Goal: Task Accomplishment & Management: Use online tool/utility

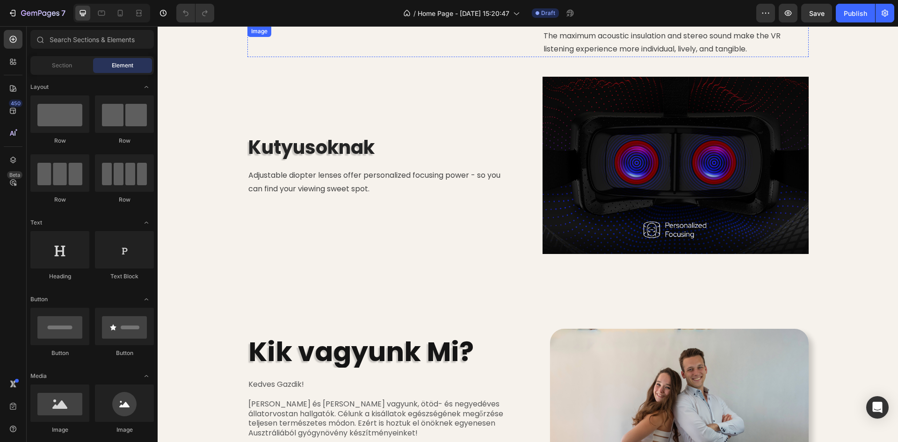
click at [393, 26] on img at bounding box center [380, 26] width 266 height 0
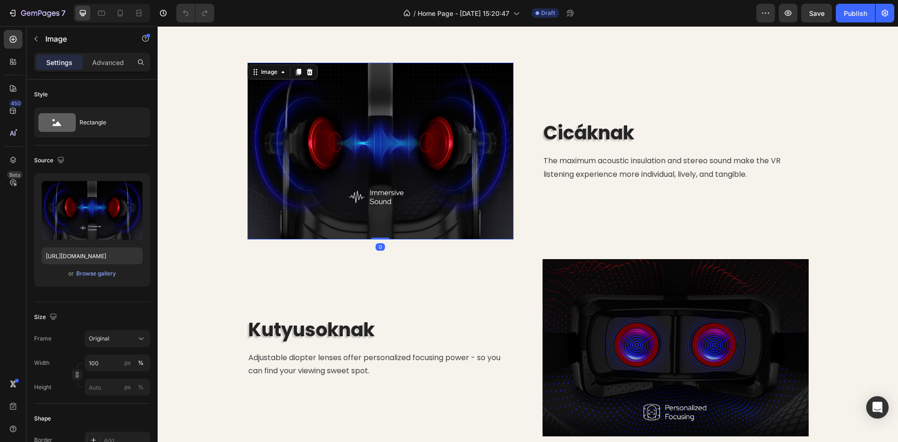
scroll to position [655, 0]
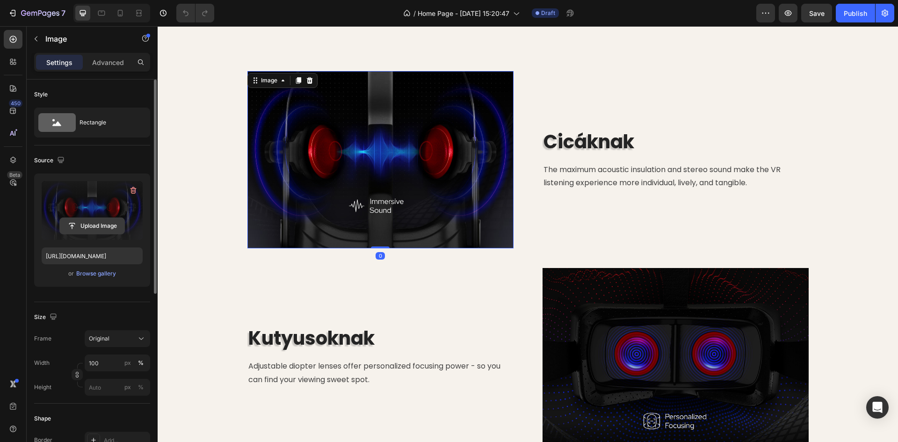
click at [101, 232] on input "file" at bounding box center [92, 226] width 65 height 16
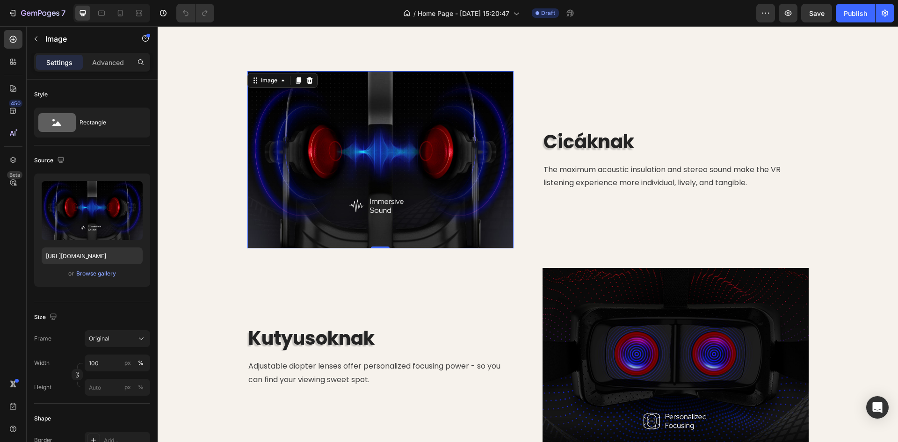
click at [385, 183] on img at bounding box center [380, 159] width 266 height 177
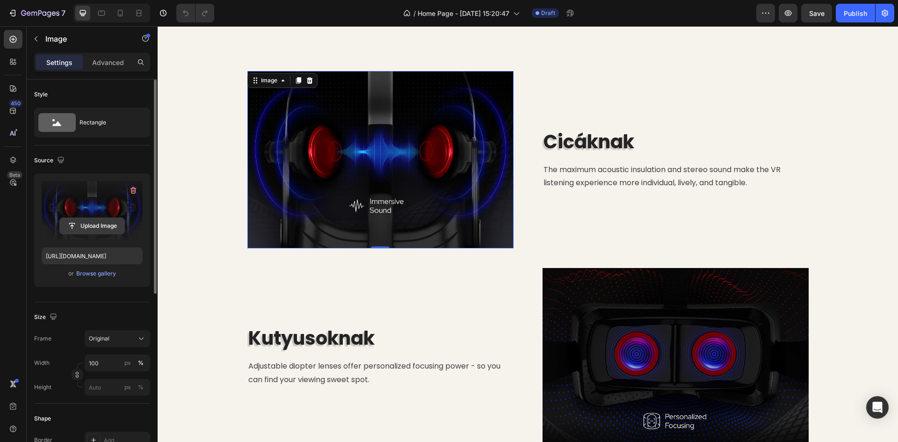
click at [90, 226] on input "file" at bounding box center [92, 226] width 65 height 16
click at [99, 216] on label at bounding box center [92, 210] width 101 height 59
click at [99, 218] on input "file" at bounding box center [92, 226] width 65 height 16
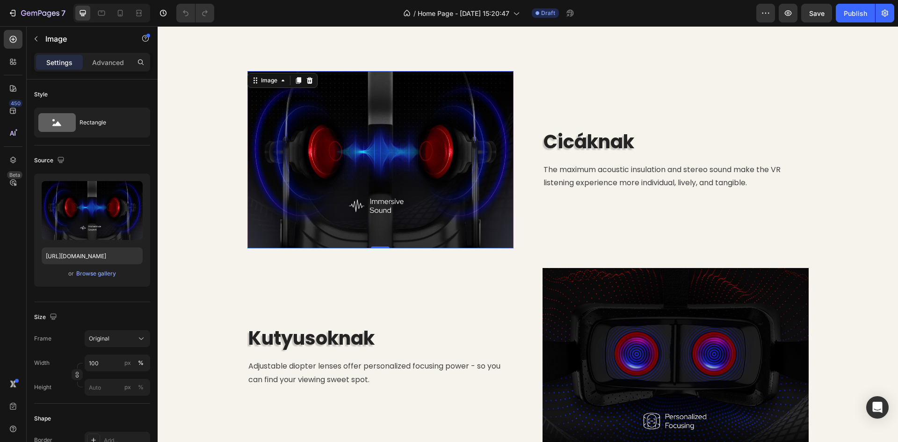
click at [416, 173] on img at bounding box center [380, 159] width 266 height 177
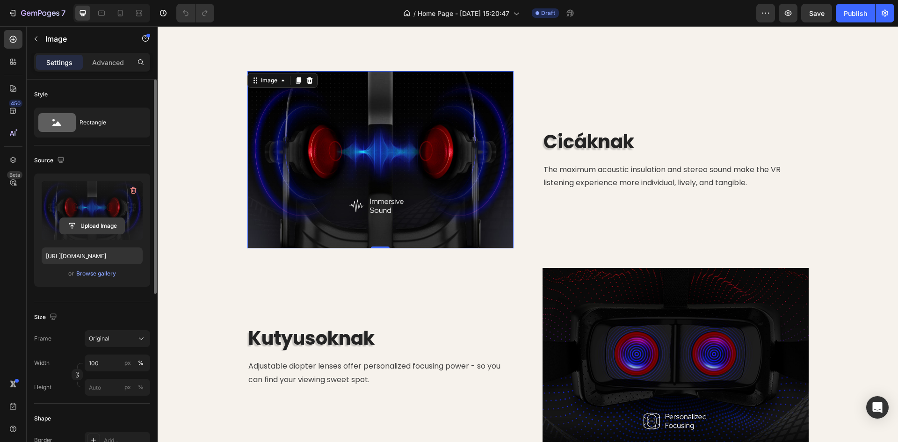
click at [84, 227] on input "file" at bounding box center [92, 226] width 65 height 16
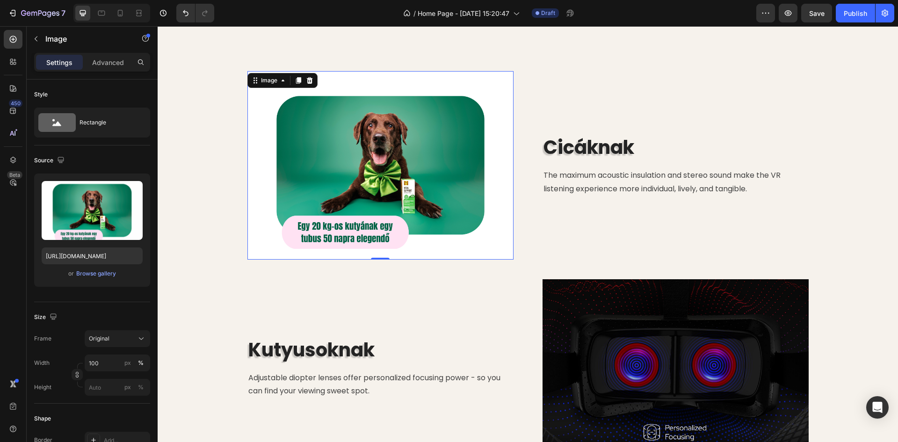
click at [387, 158] on img at bounding box center [380, 165] width 266 height 188
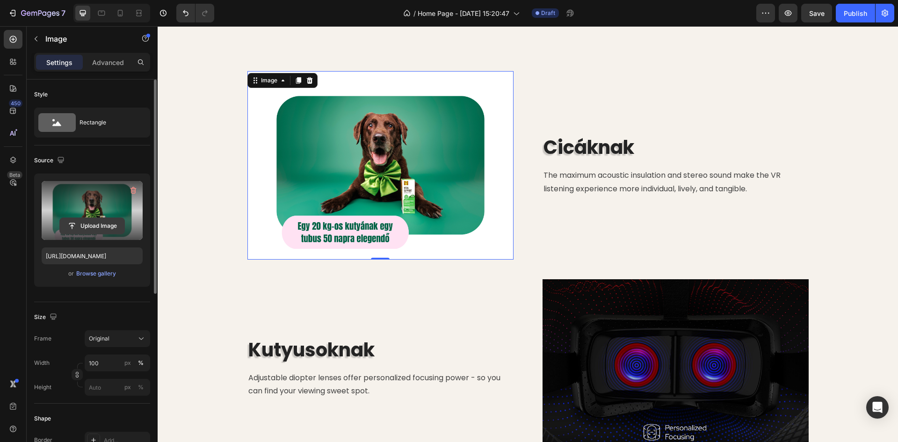
click at [99, 223] on input "file" at bounding box center [92, 226] width 65 height 16
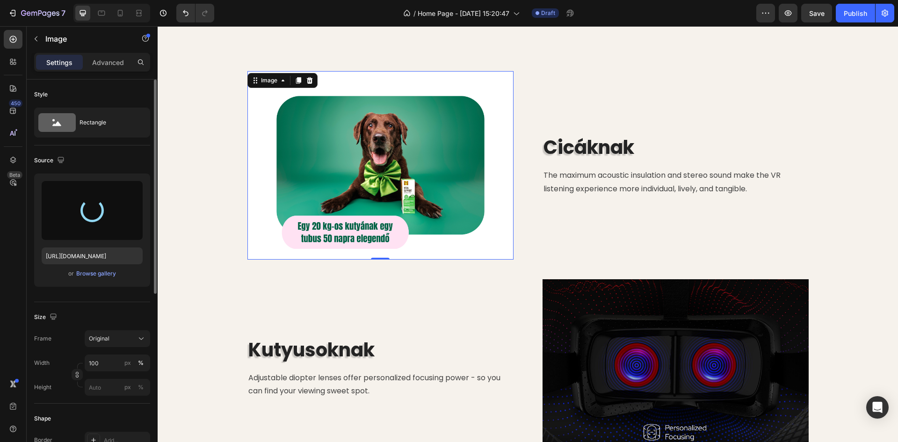
type input "[URL][DOMAIN_NAME]"
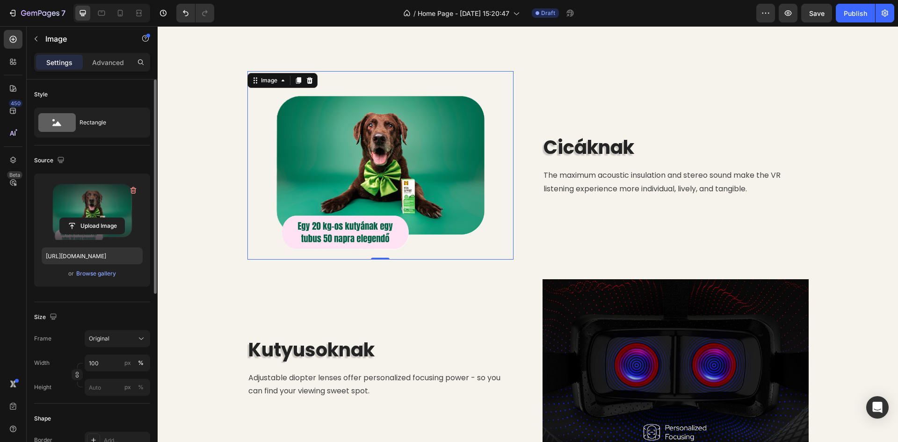
click at [193, 151] on div "Image 0 Cicáknak Heading The maximum acoustic insulation and stereo sound make …" at bounding box center [528, 263] width 726 height 385
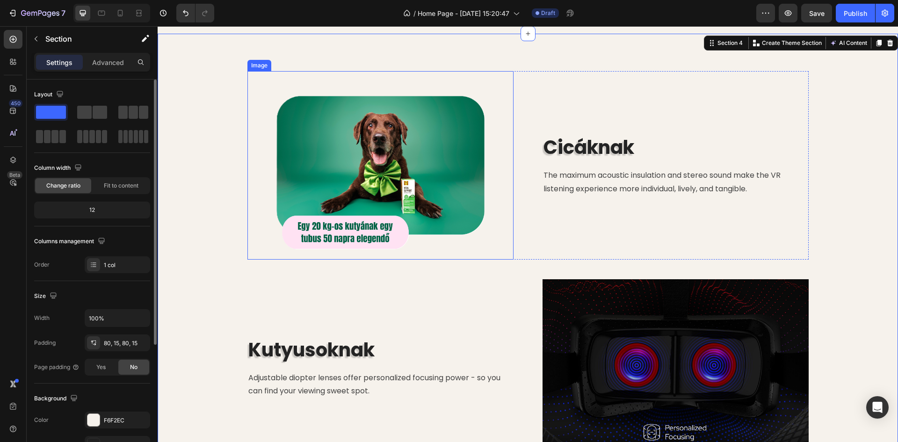
click at [386, 192] on img at bounding box center [380, 165] width 266 height 188
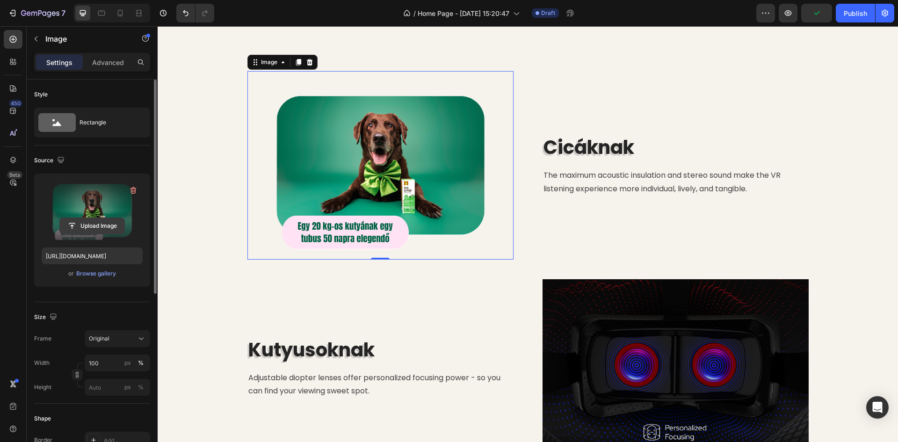
scroll to position [94, 0]
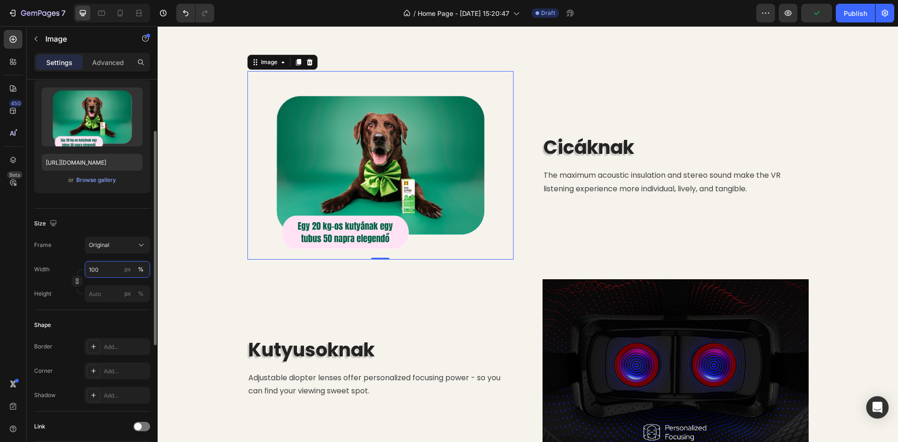
click at [103, 270] on input "100" at bounding box center [117, 269] width 65 height 17
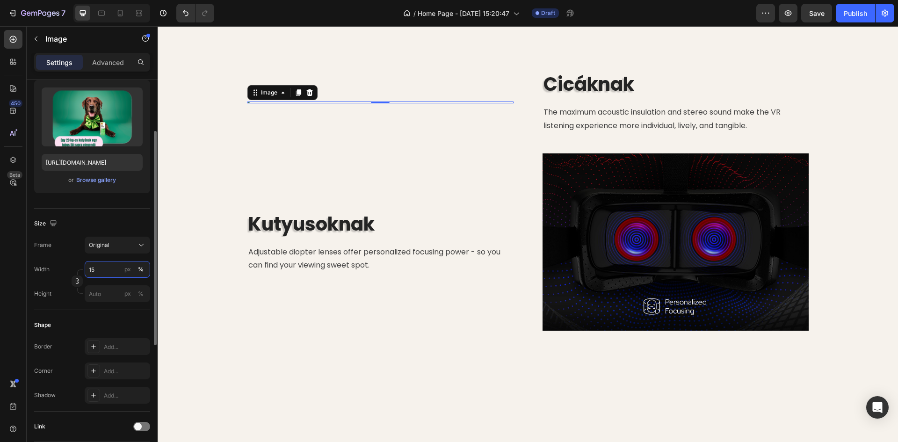
type input "150"
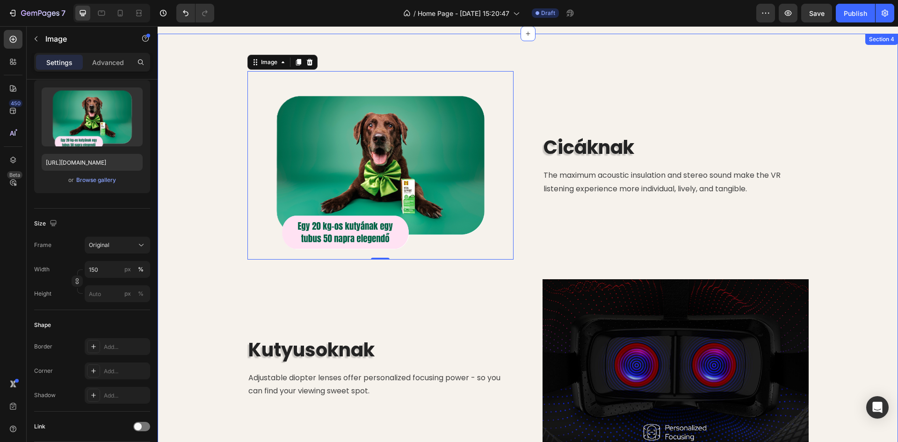
click at [176, 135] on div "Image 0 Cicáknak Heading The maximum acoustic insulation and stereo sound make …" at bounding box center [528, 263] width 726 height 385
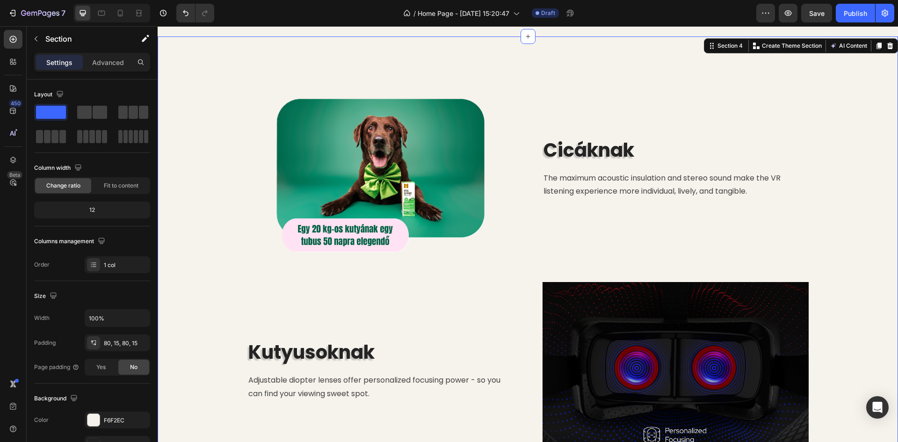
scroll to position [561, 0]
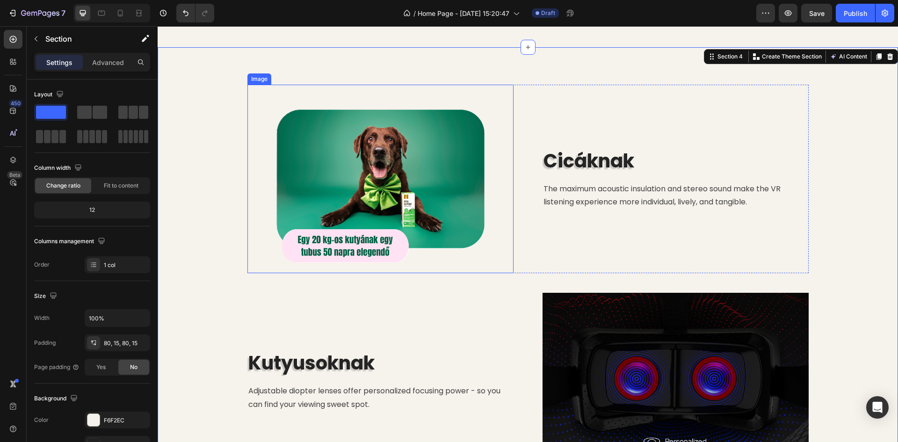
click at [347, 273] on img at bounding box center [380, 179] width 266 height 188
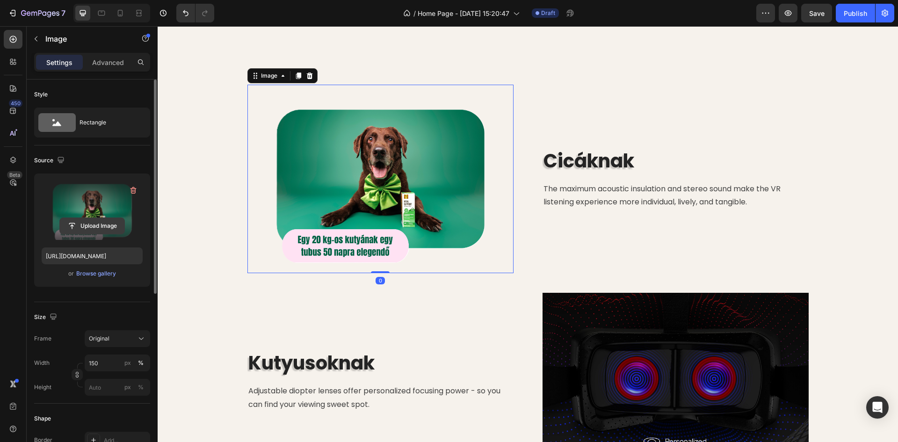
click at [103, 224] on input "file" at bounding box center [92, 226] width 65 height 16
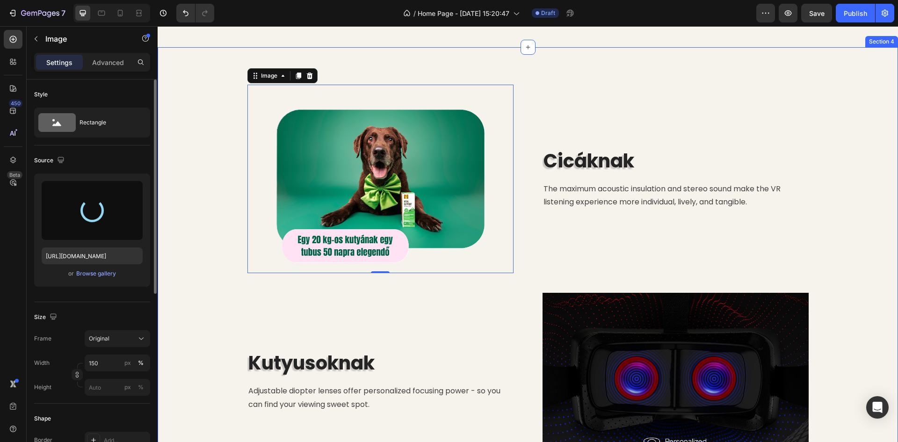
type input "[URL][DOMAIN_NAME]"
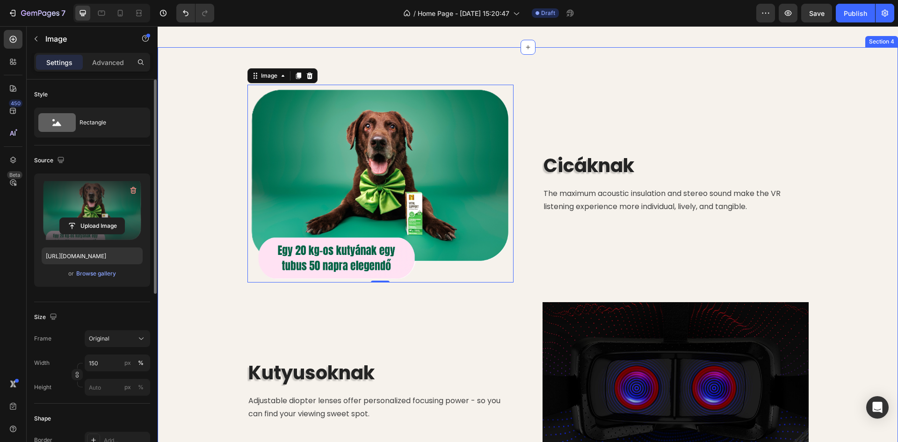
click at [207, 192] on div "Image 0 Cicáknak Heading The maximum acoustic insulation and stereo sound make …" at bounding box center [528, 282] width 726 height 395
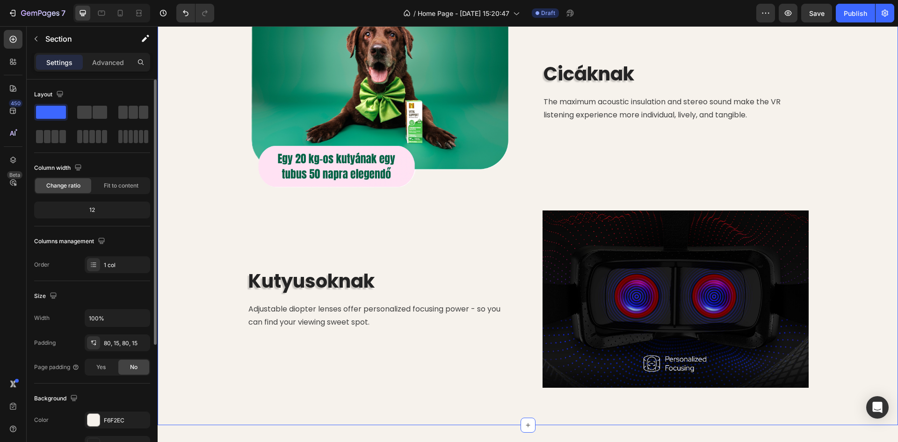
scroll to position [702, 0]
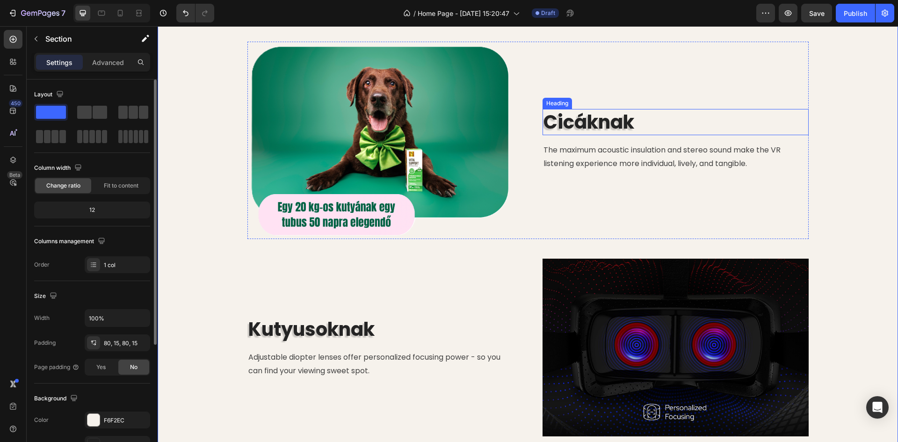
click at [630, 125] on h2 "Cicáknak" at bounding box center [676, 122] width 266 height 26
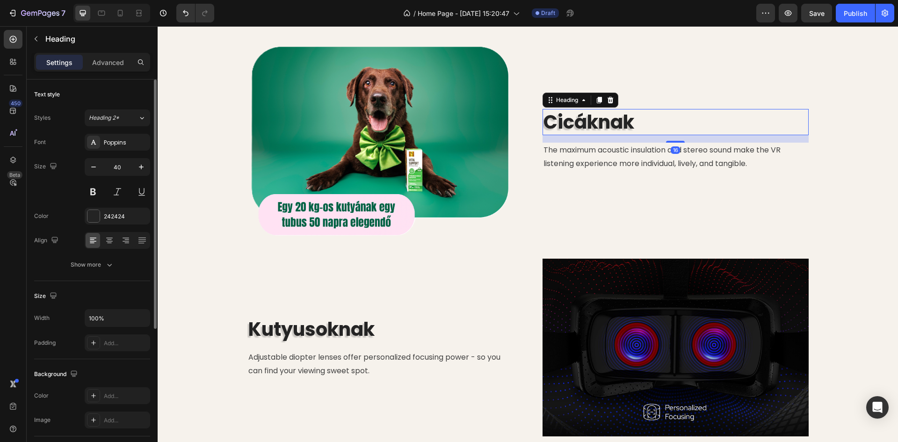
click at [630, 125] on h2 "Cicáknak" at bounding box center [676, 122] width 266 height 26
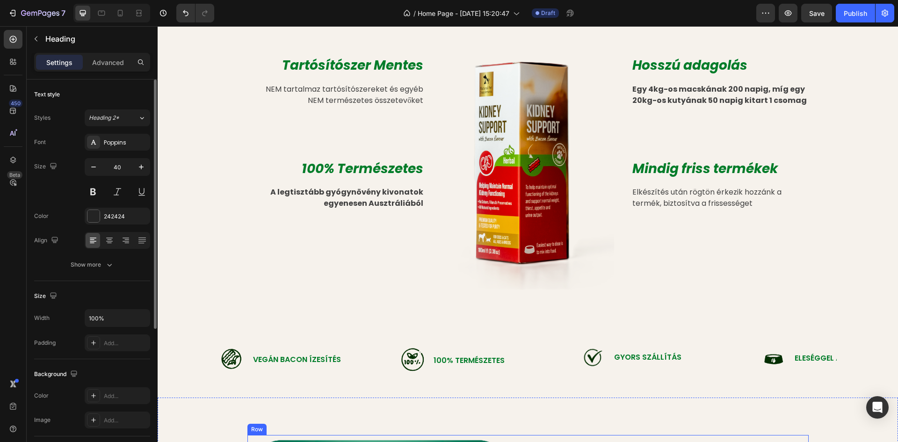
scroll to position [281, 0]
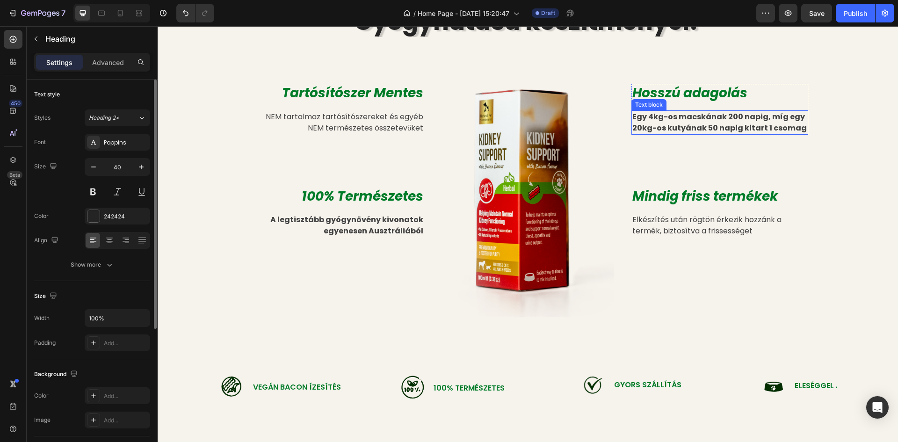
click at [737, 116] on p "Egy 4kg-os macskának 200 napig, míg egy 20kg-os kutyának 50 napig kitart 1 csom…" at bounding box center [719, 122] width 175 height 22
click at [732, 114] on p "Egy 4kg-os macskának 200 napig, míg egy 20kg-os kutyának 50 napig kitart 1 csom…" at bounding box center [719, 122] width 175 height 22
click at [736, 116] on p "Egy 4kg-os macskának 200 napig, míg egy 20kg-os kutyának 50 napig kitart 1 csom…" at bounding box center [719, 122] width 175 height 22
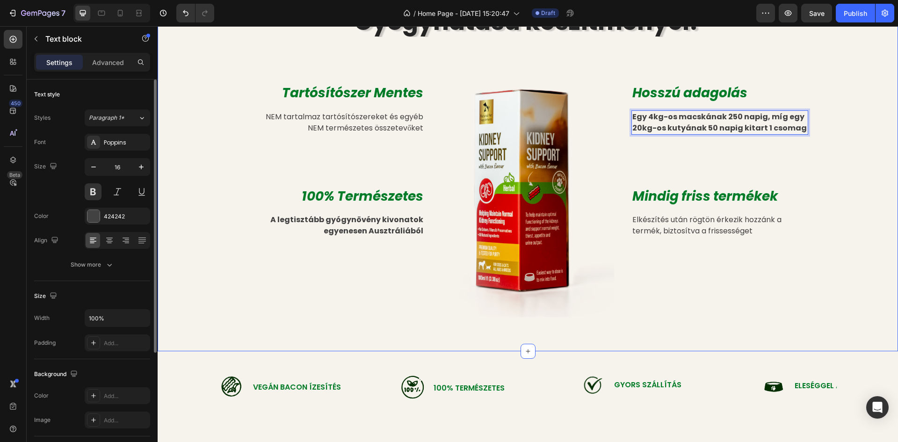
click at [851, 109] on div "Miért jók a Natural Pet Supplements Gyógyhatású készítményei? Heading Row Tartó…" at bounding box center [528, 148] width 726 height 340
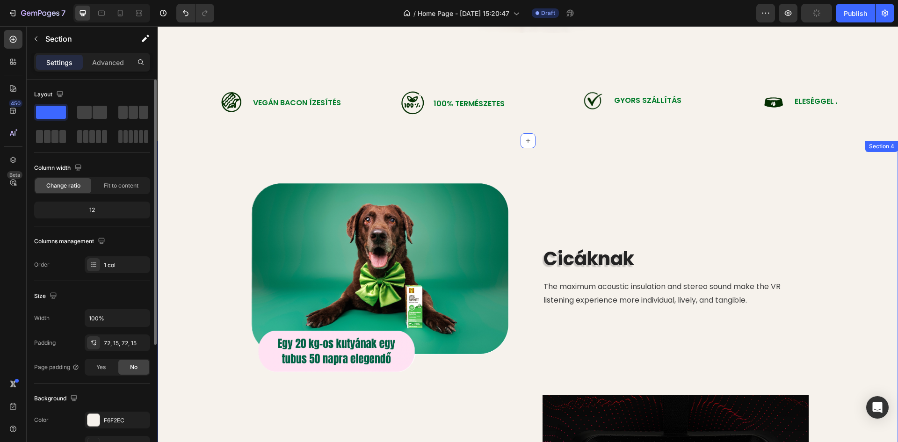
scroll to position [514, 0]
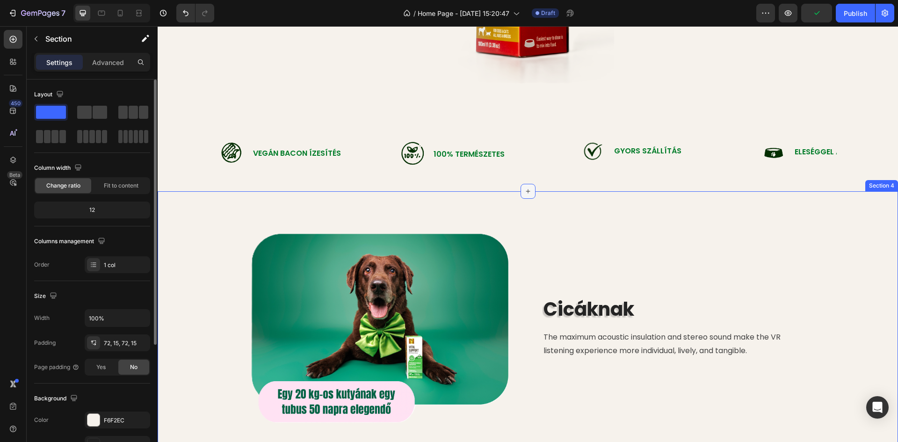
click at [524, 193] on icon at bounding box center [527, 191] width 7 height 7
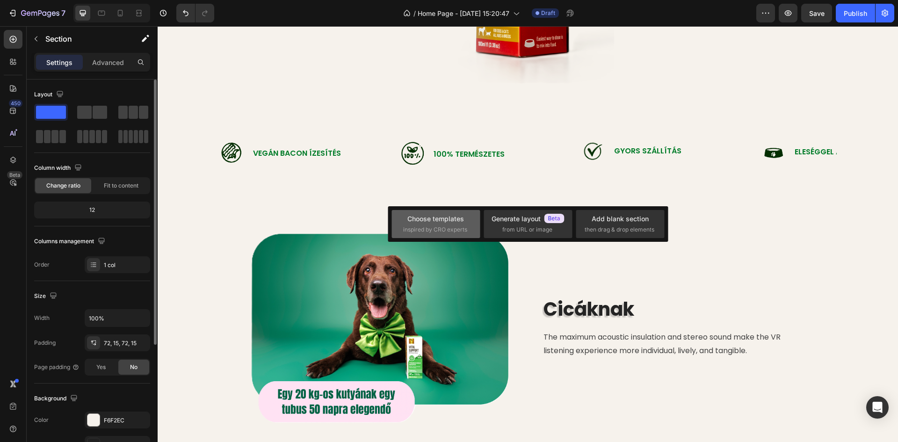
click at [450, 225] on span "inspired by CRO experts" at bounding box center [435, 229] width 64 height 8
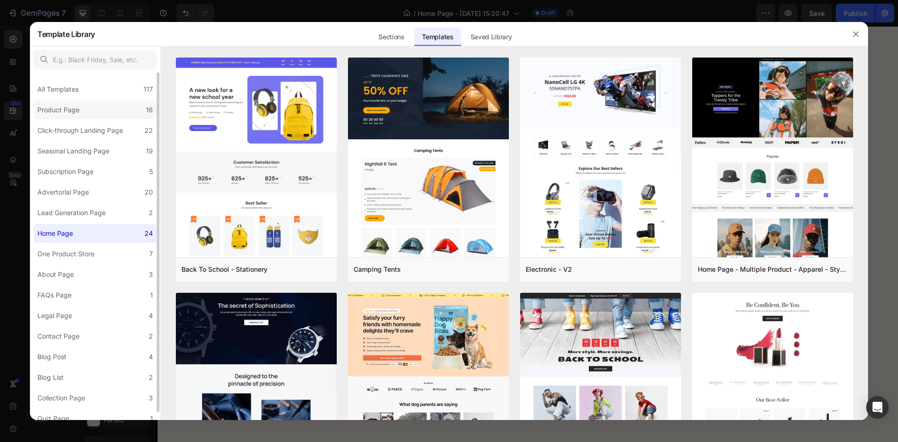
click at [95, 101] on label "Product Page 16" at bounding box center [95, 110] width 123 height 19
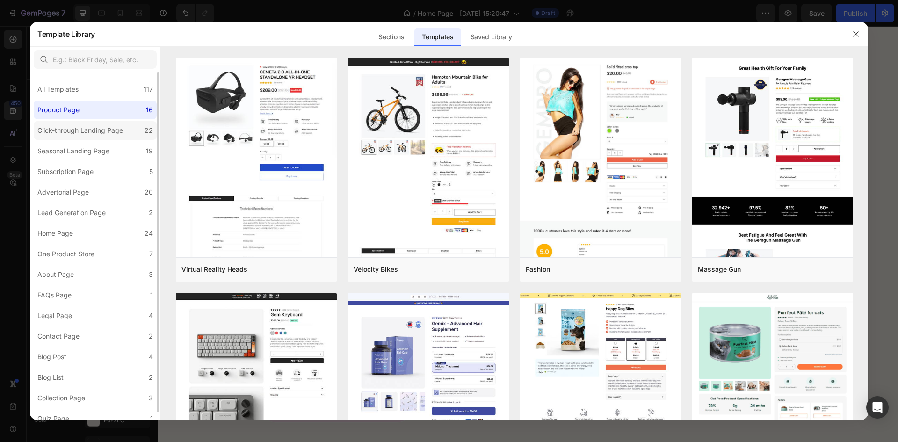
click at [95, 125] on div "Click-through Landing Page" at bounding box center [80, 130] width 86 height 11
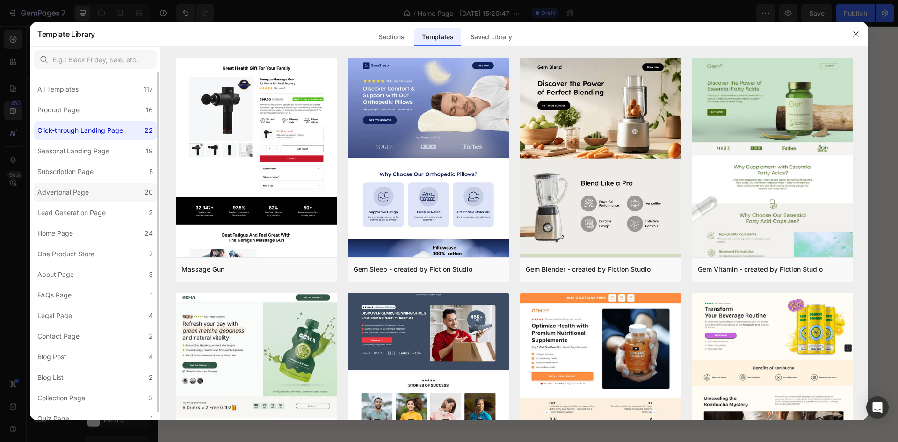
click at [104, 195] on label "Advertorial Page 20" at bounding box center [95, 192] width 123 height 19
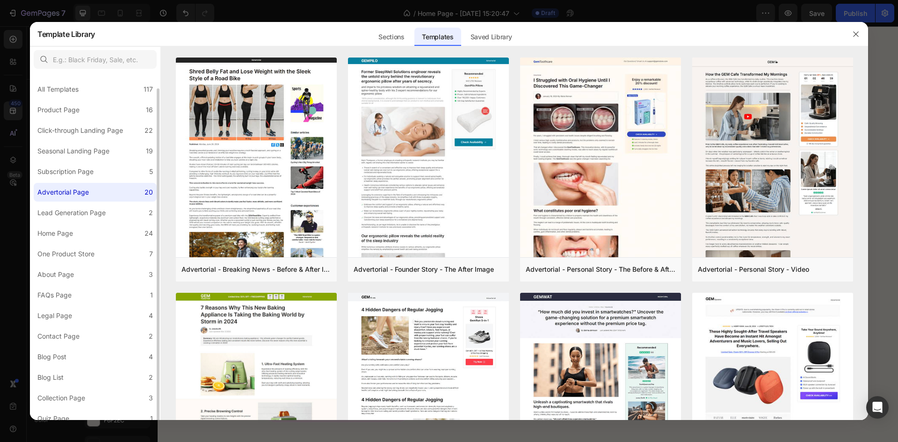
scroll to position [8, 0]
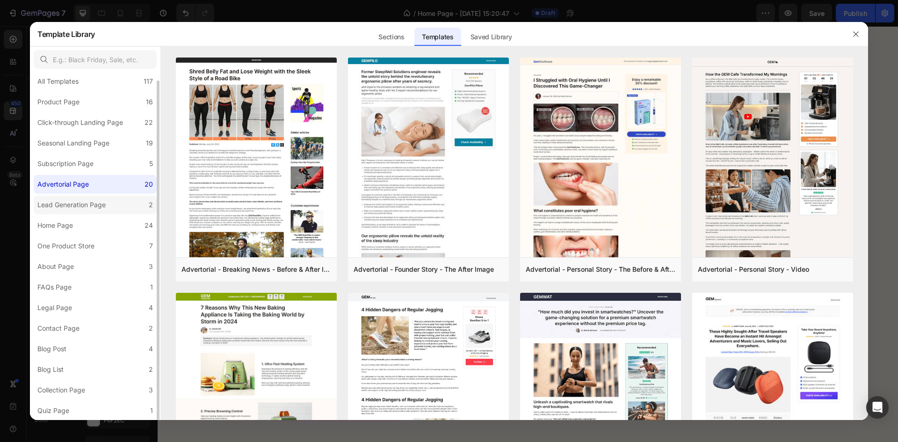
click at [104, 205] on div "Lead Generation Page" at bounding box center [71, 204] width 68 height 11
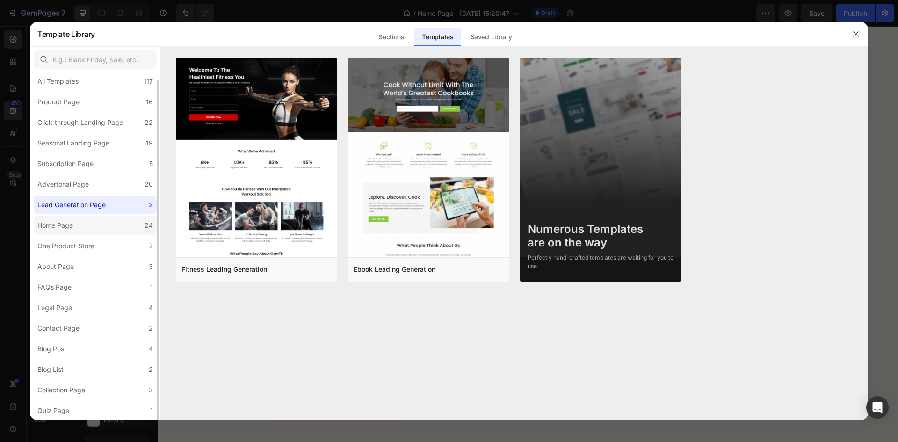
click at [106, 225] on label "Home Page 24" at bounding box center [95, 225] width 123 height 19
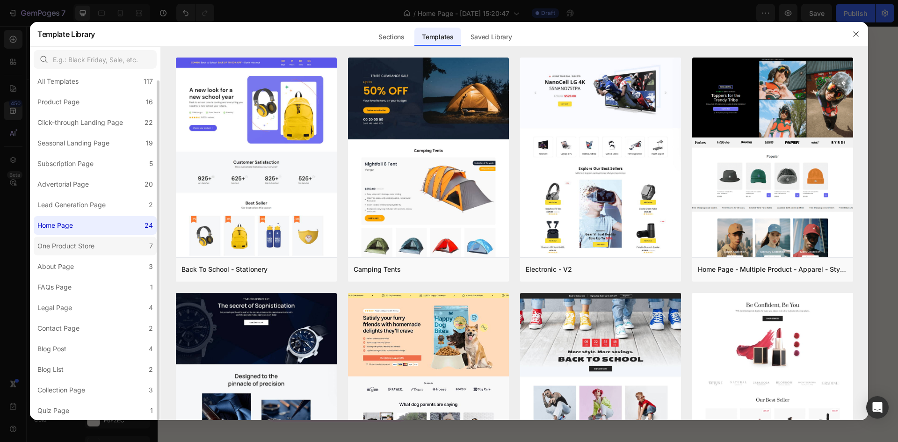
click at [106, 246] on label "One Product Store 7" at bounding box center [95, 246] width 123 height 19
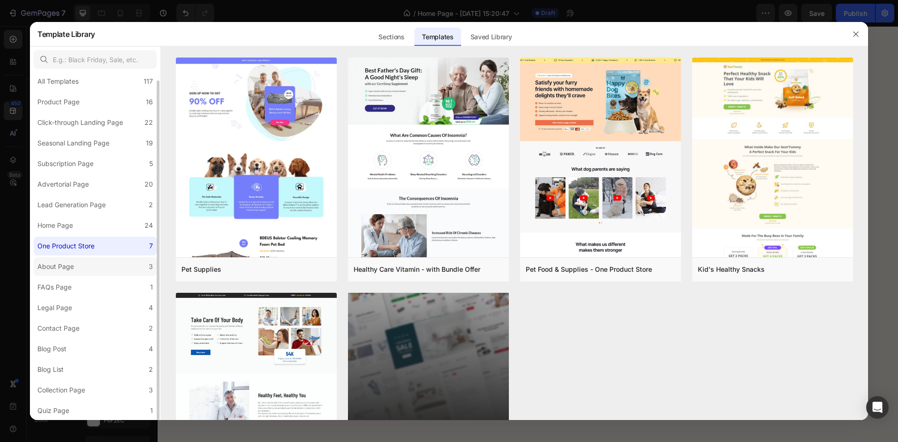
click at [105, 264] on label "About Page 3" at bounding box center [95, 266] width 123 height 19
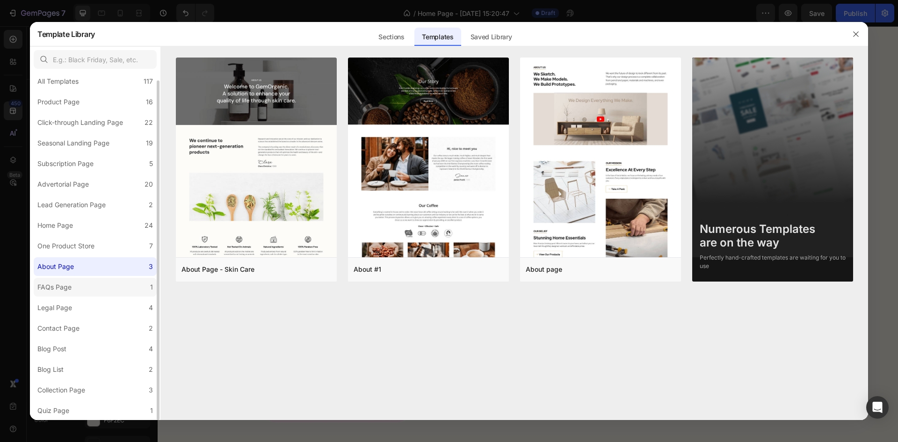
click at [112, 284] on label "FAQs Page 1" at bounding box center [95, 287] width 123 height 19
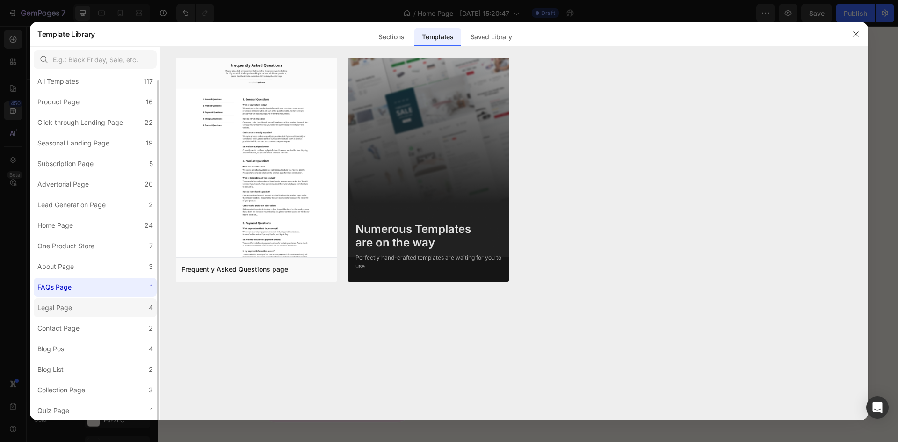
click at [111, 302] on label "Legal Page 4" at bounding box center [95, 307] width 123 height 19
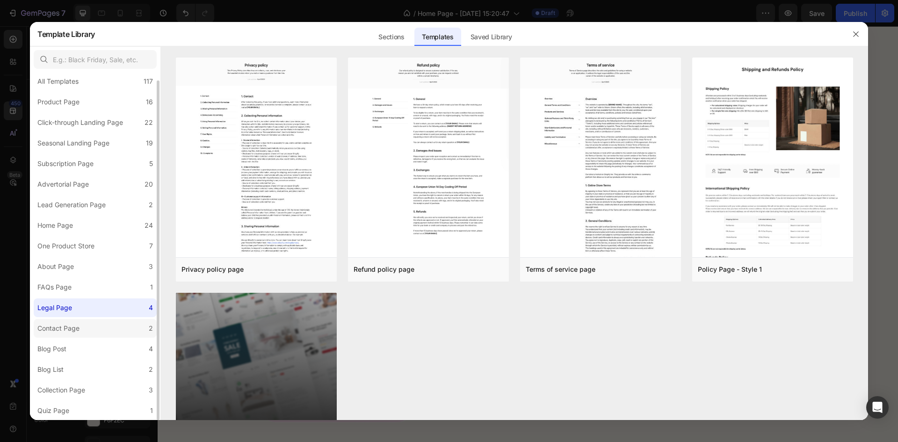
click at [110, 326] on label "Contact Page 2" at bounding box center [95, 328] width 123 height 19
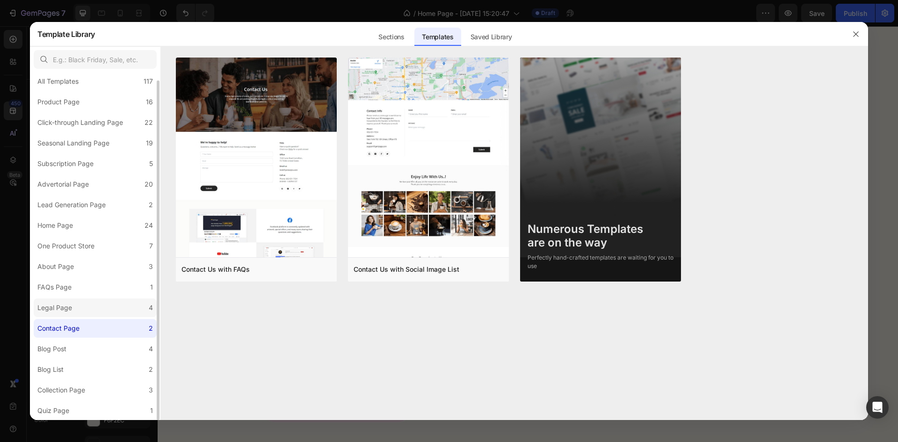
click at [117, 300] on label "Legal Page 4" at bounding box center [95, 307] width 123 height 19
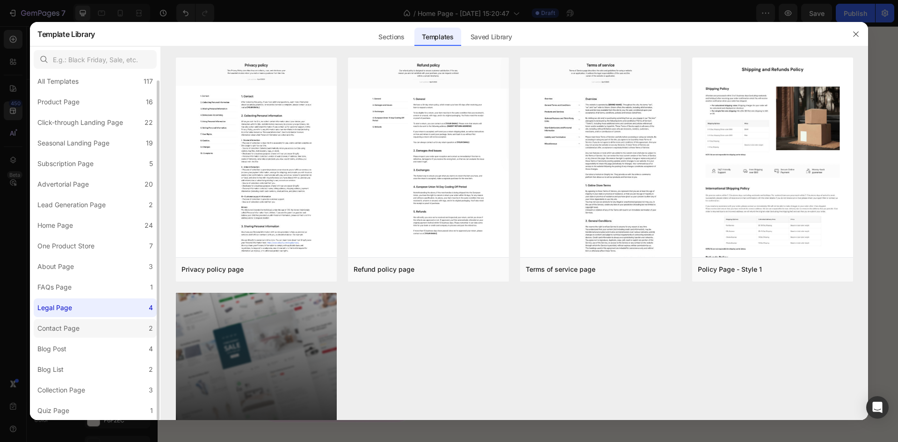
click at [112, 326] on label "Contact Page 2" at bounding box center [95, 328] width 123 height 19
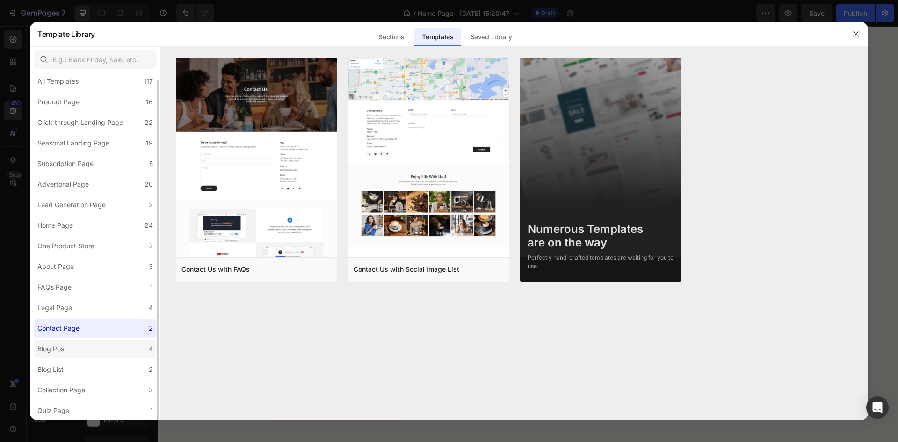
click at [114, 354] on label "Blog Post 4" at bounding box center [95, 349] width 123 height 19
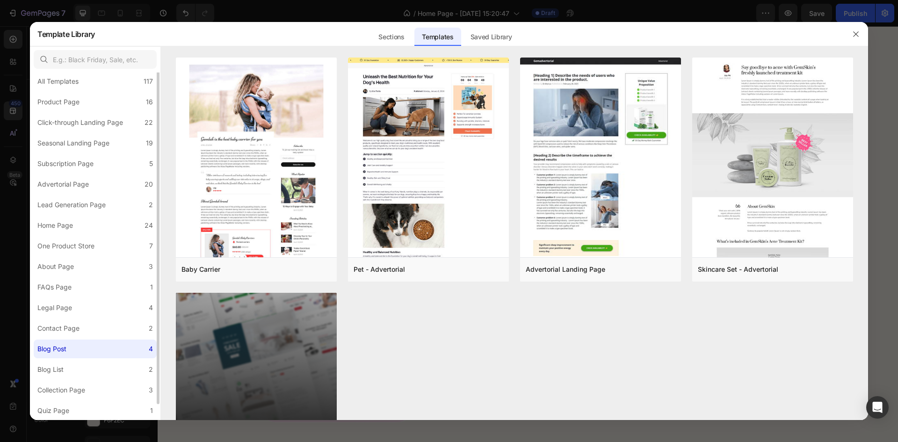
scroll to position [0, 0]
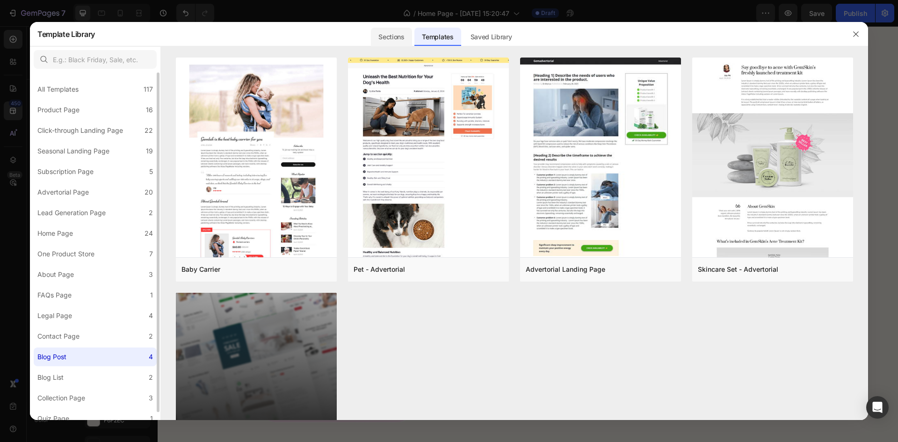
click at [397, 32] on div "Sections" at bounding box center [391, 37] width 41 height 19
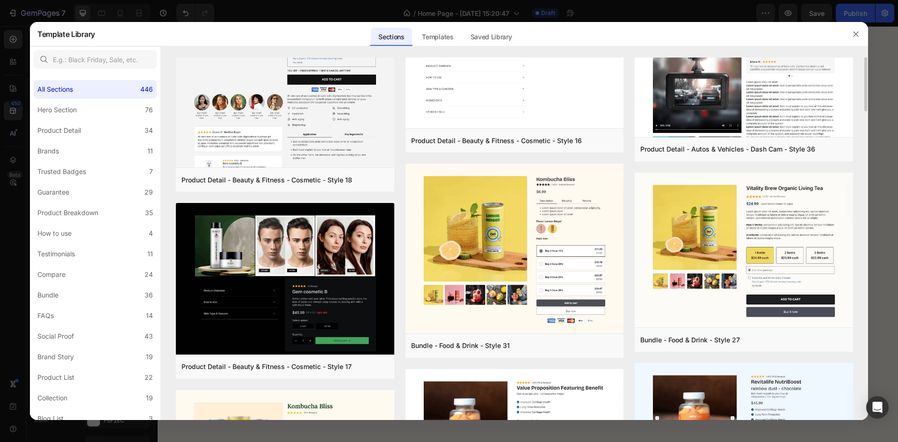
scroll to position [421, 0]
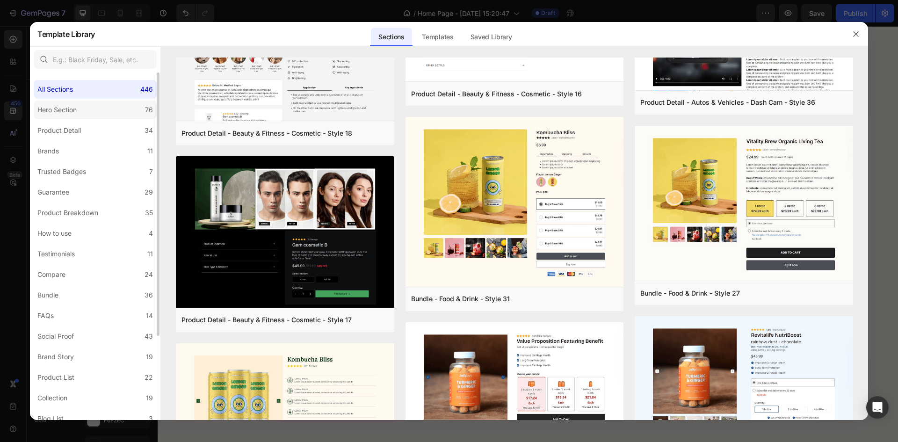
click at [81, 112] on label "Hero Section 76" at bounding box center [95, 110] width 123 height 19
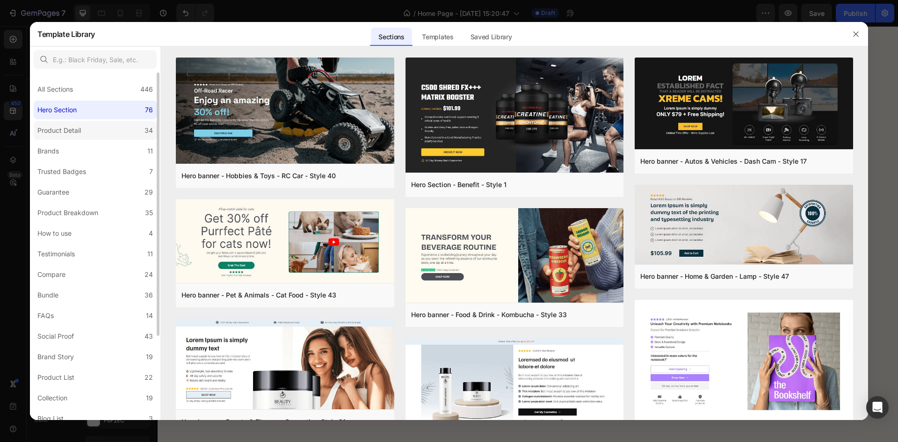
click at [81, 135] on div "Product Detail" at bounding box center [60, 130] width 47 height 11
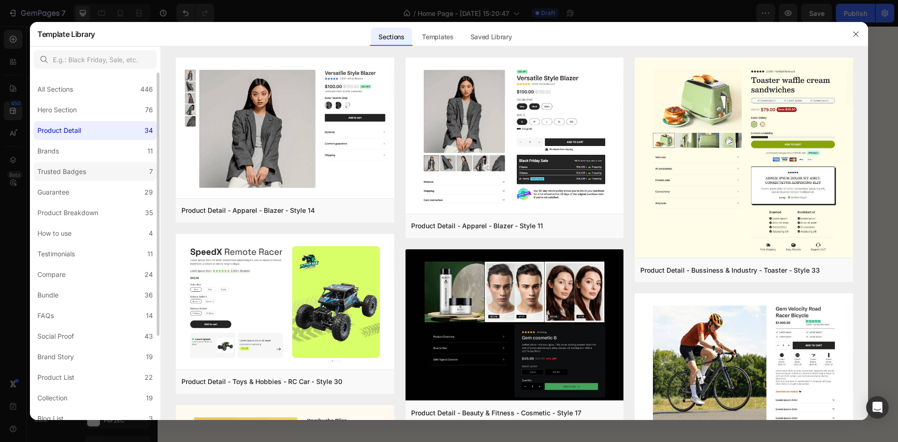
click at [86, 166] on div "Trusted Badges" at bounding box center [61, 171] width 49 height 11
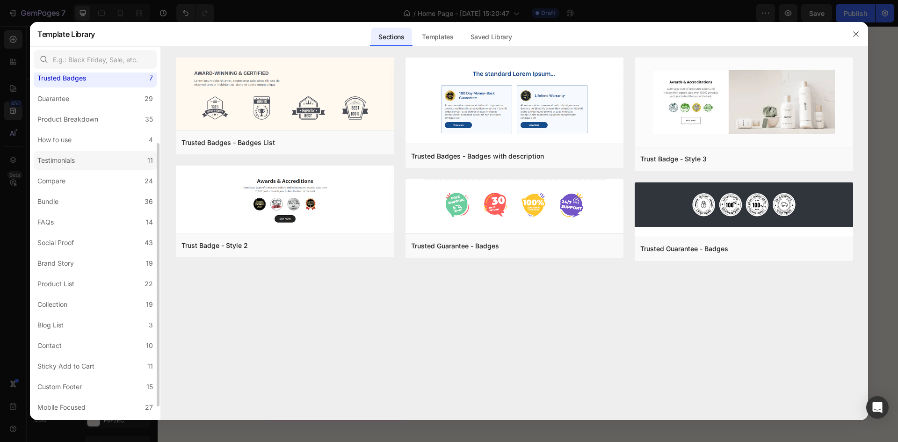
scroll to position [111, 0]
click at [92, 272] on label "Product List 22" at bounding box center [95, 266] width 123 height 19
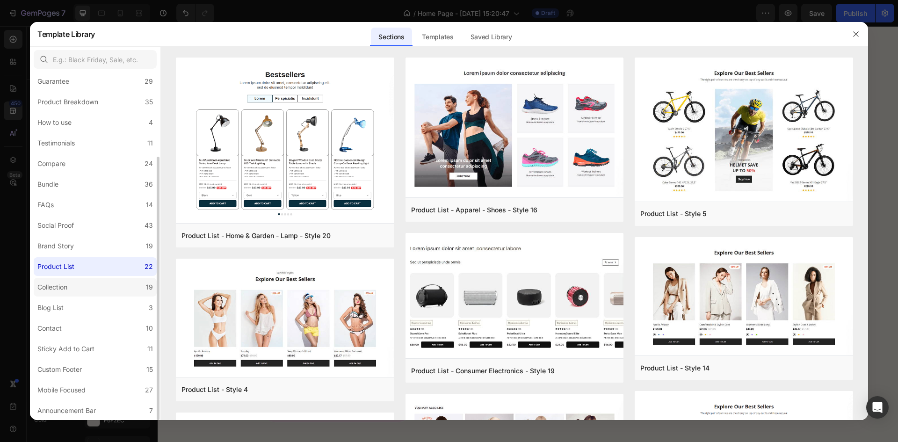
click at [90, 282] on label "Collection 19" at bounding box center [95, 287] width 123 height 19
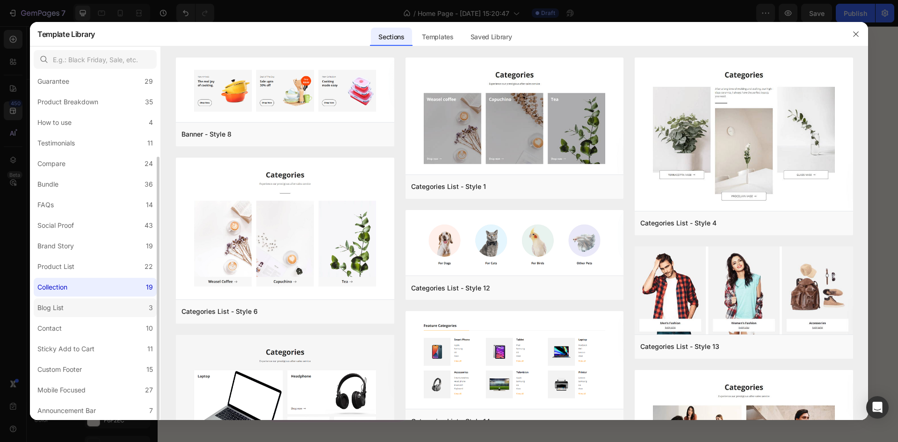
click at [85, 307] on label "Blog List 3" at bounding box center [95, 307] width 123 height 19
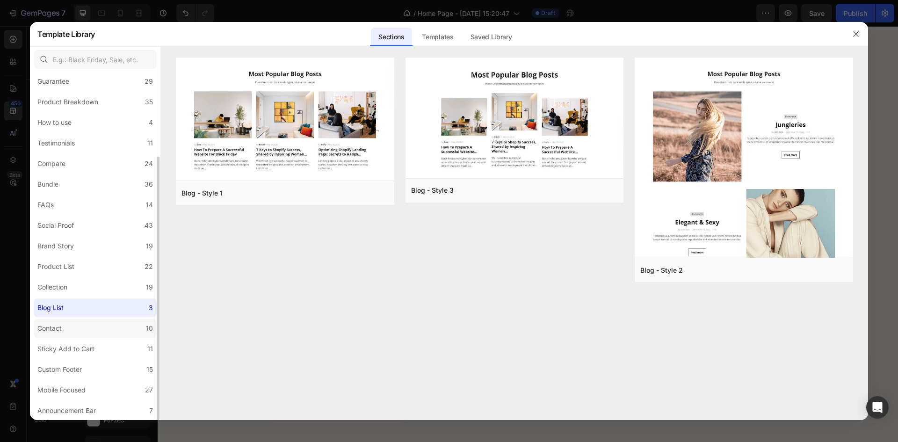
click at [84, 329] on label "Contact 10" at bounding box center [95, 328] width 123 height 19
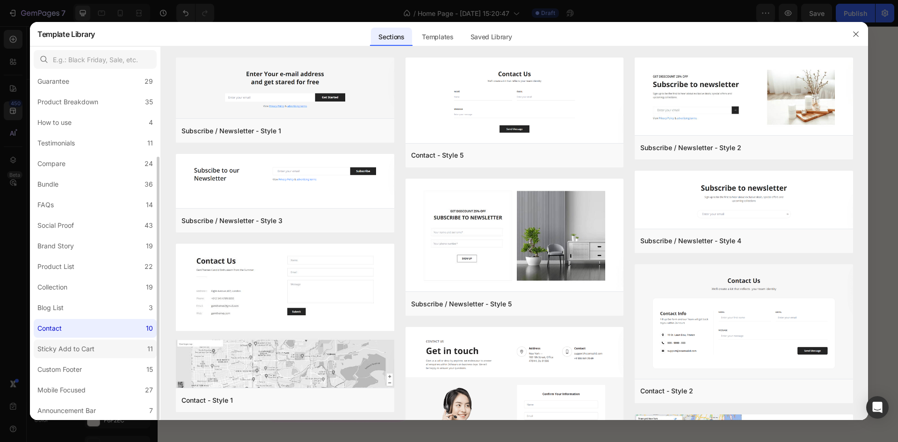
click at [84, 353] on div "Sticky Add to Cart" at bounding box center [65, 348] width 57 height 11
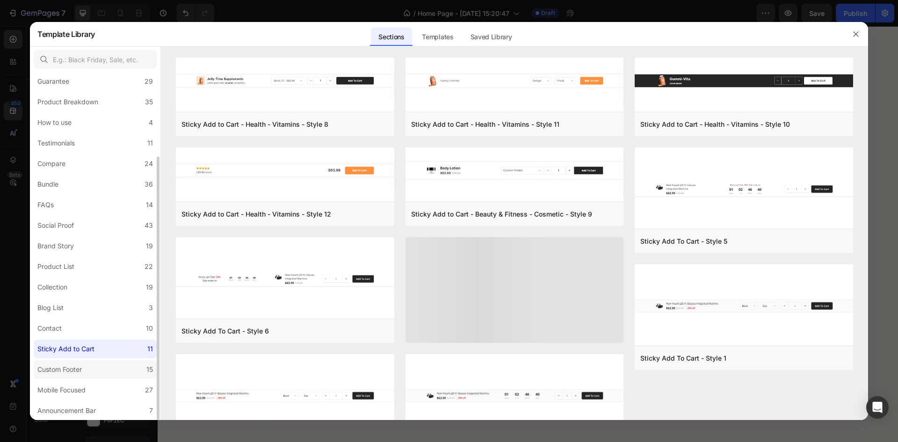
click at [82, 372] on div "Custom Footer" at bounding box center [59, 369] width 44 height 11
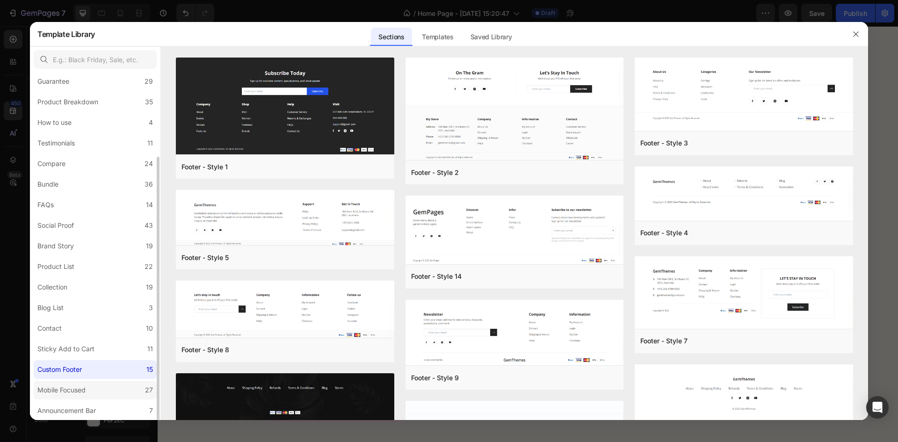
click at [103, 397] on label "Mobile Focused 27" at bounding box center [95, 390] width 123 height 19
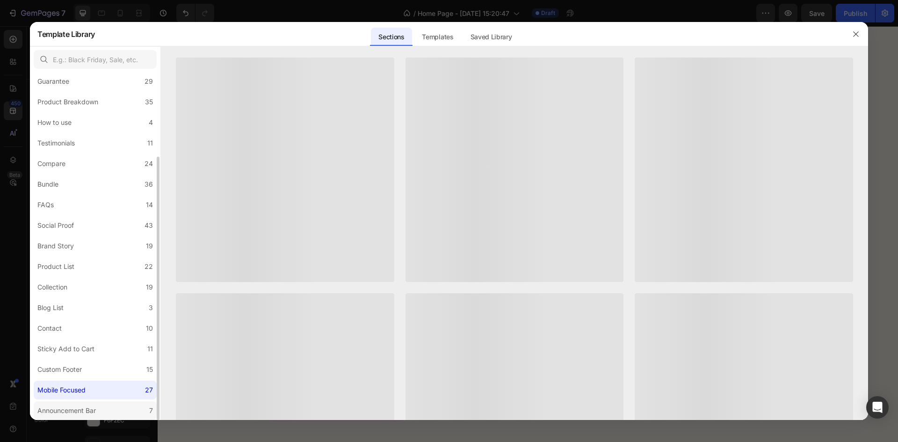
click at [103, 418] on label "Announcement Bar 7" at bounding box center [95, 410] width 123 height 19
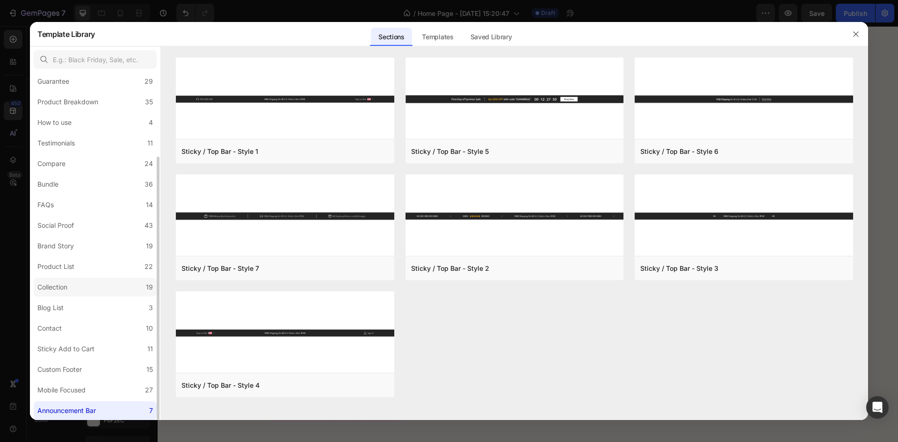
click at [94, 286] on label "Collection 19" at bounding box center [95, 287] width 123 height 19
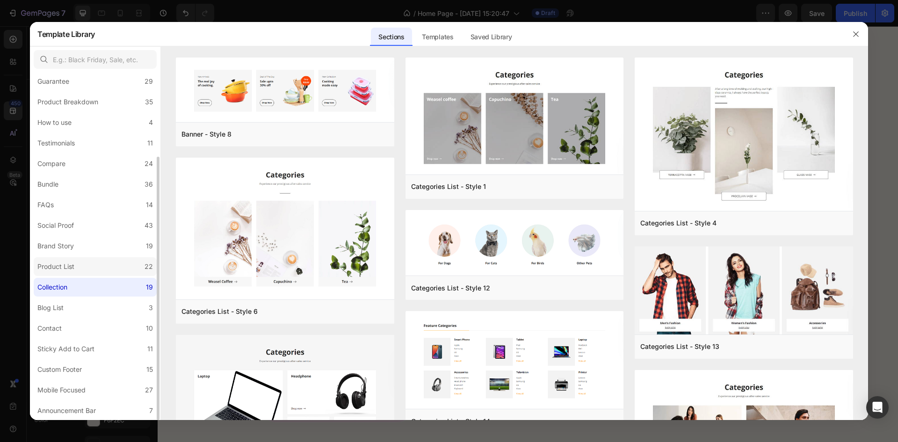
click at [95, 265] on label "Product List 22" at bounding box center [95, 266] width 123 height 19
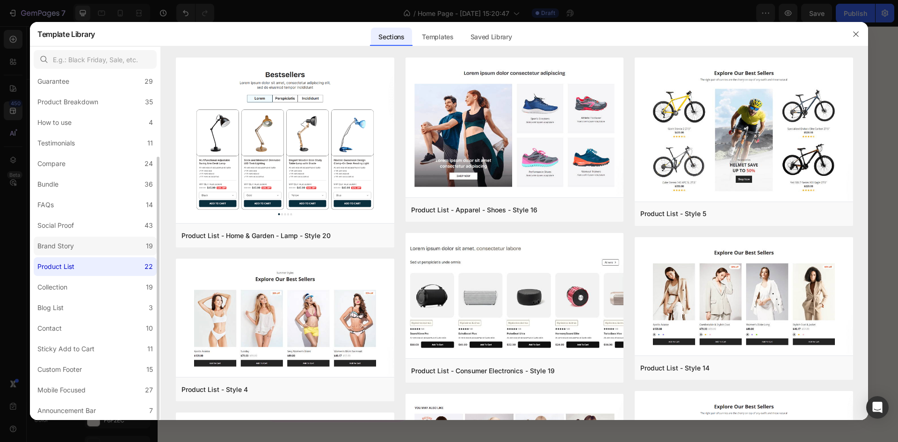
click at [97, 249] on label "Brand Story 19" at bounding box center [95, 246] width 123 height 19
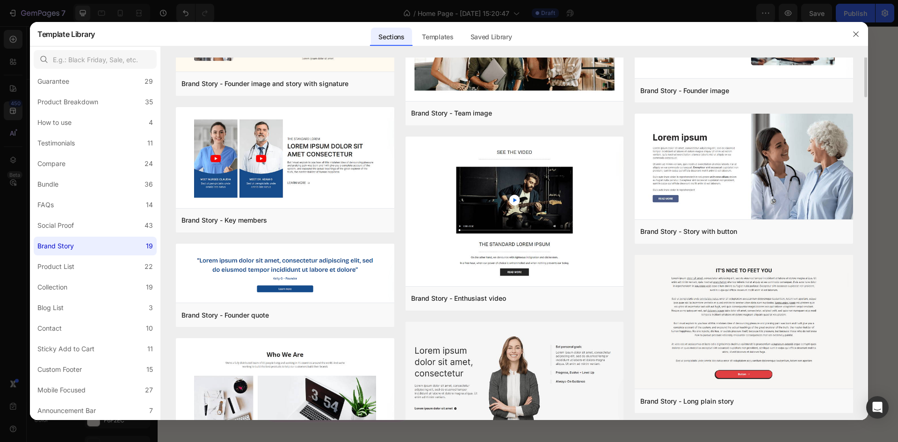
scroll to position [0, 0]
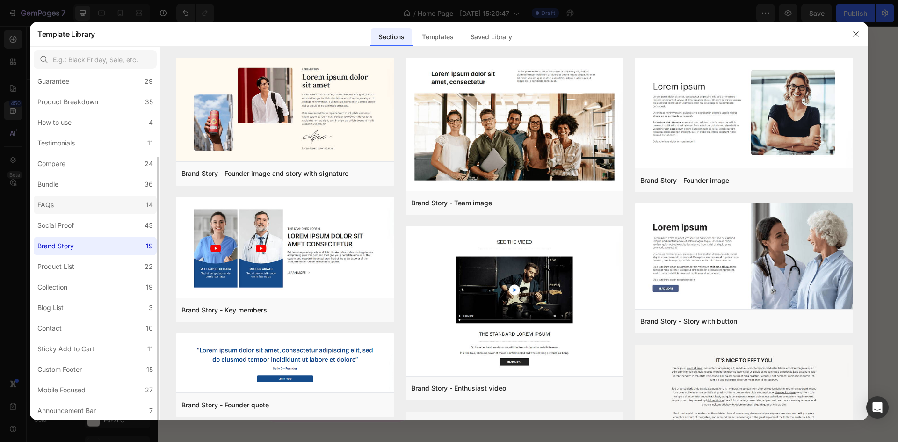
click at [75, 209] on label "FAQs 14" at bounding box center [95, 205] width 123 height 19
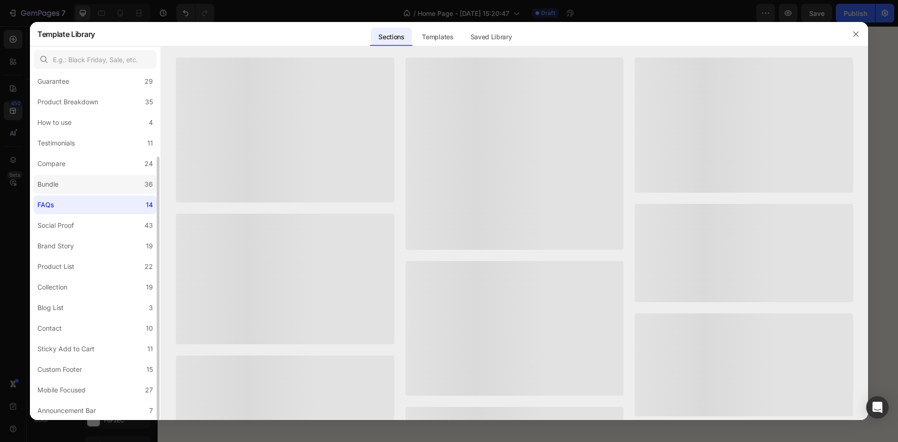
click at [81, 188] on label "Bundle 36" at bounding box center [95, 184] width 123 height 19
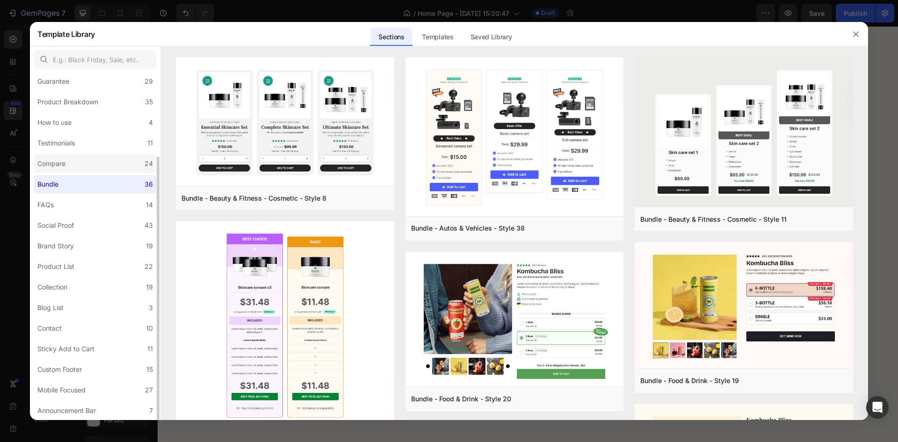
click at [89, 169] on label "Compare 24" at bounding box center [95, 163] width 123 height 19
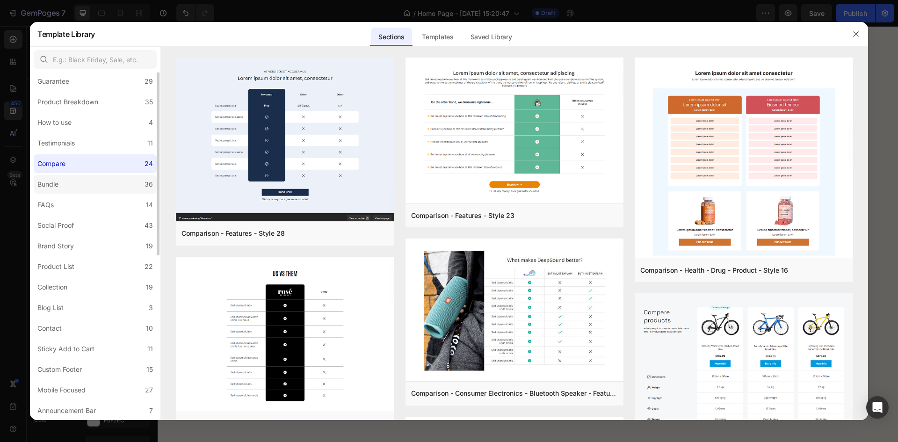
scroll to position [17, 0]
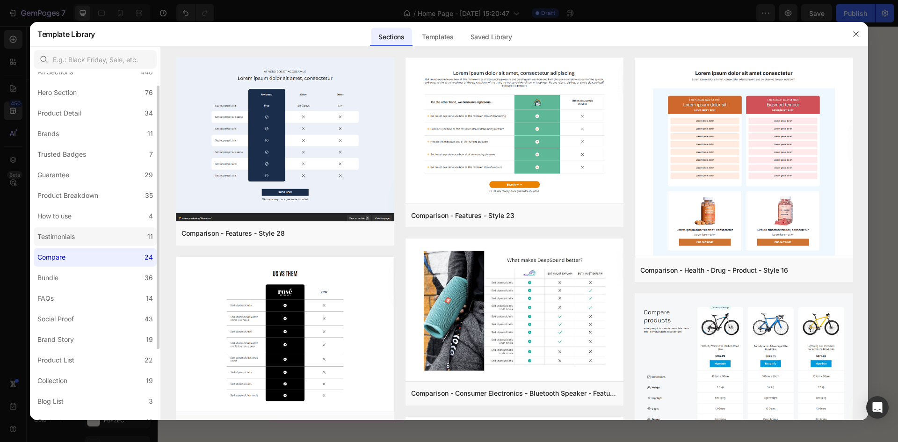
click at [95, 242] on label "Testimonials 11" at bounding box center [95, 236] width 123 height 19
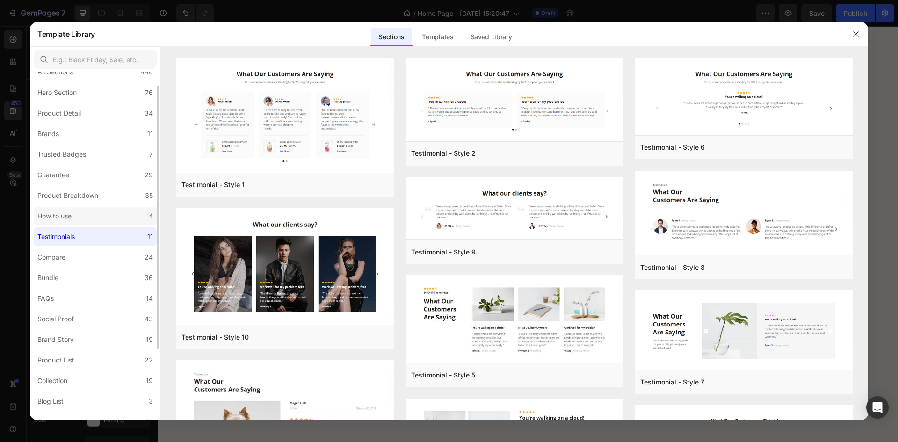
click at [105, 222] on label "How to use 4" at bounding box center [95, 216] width 123 height 19
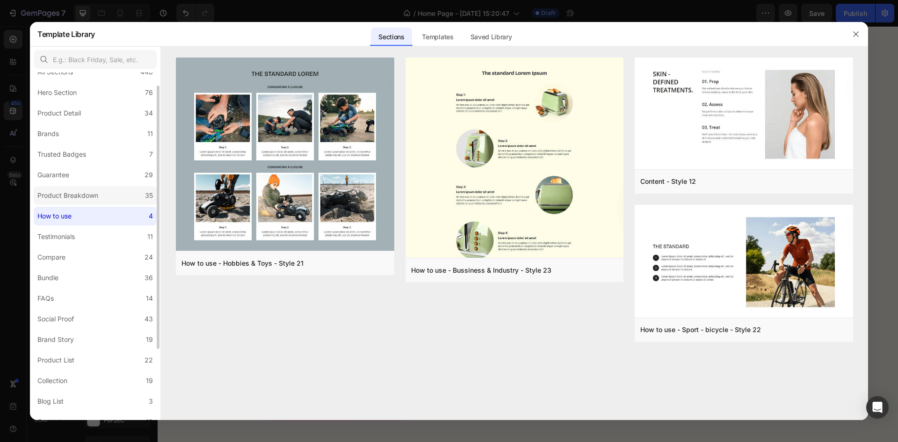
click at [108, 196] on label "Product Breakdown 35" at bounding box center [95, 195] width 123 height 19
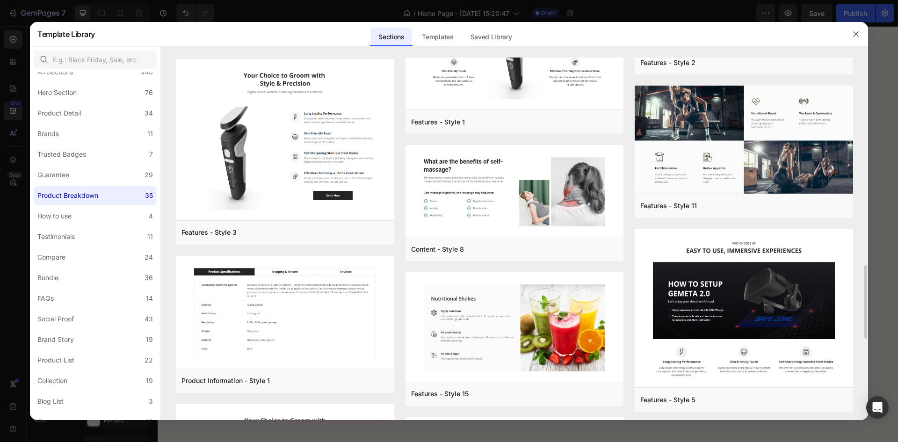
scroll to position [655, 0]
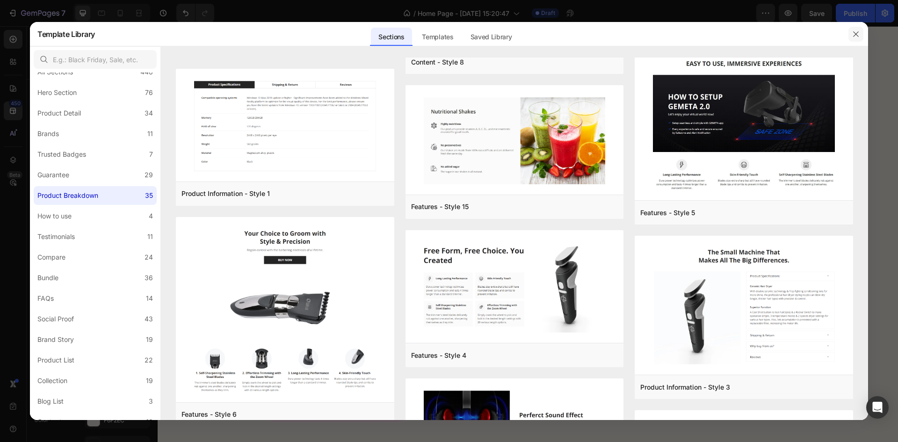
click at [860, 35] on button "button" at bounding box center [855, 34] width 15 height 15
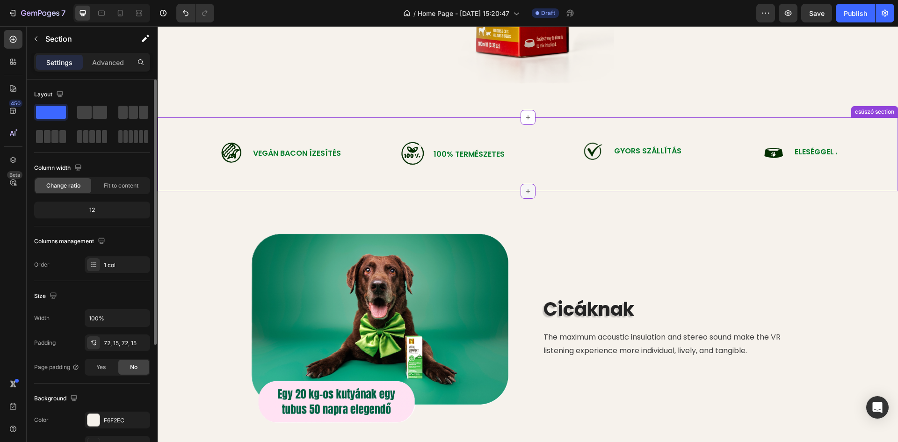
click at [528, 192] on div at bounding box center [528, 191] width 15 height 15
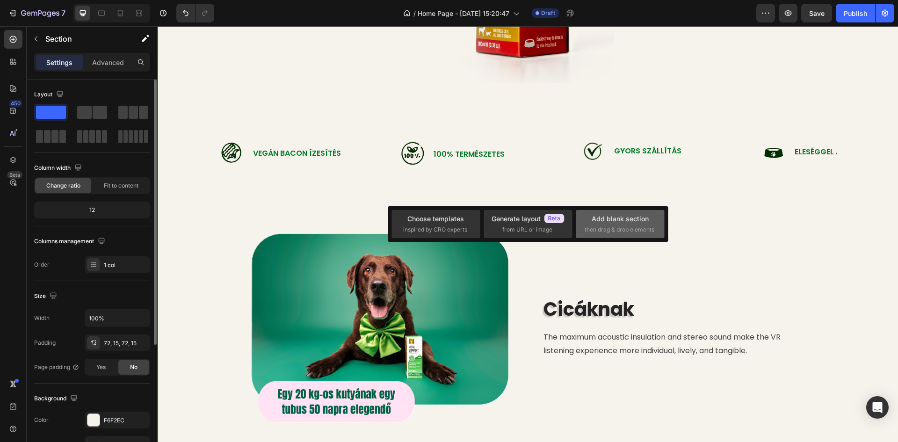
click at [608, 224] on div "Add blank section then drag & drop elements" at bounding box center [620, 224] width 71 height 20
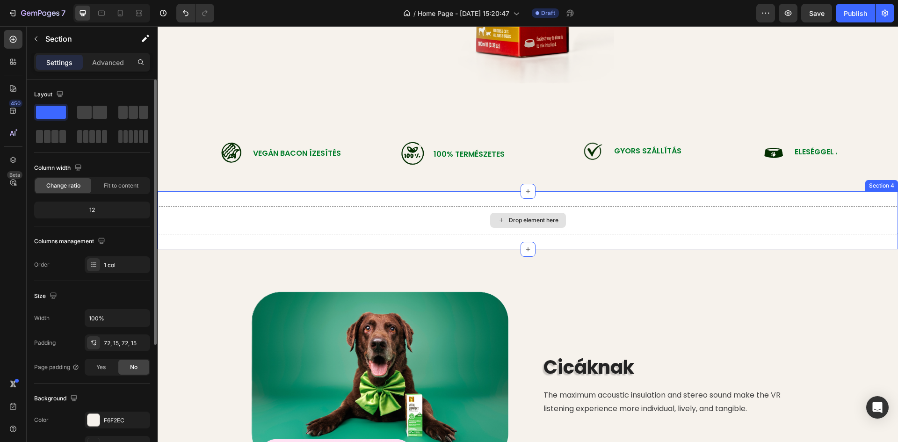
click at [504, 225] on div "Drop element here" at bounding box center [528, 220] width 76 height 15
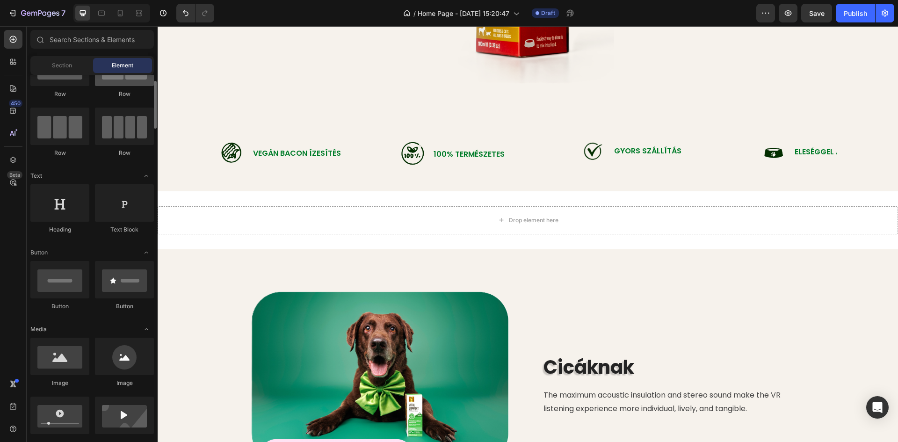
scroll to position [0, 0]
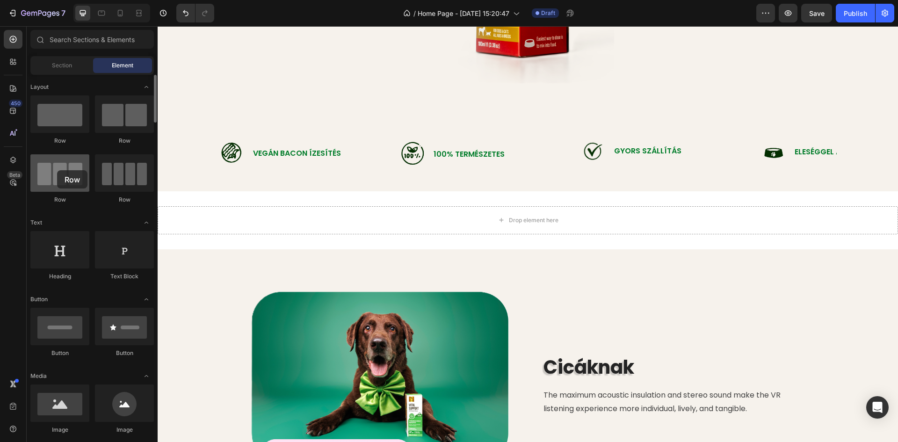
click at [57, 170] on div at bounding box center [59, 172] width 59 height 37
click at [71, 181] on div at bounding box center [59, 172] width 59 height 37
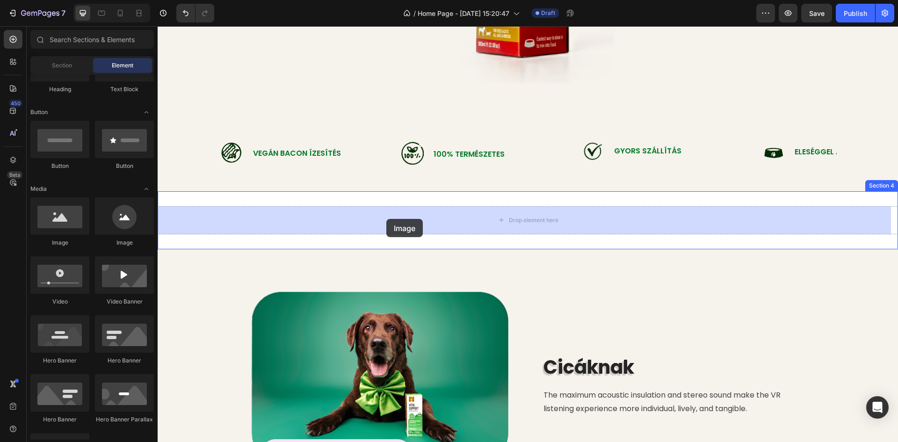
drag, startPoint x: 220, startPoint y: 244, endPoint x: 386, endPoint y: 219, distance: 167.9
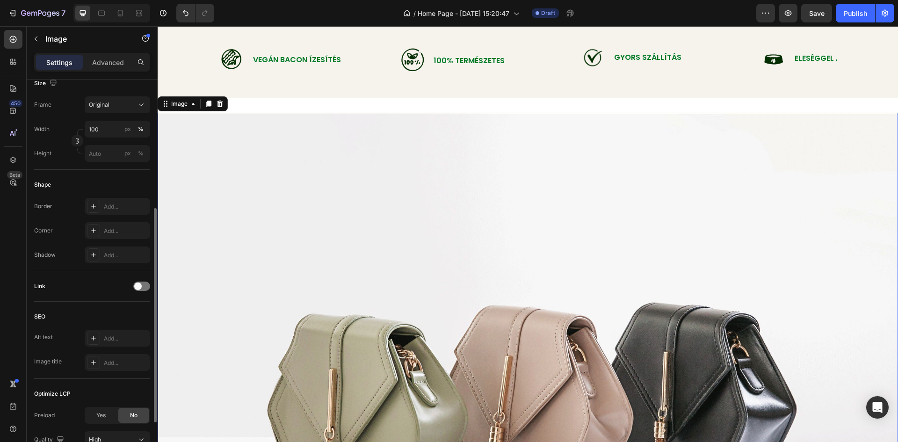
scroll to position [0, 0]
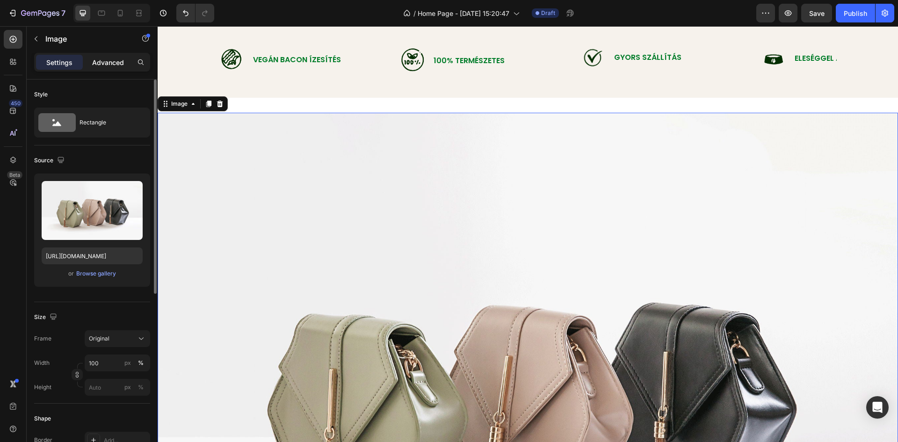
click at [116, 59] on p "Advanced" at bounding box center [108, 63] width 32 height 10
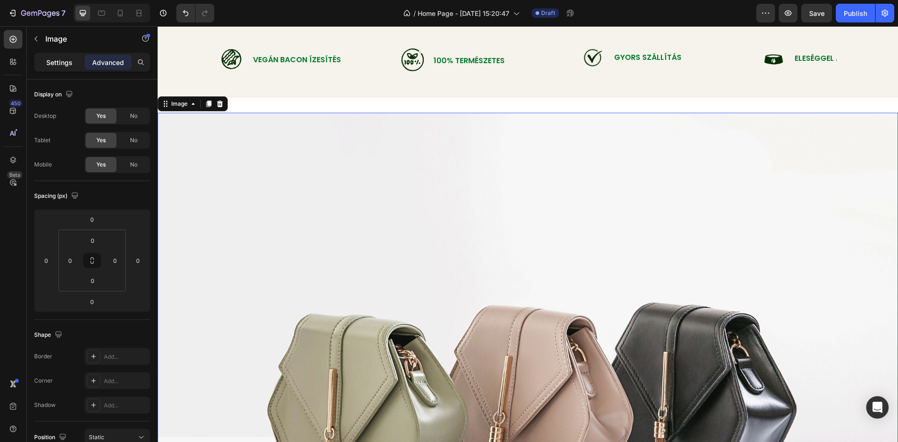
click at [50, 61] on p "Settings" at bounding box center [59, 63] width 26 height 10
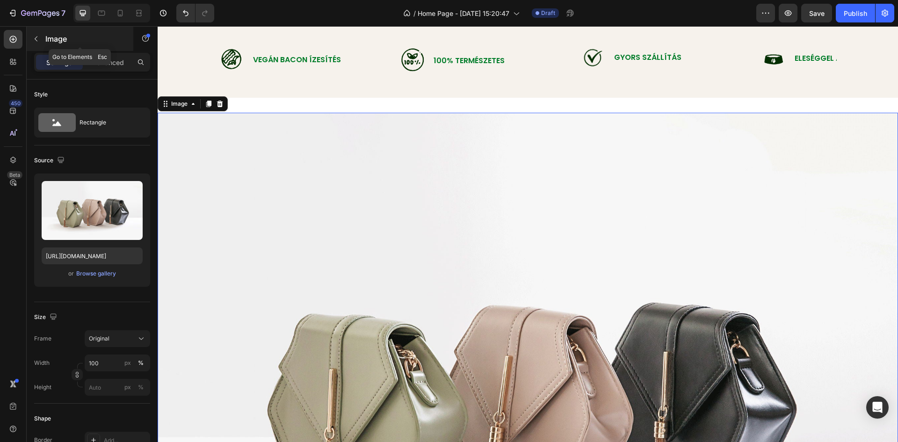
click at [34, 39] on icon "button" at bounding box center [35, 38] width 7 height 7
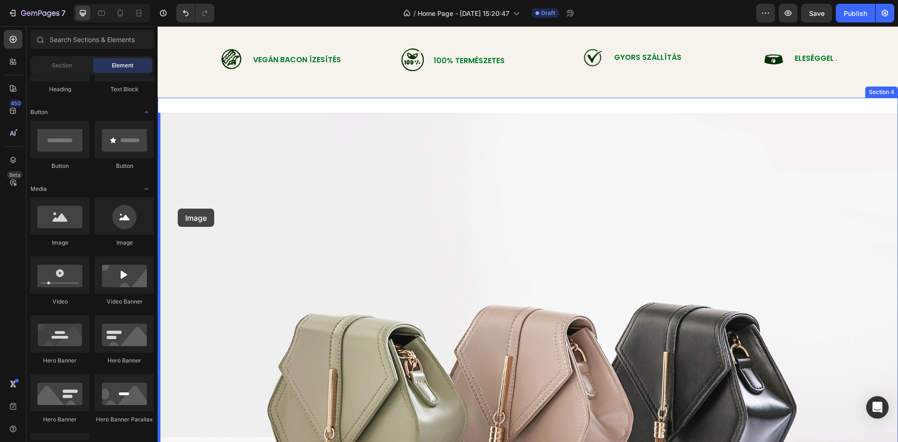
drag, startPoint x: 217, startPoint y: 250, endPoint x: 178, endPoint y: 209, distance: 56.6
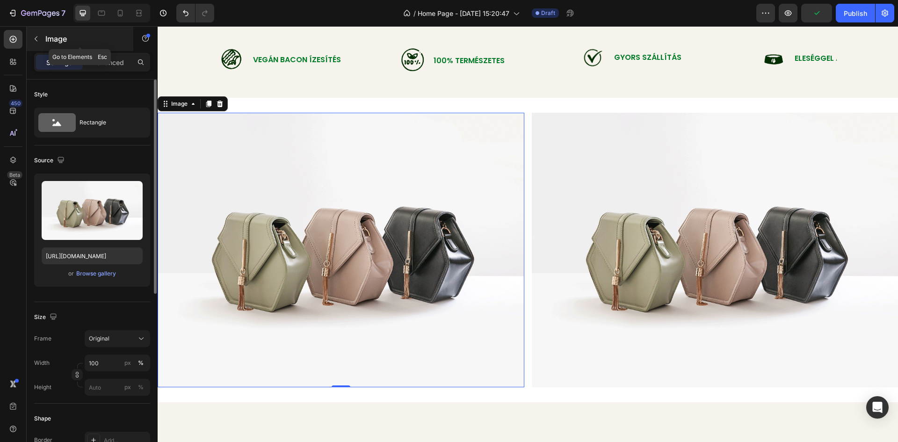
click at [40, 32] on button "button" at bounding box center [36, 38] width 15 height 15
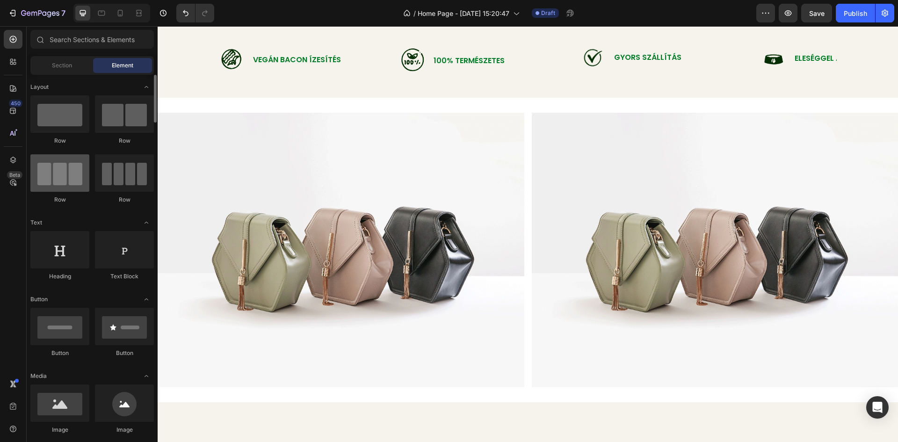
click at [63, 175] on div at bounding box center [59, 172] width 59 height 37
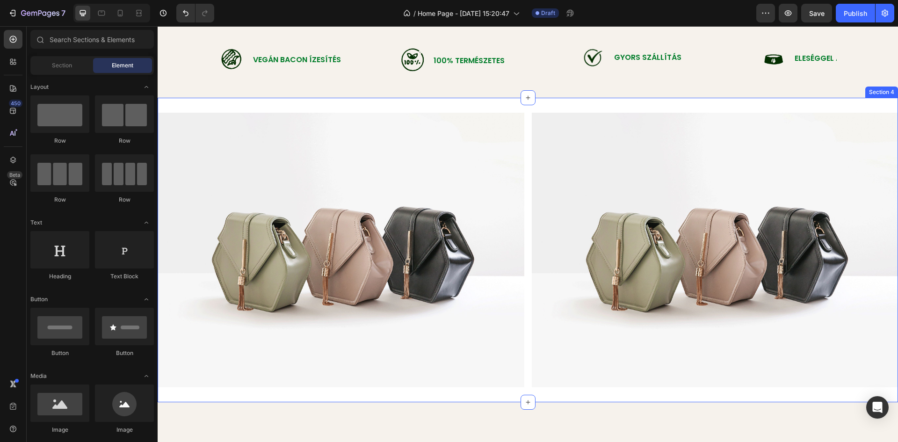
click at [266, 103] on div "Image Image Section 4" at bounding box center [528, 250] width 740 height 305
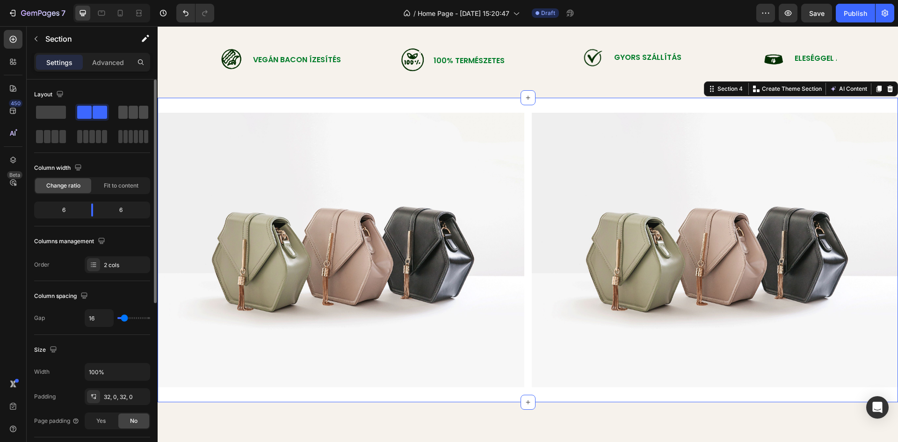
click at [130, 115] on span at bounding box center [133, 112] width 9 height 13
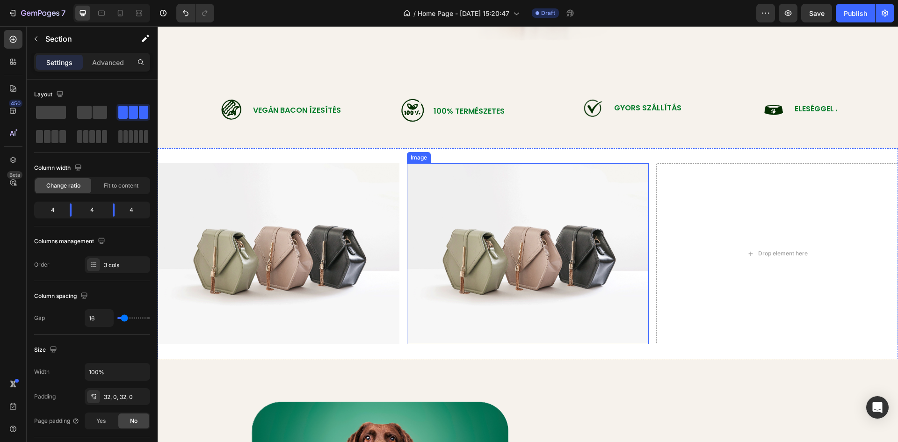
scroll to position [561, 0]
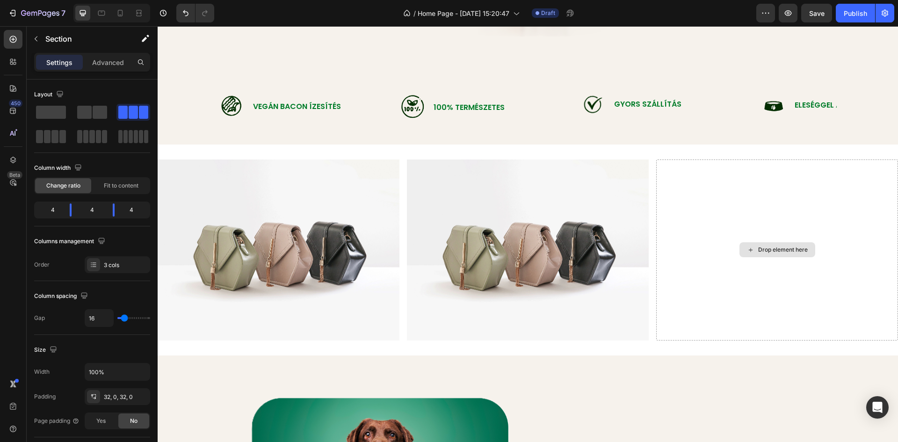
click at [758, 205] on div "Drop element here" at bounding box center [777, 249] width 242 height 181
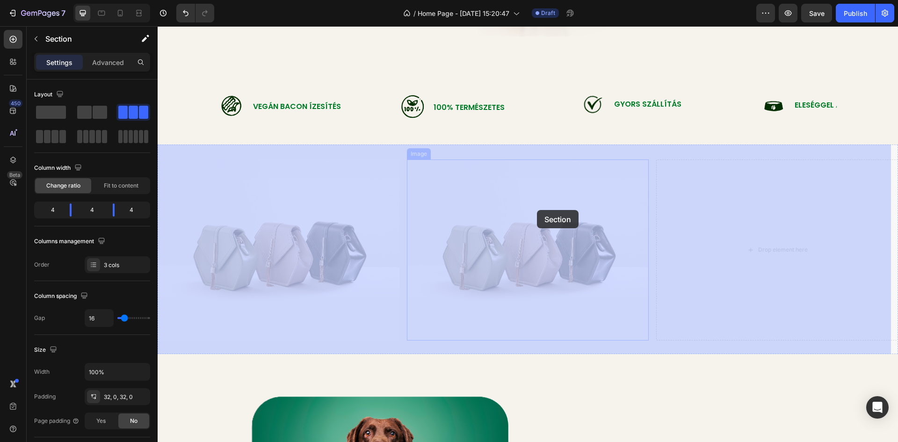
drag, startPoint x: 752, startPoint y: 206, endPoint x: 634, endPoint y: 209, distance: 117.9
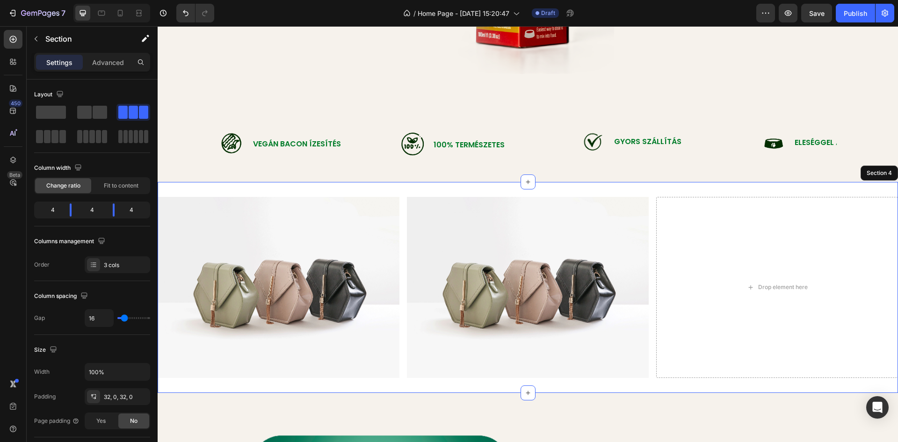
scroll to position [655, 0]
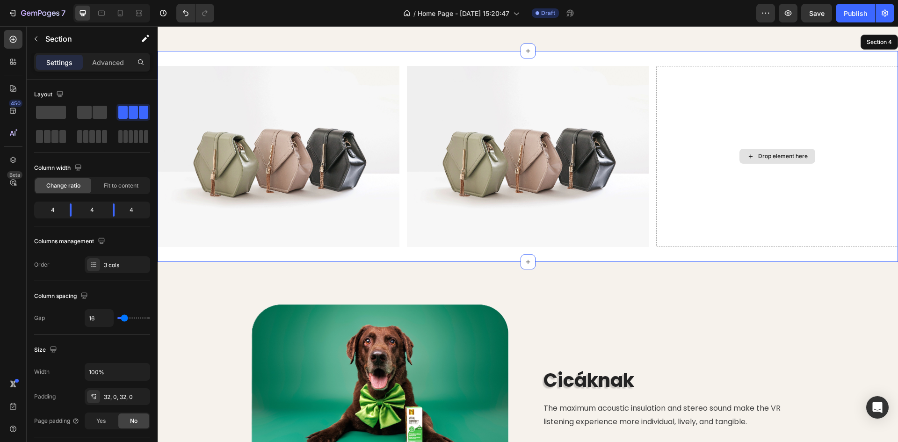
click at [764, 161] on div "Drop element here" at bounding box center [777, 156] width 76 height 15
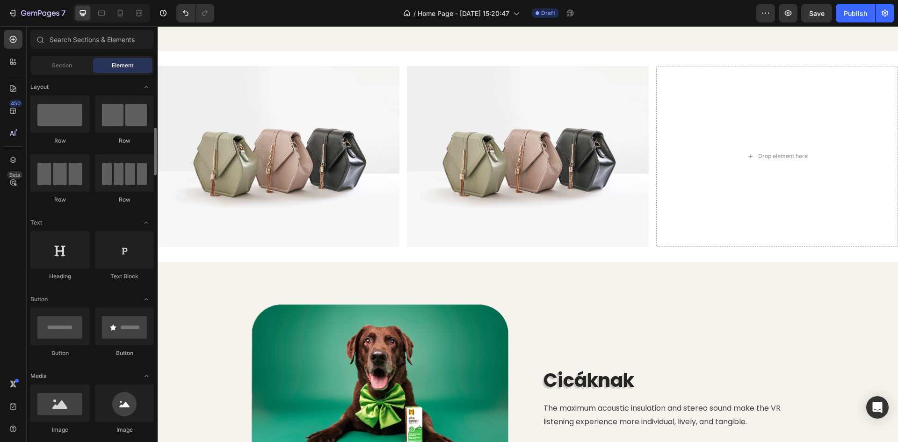
scroll to position [47, 0]
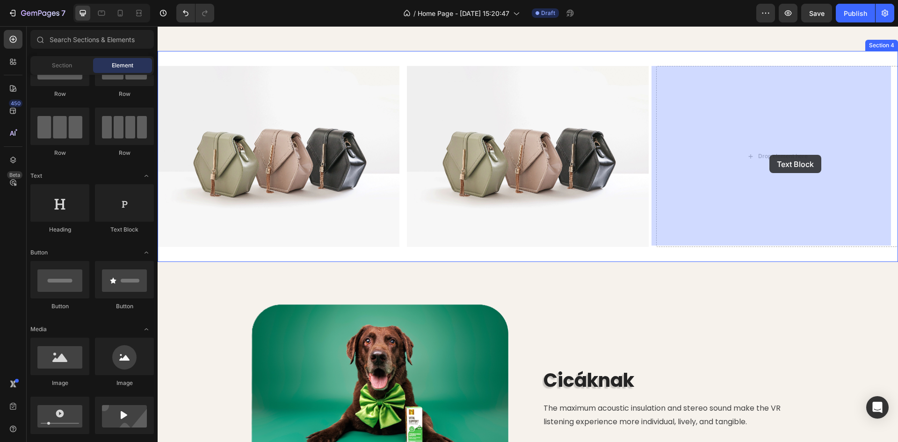
drag, startPoint x: 273, startPoint y: 236, endPoint x: 769, endPoint y: 155, distance: 502.8
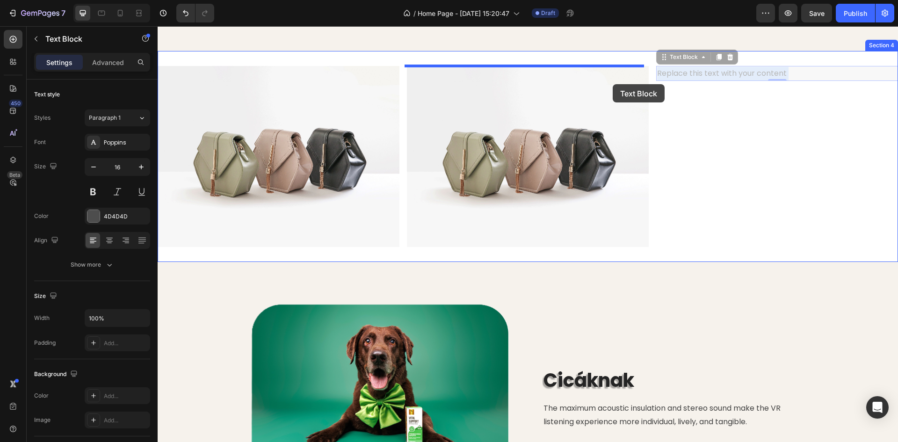
drag, startPoint x: 738, startPoint y: 70, endPoint x: 401, endPoint y: 148, distance: 345.1
click at [407, 161] on img at bounding box center [528, 156] width 242 height 181
click at [407, 160] on img at bounding box center [528, 156] width 242 height 181
click at [407, 152] on img at bounding box center [528, 156] width 242 height 181
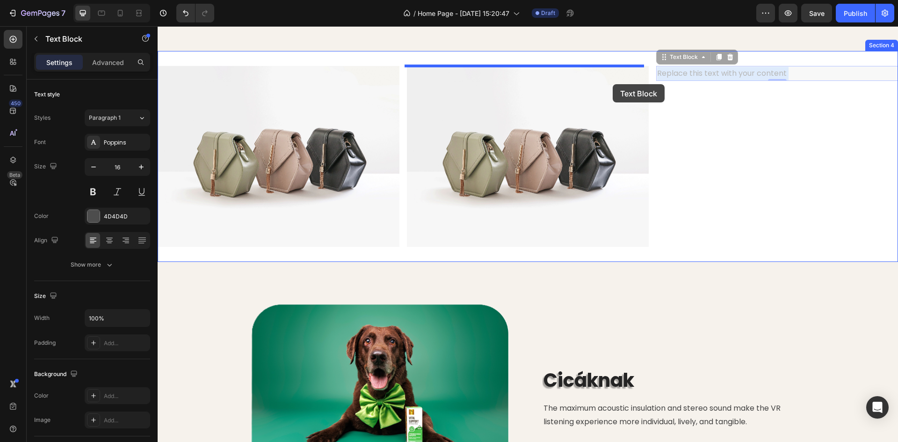
click at [407, 152] on img at bounding box center [528, 156] width 242 height 181
click at [407, 149] on img at bounding box center [528, 156] width 242 height 181
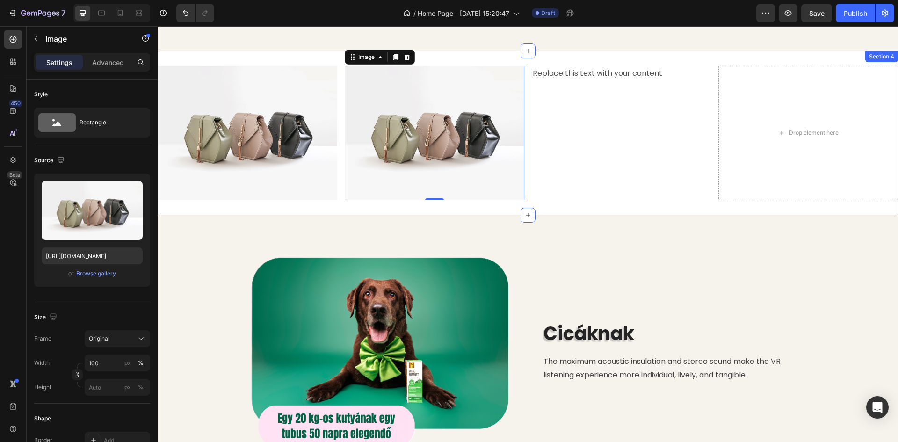
click at [274, 54] on div "Image Image 0 Replace this text with your content Text Block Drop element here …" at bounding box center [528, 133] width 740 height 165
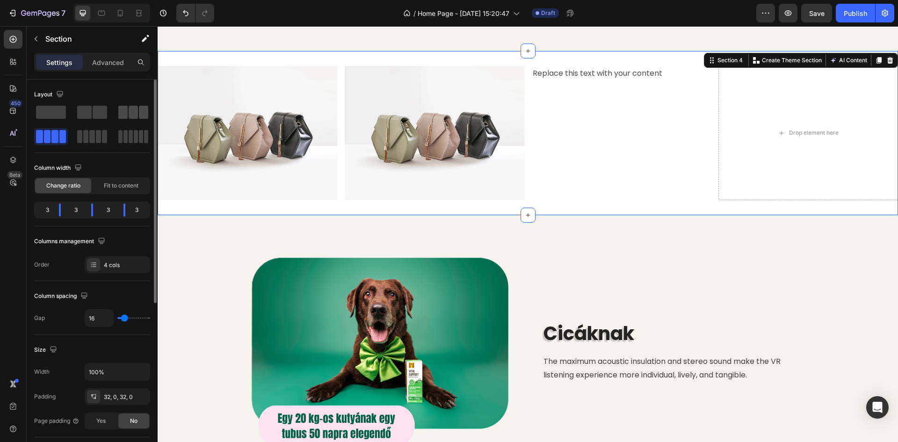
click at [129, 107] on span at bounding box center [133, 112] width 9 height 13
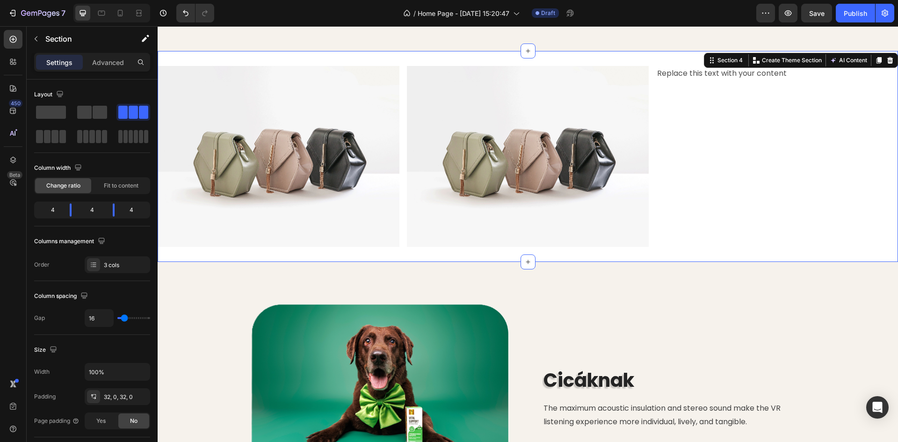
click at [710, 74] on div "Replace this text with your content" at bounding box center [777, 73] width 242 height 15
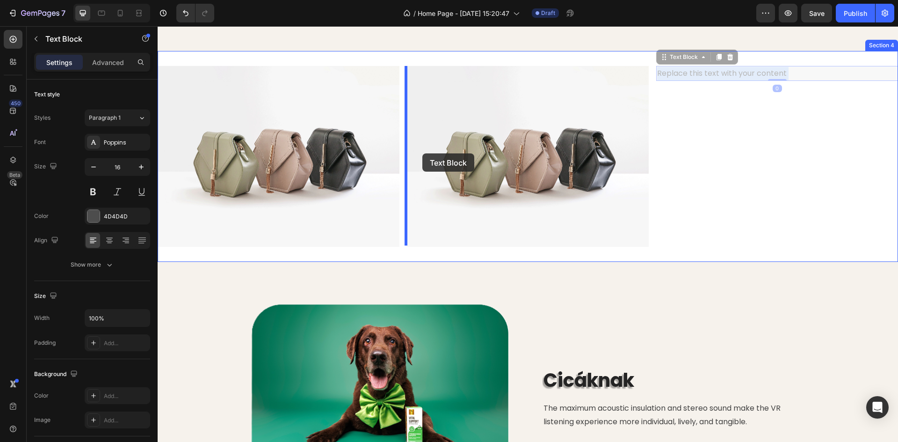
drag, startPoint x: 704, startPoint y: 72, endPoint x: 412, endPoint y: 155, distance: 303.7
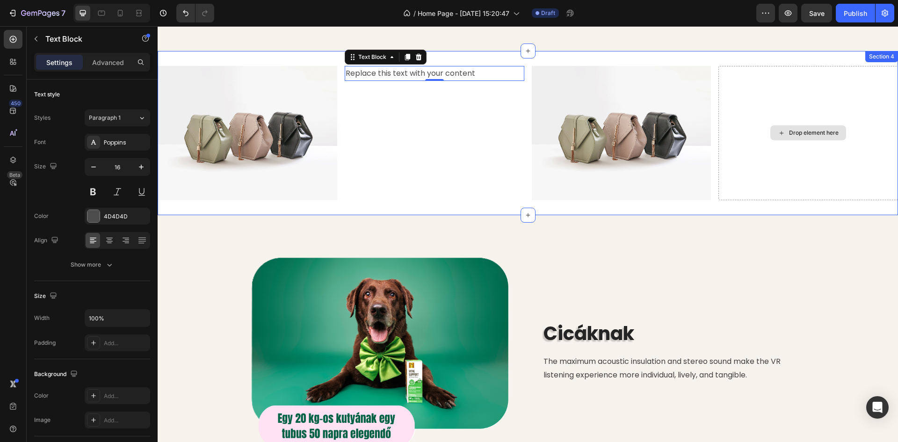
click at [814, 113] on div "Drop element here" at bounding box center [808, 133] width 180 height 135
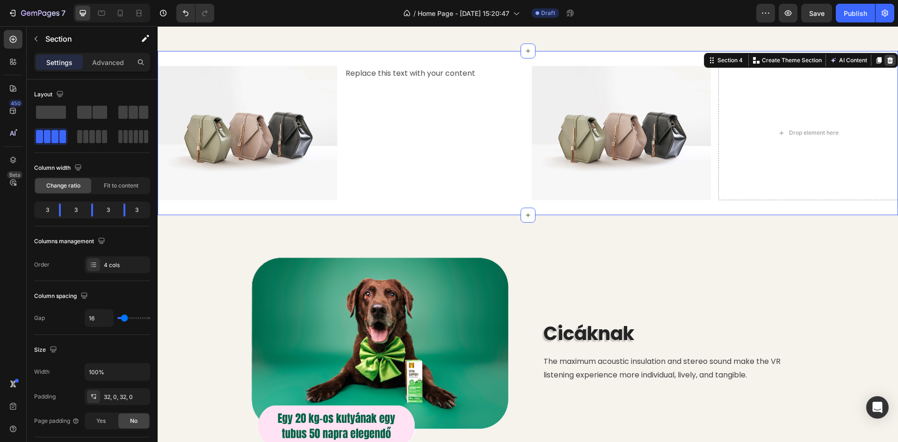
click at [887, 58] on icon at bounding box center [890, 60] width 6 height 7
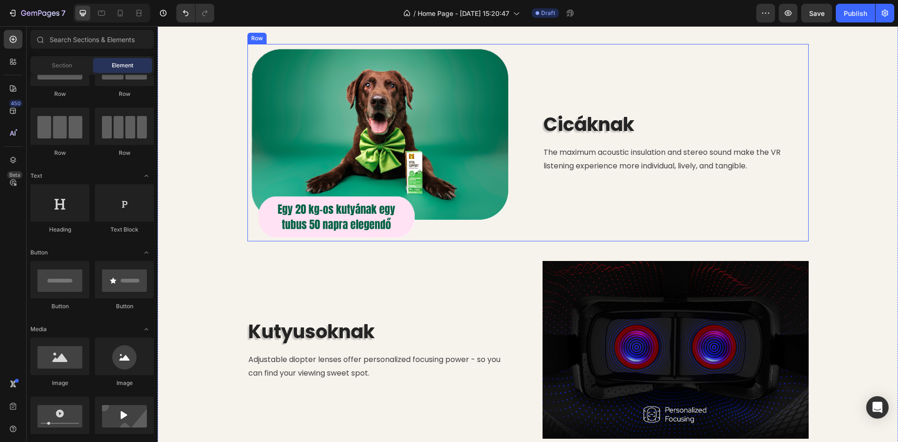
scroll to position [468, 0]
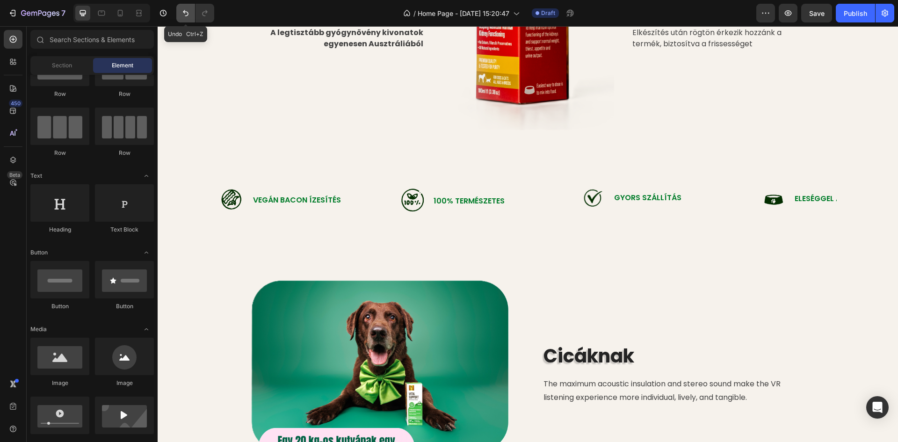
click at [185, 12] on icon "Undo/Redo" at bounding box center [186, 13] width 6 height 6
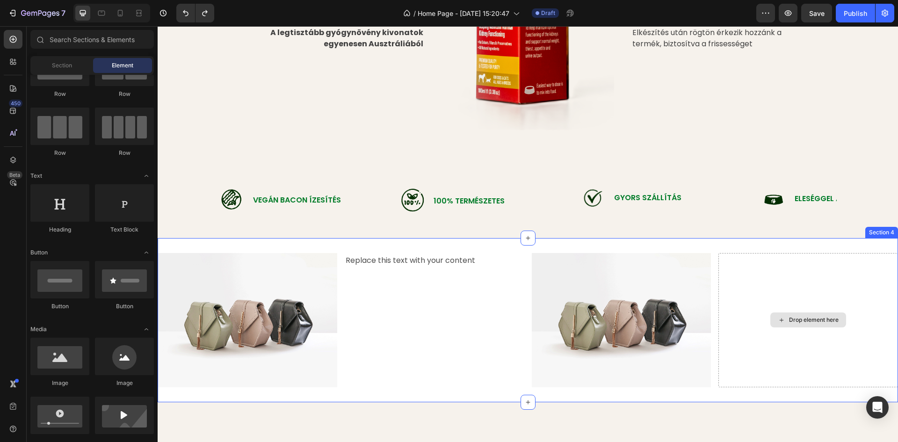
click at [749, 306] on div "Drop element here" at bounding box center [808, 320] width 180 height 135
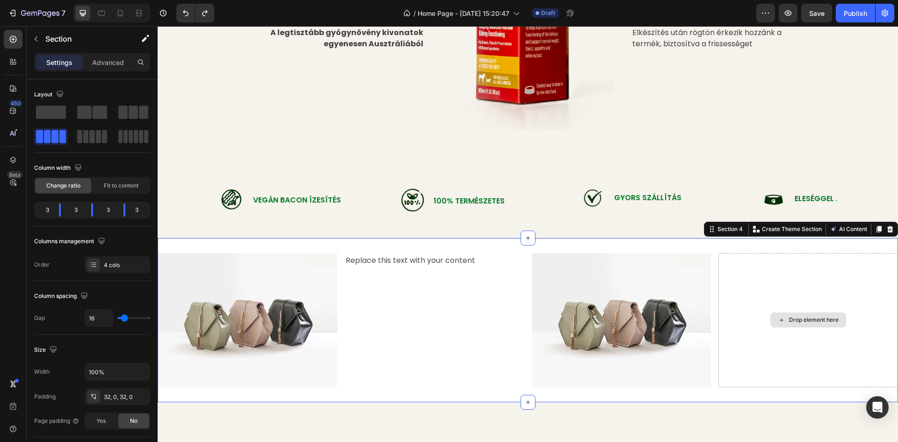
click at [776, 291] on div "Drop element here" at bounding box center [808, 320] width 180 height 135
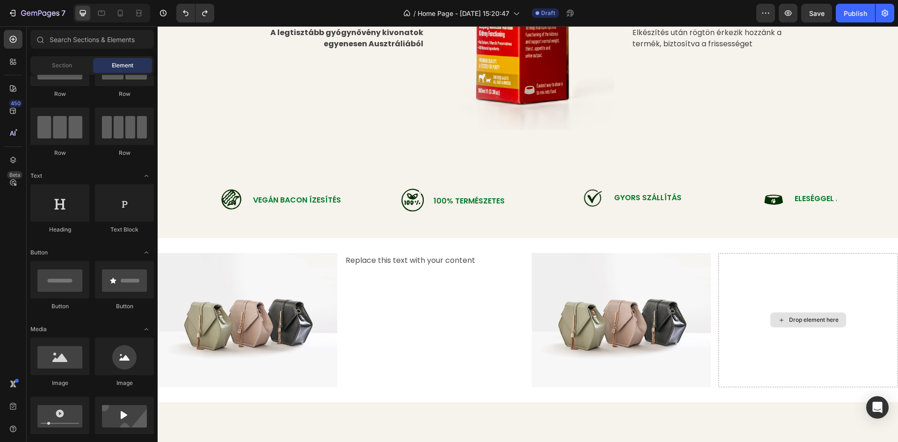
click at [789, 323] on div "Drop element here" at bounding box center [814, 319] width 50 height 7
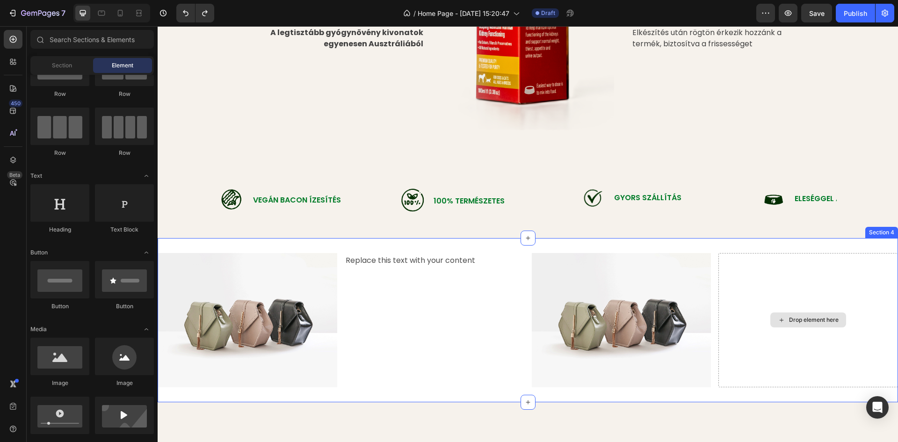
click at [760, 294] on div "Drop element here" at bounding box center [808, 320] width 180 height 135
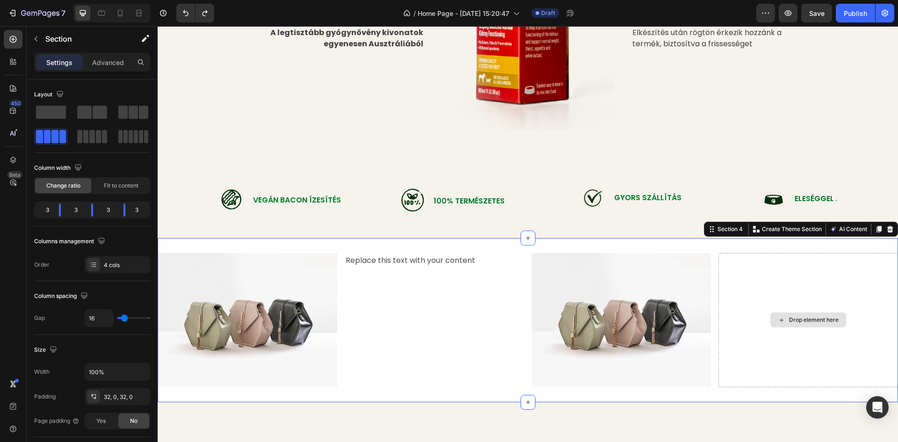
click at [750, 287] on div "Drop element here" at bounding box center [808, 320] width 180 height 135
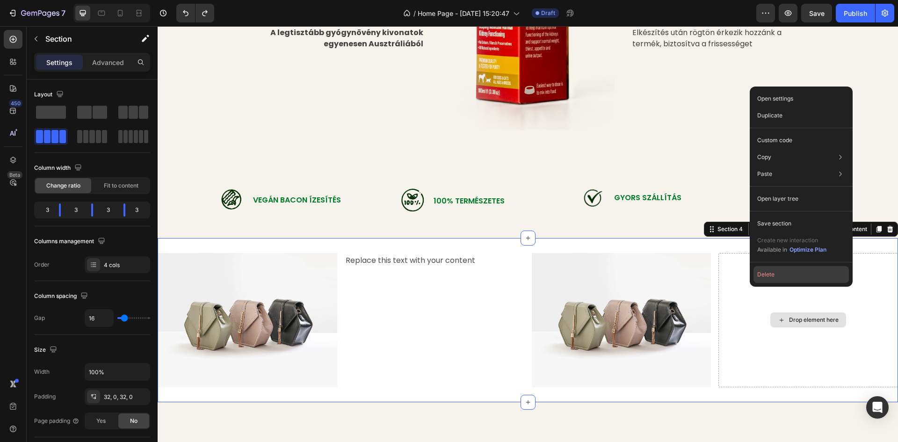
click at [768, 275] on button "Delete" at bounding box center [800, 274] width 95 height 17
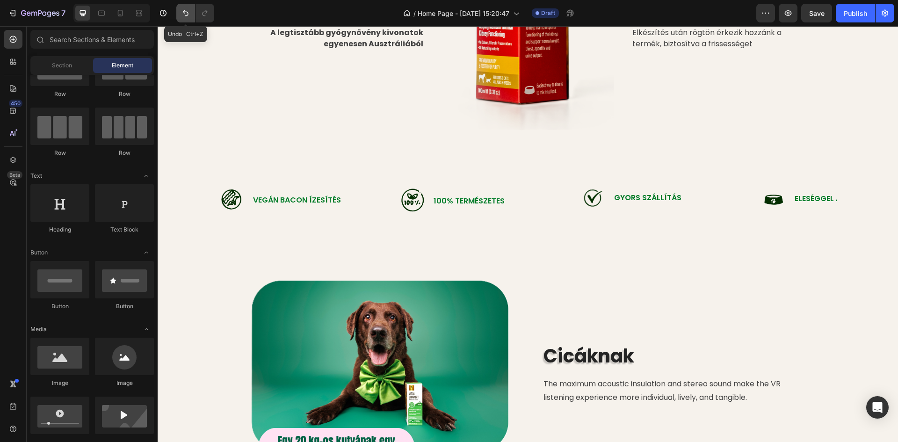
click at [189, 13] on icon "Undo/Redo" at bounding box center [185, 12] width 9 height 9
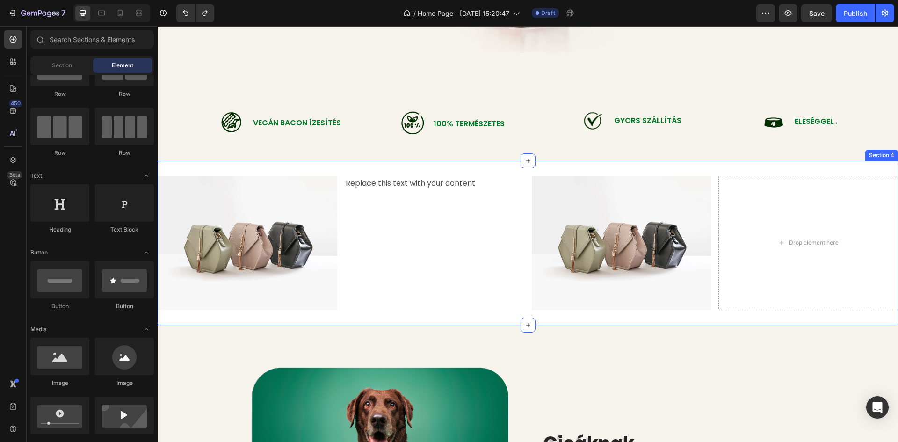
scroll to position [561, 0]
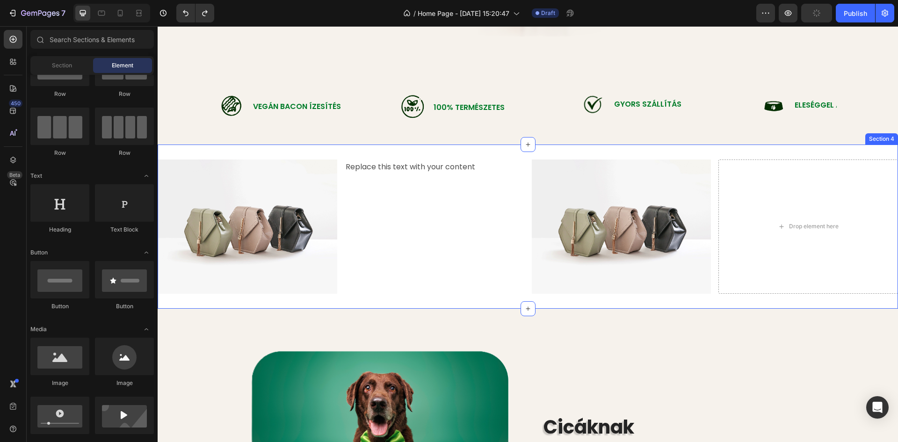
click at [426, 229] on div "Replace this text with your content Text Block" at bounding box center [435, 226] width 180 height 135
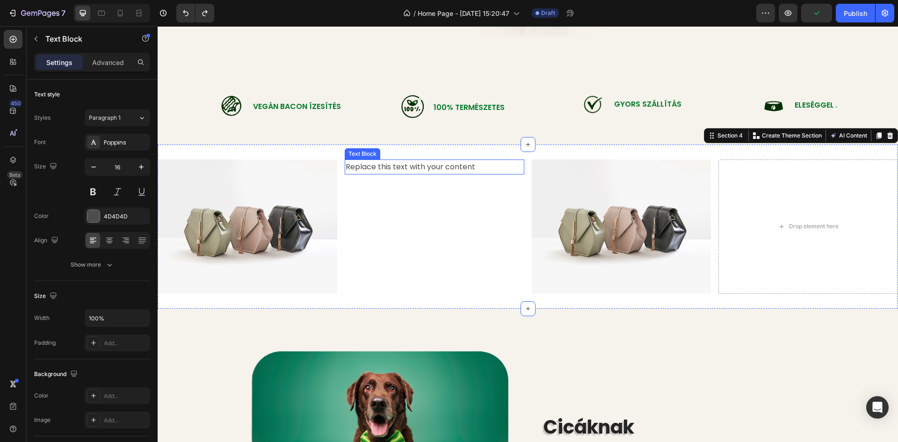
click at [391, 164] on div "Replace this text with your content" at bounding box center [435, 166] width 180 height 15
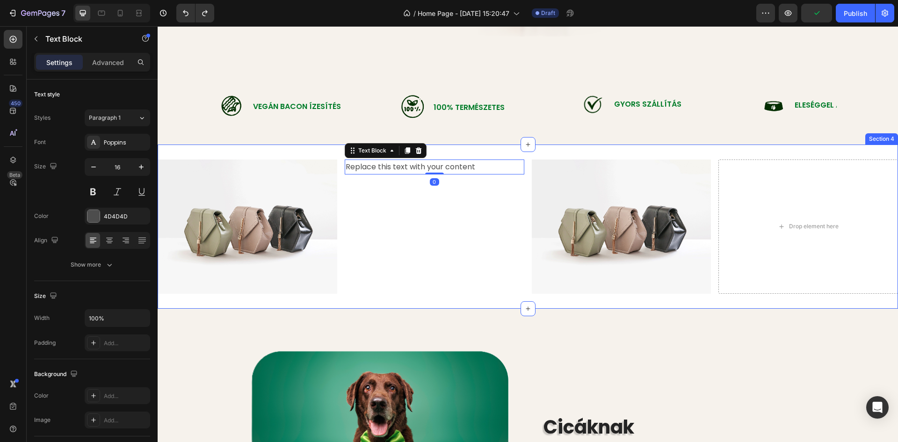
click at [391, 214] on div "Replace this text with your content Text Block 0" at bounding box center [435, 226] width 180 height 135
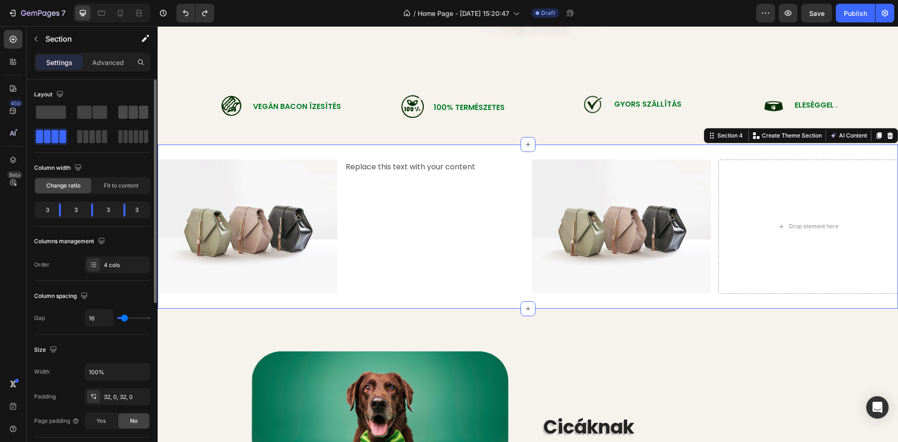
click at [134, 111] on span at bounding box center [133, 112] width 9 height 13
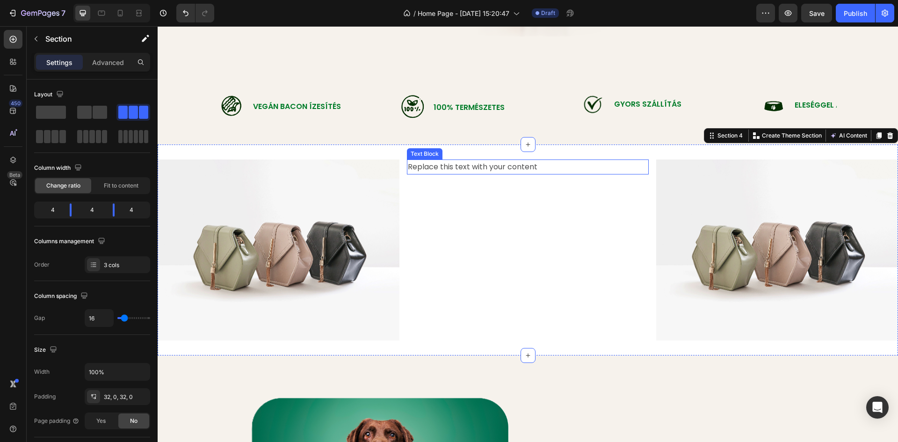
click at [503, 166] on div "Replace this text with your content" at bounding box center [528, 166] width 242 height 15
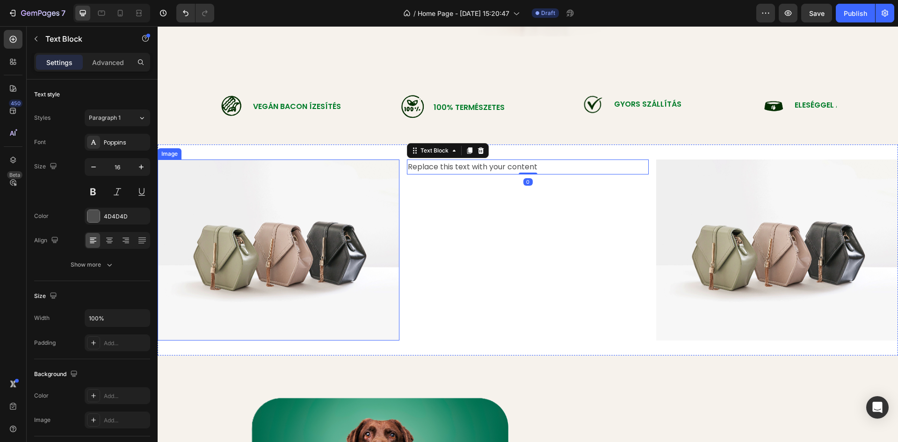
click at [452, 276] on div "Replace this text with your content Text Block 0" at bounding box center [528, 249] width 242 height 181
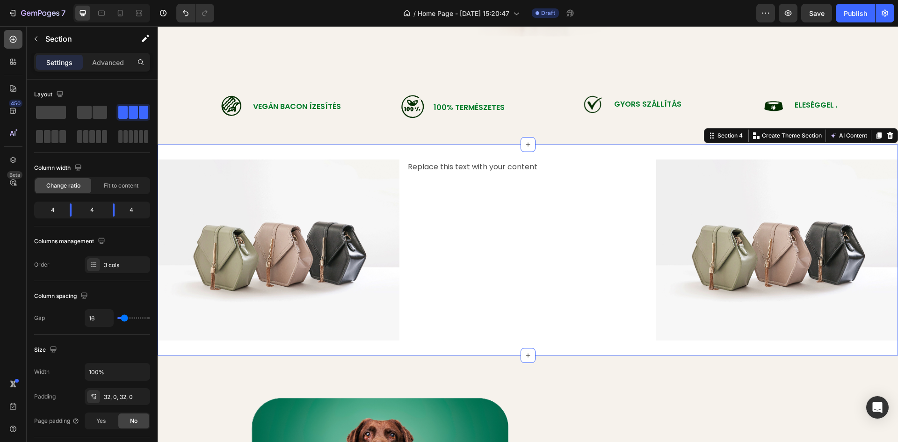
click at [18, 36] on div at bounding box center [13, 39] width 19 height 19
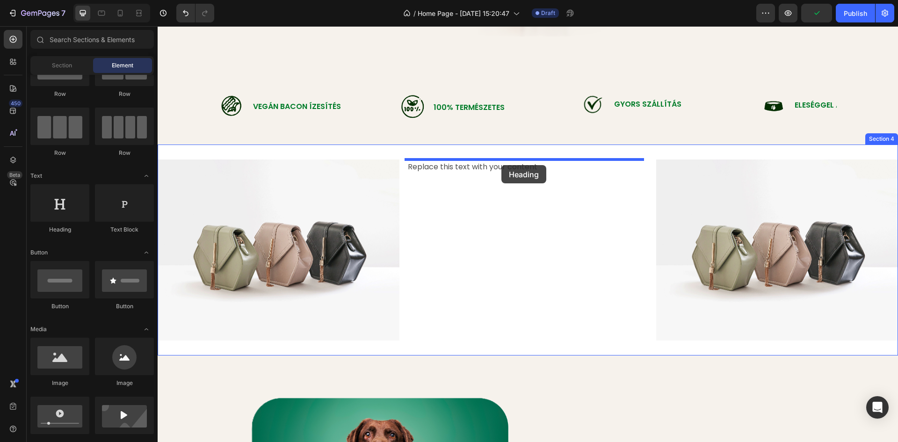
drag, startPoint x: 220, startPoint y: 236, endPoint x: 501, endPoint y: 165, distance: 290.4
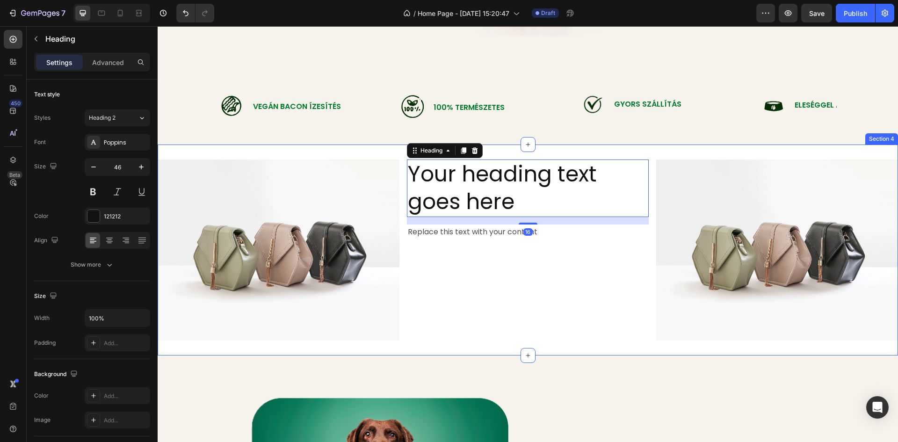
click at [475, 235] on div "Replace this text with your content" at bounding box center [528, 232] width 242 height 15
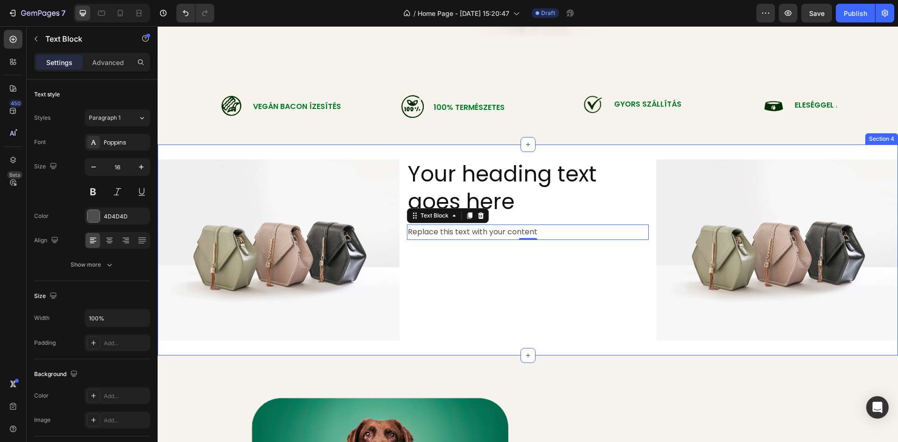
click at [258, 235] on img at bounding box center [279, 249] width 242 height 181
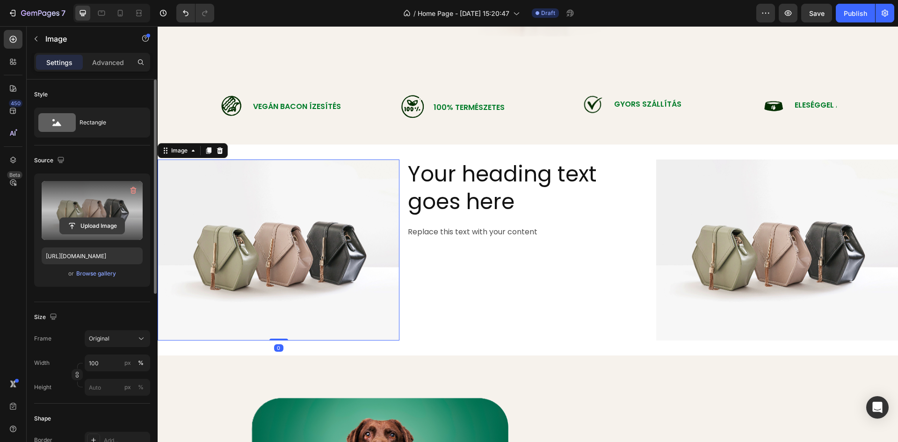
click at [98, 228] on input "file" at bounding box center [92, 226] width 65 height 16
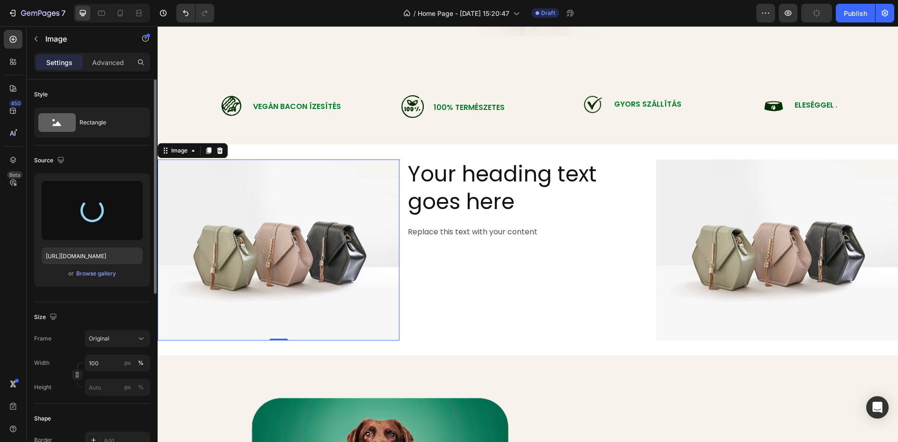
type input "[URL][DOMAIN_NAME]"
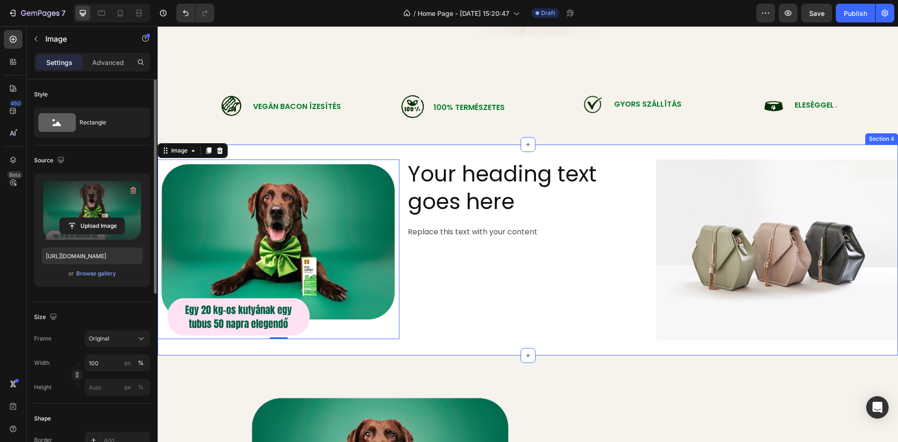
click at [316, 153] on div "Image 0 Your heading text goes here Heading Replace this text with your content…" at bounding box center [528, 250] width 740 height 211
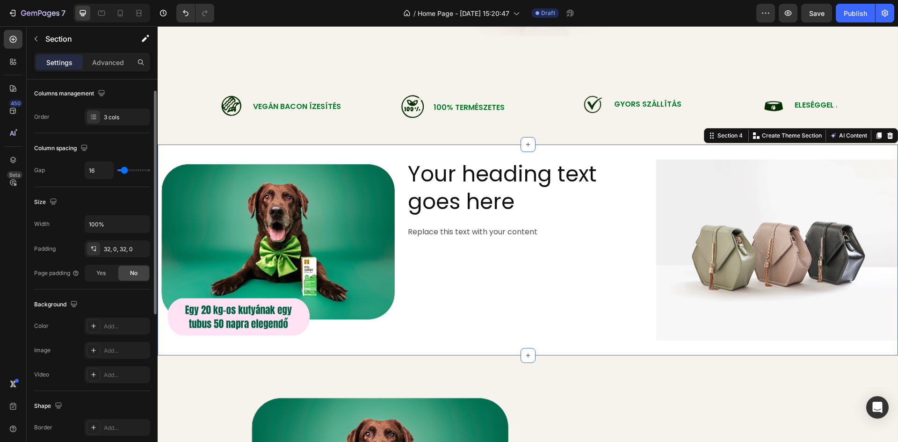
scroll to position [101, 0]
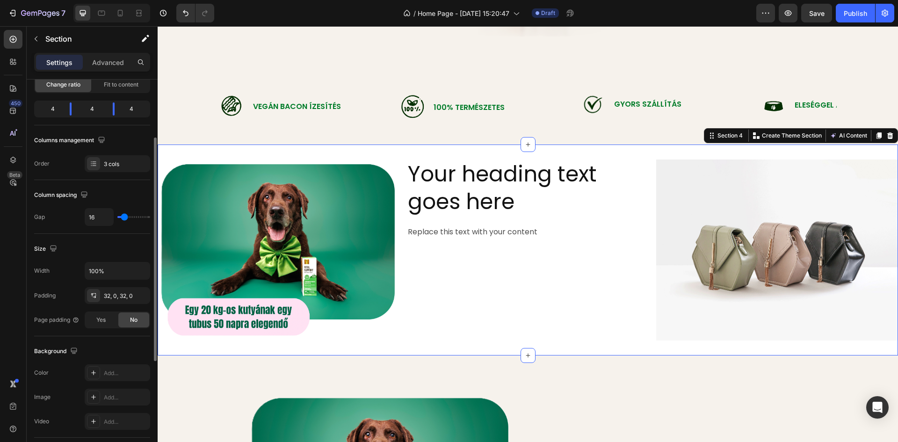
click at [198, 148] on div "Image Your heading text goes here Heading Replace this text with your content T…" at bounding box center [528, 250] width 740 height 211
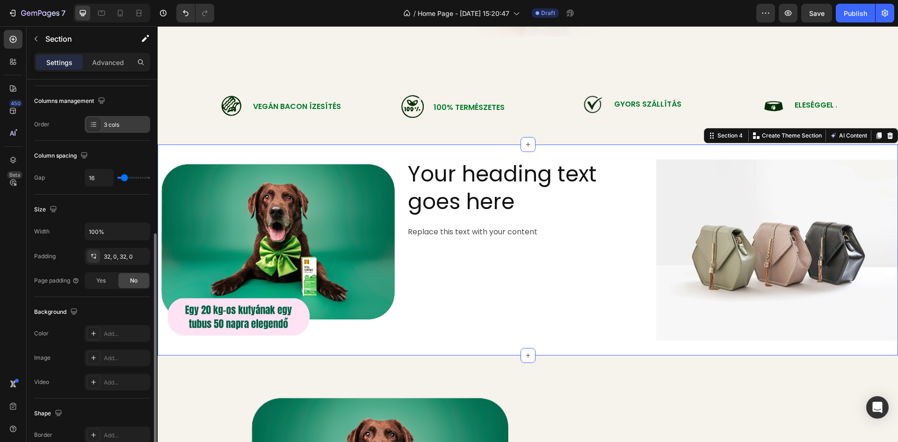
scroll to position [187, 0]
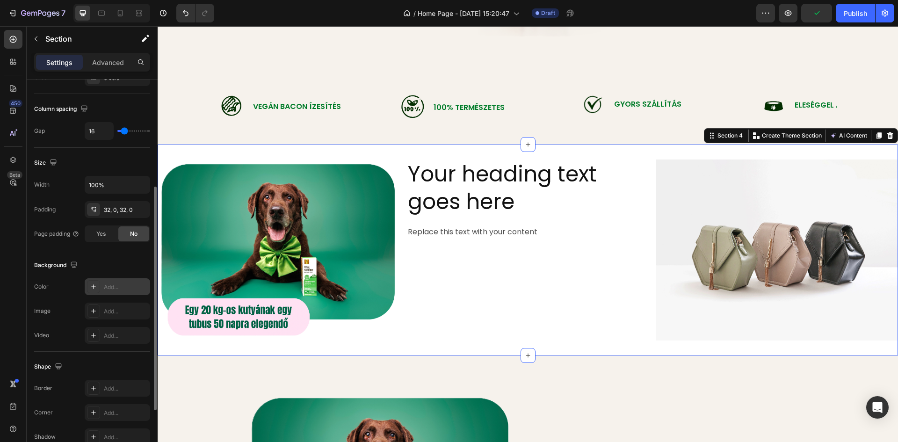
click at [99, 288] on div at bounding box center [93, 286] width 13 height 13
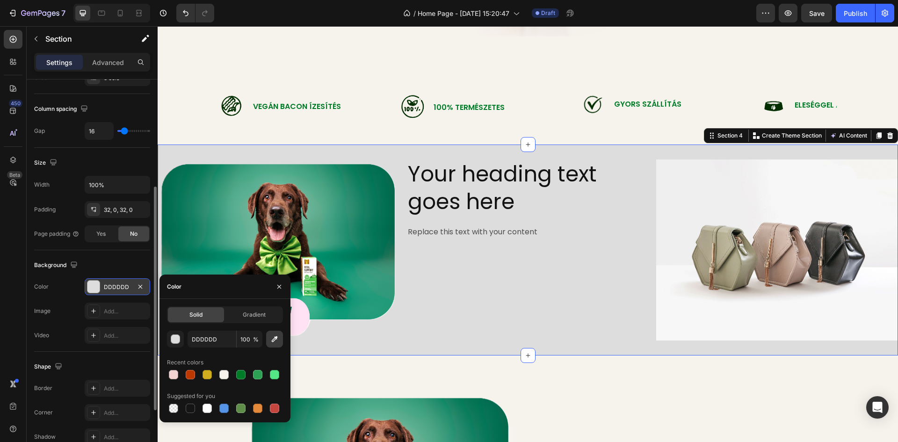
click at [277, 340] on icon "button" at bounding box center [274, 338] width 9 height 9
type input "F6F2EC"
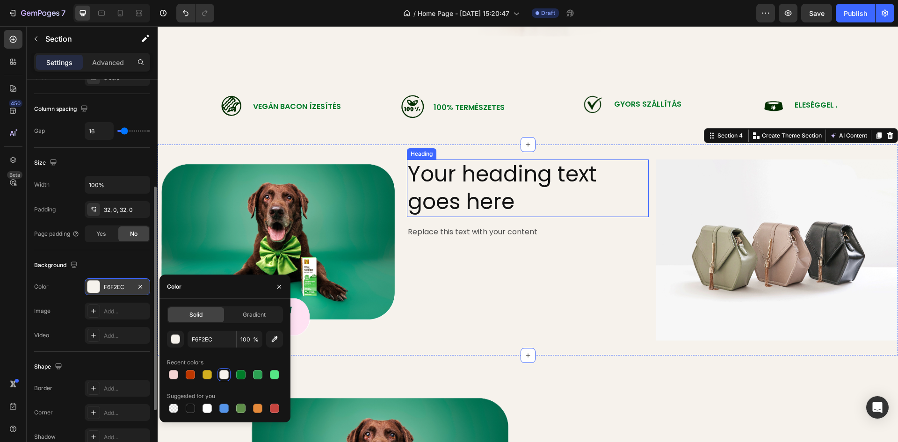
click at [442, 194] on h2 "Your heading text goes here" at bounding box center [528, 188] width 242 height 58
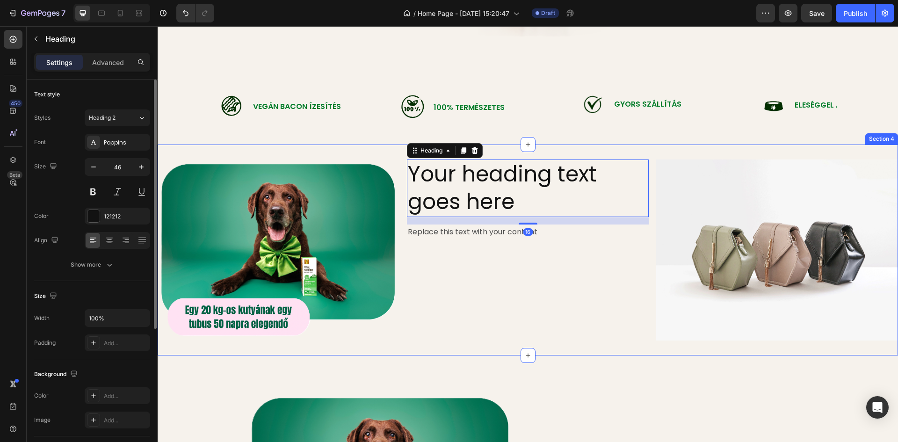
click at [531, 299] on div "Your heading text goes here Heading 16 Replace this text with your content Text…" at bounding box center [528, 249] width 242 height 181
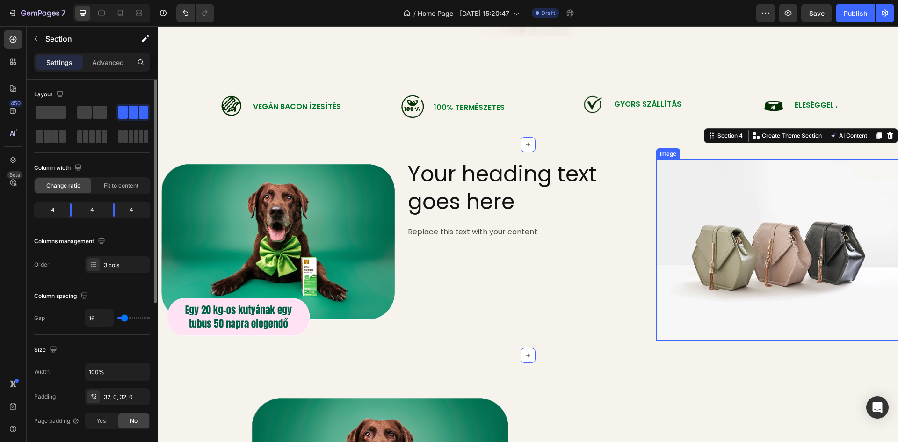
click at [791, 228] on img at bounding box center [777, 249] width 242 height 181
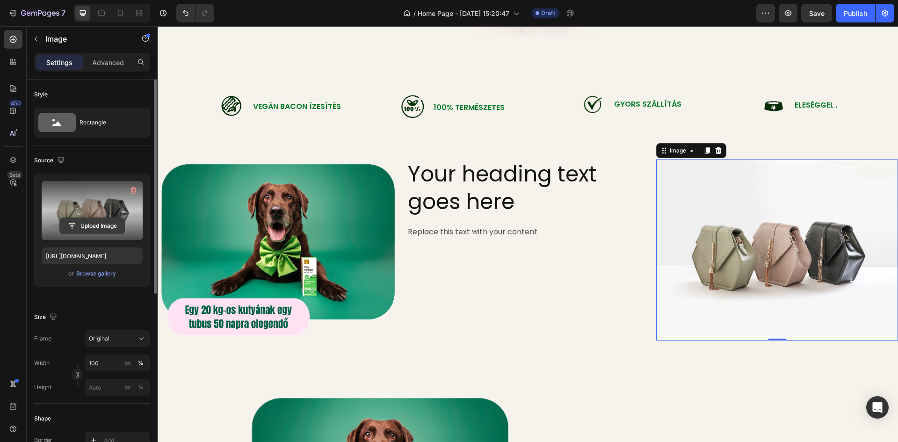
click at [84, 225] on input "file" at bounding box center [92, 226] width 65 height 16
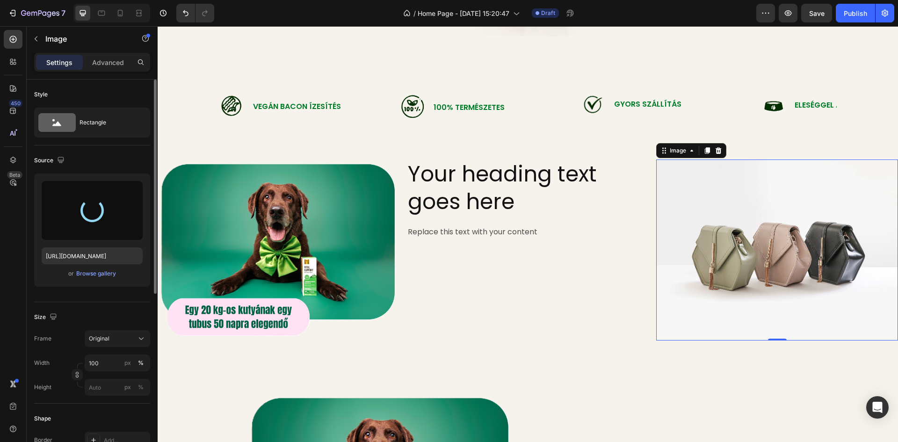
type input "[URL][DOMAIN_NAME]"
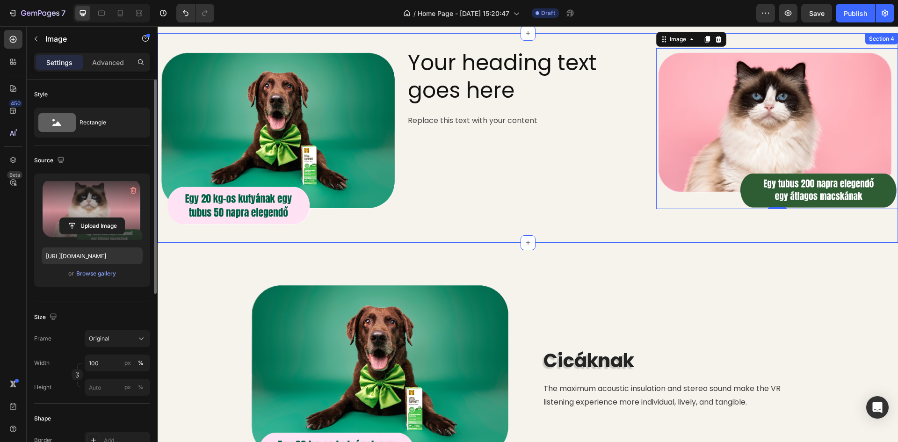
scroll to position [608, 0]
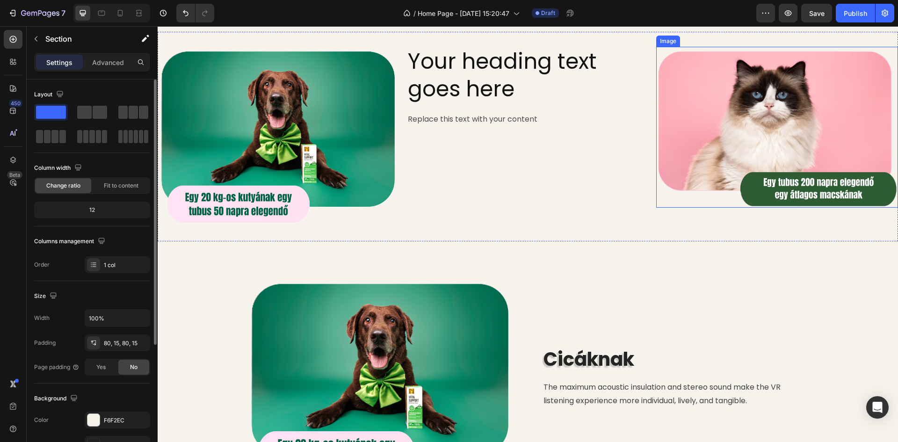
scroll to position [702, 0]
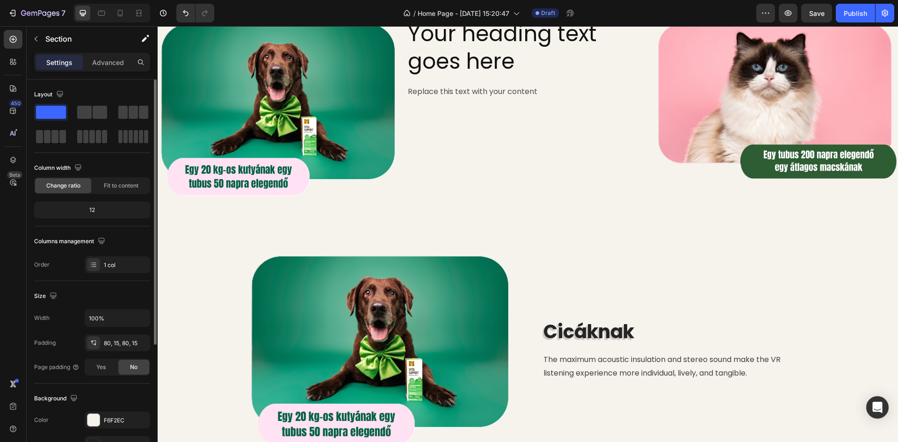
click at [686, 234] on div "Image Cicáknak Heading The maximum acoustic insulation and stereo sound make th…" at bounding box center [528, 449] width 740 height 470
click at [674, 277] on div "Cicáknak Heading The maximum acoustic insulation and stereo sound make the VR l…" at bounding box center [676, 350] width 266 height 198
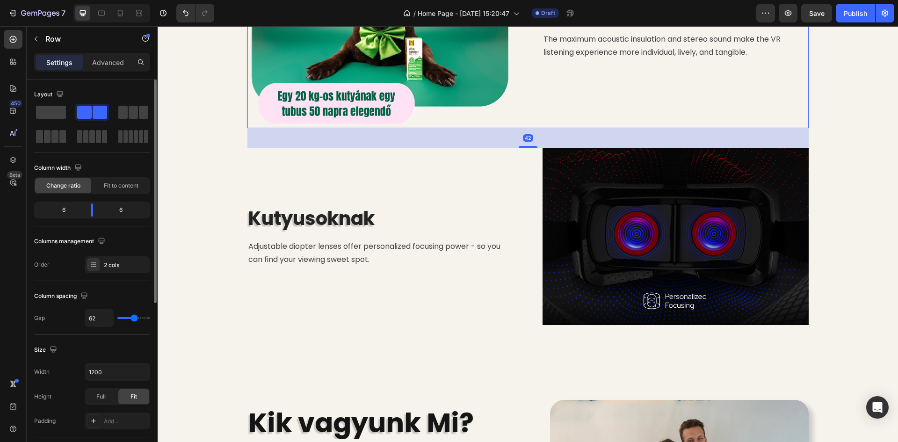
scroll to position [795, 0]
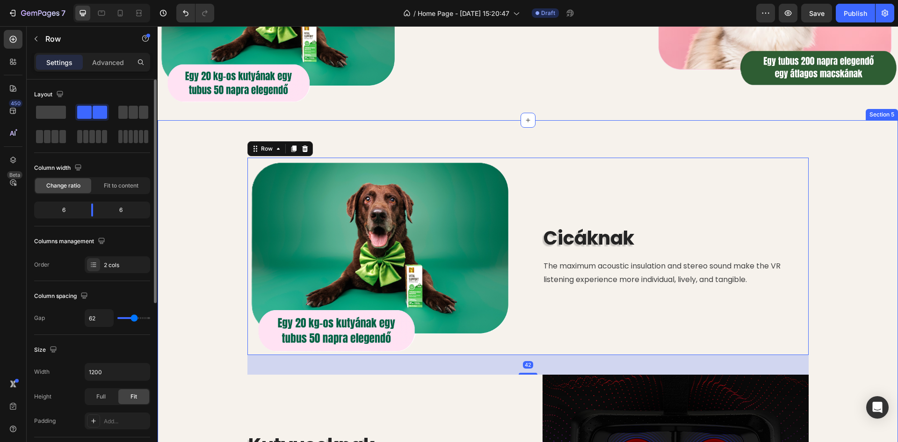
click at [848, 165] on div "Image Cicáknak Heading The maximum acoustic insulation and stereo sound make th…" at bounding box center [528, 355] width 726 height 395
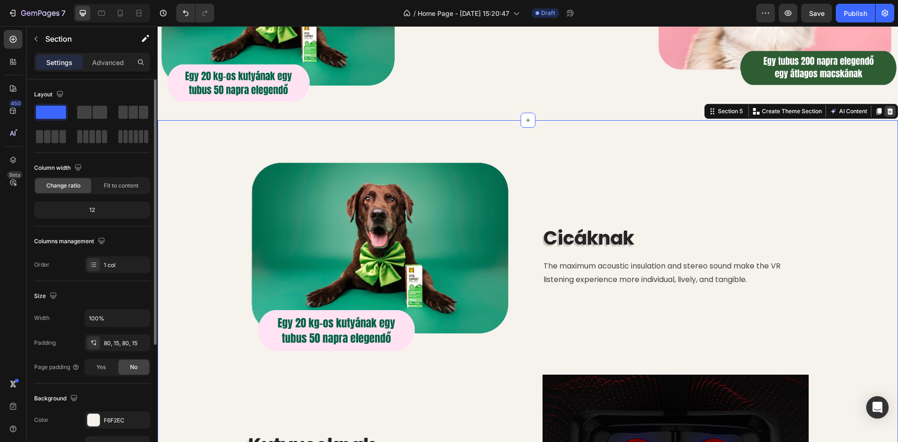
click at [887, 109] on icon at bounding box center [890, 111] width 6 height 7
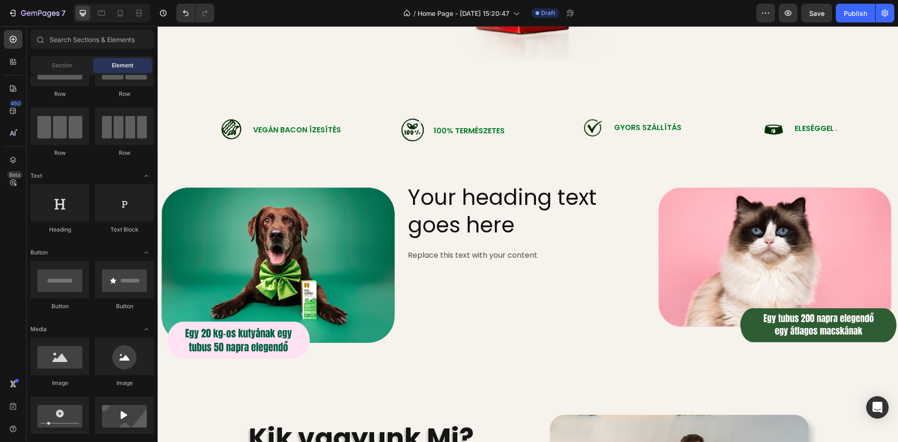
scroll to position [537, 0]
click at [306, 294] on img at bounding box center [279, 273] width 242 height 180
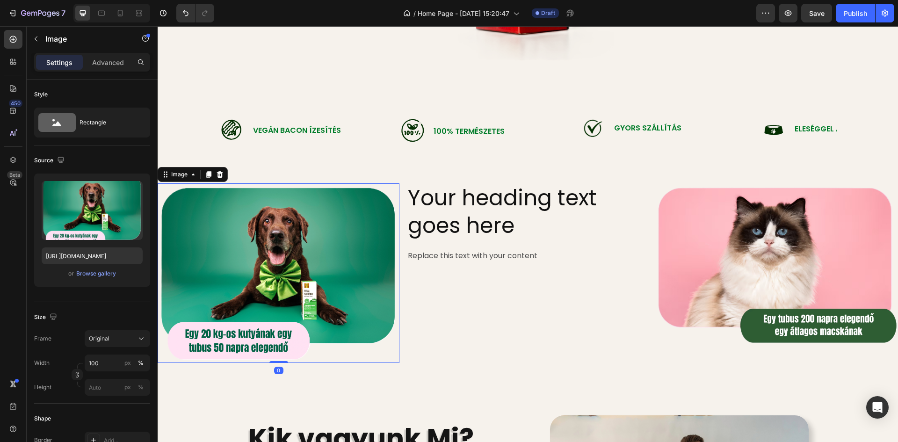
click at [110, 53] on div "Settings Advanced" at bounding box center [92, 62] width 116 height 19
click at [113, 62] on p "Advanced" at bounding box center [108, 63] width 32 height 10
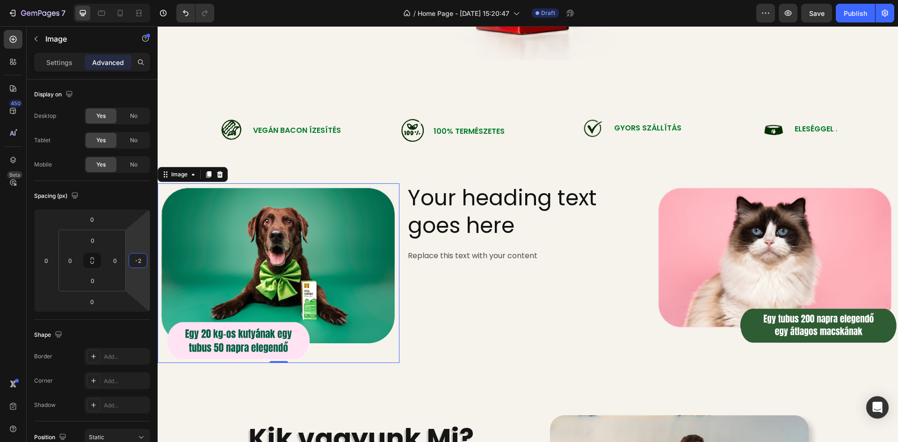
type input "0"
drag, startPoint x: 139, startPoint y: 217, endPoint x: 138, endPoint y: 243, distance: 26.7
click at [138, 0] on html "7 Version history / Home Page - [DATE] 15:20:47 Draft Preview Save Publish 450 …" at bounding box center [449, 0] width 898 height 0
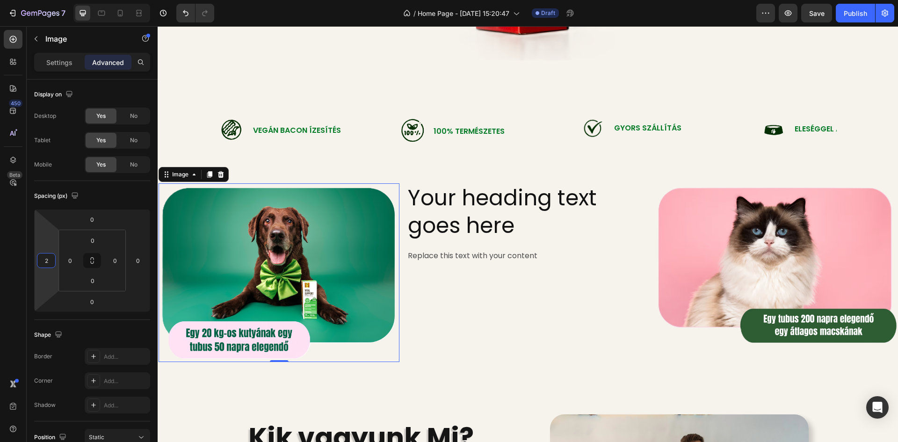
type input "4"
click at [51, 0] on html "7 Version history / Home Page - [DATE] 15:20:47 Draft Preview Save Publish 450 …" at bounding box center [449, 0] width 898 height 0
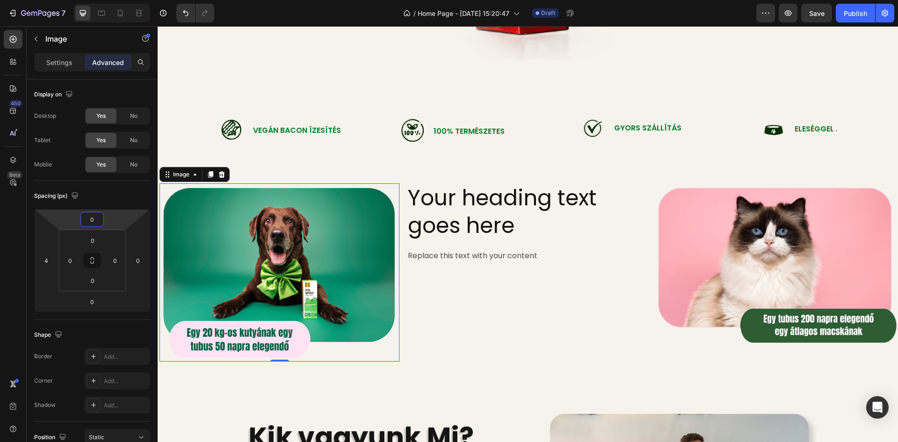
type input "-2"
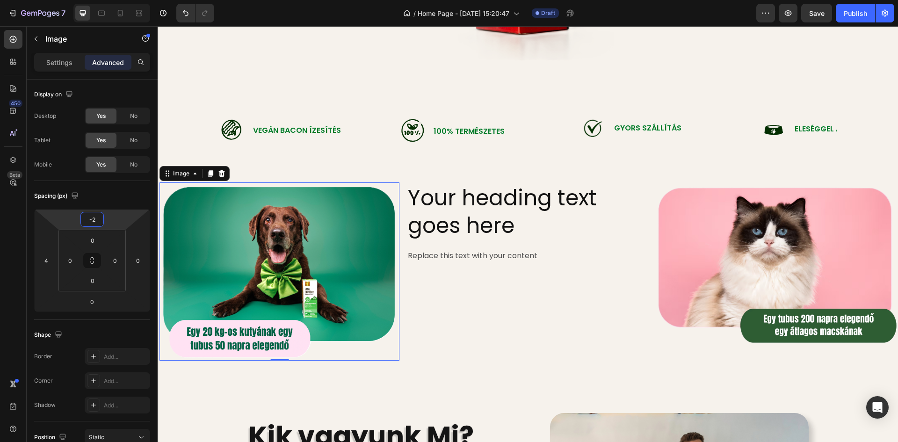
drag, startPoint x: 116, startPoint y: 211, endPoint x: 118, endPoint y: 223, distance: 11.8
click at [118, 0] on html "7 Version history / Home Page - [DATE] 15:20:47 Draft Preview Save Publish 450 …" at bounding box center [449, 0] width 898 height 0
click at [492, 215] on h2 "Your heading text goes here" at bounding box center [528, 212] width 242 height 58
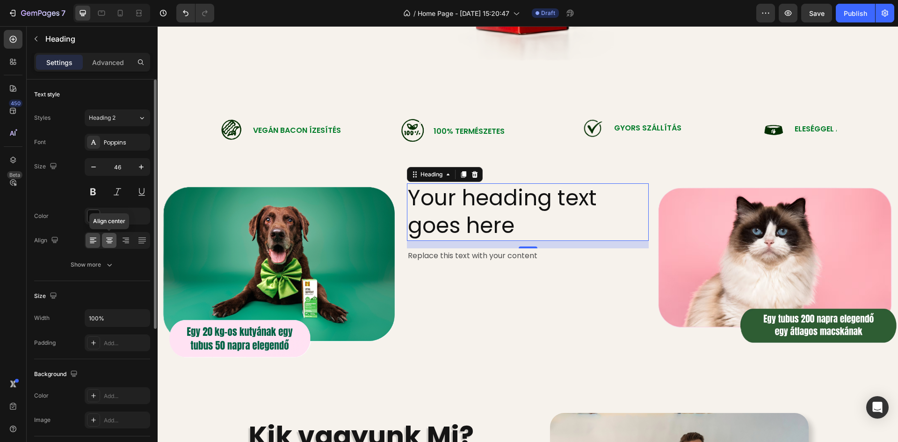
click at [108, 246] on div at bounding box center [109, 240] width 14 height 15
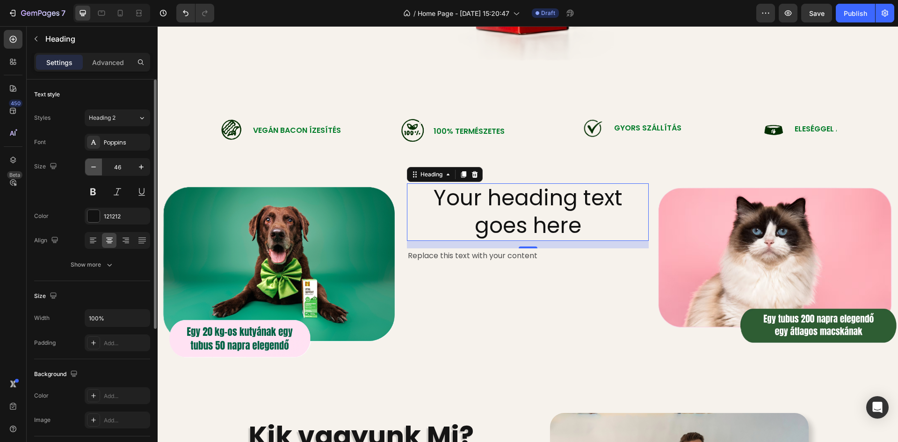
click at [92, 168] on icon "button" at bounding box center [93, 166] width 9 height 9
type input "45"
click at [456, 254] on div "Replace this text with your content" at bounding box center [528, 254] width 242 height 15
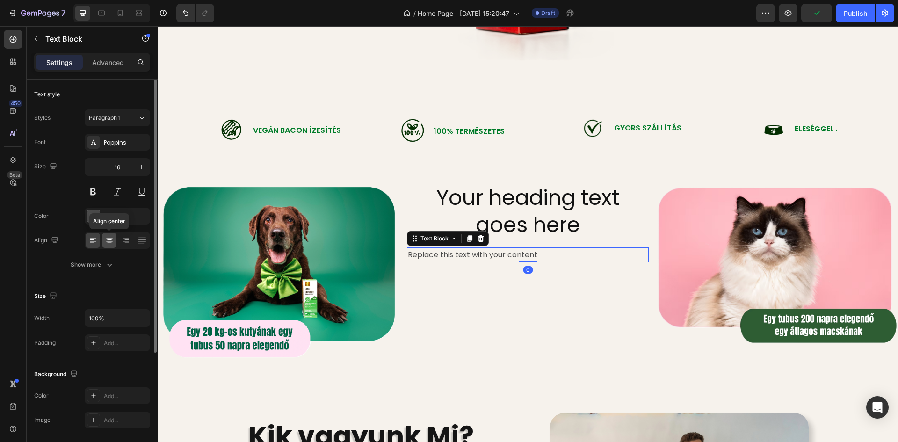
click at [109, 239] on icon at bounding box center [109, 239] width 5 height 1
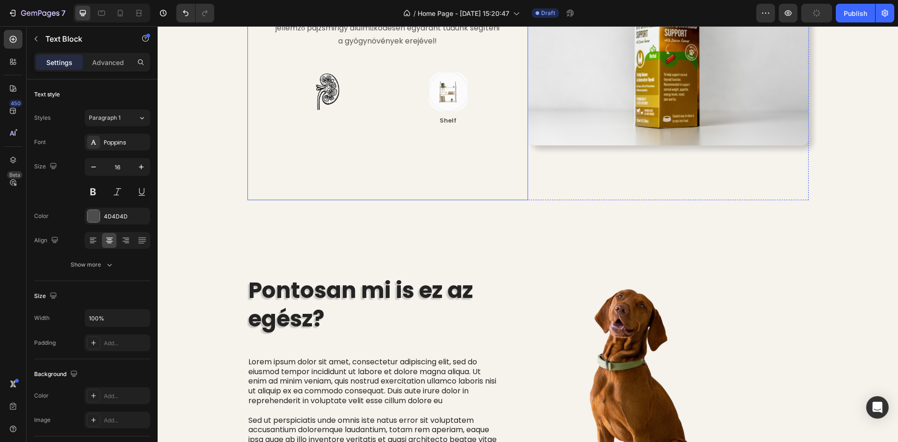
scroll to position [1987, 0]
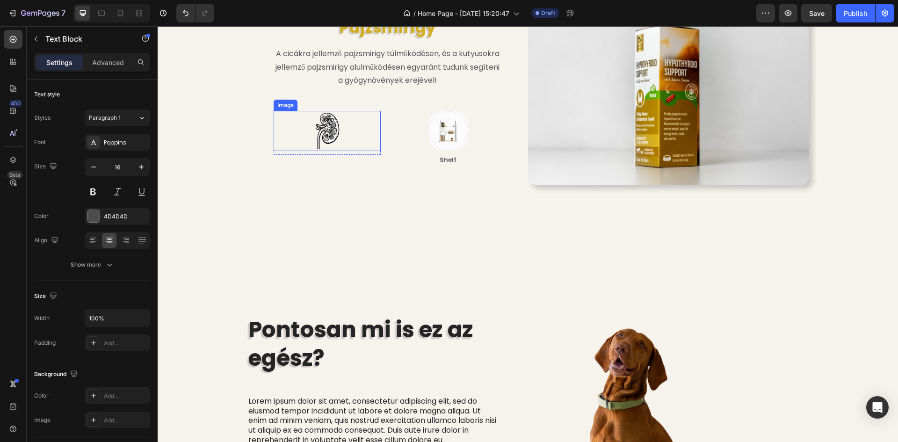
click at [314, 151] on img at bounding box center [327, 131] width 40 height 40
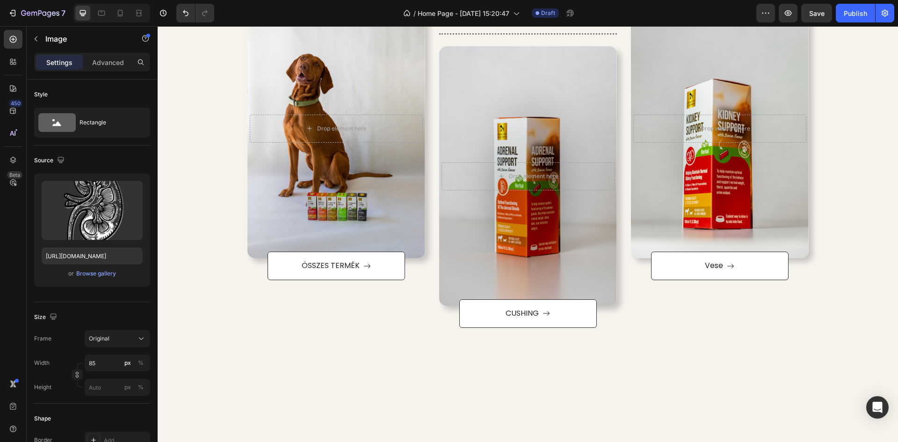
scroll to position [1286, 0]
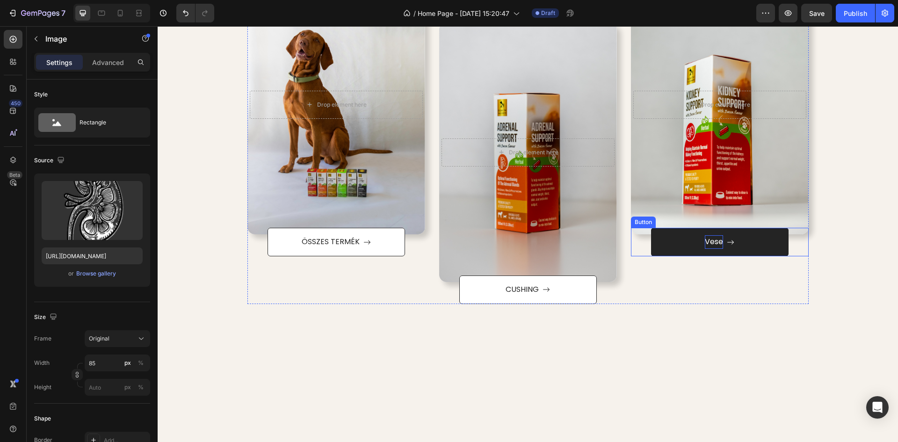
click at [710, 242] on p "Vese" at bounding box center [714, 242] width 18 height 14
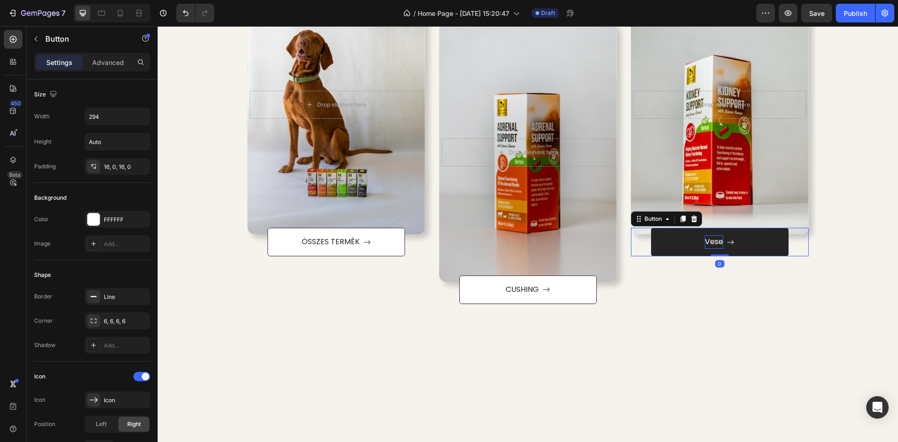
click at [717, 240] on p "Vese" at bounding box center [714, 242] width 18 height 14
click at [718, 243] on p "Vese" at bounding box center [714, 242] width 18 height 14
click at [828, 309] on div "KATEGÓRIÁK Heading Row After a long time of molding and crafting, our high-clas…" at bounding box center [528, 112] width 740 height 457
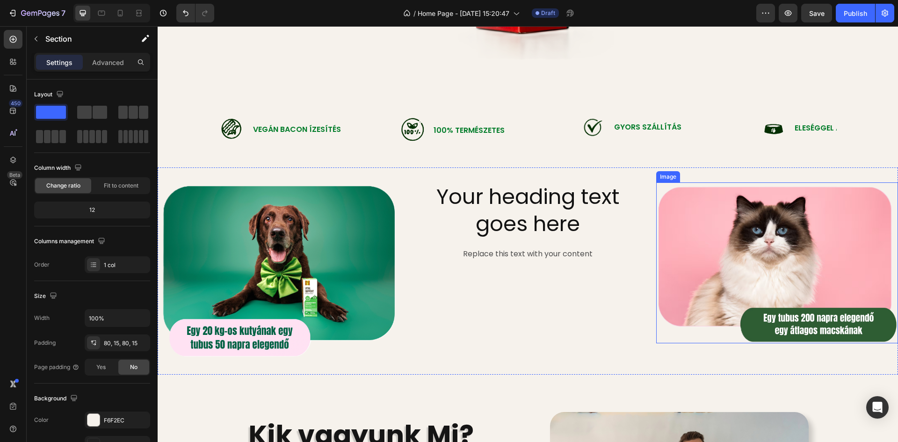
scroll to position [537, 0]
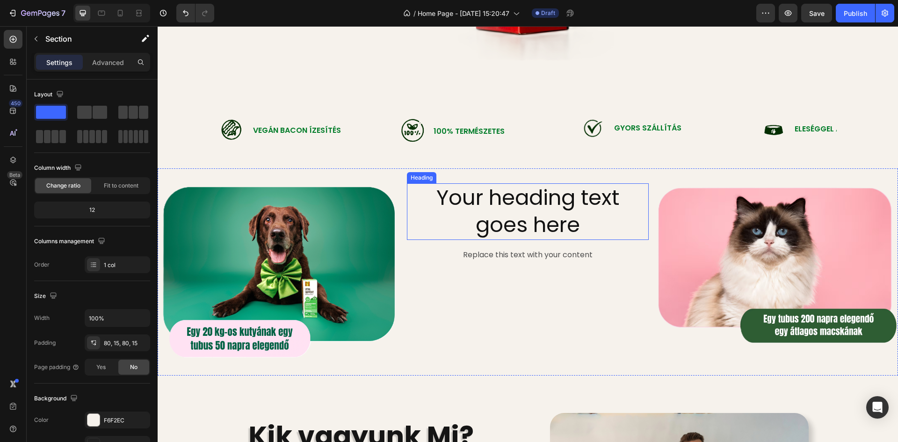
click at [565, 218] on h2 "Your heading text goes here" at bounding box center [528, 211] width 242 height 57
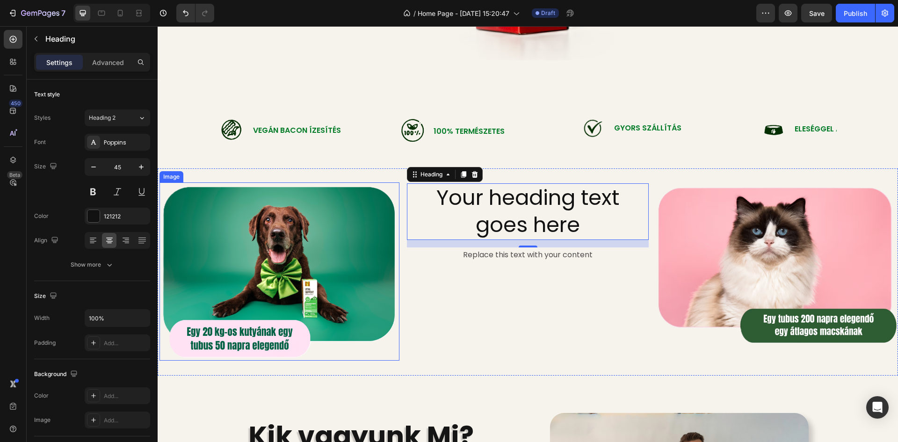
click at [348, 275] on img at bounding box center [279, 271] width 240 height 178
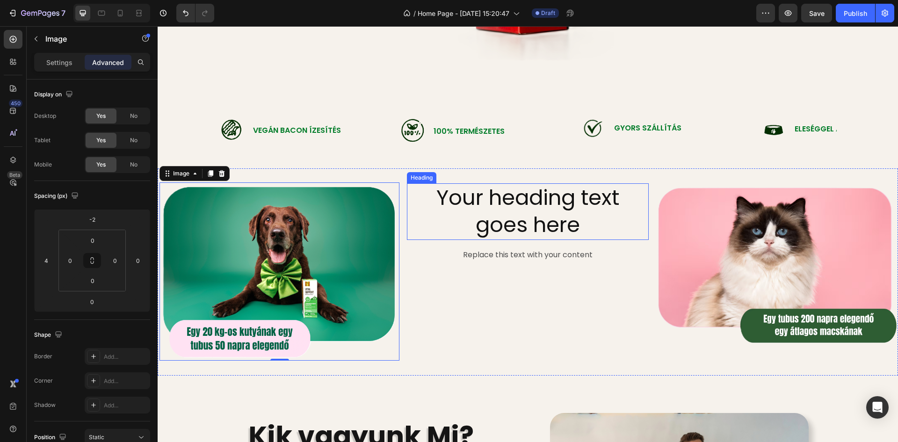
click at [552, 222] on h2 "Your heading text goes here" at bounding box center [528, 211] width 242 height 57
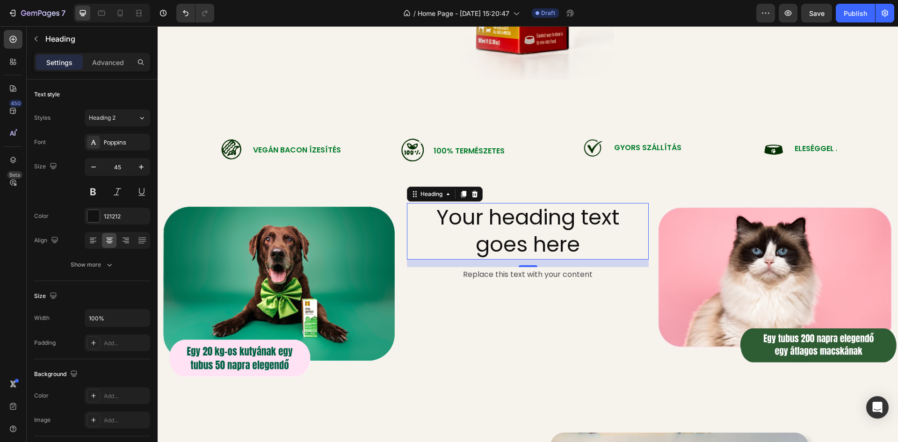
scroll to position [584, 0]
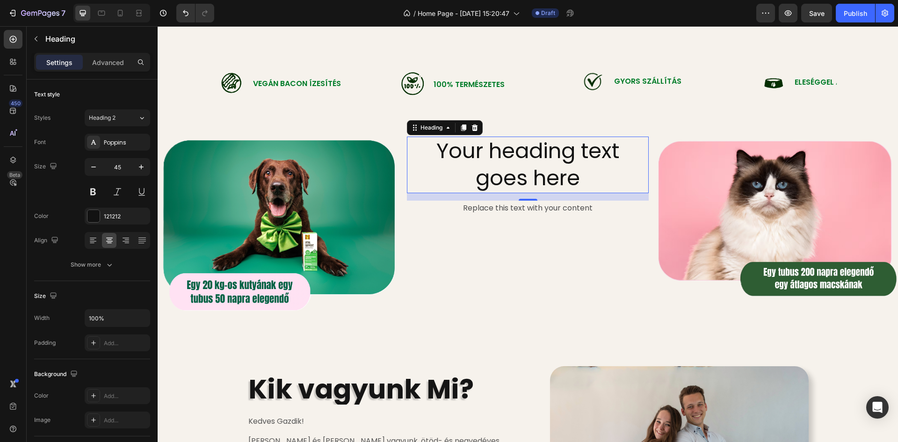
click at [577, 170] on h2 "Your heading text goes here" at bounding box center [528, 165] width 242 height 57
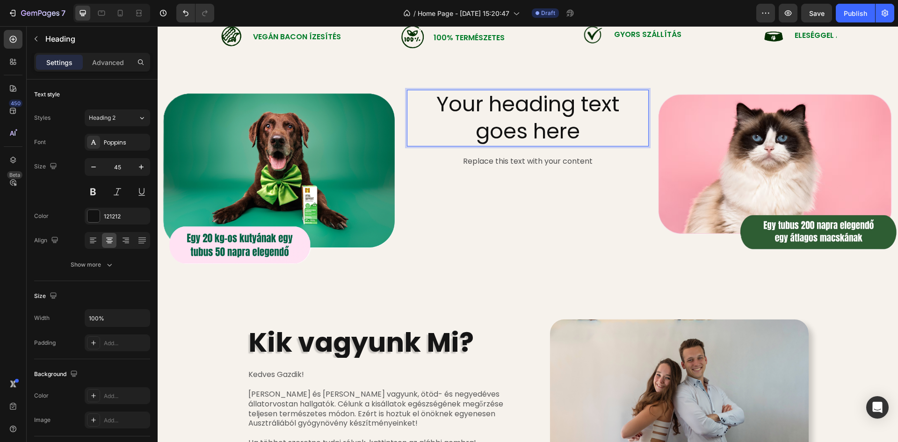
scroll to position [537, 0]
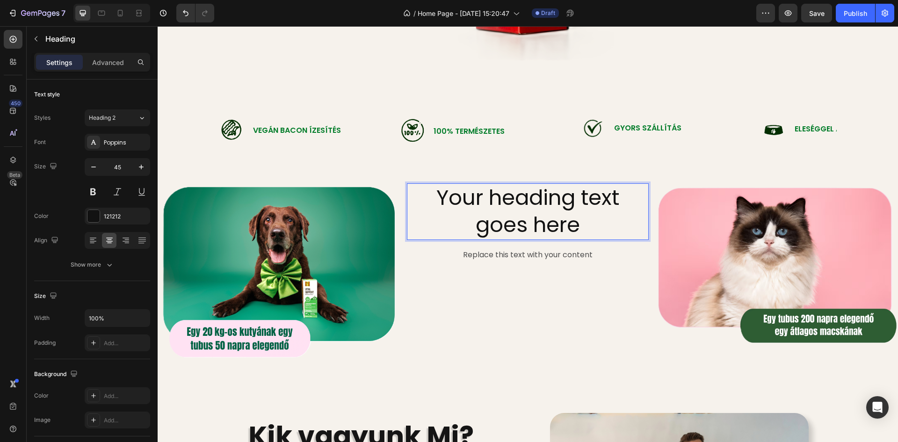
click at [577, 225] on p "Your heading text goes here" at bounding box center [528, 211] width 240 height 55
click at [133, 319] on button "button" at bounding box center [141, 318] width 17 height 17
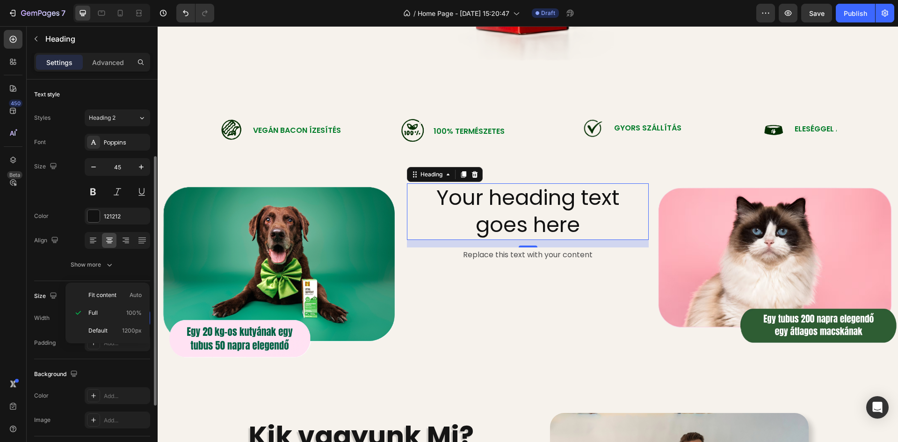
scroll to position [47, 0]
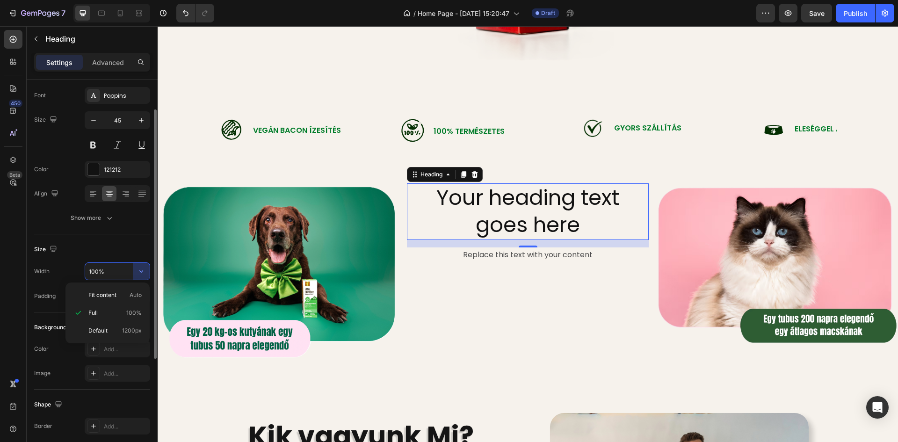
click at [113, 273] on input "100%" at bounding box center [117, 271] width 65 height 17
type input "5"
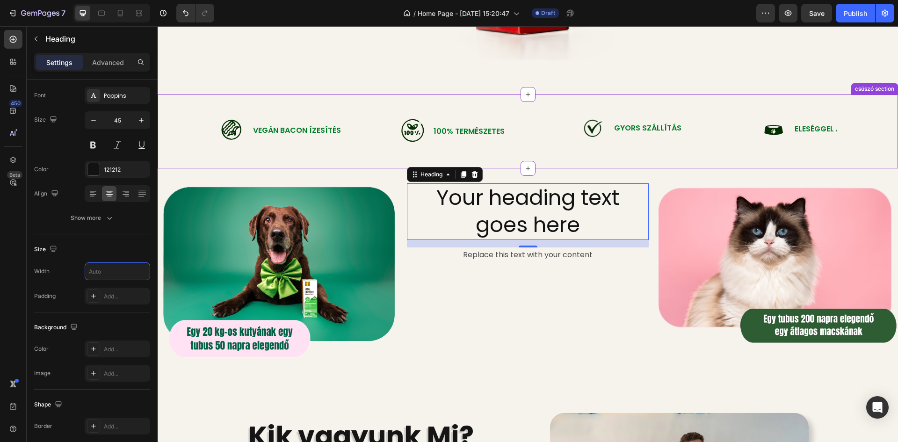
click at [204, 146] on div "Image Vegán Bacon Ízesítés Text Block Row Image 100% természetes Text Block Row…" at bounding box center [528, 131] width 726 height 58
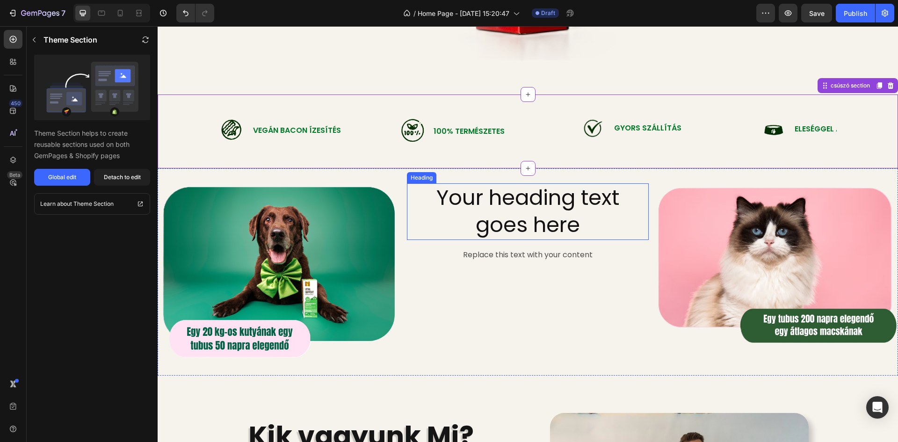
click at [488, 185] on p "Your heading text goes here" at bounding box center [528, 211] width 240 height 55
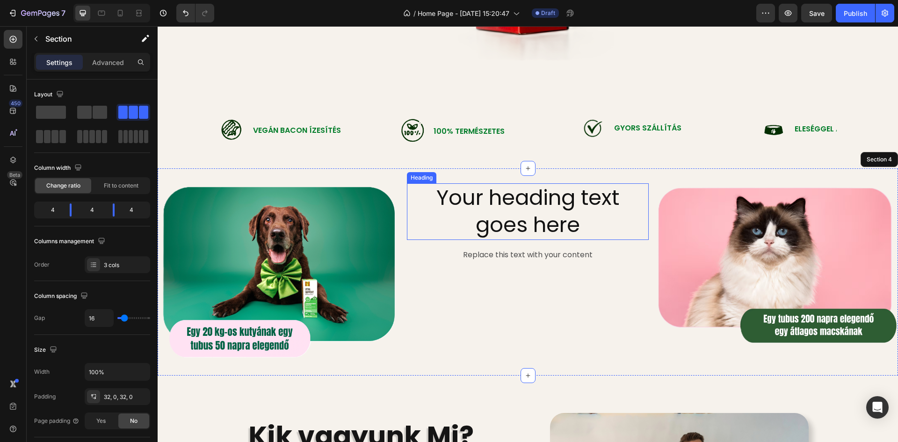
click at [438, 211] on h2 "Your heading text goes here" at bounding box center [528, 211] width 242 height 57
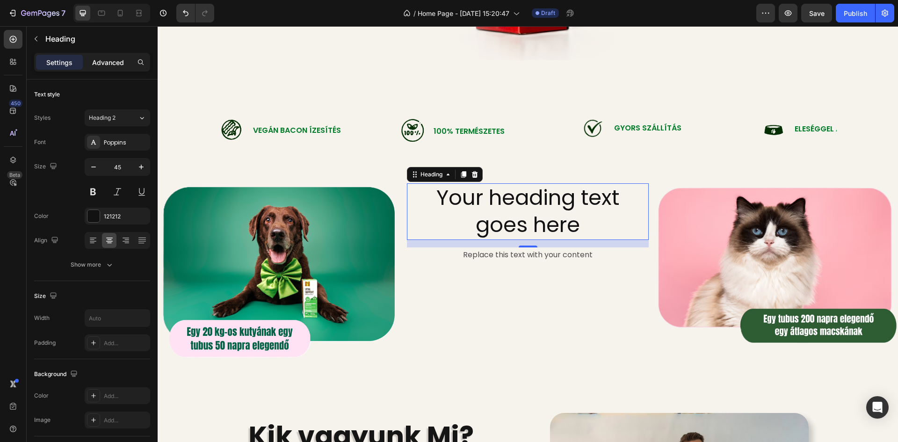
click at [106, 56] on div "Advanced" at bounding box center [108, 62] width 47 height 15
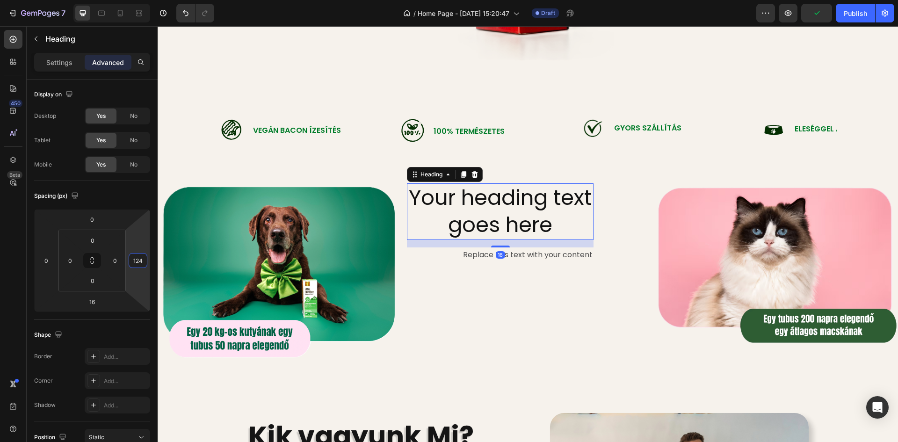
type input "126"
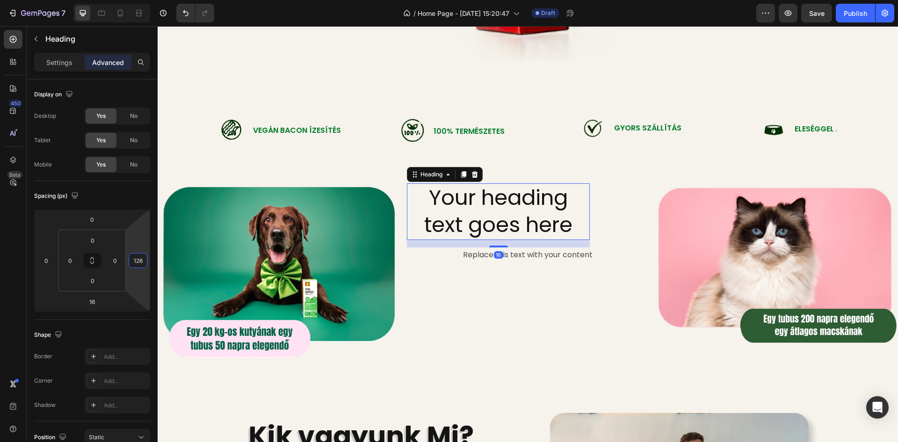
drag, startPoint x: 140, startPoint y: 239, endPoint x: 141, endPoint y: 210, distance: 29.5
click at [141, 0] on html "7 Version history / Home Page - [DATE] 15:20:47 Draft Preview Save Publish 450 …" at bounding box center [449, 0] width 898 height 0
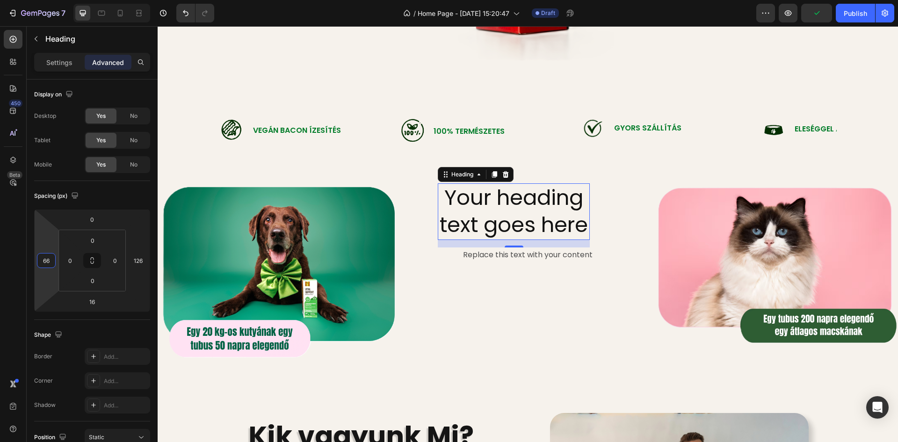
drag, startPoint x: 39, startPoint y: 245, endPoint x: 46, endPoint y: 229, distance: 16.8
click at [46, 0] on html "7 Version history / Home Page - [DATE] 15:20:47 Draft Preview Publish 450 Beta …" at bounding box center [449, 0] width 898 height 0
click at [48, 262] on input "66" at bounding box center [46, 260] width 14 height 14
click at [50, 261] on input "66" at bounding box center [46, 260] width 14 height 14
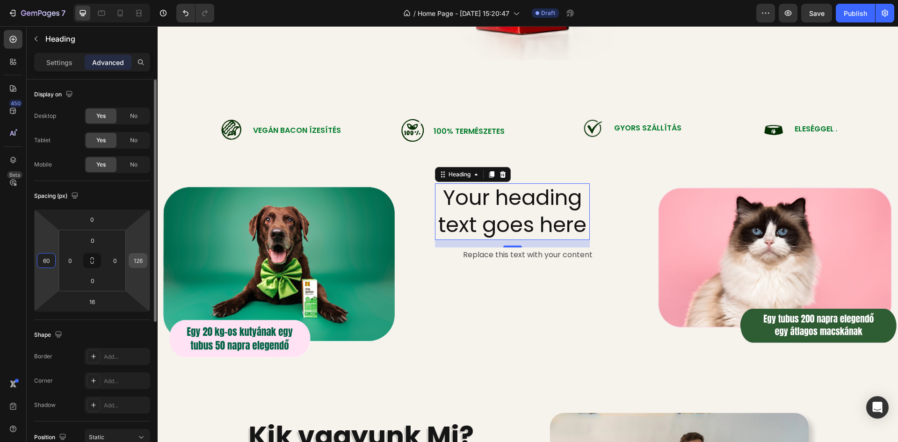
type input "60"
click at [142, 265] on input "126" at bounding box center [138, 260] width 14 height 14
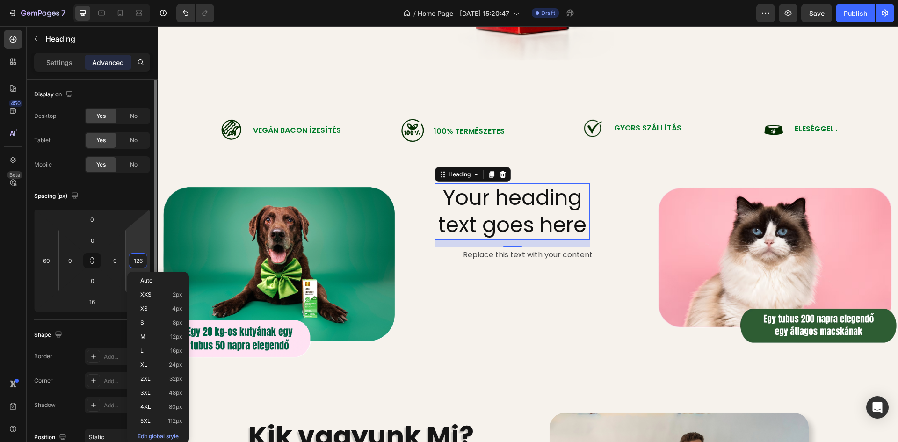
click at [140, 261] on input "126" at bounding box center [138, 260] width 14 height 14
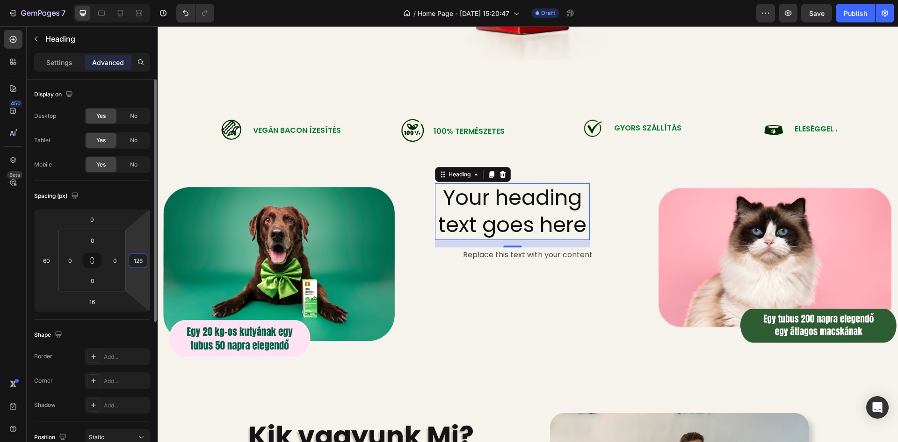
click at [140, 261] on input "126" at bounding box center [138, 260] width 14 height 14
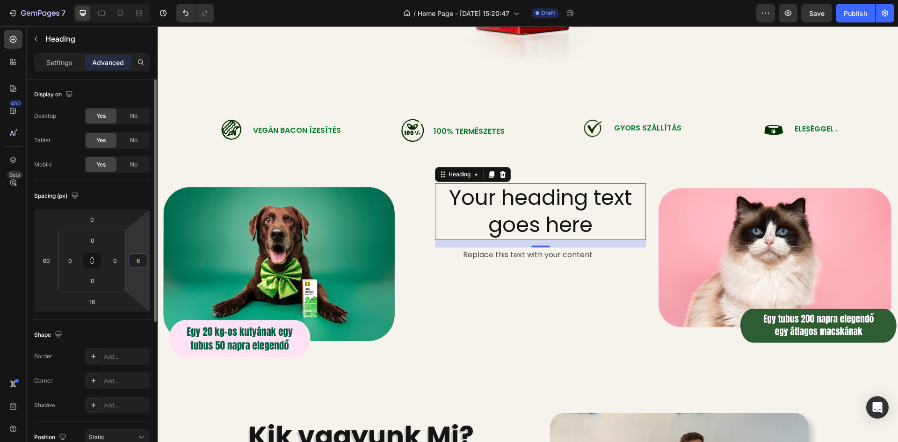
type input "60"
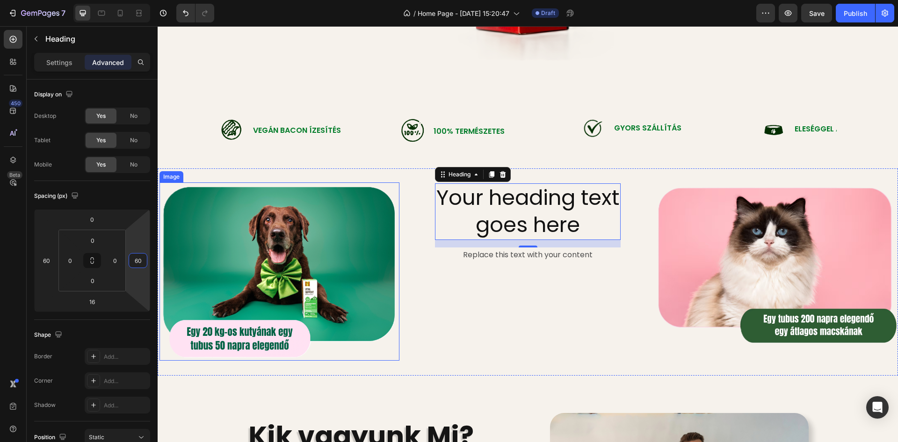
click at [259, 226] on img at bounding box center [279, 271] width 240 height 178
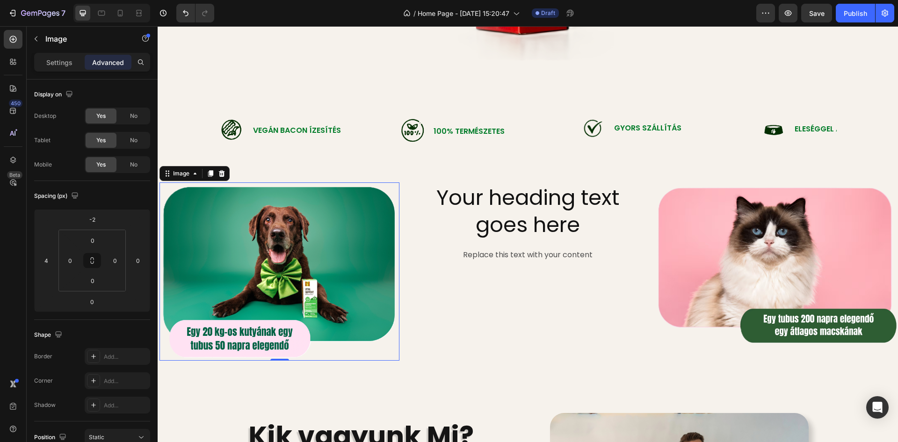
click at [294, 230] on img at bounding box center [279, 271] width 240 height 178
click at [495, 206] on h2 "Your heading text goes here" at bounding box center [528, 211] width 186 height 57
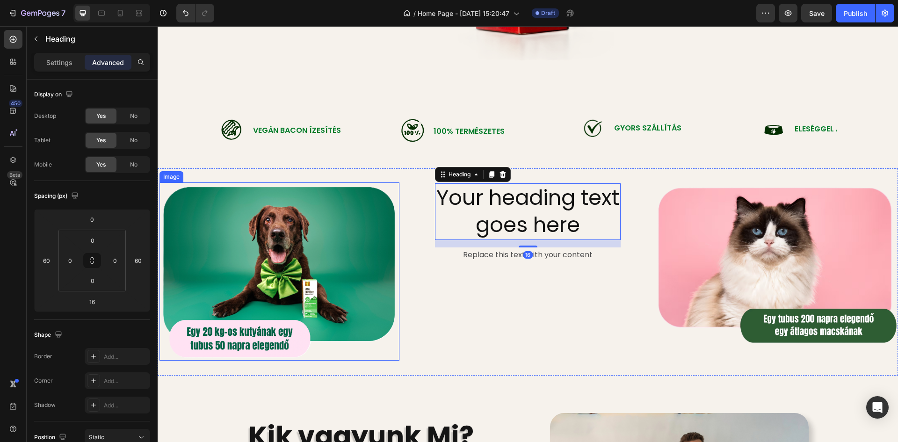
click at [293, 249] on img at bounding box center [279, 271] width 240 height 178
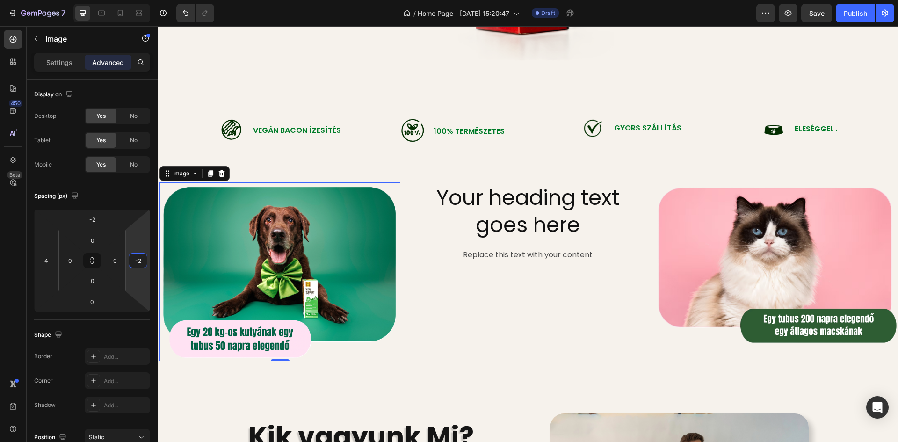
type input "0"
click at [139, 0] on html "7 Version history / Home Page - [DATE] 15:20:47 Draft Preview Save Publish 450 …" at bounding box center [449, 0] width 898 height 0
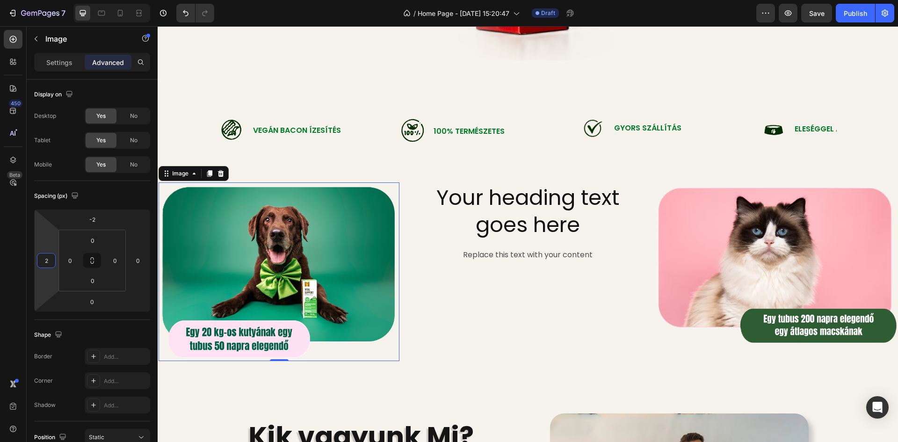
type input "0"
click at [48, 0] on html "7 Version history / Home Page - [DATE] 15:20:47 Draft Preview Save Publish 450 …" at bounding box center [449, 0] width 898 height 0
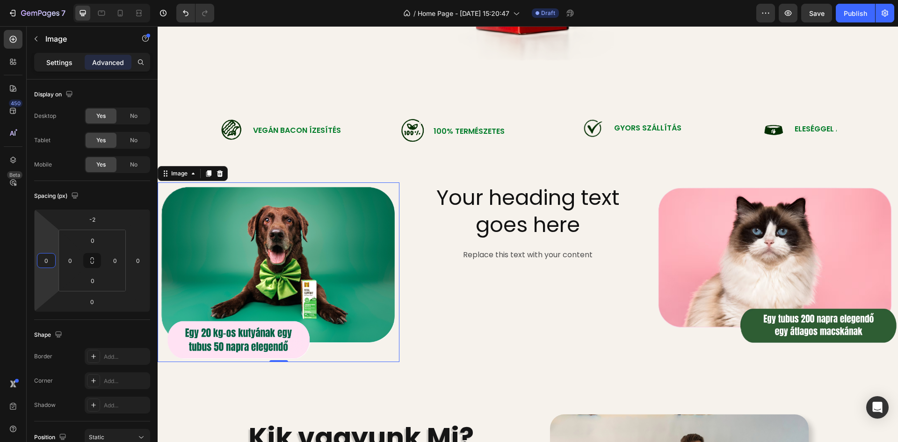
click at [57, 62] on p "Settings" at bounding box center [59, 63] width 26 height 10
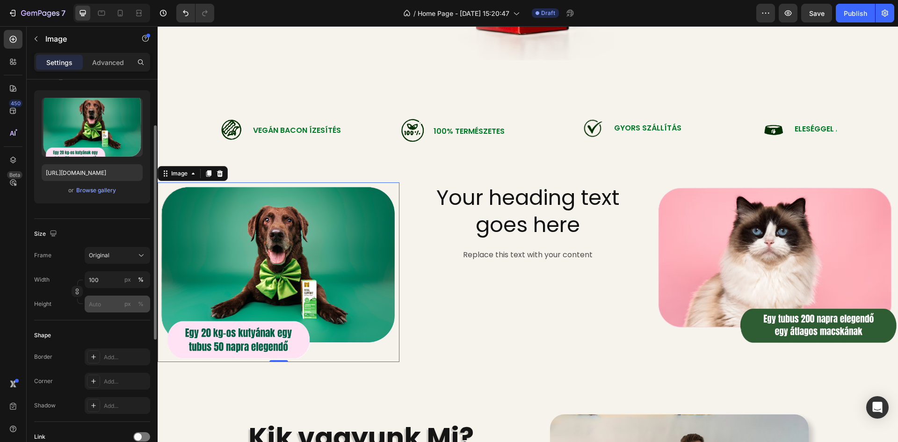
scroll to position [0, 0]
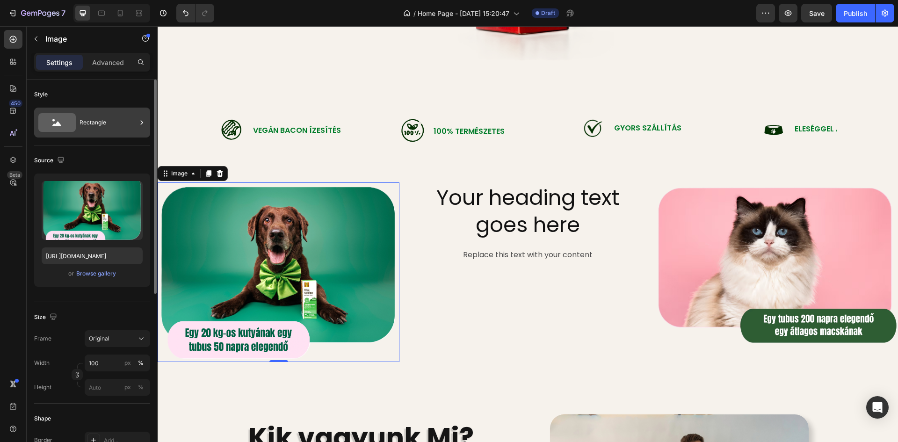
click at [111, 125] on div "Rectangle" at bounding box center [108, 123] width 57 height 22
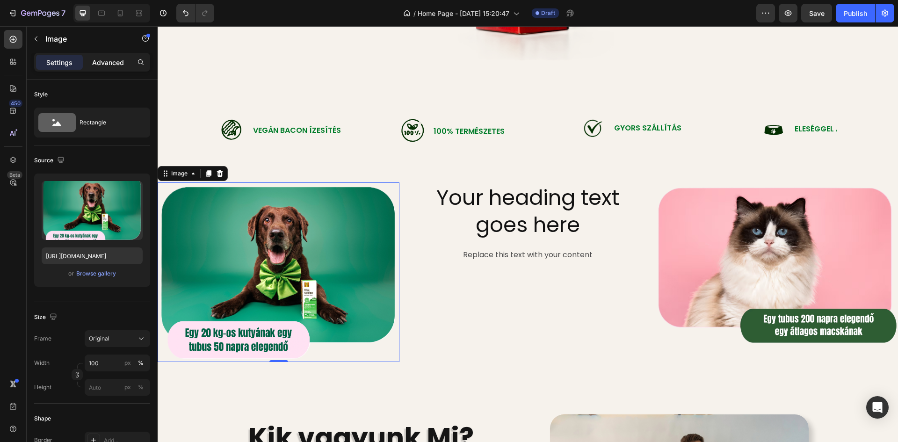
click at [106, 63] on p "Advanced" at bounding box center [108, 63] width 32 height 10
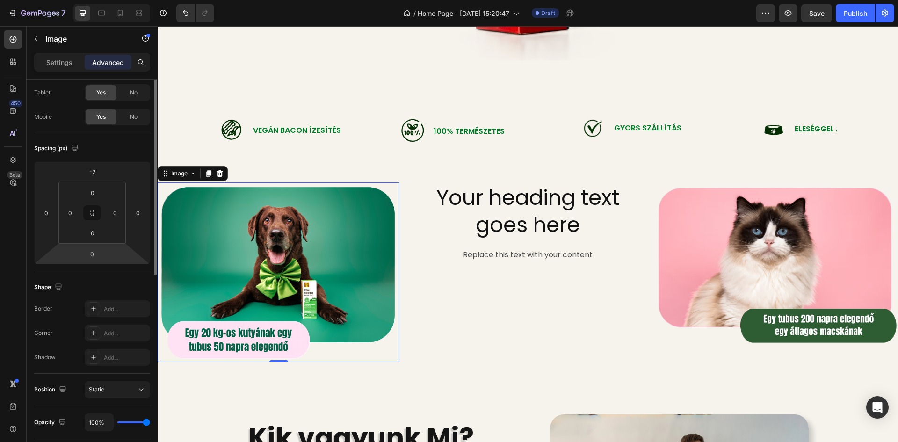
scroll to position [1, 0]
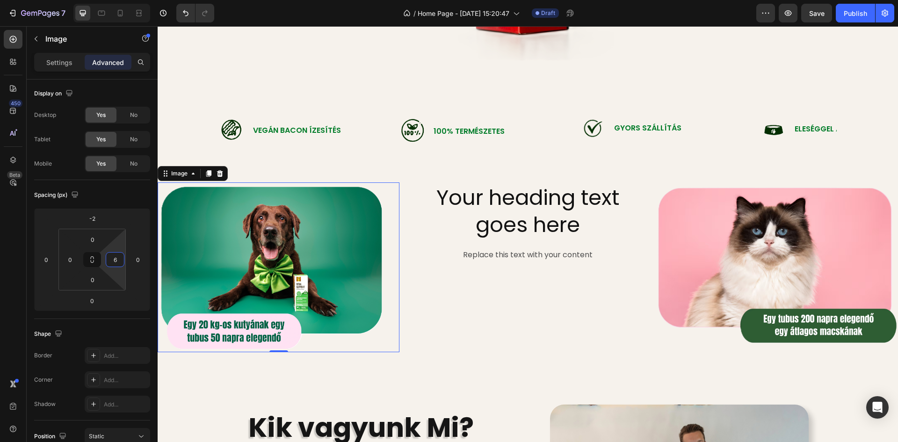
type input "0"
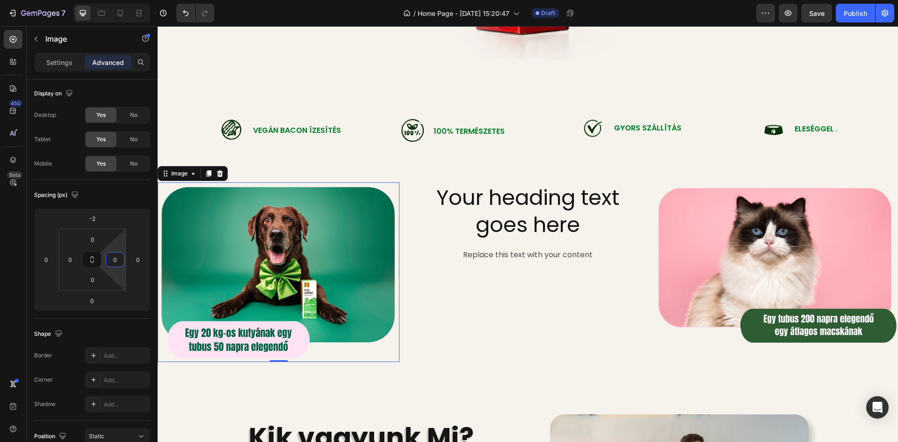
drag, startPoint x: 117, startPoint y: 244, endPoint x: 117, endPoint y: 251, distance: 7.0
click at [117, 0] on html "7 Version history / Home Page - [DATE] 15:20:47 Draft Preview Save Publish 450 …" at bounding box center [449, 0] width 898 height 0
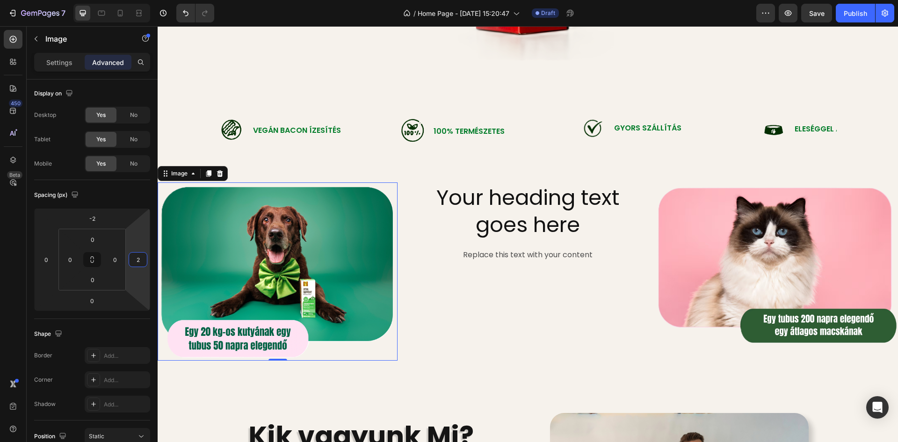
type input "0"
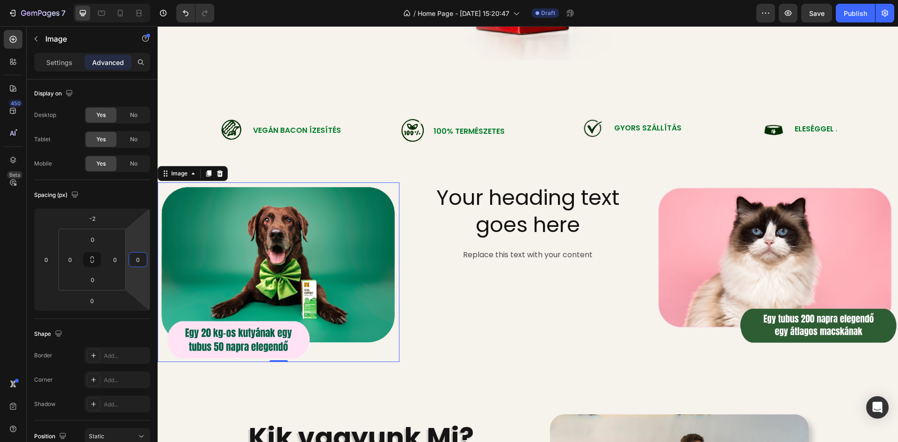
click at [141, 0] on html "7 Version history / Home Page - [DATE] 15:20:47 Draft Preview Save Publish 450 …" at bounding box center [449, 0] width 898 height 0
click at [91, 260] on icon at bounding box center [91, 259] width 7 height 7
click at [94, 256] on icon at bounding box center [91, 259] width 7 height 7
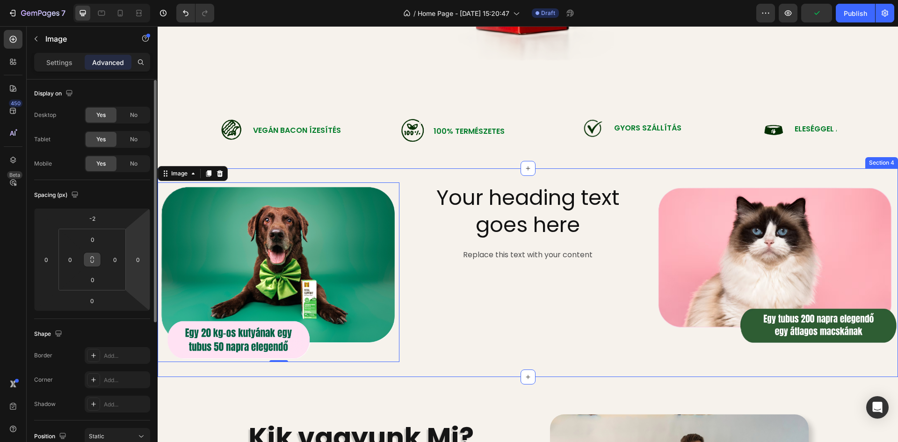
click at [473, 253] on div "Replace this text with your content" at bounding box center [528, 254] width 242 height 15
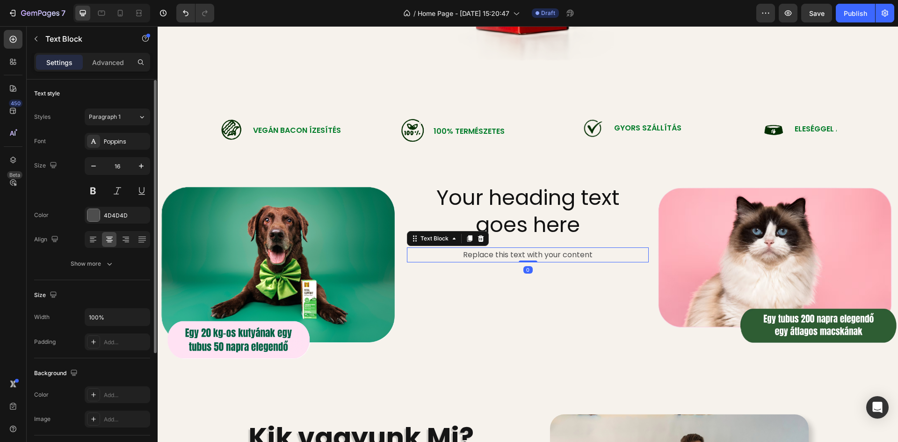
scroll to position [0, 0]
click at [111, 61] on p "Advanced" at bounding box center [108, 63] width 32 height 10
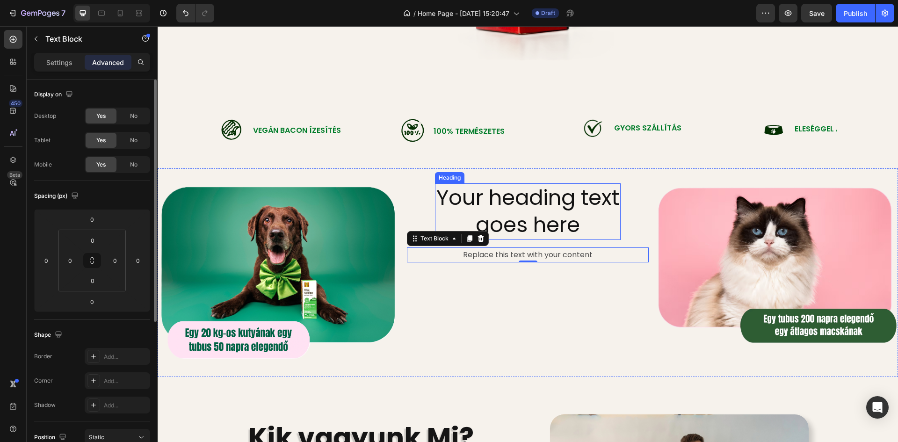
click at [452, 214] on h2 "Your heading text goes here" at bounding box center [528, 211] width 186 height 57
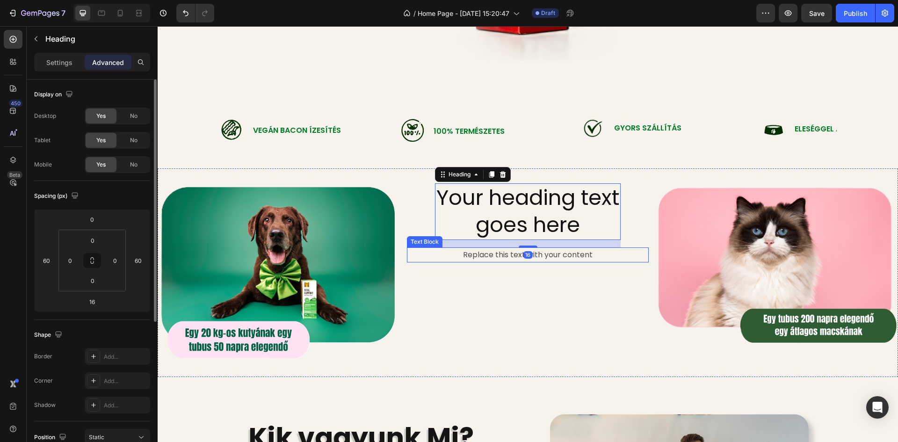
click at [461, 256] on div "Replace this text with your content" at bounding box center [528, 254] width 242 height 15
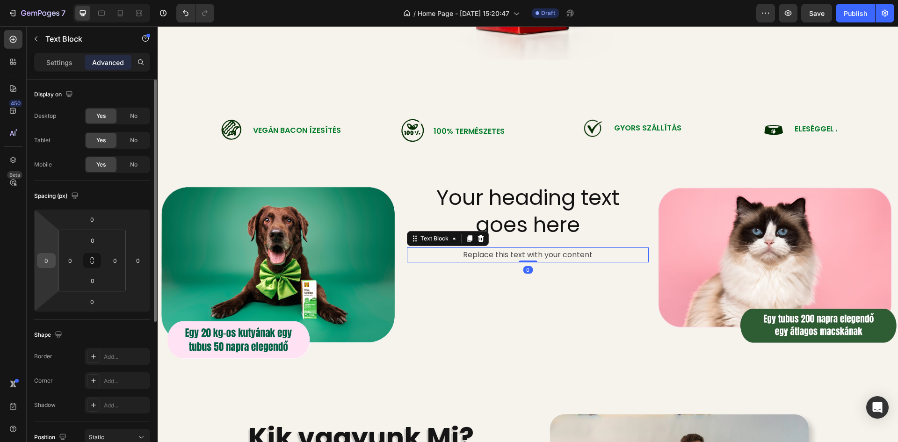
click at [47, 259] on input "0" at bounding box center [46, 260] width 14 height 14
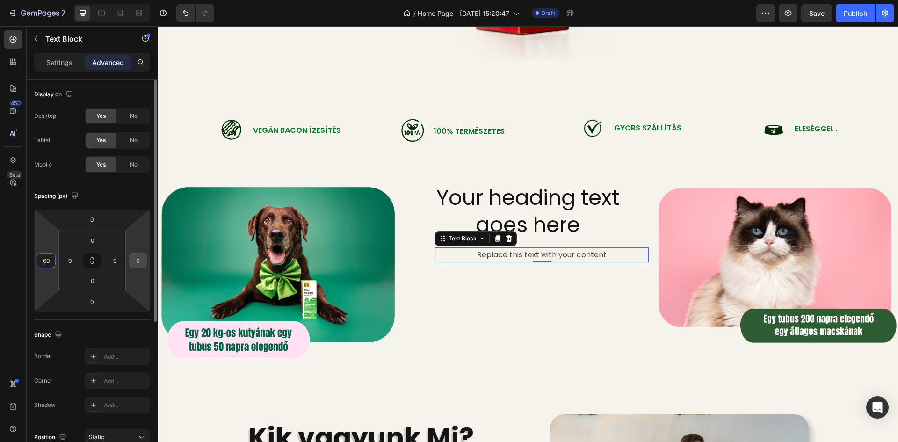
type input "60"
click at [140, 260] on input "0" at bounding box center [138, 260] width 14 height 14
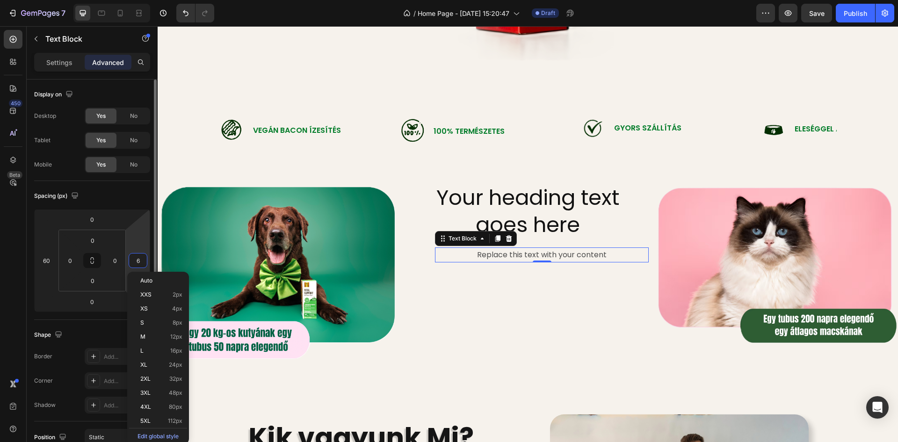
type input "60"
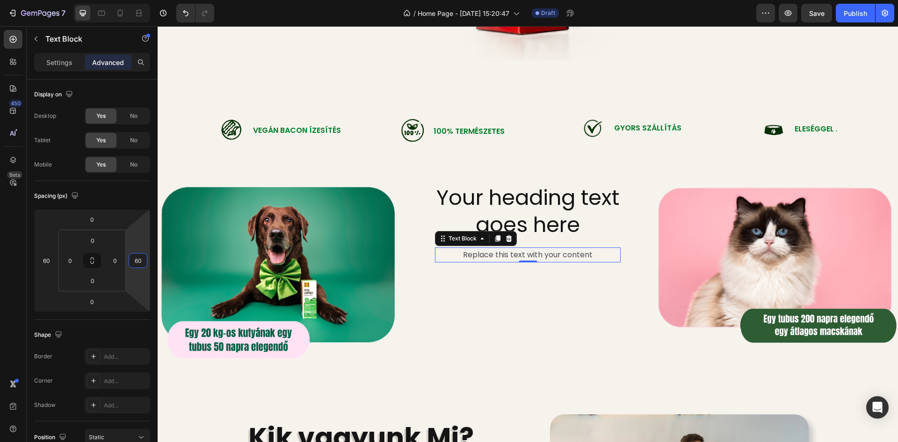
click at [278, 240] on img at bounding box center [279, 272] width 242 height 180
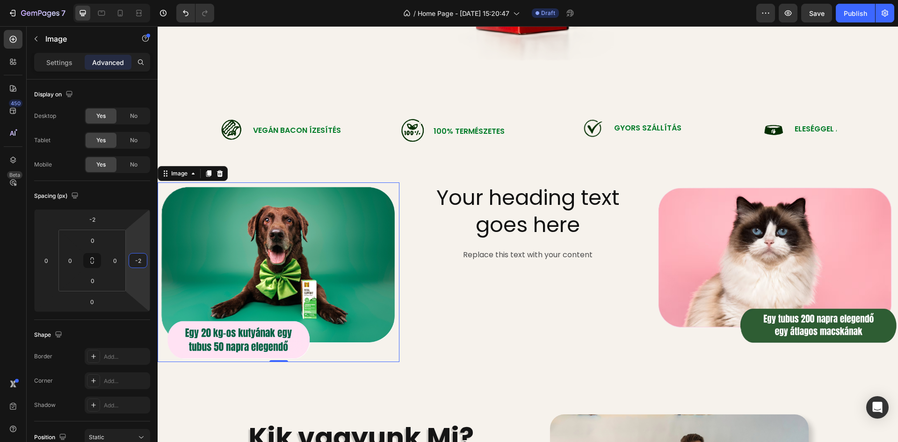
type input "0"
drag, startPoint x: 135, startPoint y: 227, endPoint x: 139, endPoint y: 241, distance: 14.8
click at [139, 0] on html "7 Version history / Home Page - [DATE] 15:20:47 Draft Preview Save Publish 450 …" at bounding box center [449, 0] width 898 height 0
click at [117, 0] on html "7 Version history / Home Page - [DATE] 15:20:47 Draft Preview Save Publish 450 …" at bounding box center [449, 0] width 898 height 0
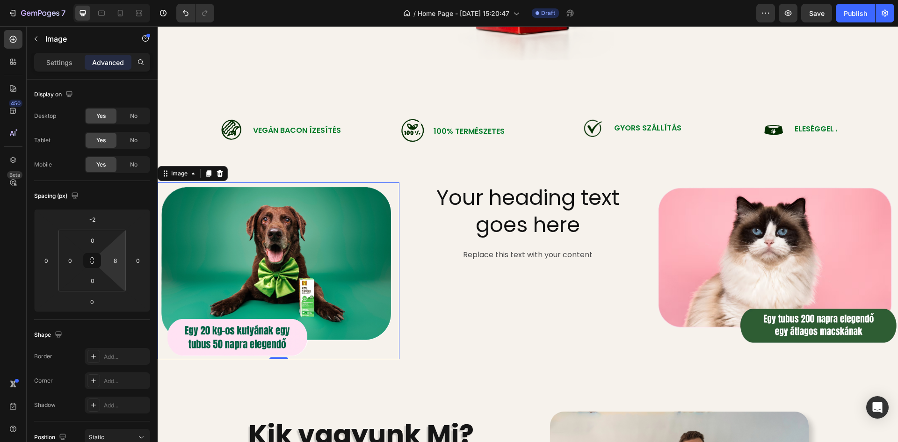
type input "0"
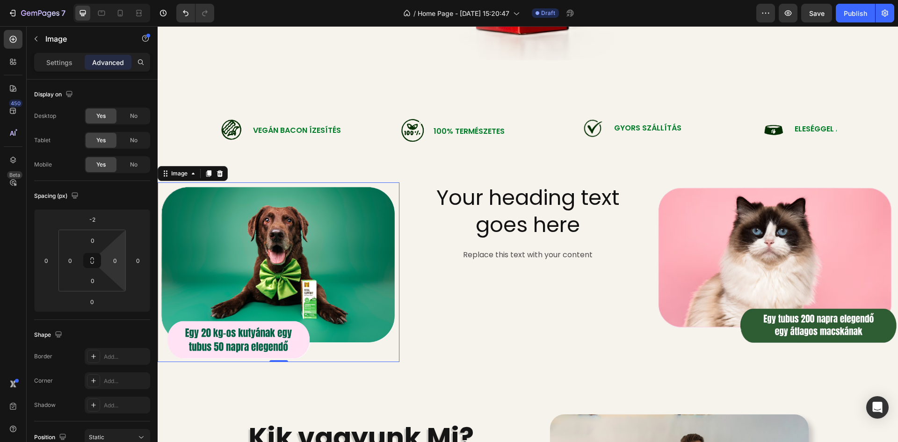
drag, startPoint x: 116, startPoint y: 241, endPoint x: 122, endPoint y: 282, distance: 41.0
click at [122, 0] on html "7 Version history / Home Page - [DATE] 15:20:47 Draft Preview Save Publish 450 …" at bounding box center [449, 0] width 898 height 0
type input "0"
click at [139, 0] on html "7 Version history / Home Page - [DATE] 15:20:47 Draft Preview Save Publish 450 …" at bounding box center [449, 0] width 898 height 0
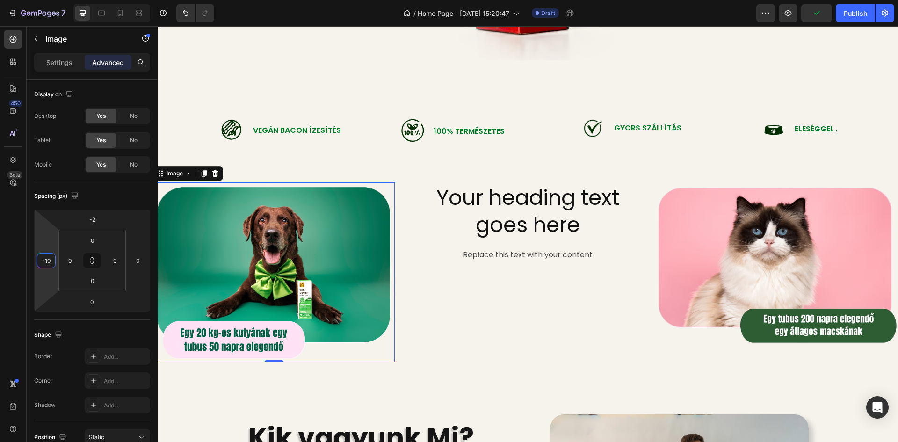
drag, startPoint x: 50, startPoint y: 236, endPoint x: 47, endPoint y: 251, distance: 15.1
click at [47, 0] on html "7 Version history / Home Page - [DATE] 15:20:47 Draft Preview Publish 450 Beta …" at bounding box center [449, 0] width 898 height 0
click at [53, 265] on div "-10" at bounding box center [46, 260] width 19 height 15
click at [49, 261] on input "-10" at bounding box center [46, 260] width 14 height 14
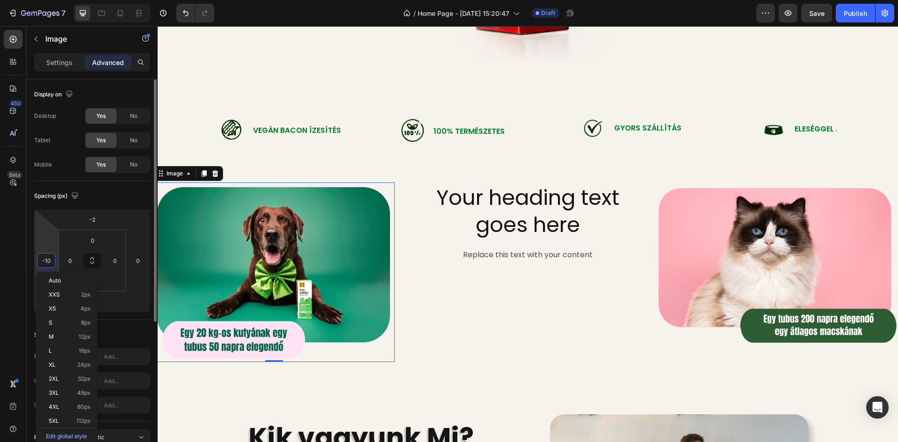
click at [53, 263] on div "-10" at bounding box center [46, 260] width 19 height 15
click at [49, 261] on input "-10" at bounding box center [46, 260] width 14 height 14
type input "-0"
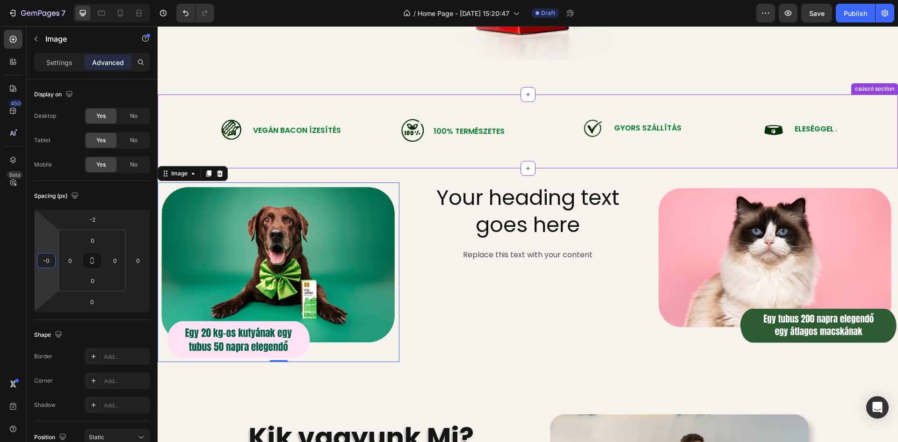
click at [194, 144] on div "Image Vegán Bacon Ízesítés Text Block Row Image 100% természetes Text Block Row…" at bounding box center [528, 131] width 726 height 58
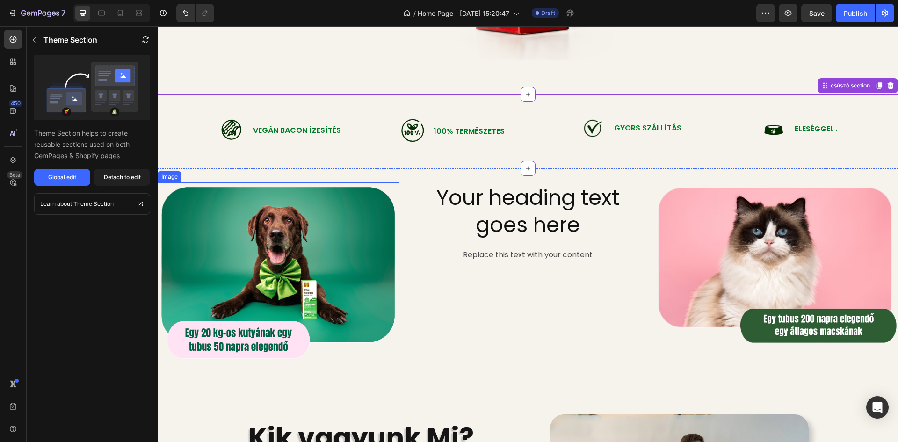
click at [213, 223] on img at bounding box center [279, 272] width 242 height 180
click at [292, 241] on img at bounding box center [279, 272] width 242 height 180
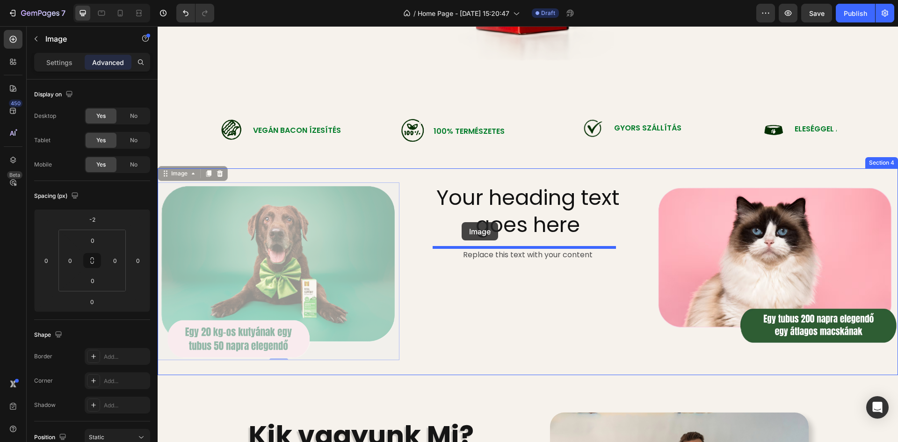
drag, startPoint x: 377, startPoint y: 222, endPoint x: 376, endPoint y: 241, distance: 19.2
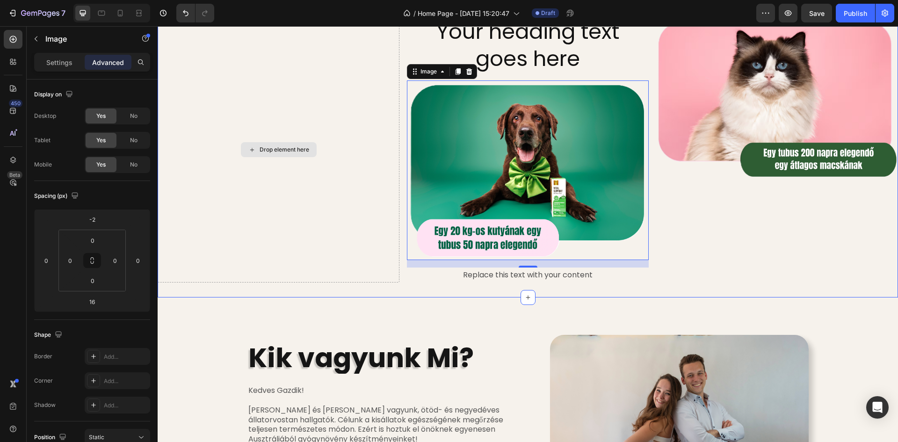
scroll to position [631, 0]
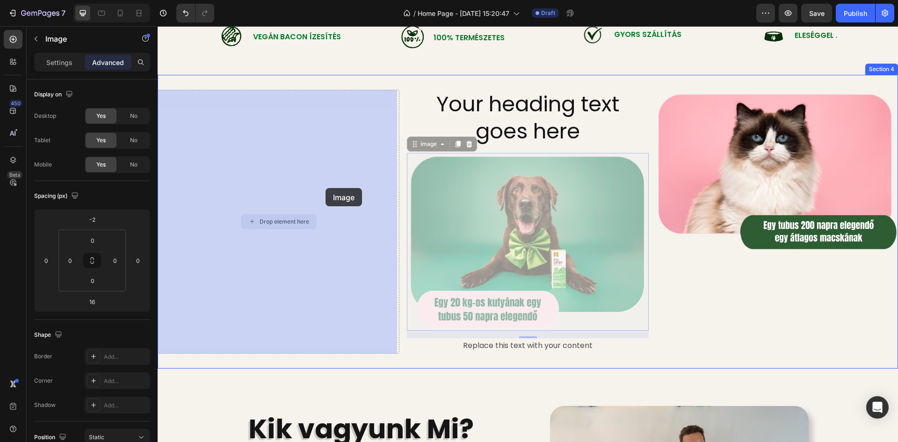
drag, startPoint x: 520, startPoint y: 217, endPoint x: 326, endPoint y: 188, distance: 195.7
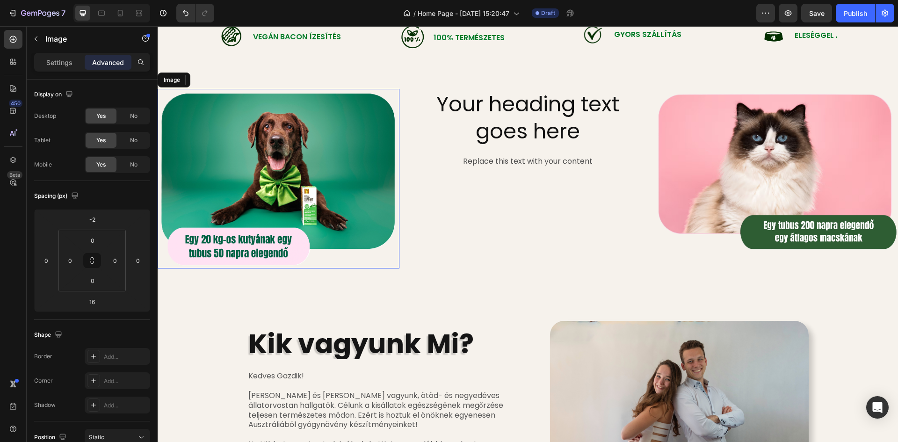
type input "0"
click at [539, 117] on h2 "Your heading text goes here" at bounding box center [528, 118] width 186 height 57
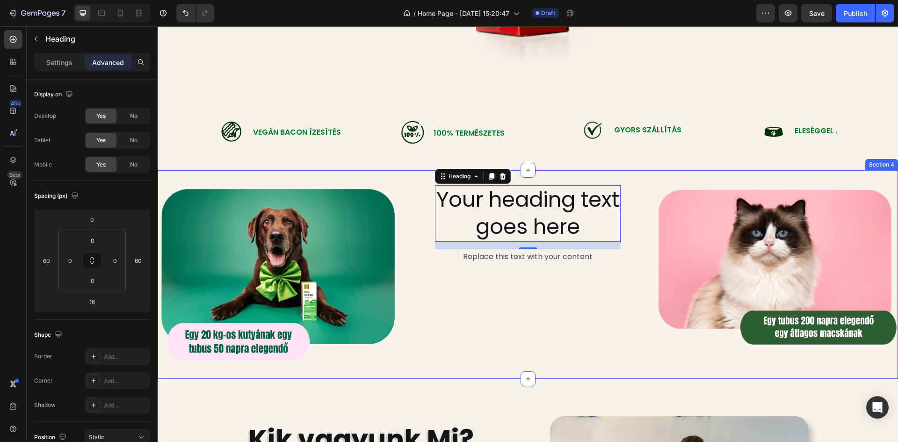
scroll to position [537, 0]
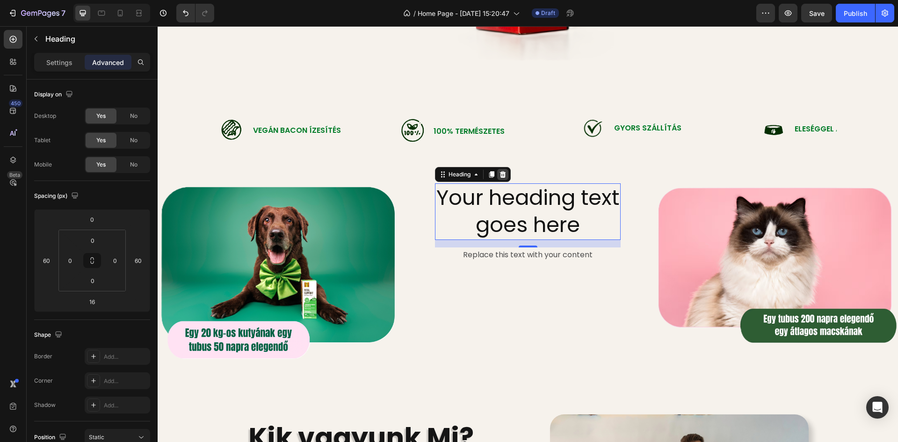
click at [503, 174] on icon at bounding box center [503, 174] width 6 height 7
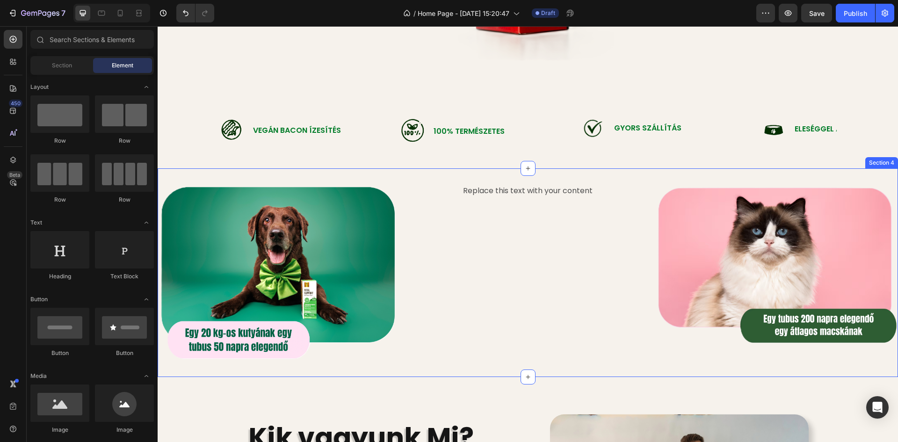
click at [515, 189] on div "Replace this text with your content" at bounding box center [528, 190] width 186 height 15
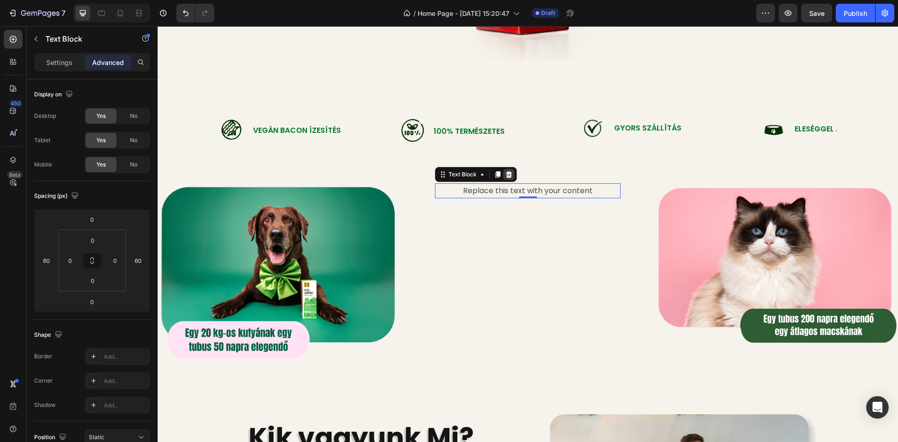
click at [511, 174] on div at bounding box center [508, 174] width 11 height 11
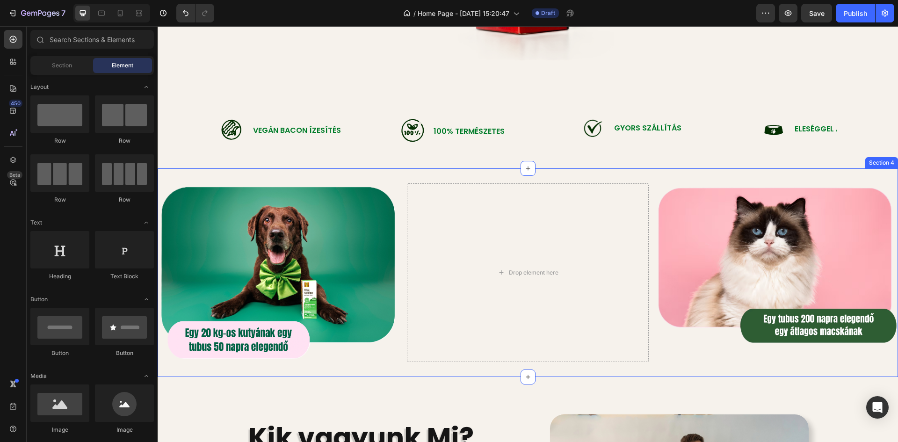
click at [510, 174] on div "Image Drop element here Image Section 4" at bounding box center [528, 272] width 740 height 209
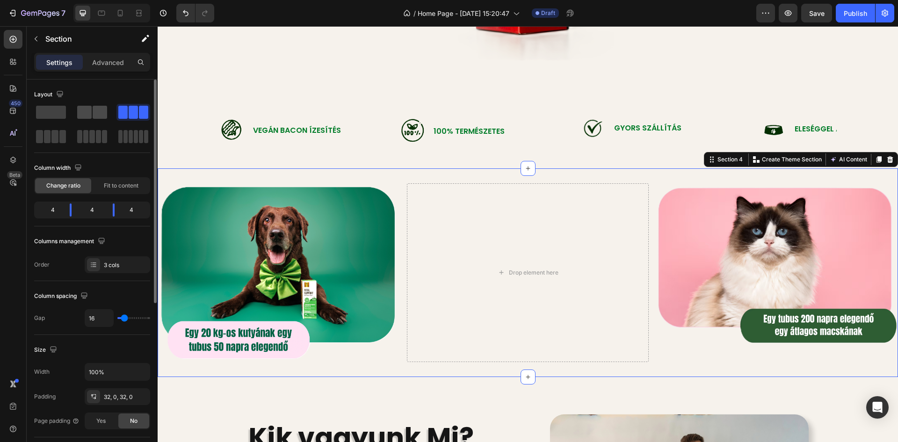
click at [101, 114] on span at bounding box center [100, 112] width 14 height 13
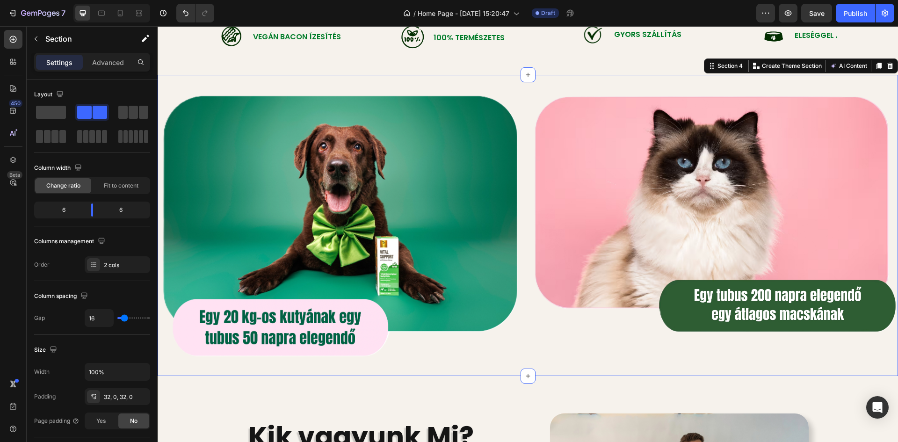
scroll to position [584, 0]
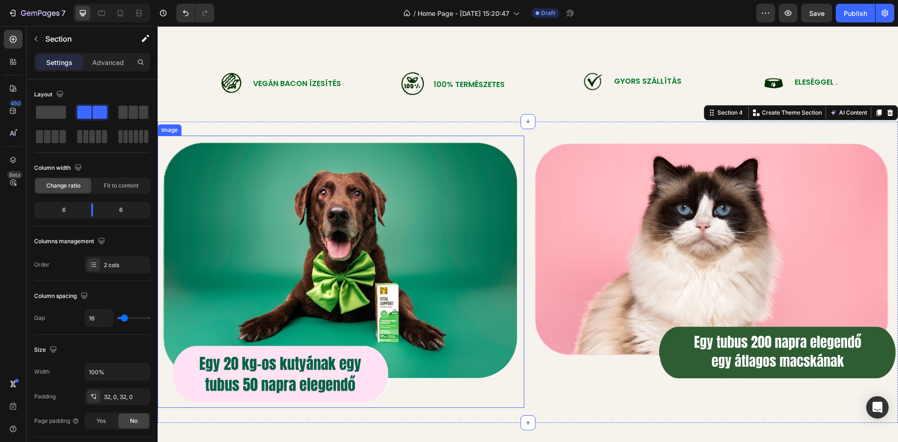
click at [416, 264] on img at bounding box center [341, 272] width 367 height 272
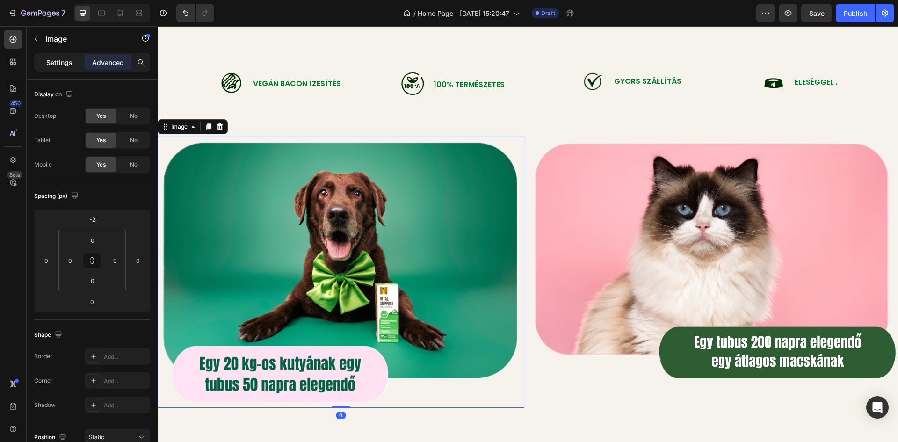
click at [52, 55] on div "Settings" at bounding box center [59, 62] width 47 height 15
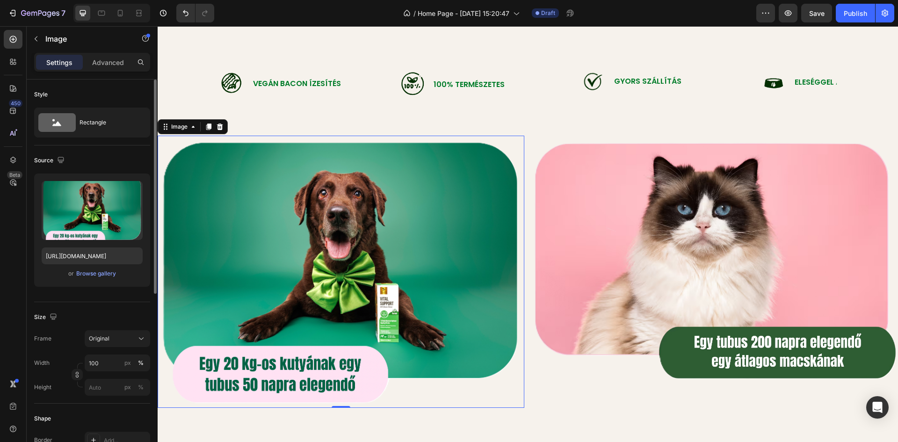
scroll to position [94, 0]
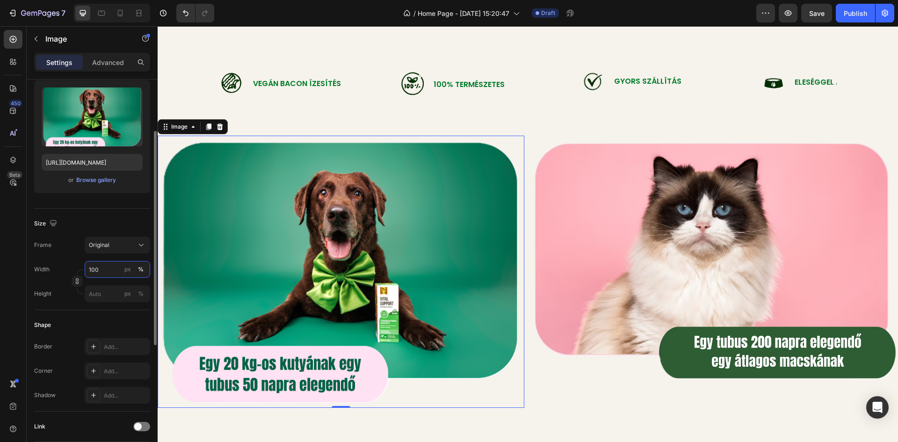
click at [107, 271] on input "100" at bounding box center [117, 269] width 65 height 17
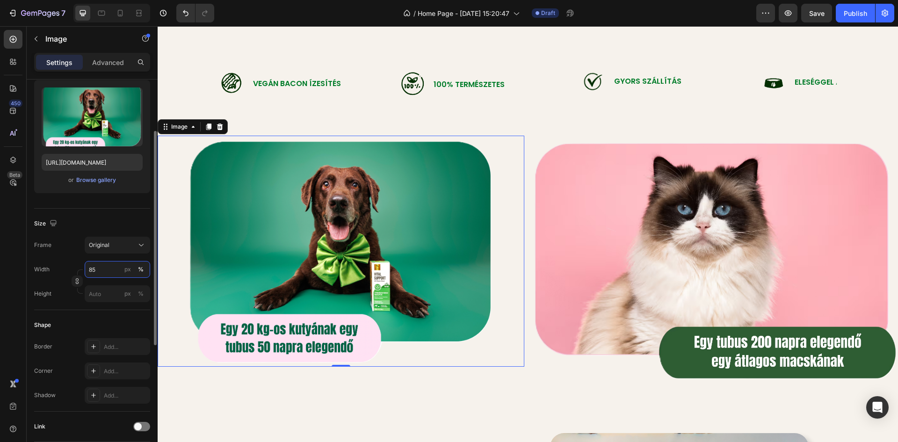
type input "8"
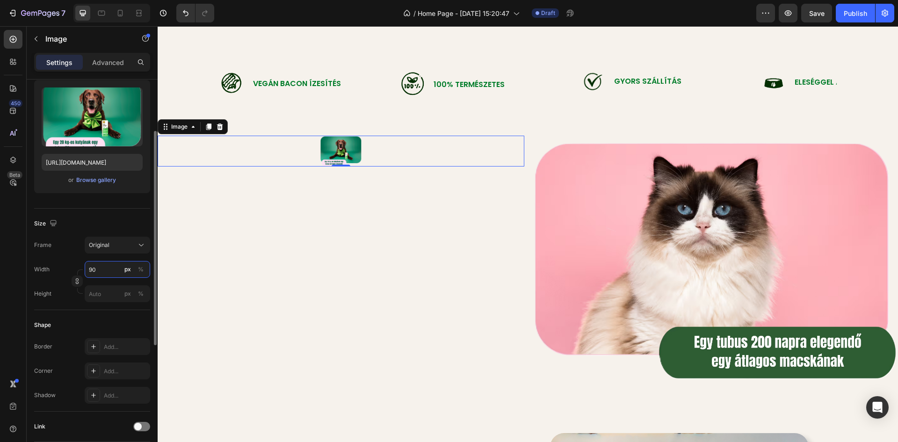
type input "9"
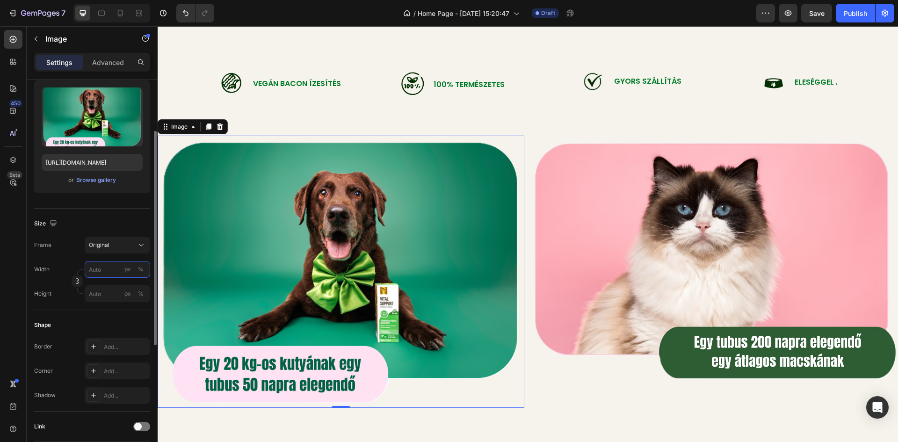
type input "9"
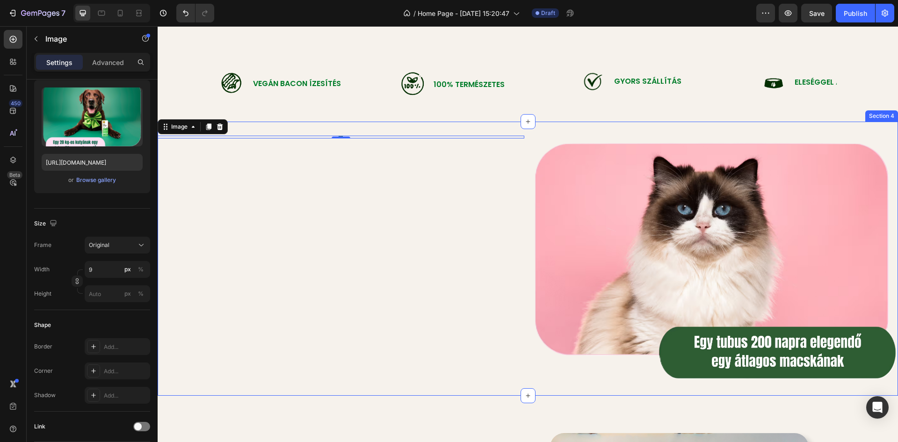
click at [474, 120] on div "Image Vegán Bacon Ízesítés Text Block Row Image 100% természetes Text Block Row…" at bounding box center [528, 84] width 740 height 73
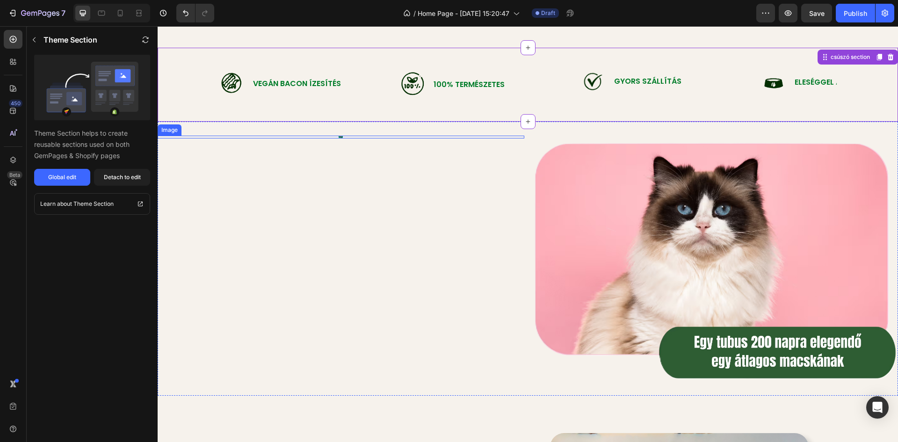
click at [342, 137] on div at bounding box center [341, 137] width 367 height 3
click at [339, 137] on img at bounding box center [341, 137] width 4 height 3
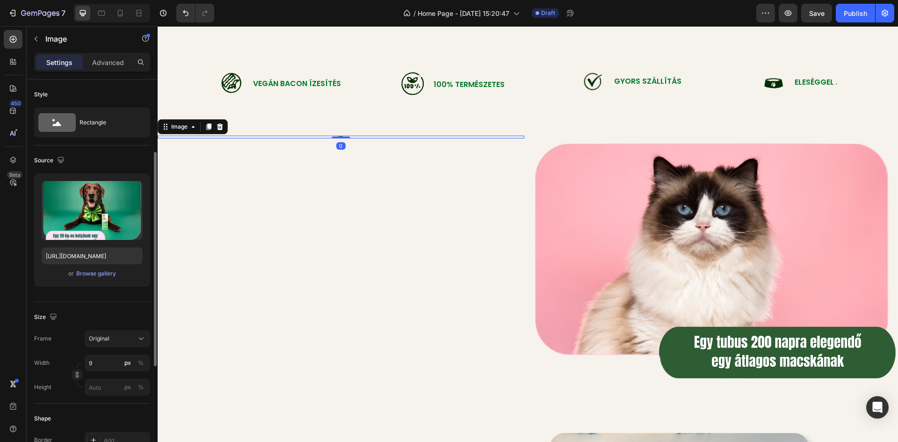
scroll to position [47, 0]
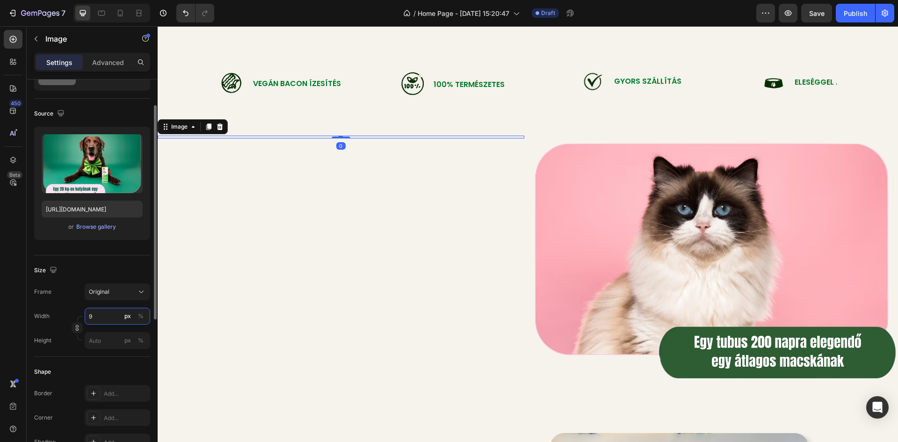
click at [109, 312] on input "9" at bounding box center [117, 316] width 65 height 17
type input "1000"
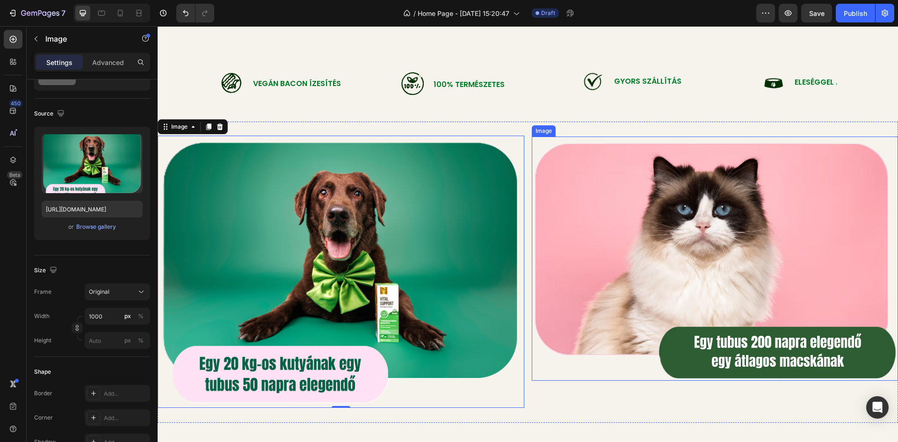
click at [588, 245] on img at bounding box center [715, 259] width 367 height 244
click at [438, 249] on img at bounding box center [341, 272] width 367 height 272
click at [586, 245] on img at bounding box center [715, 259] width 367 height 244
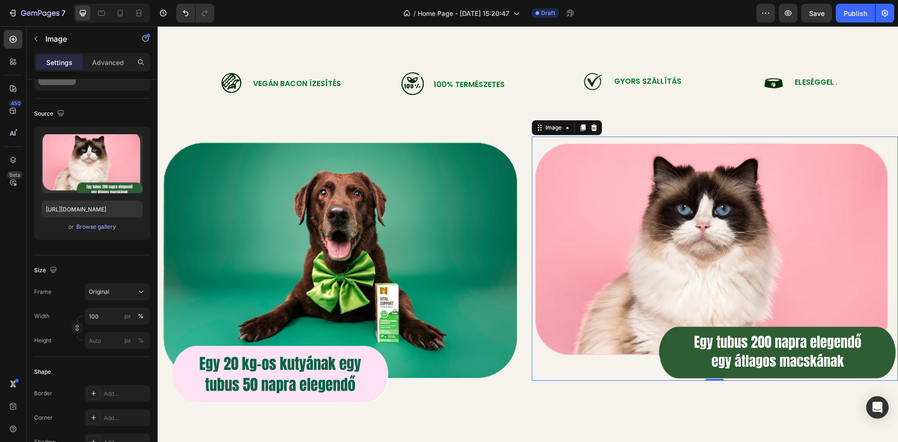
click at [434, 243] on img at bounding box center [341, 272] width 367 height 272
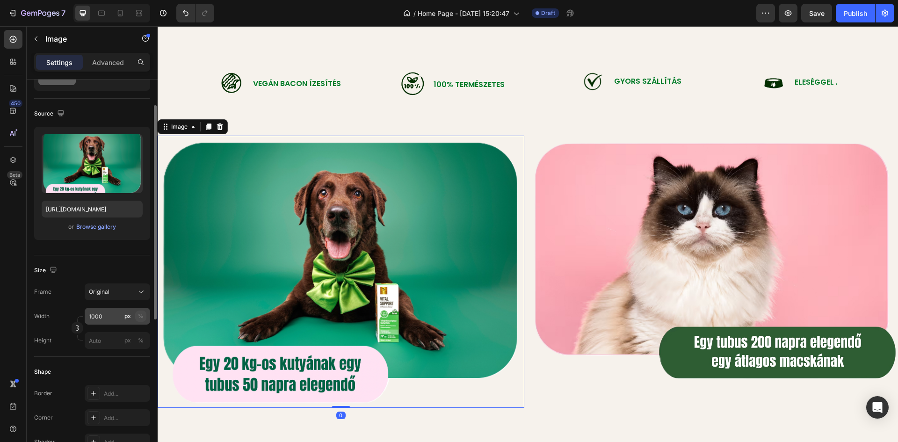
click at [143, 314] on div "%" at bounding box center [141, 316] width 6 height 8
click at [106, 318] on input "1000" at bounding box center [117, 316] width 65 height 17
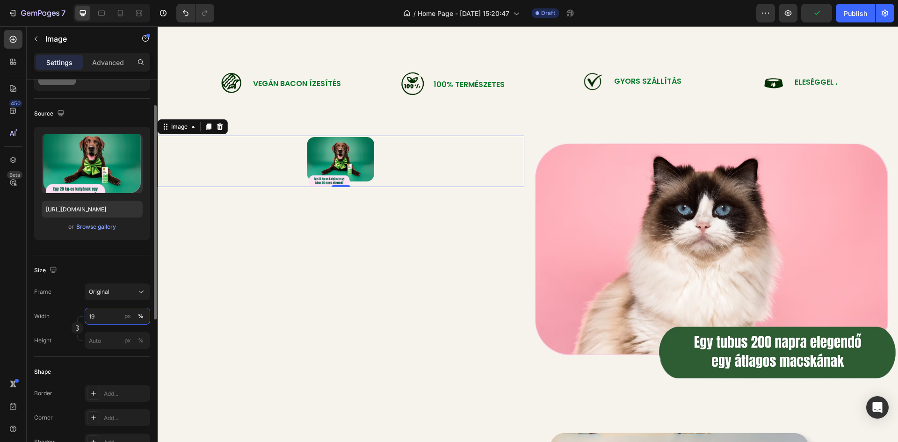
type input "1"
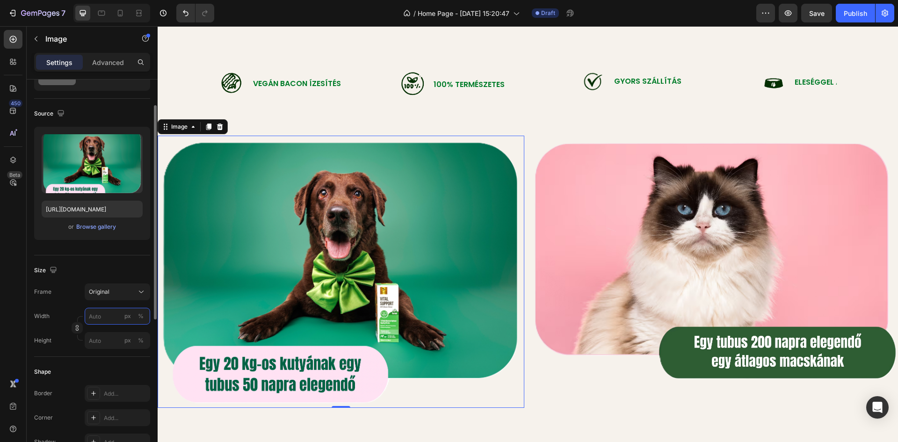
type input "1"
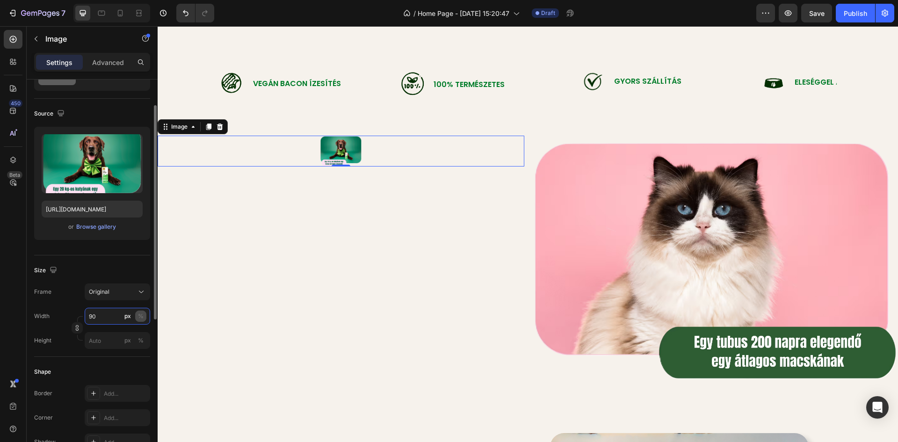
type input "90"
click at [136, 315] on button "%" at bounding box center [140, 316] width 11 height 11
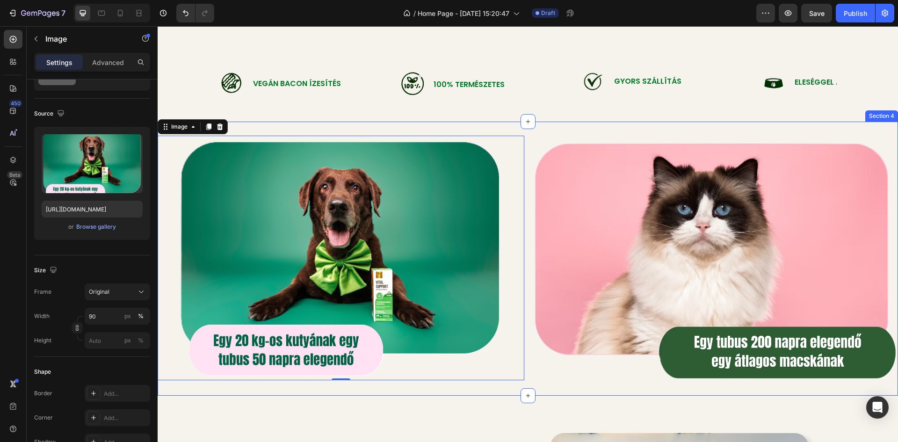
click at [321, 103] on div "Image Vegán Bacon Ízesítés Text Block Row" at bounding box center [302, 84] width 166 height 43
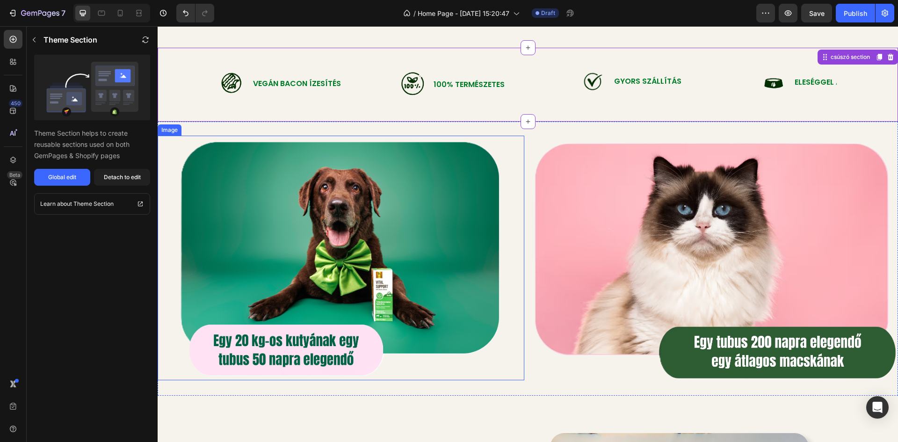
click at [429, 301] on img at bounding box center [341, 258] width 330 height 245
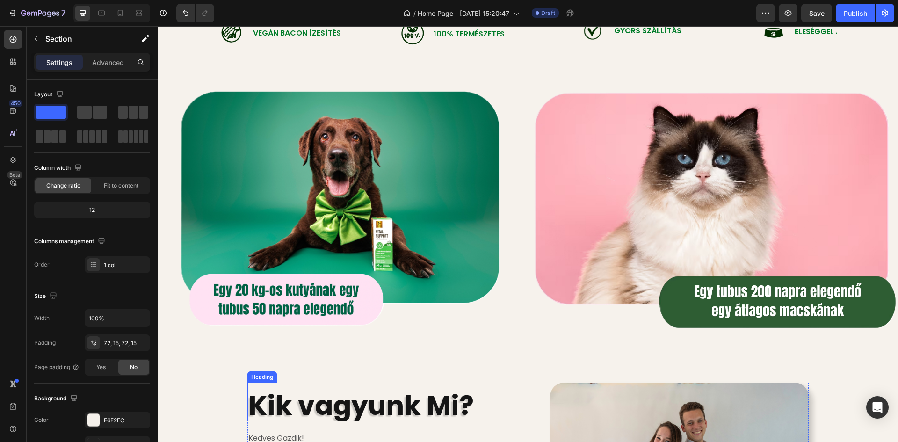
scroll to position [631, 0]
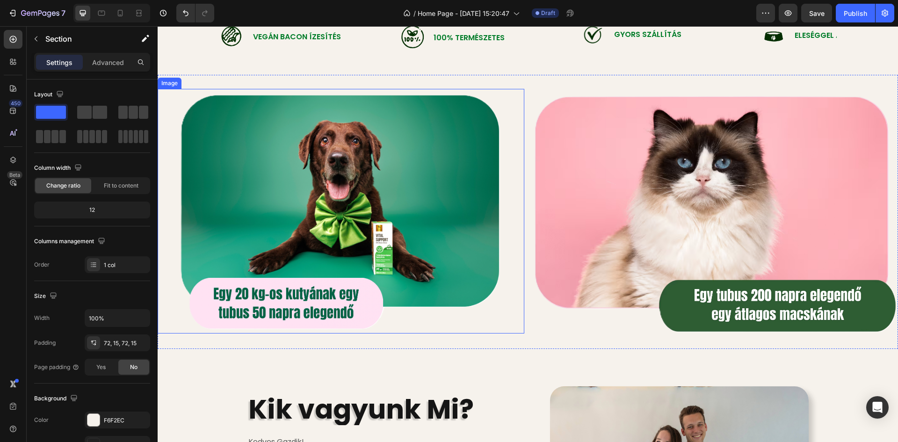
click at [410, 253] on img at bounding box center [341, 211] width 330 height 245
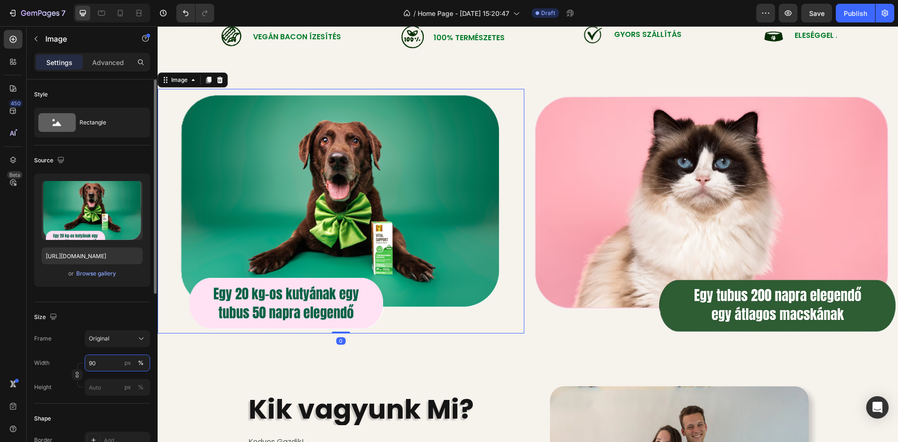
click at [100, 364] on input "90" at bounding box center [117, 363] width 65 height 17
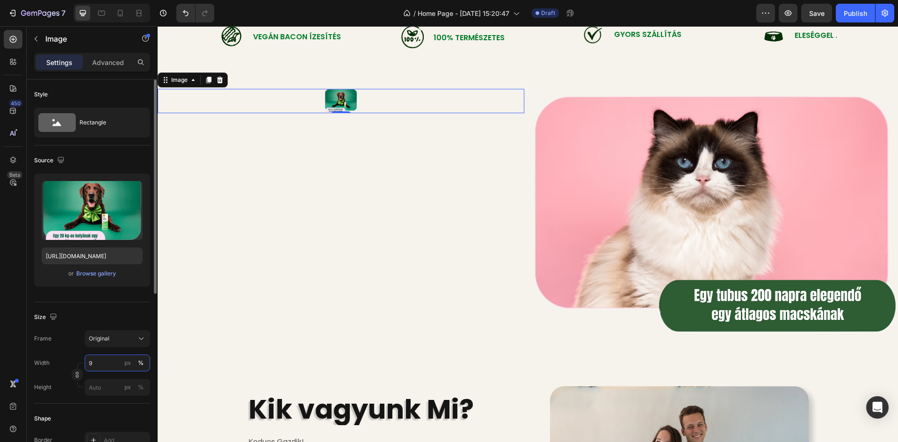
type input "92"
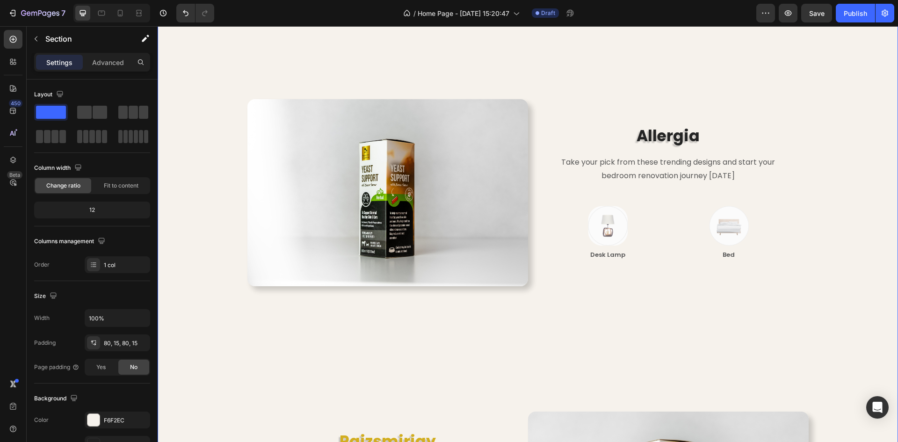
scroll to position [1684, 0]
click at [698, 174] on p "Take your pick from these trending designs and start your bedroom renovation jo…" at bounding box center [668, 170] width 226 height 27
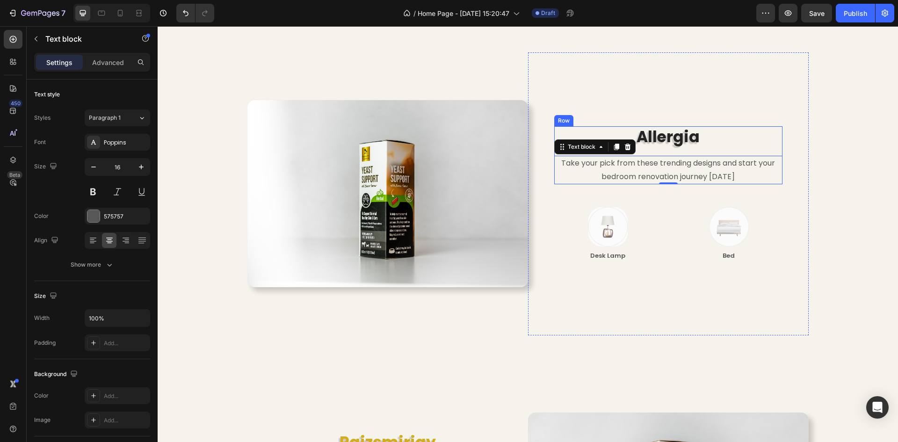
click at [695, 136] on h2 "Allergia" at bounding box center [668, 137] width 228 height 22
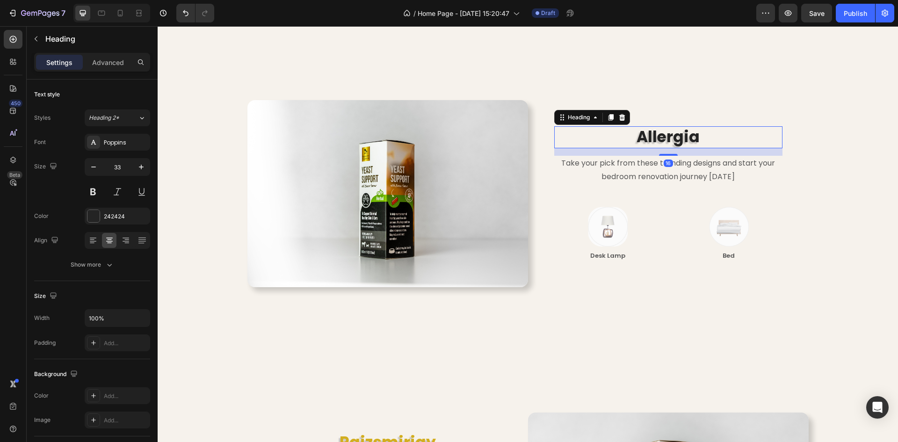
click at [696, 136] on h2 "Allergia" at bounding box center [668, 137] width 228 height 22
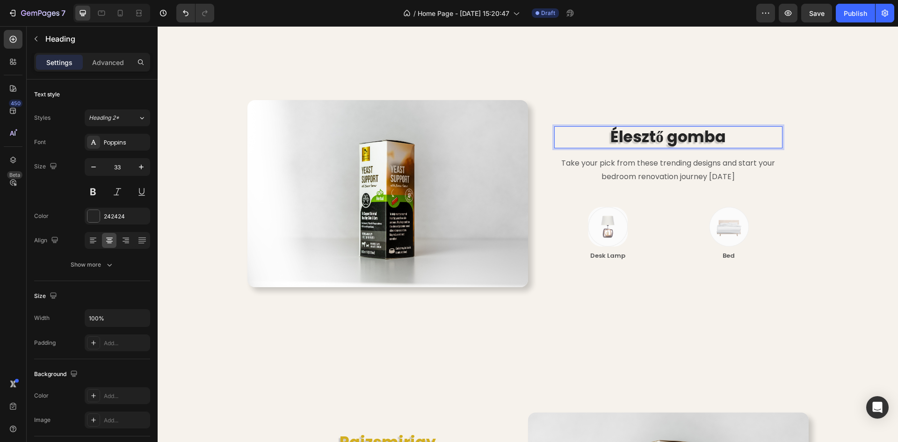
click at [665, 138] on p "Élesztő gomba" at bounding box center [668, 137] width 226 height 20
click at [710, 179] on p "Take your pick from these trending designs and start your bedroom renovation jo…" at bounding box center [668, 170] width 226 height 27
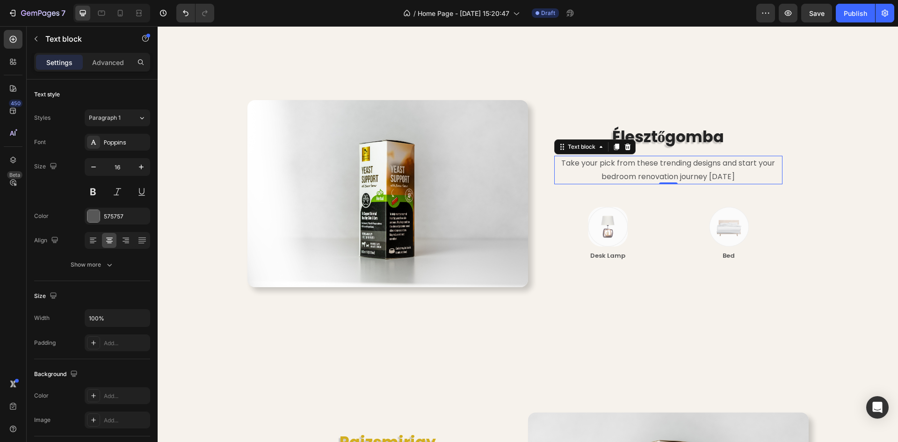
click at [731, 179] on p "Take your pick from these trending designs and start your bedroom renovation jo…" at bounding box center [668, 170] width 226 height 27
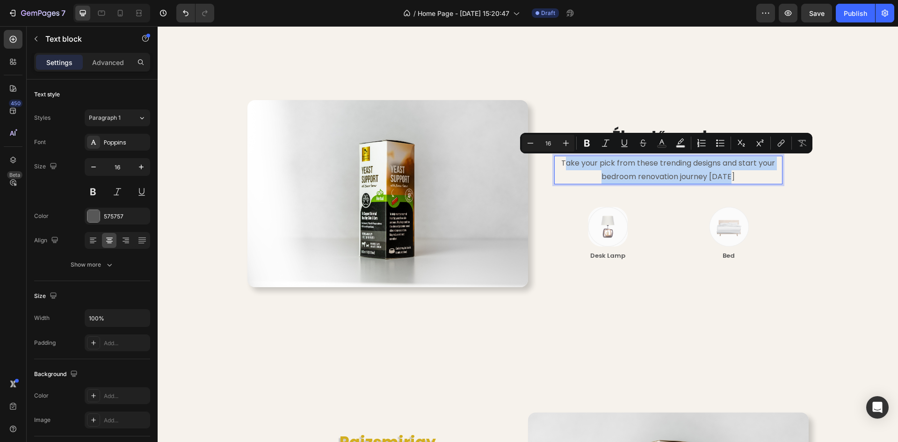
drag, startPoint x: 725, startPoint y: 176, endPoint x: 559, endPoint y: 164, distance: 166.0
click at [559, 164] on p "Take your pick from these trending designs and start your bedroom renovation jo…" at bounding box center [668, 170] width 226 height 27
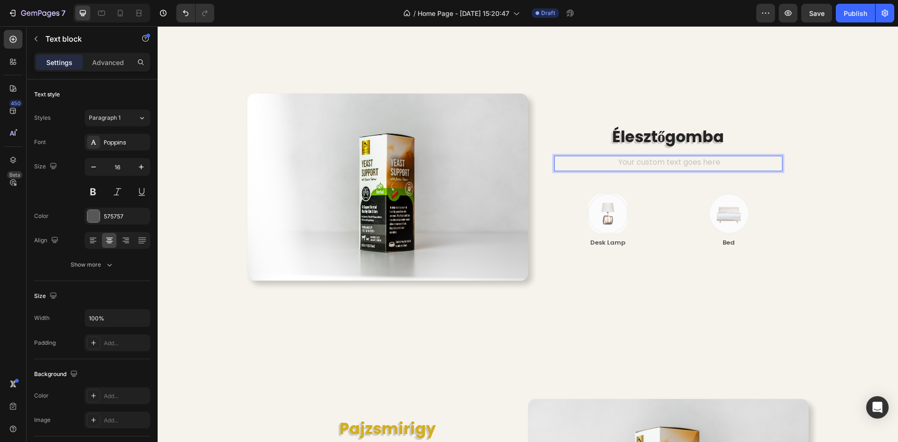
click at [679, 162] on div "Rich Text Editor. Editing area: main" at bounding box center [668, 163] width 228 height 15
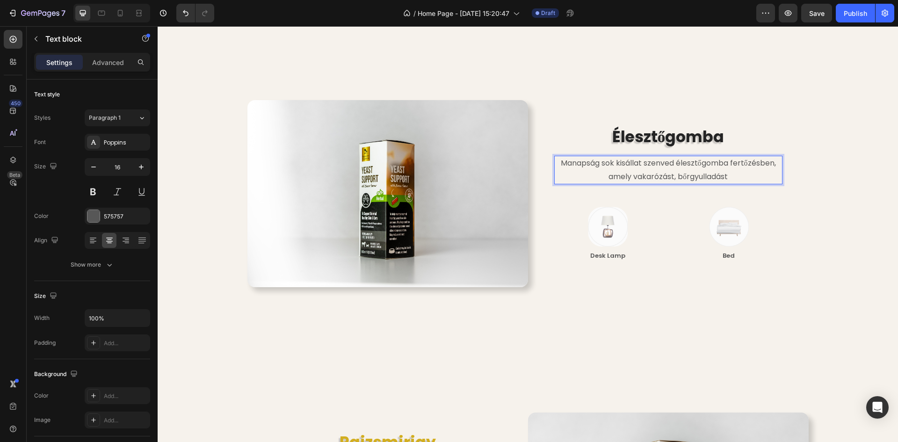
click at [774, 165] on p "Manapság sok kisállat szenved élesztőgomba fertőzésben, amely vakarózást, bőrgy…" at bounding box center [668, 170] width 226 height 27
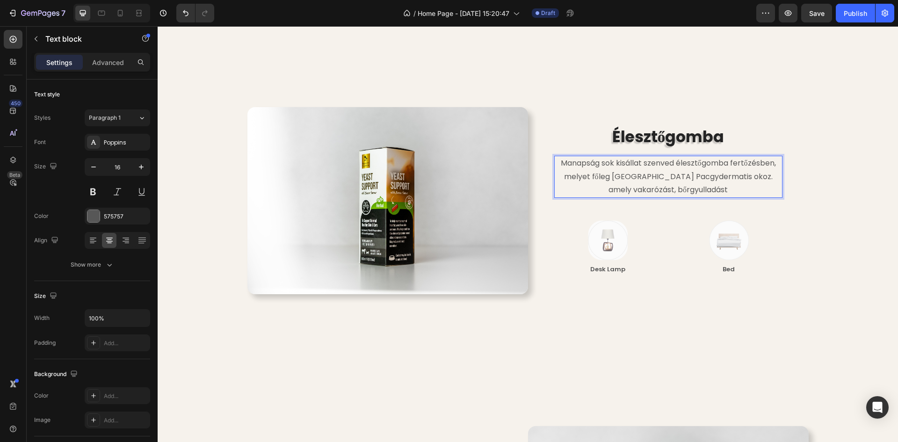
click at [678, 177] on p "Manapság sok kisállat szenved élesztőgomba fertőzésben, melyet főleg [GEOGRAPHI…" at bounding box center [668, 177] width 226 height 40
drag, startPoint x: 715, startPoint y: 188, endPoint x: 739, endPoint y: 178, distance: 25.7
click at [739, 178] on p "Manapság sok kisállat szenved élesztőgomba fertőzésben, melyet főleg [MEDICAL_D…" at bounding box center [668, 177] width 226 height 40
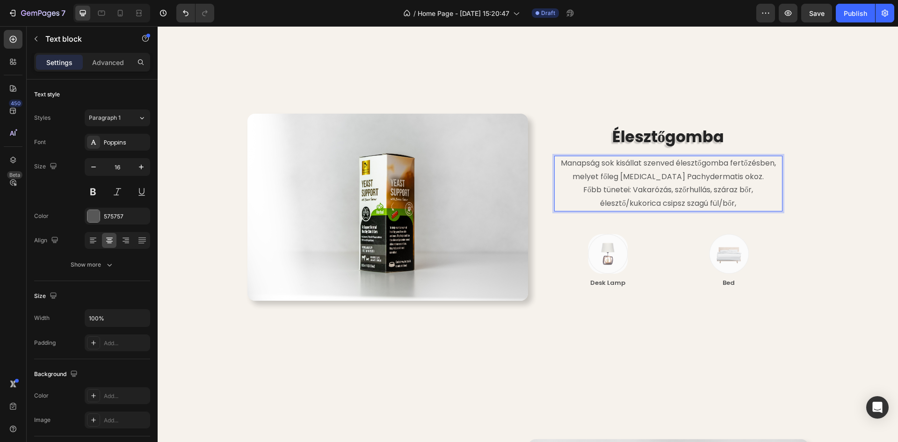
click at [733, 191] on p "Főbb tünetei: Vakarózás, szőrhullás, száraz bőr, élesztő/kukorica csipsz szagú …" at bounding box center [668, 196] width 226 height 27
click at [734, 191] on p "Főbb tünetei: Vakarózás, szőrhullás, száraz bőr, élesztő/kukorica csipsz szagú …" at bounding box center [668, 196] width 226 height 27
click at [739, 204] on p "Főbb tünetei: Vakarózás, szőrhullás, zsíros bőr, élesztő/kukorica csipsz szagú …" at bounding box center [668, 196] width 226 height 27
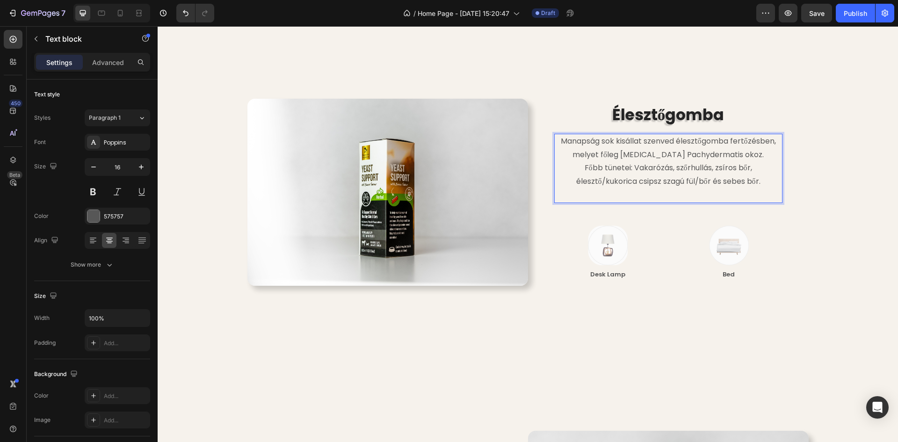
scroll to position [1637, 0]
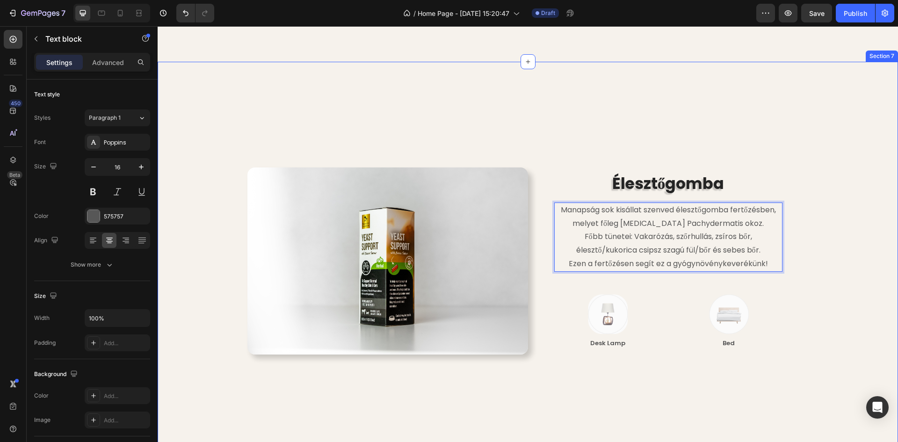
click at [884, 150] on div "Image Élesztőgomba Heading Manapság sok kisállat szenved élesztőgomba fertőzésb…" at bounding box center [528, 420] width 740 height 717
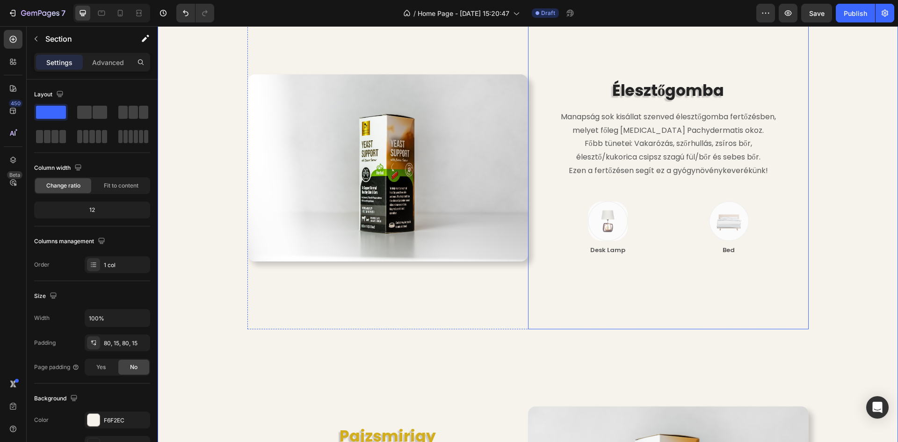
scroll to position [1731, 0]
click at [10, 47] on div at bounding box center [13, 39] width 19 height 19
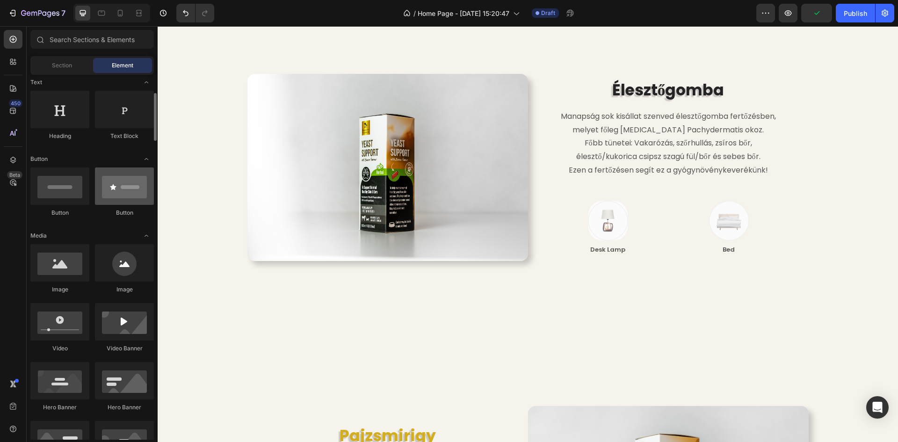
scroll to position [187, 0]
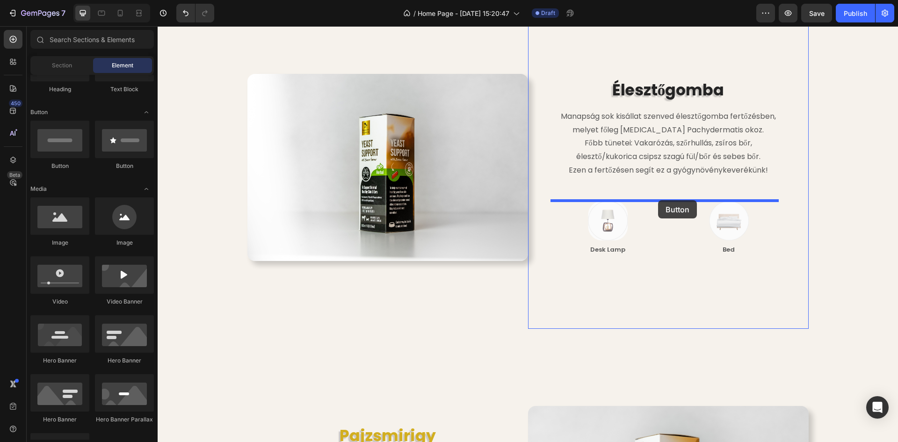
drag, startPoint x: 220, startPoint y: 171, endPoint x: 658, endPoint y: 200, distance: 439.2
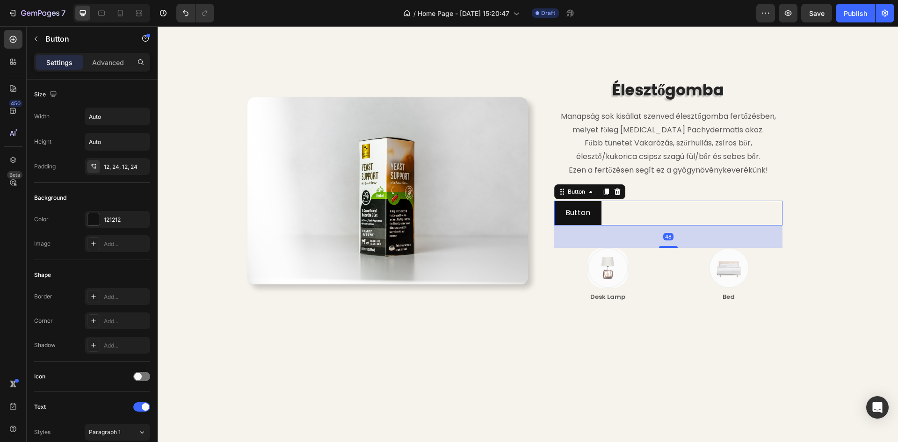
scroll to position [1754, 0]
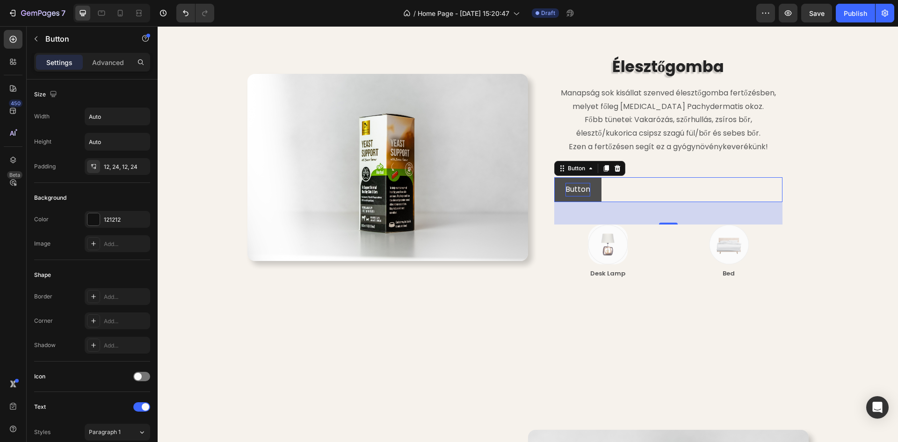
click at [579, 188] on p "Button" at bounding box center [577, 190] width 25 height 14
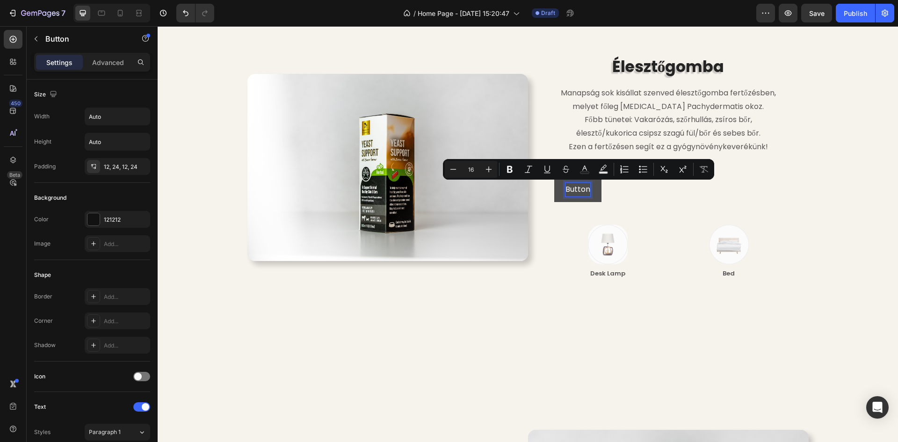
click at [585, 190] on p "Button" at bounding box center [577, 190] width 25 height 14
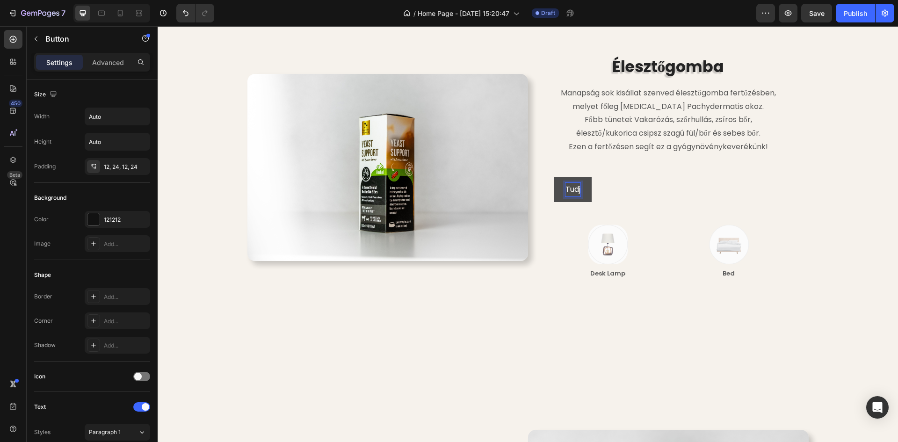
click at [554, 177] on button "Tudj" at bounding box center [572, 189] width 37 height 25
click at [554, 177] on button "Tudj meg" at bounding box center [582, 189] width 56 height 25
click at [554, 177] on button "Tudj meg róla" at bounding box center [590, 189] width 72 height 25
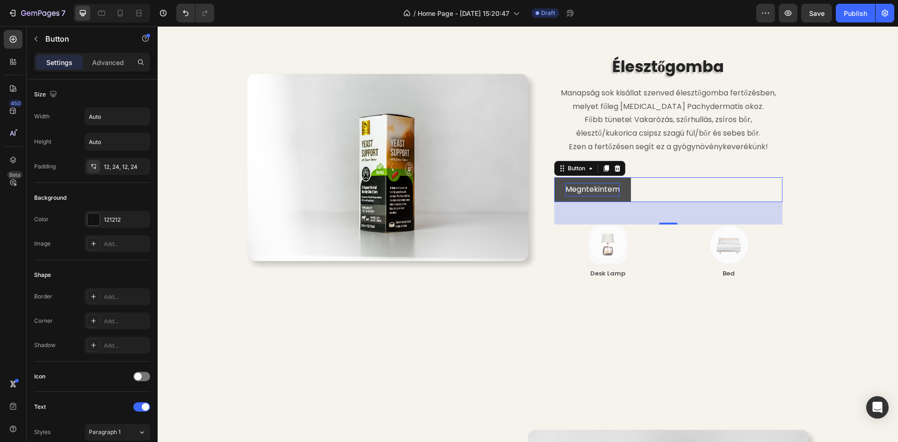
click at [622, 192] on button "Megntekintem" at bounding box center [592, 189] width 77 height 25
click at [621, 189] on button "Megntekintem" at bounding box center [592, 189] width 77 height 25
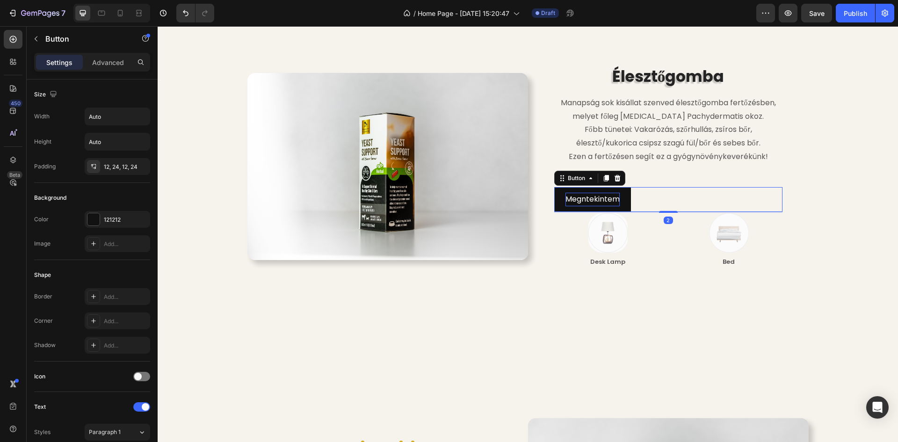
scroll to position [1743, 0]
drag, startPoint x: 665, startPoint y: 224, endPoint x: 664, endPoint y: 199, distance: 24.3
click at [664, 199] on div "Megntekintem Button 0" at bounding box center [668, 200] width 228 height 25
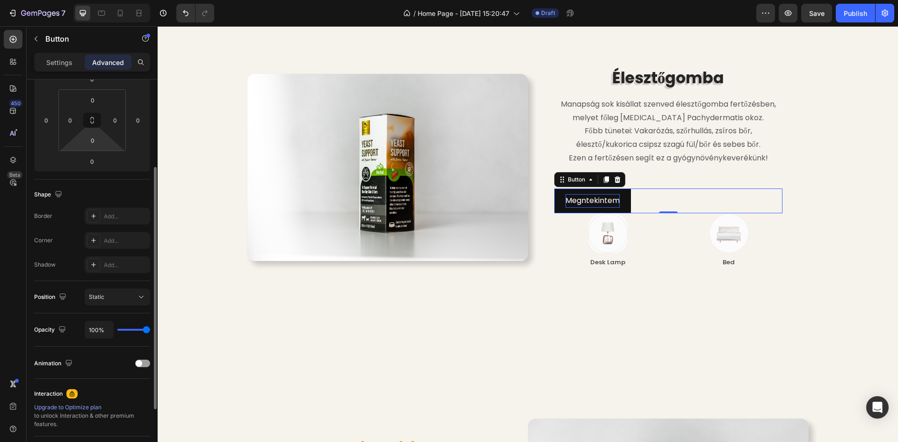
scroll to position [187, 0]
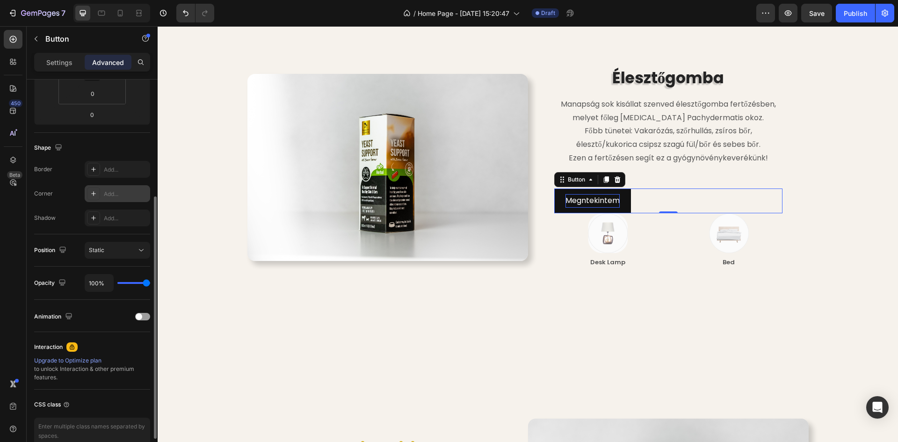
click at [94, 194] on icon at bounding box center [93, 193] width 7 height 7
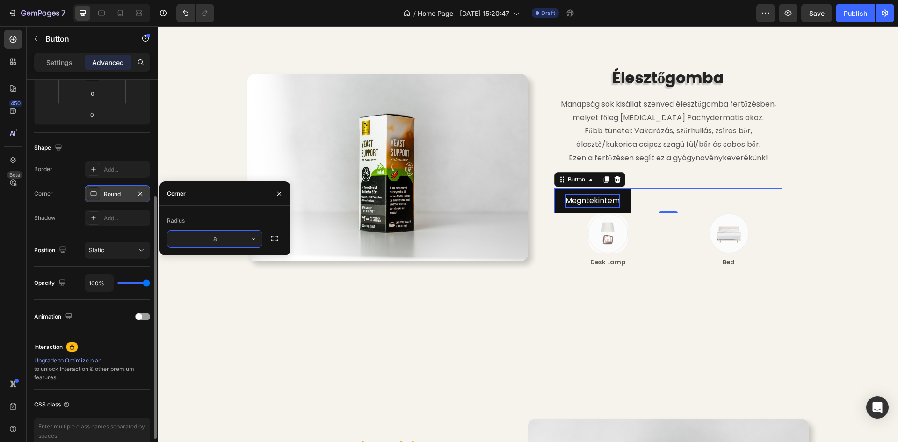
click at [94, 194] on icon at bounding box center [93, 193] width 7 height 7
click at [75, 190] on div "Corner Round" at bounding box center [92, 193] width 116 height 17
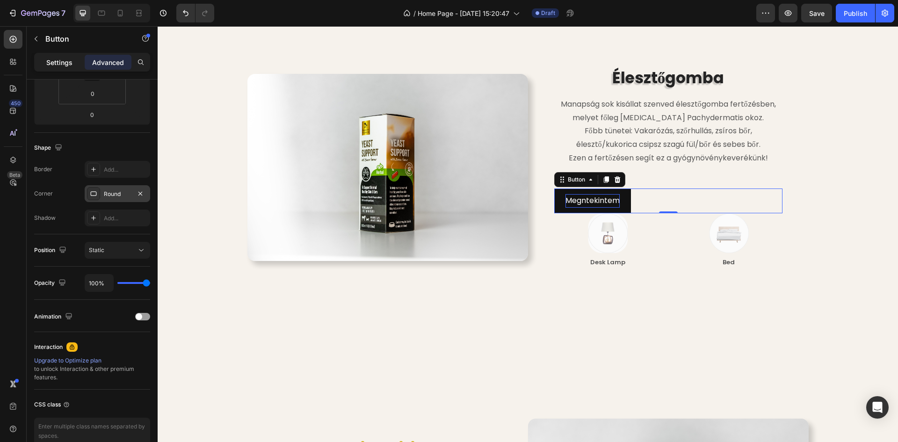
click at [63, 61] on p "Settings" at bounding box center [59, 63] width 26 height 10
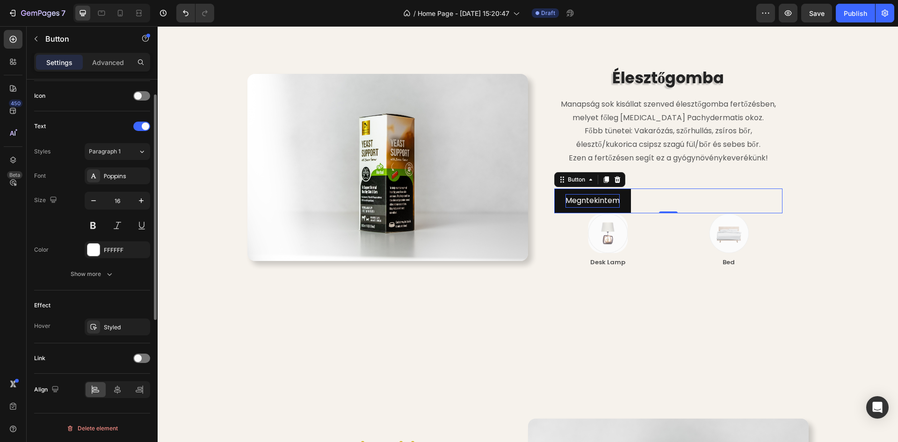
scroll to position [140, 0]
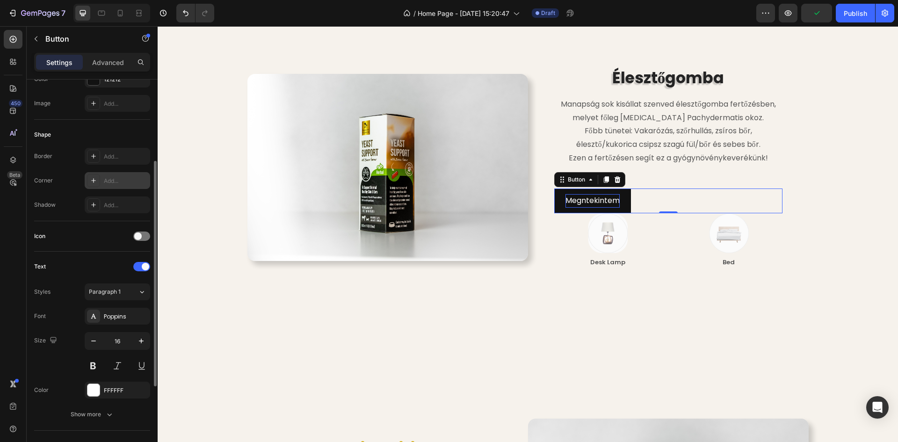
click at [97, 181] on div at bounding box center [93, 180] width 13 height 13
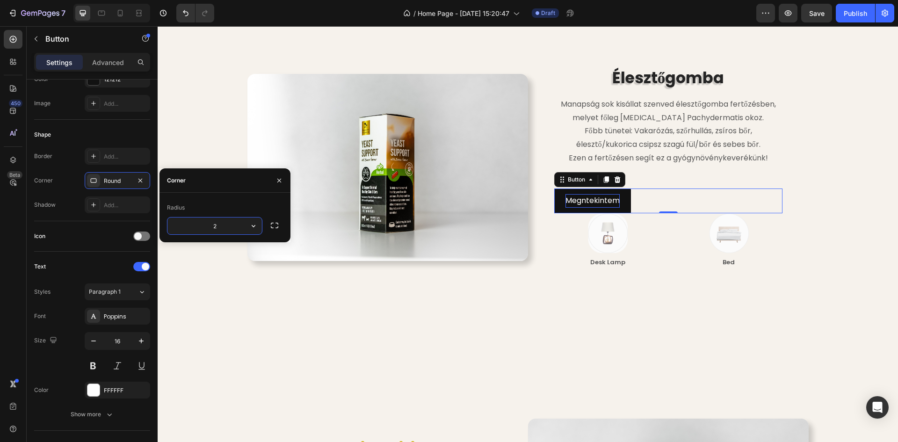
type input "20"
click at [112, 135] on div "Shape" at bounding box center [92, 134] width 116 height 15
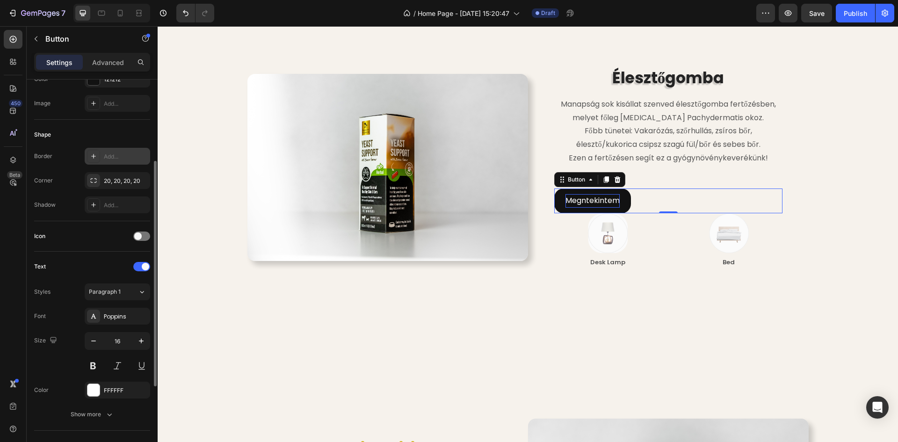
click at [100, 157] on div "Add..." at bounding box center [117, 156] width 65 height 17
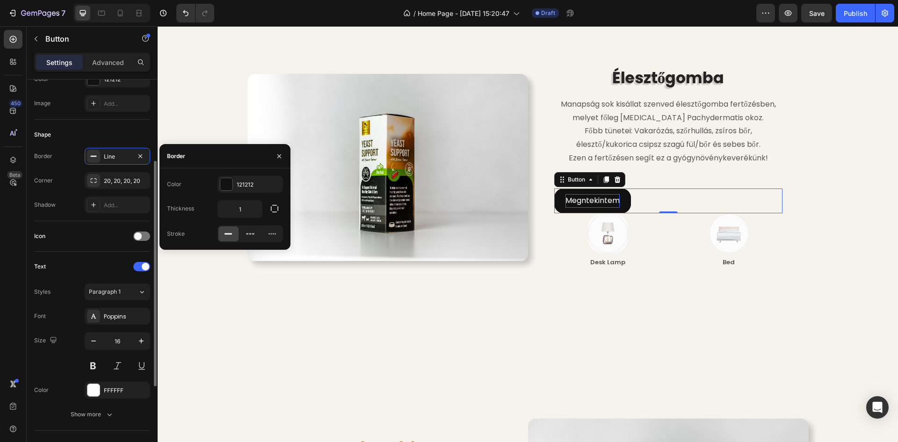
click at [118, 137] on div "Shape" at bounding box center [92, 134] width 116 height 15
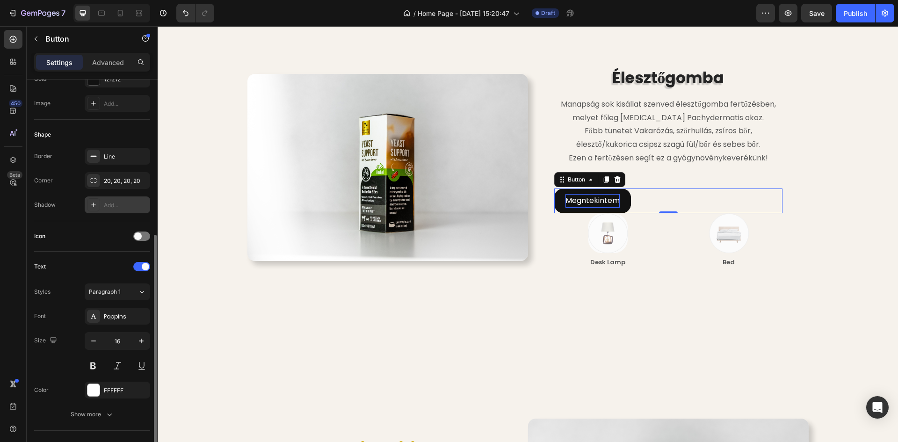
scroll to position [187, 0]
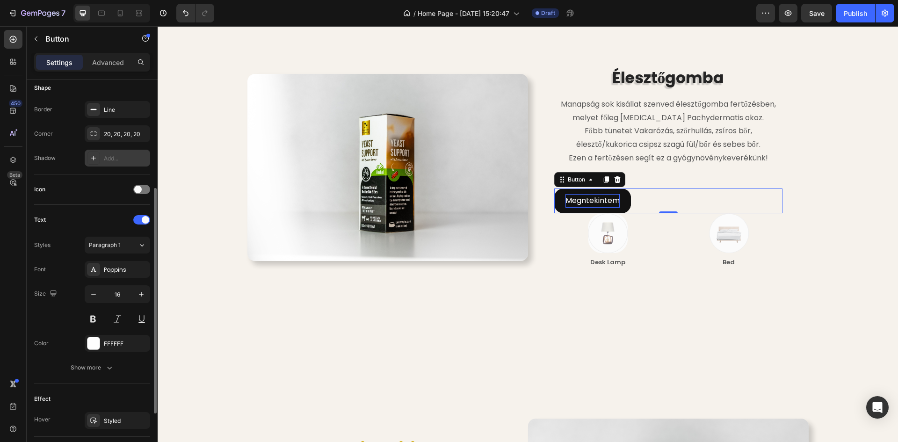
click at [102, 158] on div "Add..." at bounding box center [117, 158] width 65 height 17
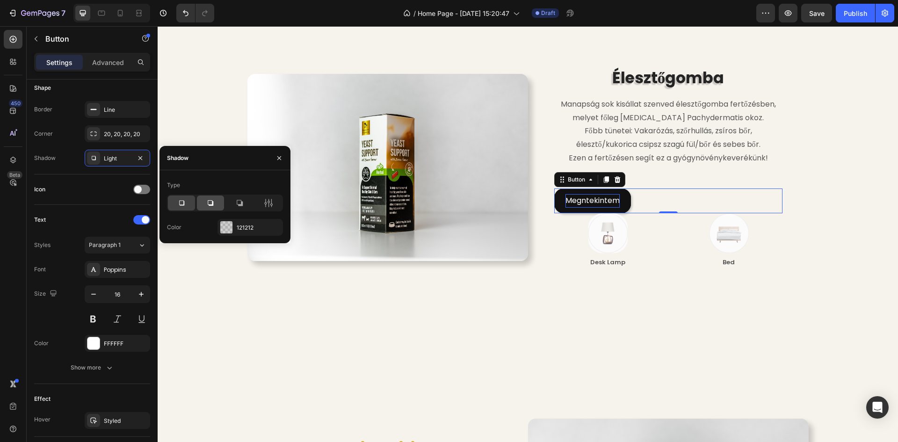
click at [209, 203] on icon at bounding box center [210, 202] width 9 height 9
click at [124, 79] on div "Settings Advanced" at bounding box center [92, 66] width 131 height 27
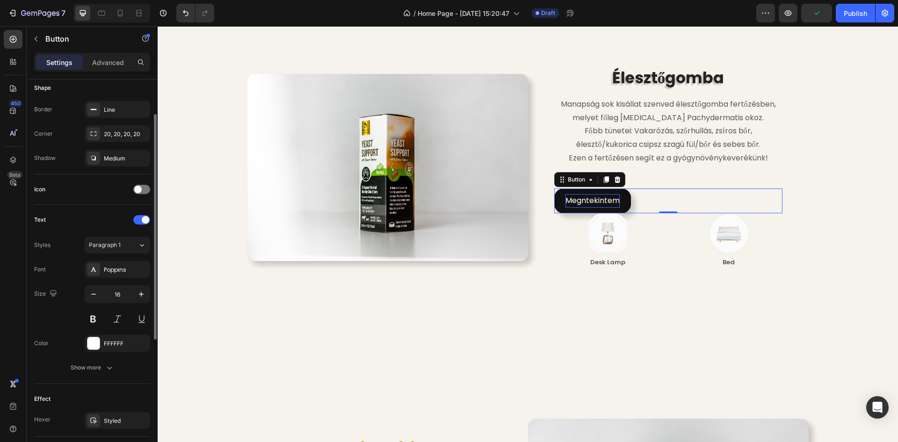
scroll to position [140, 0]
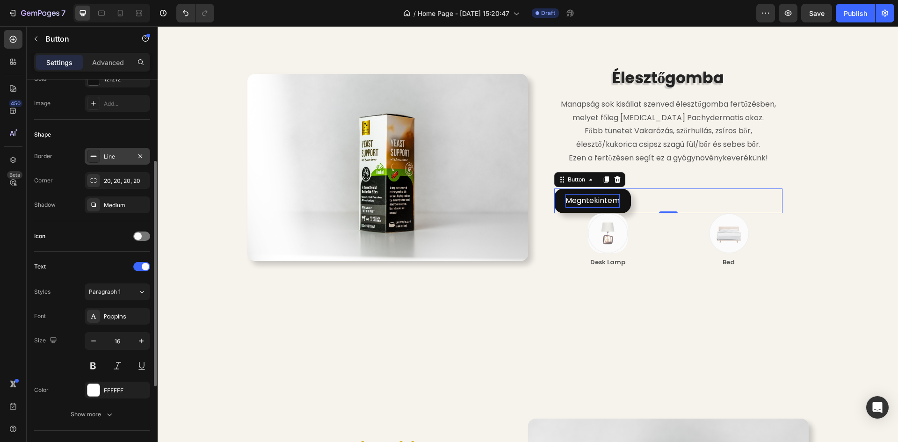
click at [98, 156] on div at bounding box center [93, 156] width 13 height 13
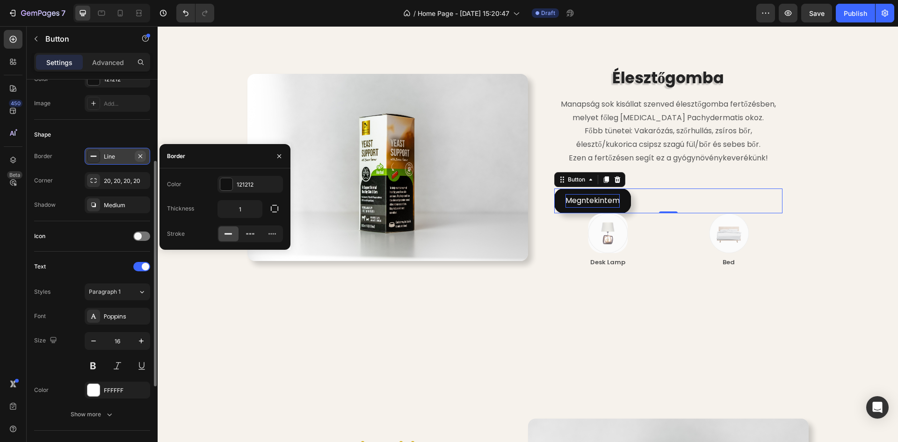
click at [140, 157] on icon "button" at bounding box center [140, 155] width 7 height 7
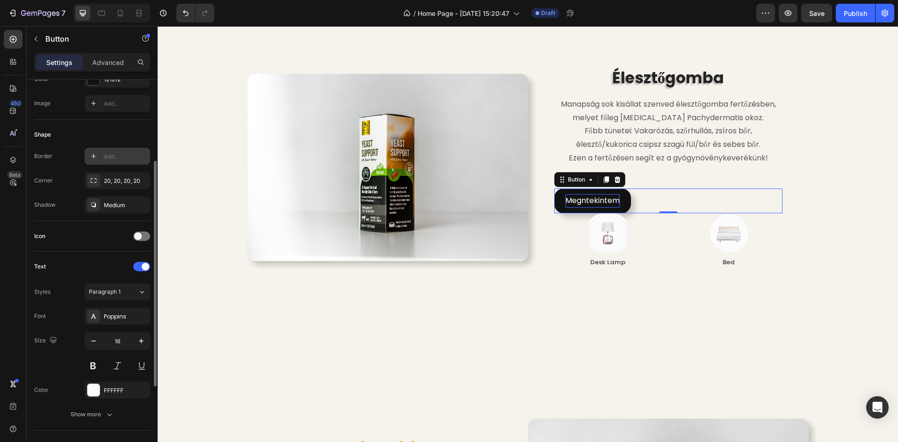
scroll to position [0, 0]
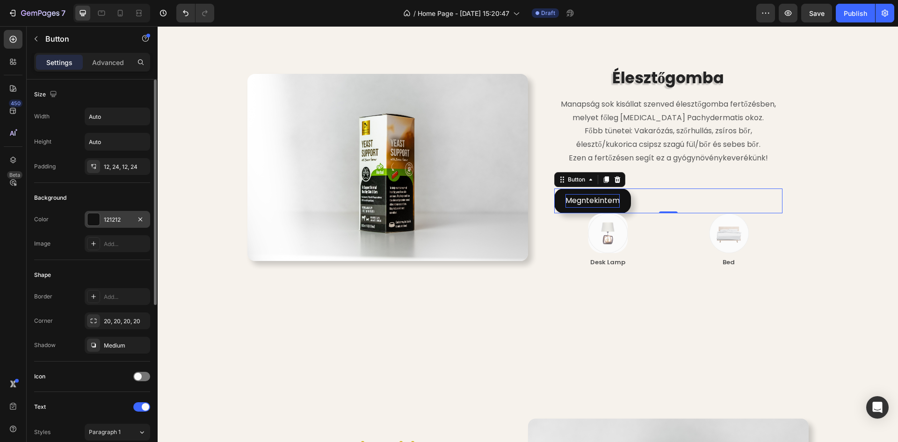
click at [96, 218] on div at bounding box center [93, 219] width 12 height 12
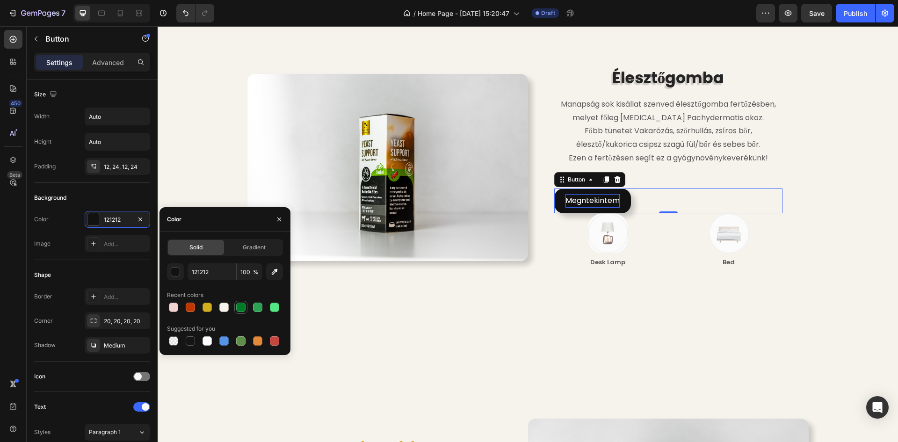
click at [240, 309] on div at bounding box center [240, 307] width 9 height 9
type input "007C29"
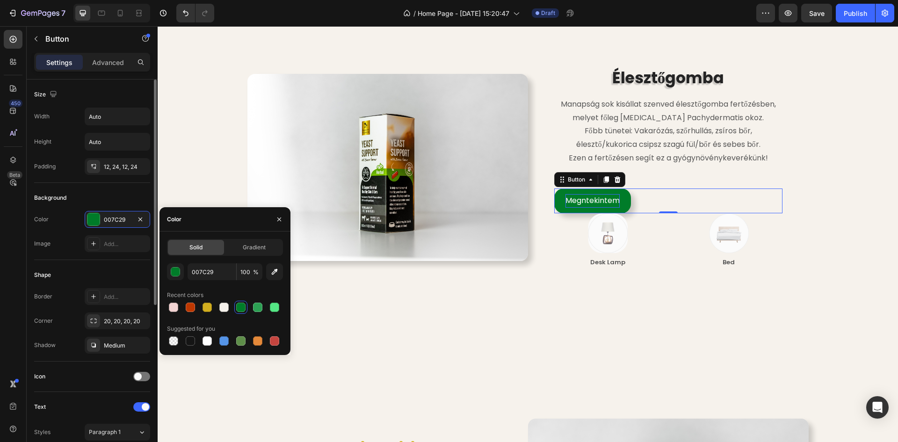
click at [79, 260] on div "Size Width Auto Height Auto Padding 12, 24, 12, 24" at bounding box center [92, 310] width 116 height 101
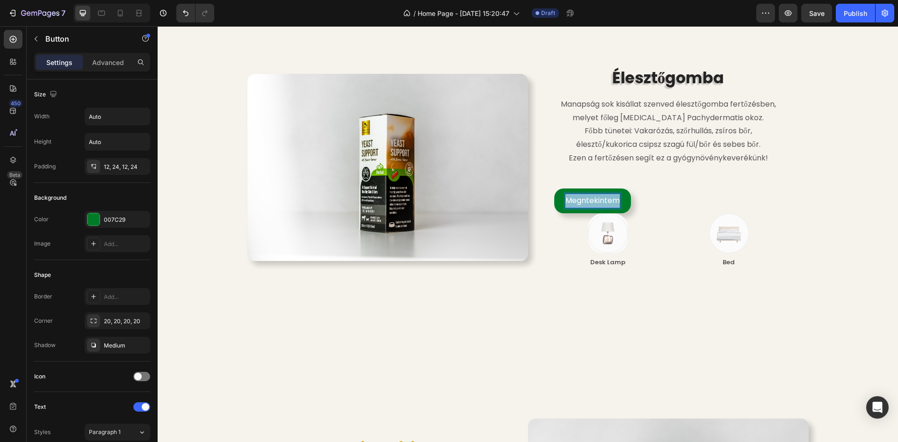
click at [582, 201] on p "Megntekintem" at bounding box center [592, 201] width 54 height 14
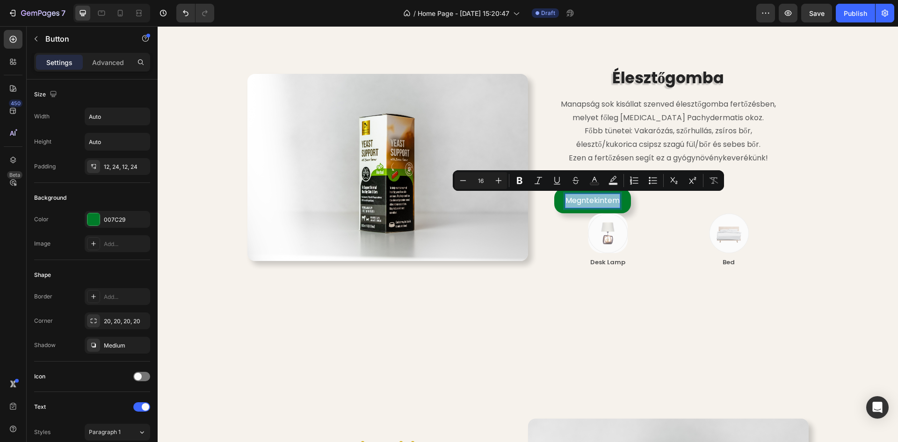
click at [580, 201] on p "Megntekintem" at bounding box center [592, 201] width 54 height 14
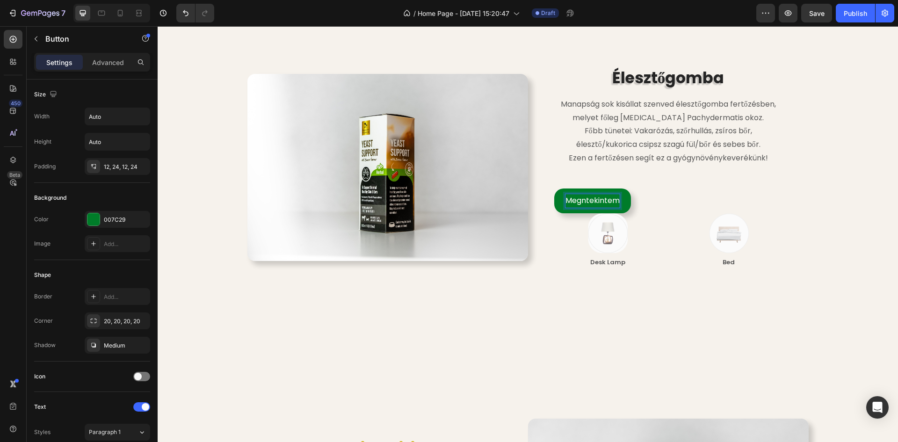
click at [583, 201] on p "Megntekintem" at bounding box center [592, 201] width 54 height 14
click at [623, 197] on div "Megtekintem Button 0" at bounding box center [668, 200] width 228 height 25
click at [616, 201] on button "Megtekintem" at bounding box center [590, 200] width 72 height 25
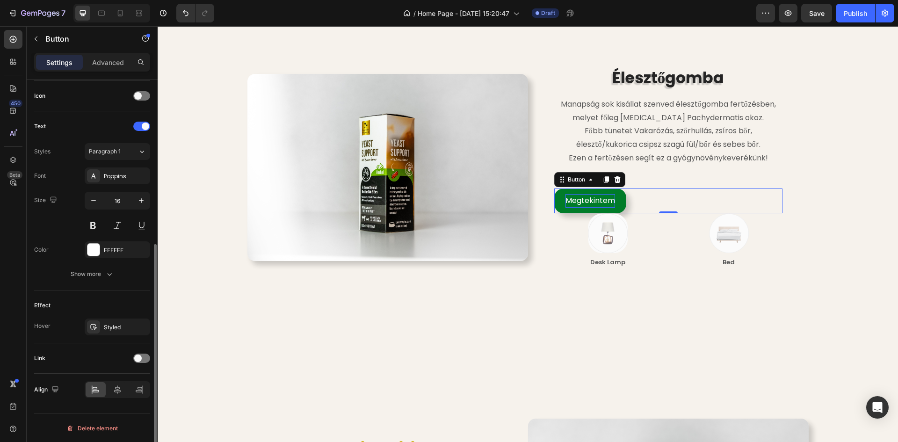
scroll to position [282, 0]
click at [99, 272] on div "Show more" at bounding box center [92, 272] width 43 height 9
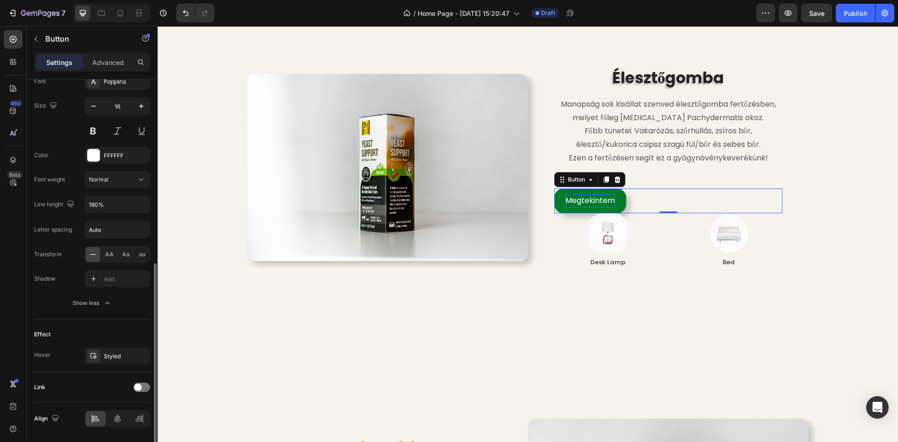
scroll to position [405, 0]
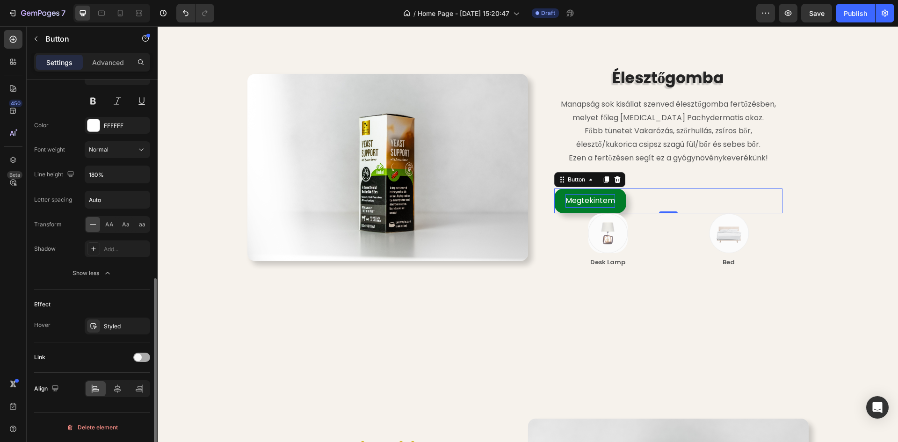
click at [138, 359] on span at bounding box center [137, 357] width 7 height 7
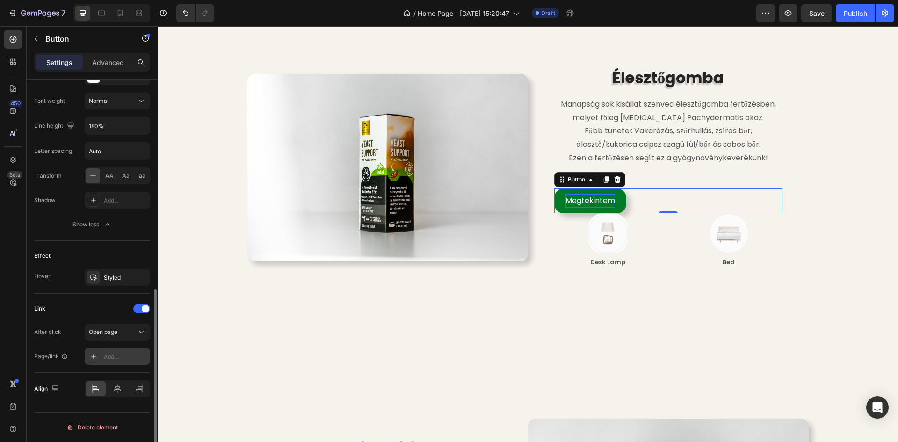
click at [99, 355] on div at bounding box center [93, 356] width 13 height 13
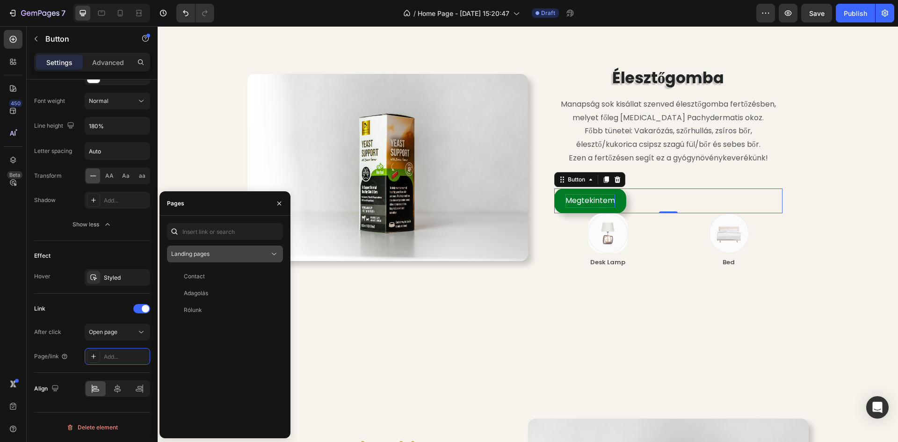
click at [213, 256] on div "Landing pages" at bounding box center [220, 254] width 98 height 8
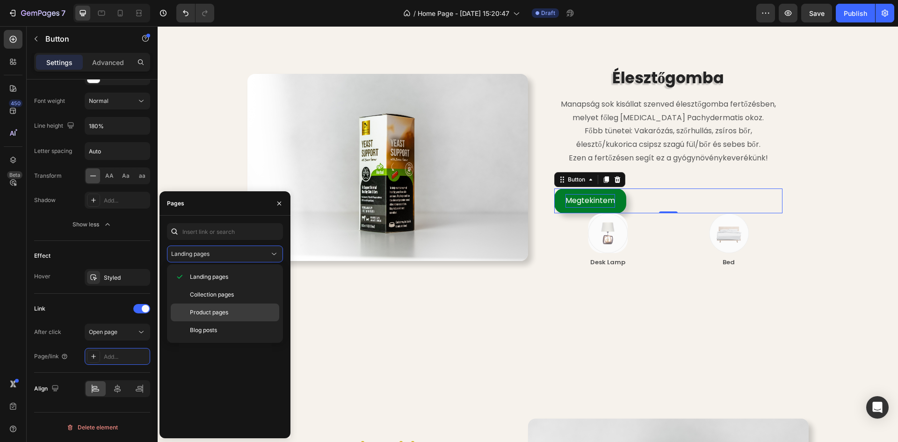
click at [216, 321] on div "Product pages" at bounding box center [225, 330] width 109 height 18
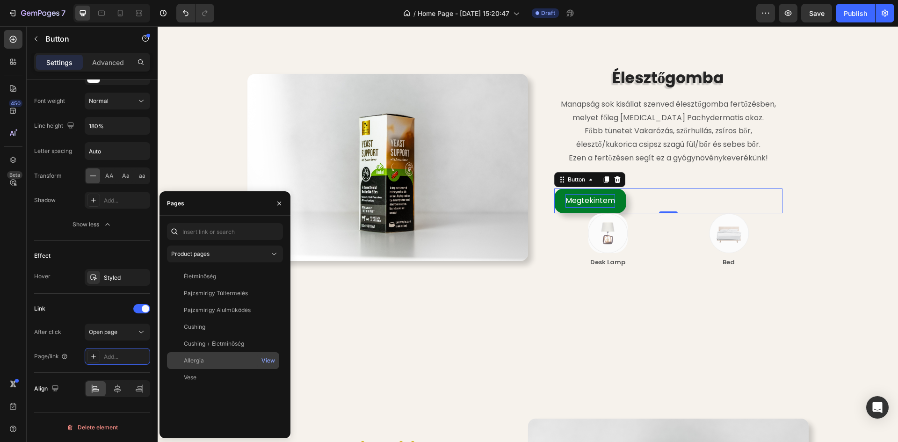
click at [213, 362] on div "Allergia" at bounding box center [223, 360] width 105 height 8
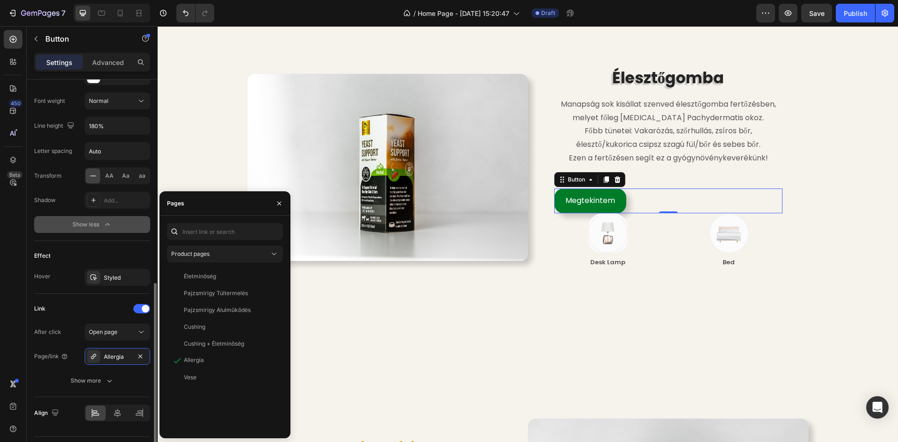
click at [127, 230] on button "Show less" at bounding box center [92, 224] width 116 height 17
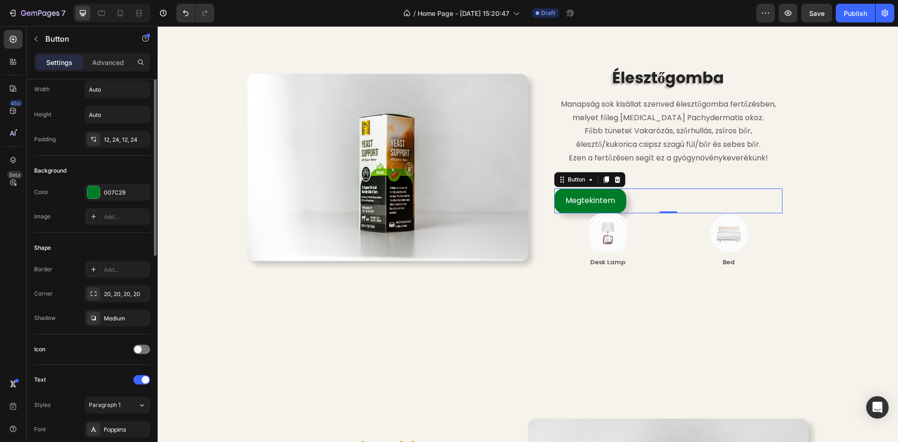
scroll to position [0, 0]
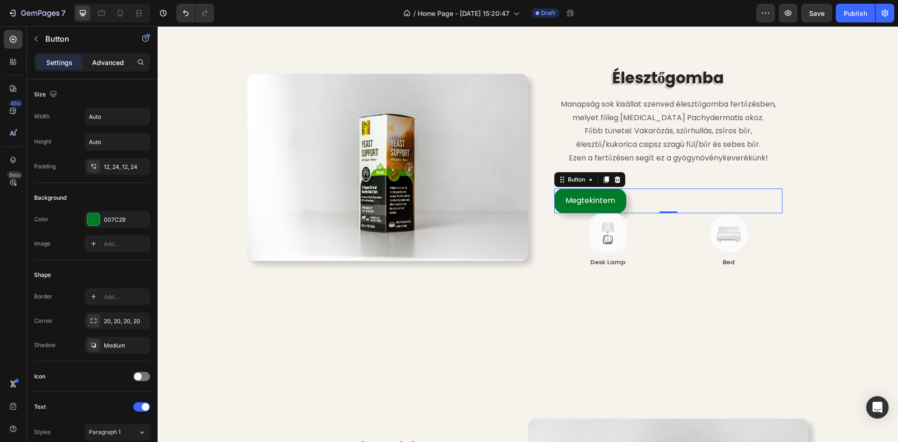
click at [100, 63] on p "Advanced" at bounding box center [108, 63] width 32 height 10
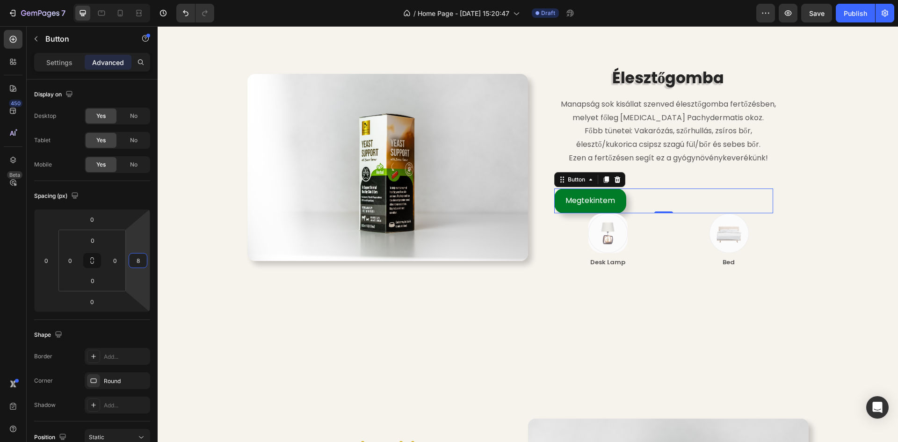
type input "6"
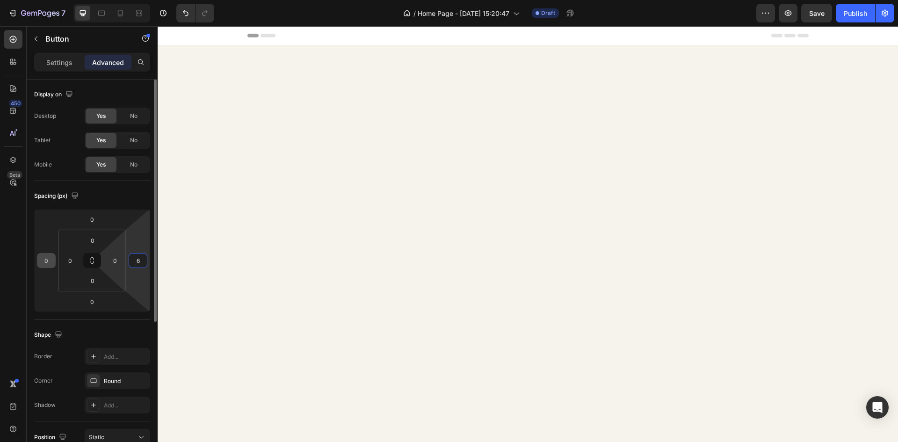
scroll to position [1743, 0]
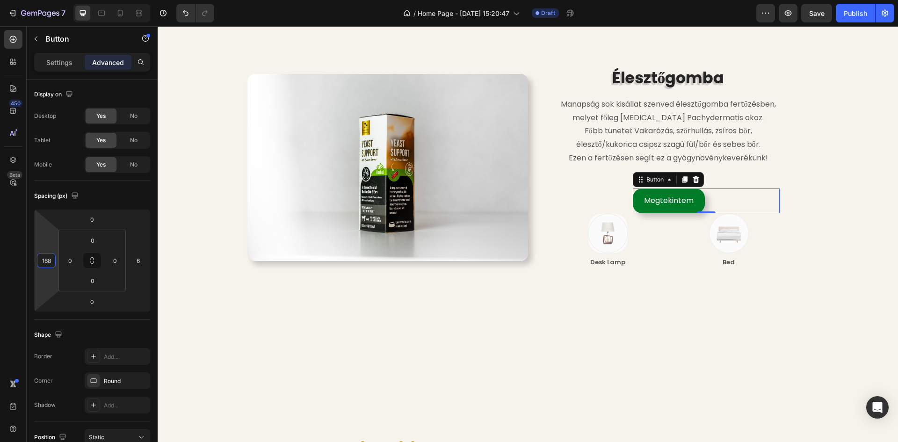
type input "166"
drag, startPoint x: 48, startPoint y: 244, endPoint x: 43, endPoint y: 205, distance: 39.1
click at [43, 0] on html "7 Version history / Home Page - [DATE] 15:20:47 Draft Preview Save Publish 450 …" at bounding box center [449, 0] width 898 height 0
click at [855, 150] on div "Image Élesztőgomba Heading Manapság sok kisállat szenved élesztőgomba fertőzésb…" at bounding box center [528, 306] width 726 height 627
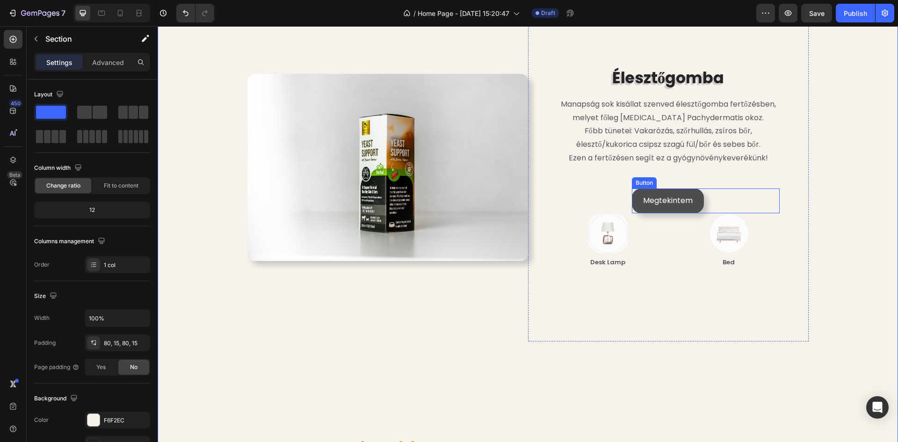
click at [673, 190] on link "Megtekintem" at bounding box center [668, 200] width 72 height 25
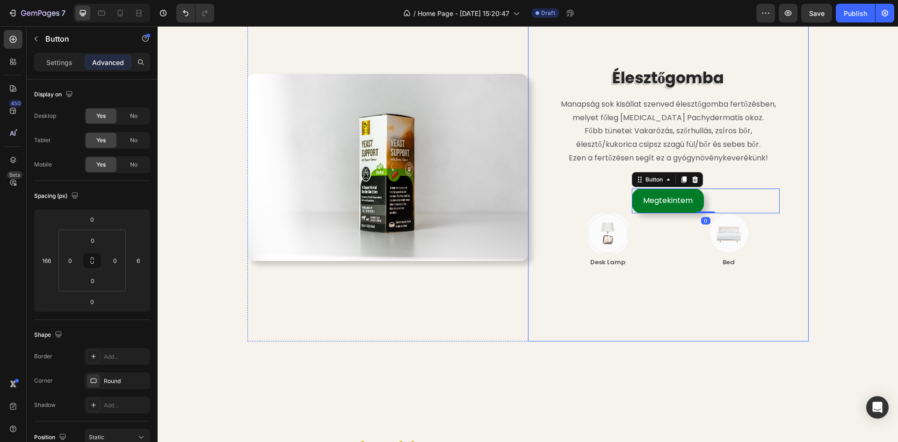
click at [736, 158] on p "Ezen a fertőzésen segít ez a gyógynövénykeverékünk!" at bounding box center [668, 159] width 226 height 14
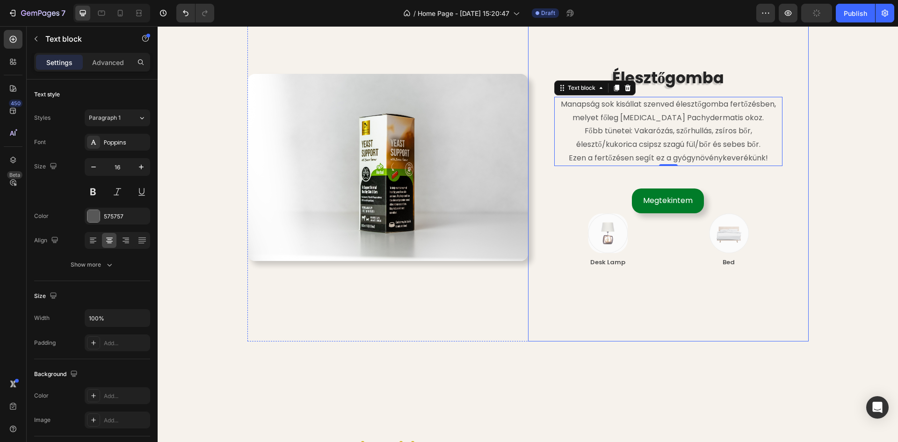
click at [713, 176] on div "Élesztőgomba Heading Manapság sok kisállat szenved élesztőgomba fertőzésben, me…" at bounding box center [668, 167] width 228 height 200
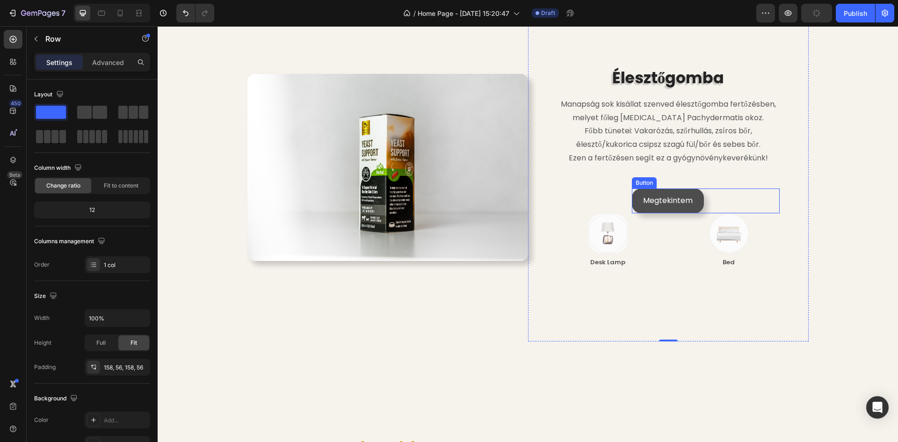
click at [688, 193] on link "Megtekintem" at bounding box center [668, 200] width 72 height 25
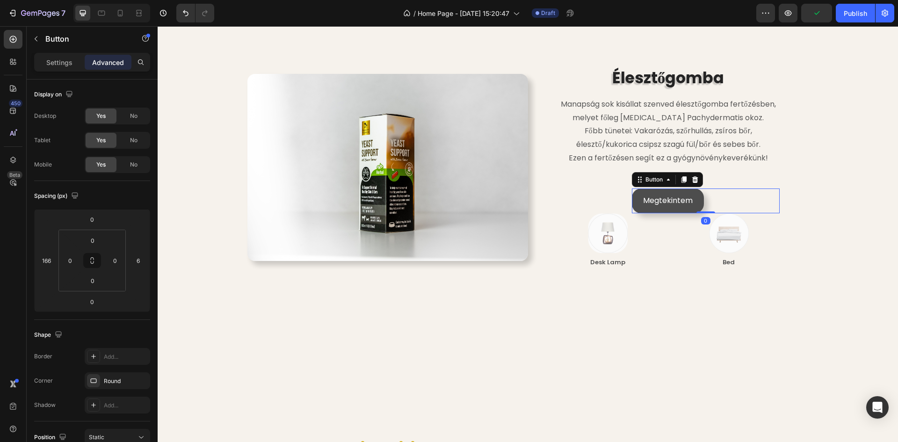
click at [637, 195] on link "Megtekintem" at bounding box center [668, 200] width 72 height 25
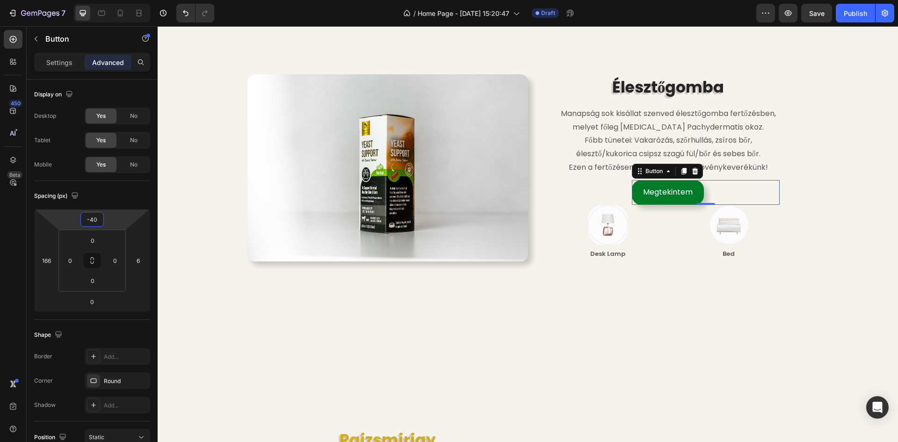
type input "-42"
drag, startPoint x: 117, startPoint y: 212, endPoint x: 114, endPoint y: 230, distance: 18.1
click at [114, 0] on html "7 Version history / Home Page - [DATE] 15:20:47 Draft Preview Save Publish 450 …" at bounding box center [449, 0] width 898 height 0
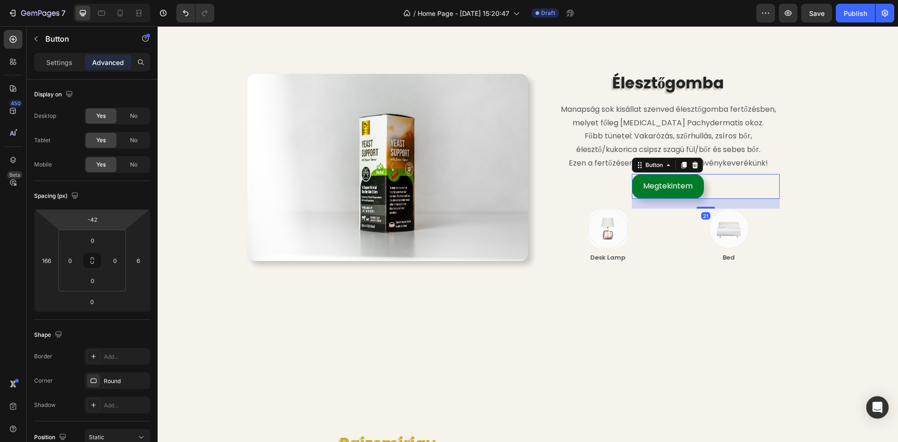
scroll to position [1738, 0]
drag, startPoint x: 701, startPoint y: 202, endPoint x: 698, endPoint y: 212, distance: 10.6
click at [698, 198] on div "22" at bounding box center [706, 198] width 148 height 0
type input "22"
click at [882, 179] on div "Image Élesztőgomba Heading Manapság sok kisállat szenved élesztőgomba fertőzésb…" at bounding box center [528, 307] width 726 height 618
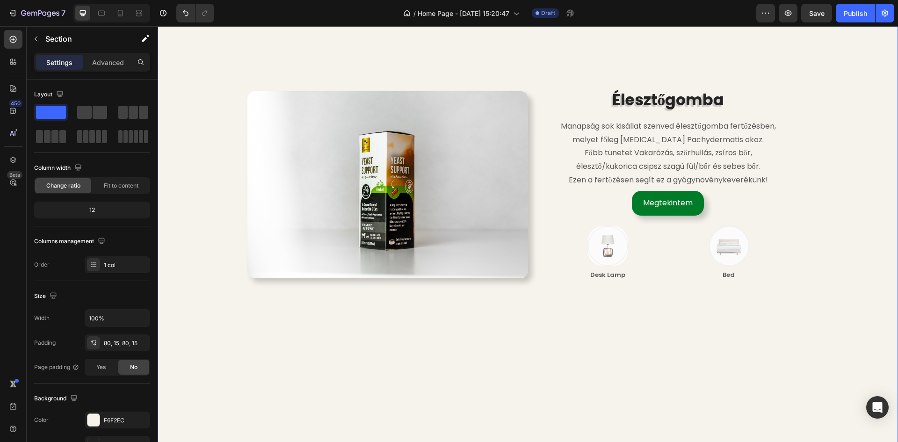
scroll to position [1691, 0]
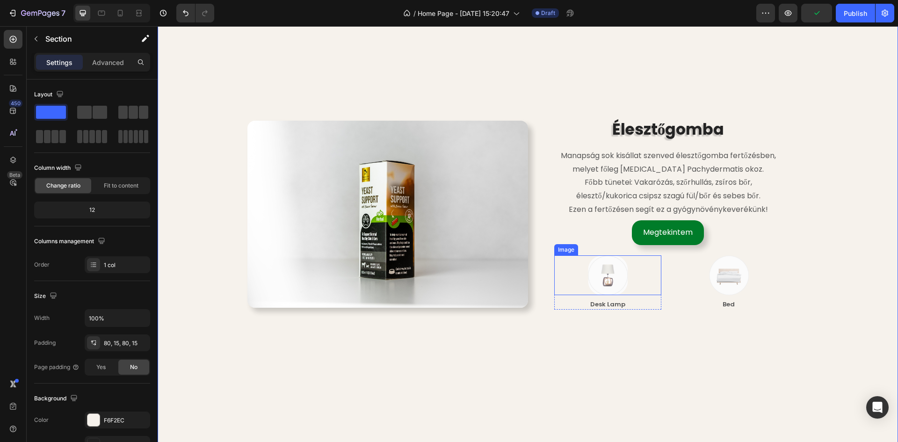
click at [614, 274] on img at bounding box center [608, 275] width 40 height 40
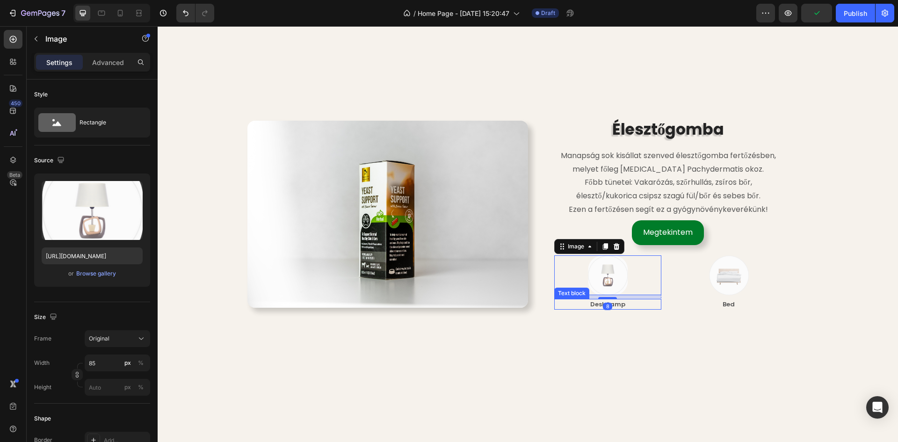
click at [618, 304] on p "Desk Lamp" at bounding box center [607, 304] width 105 height 9
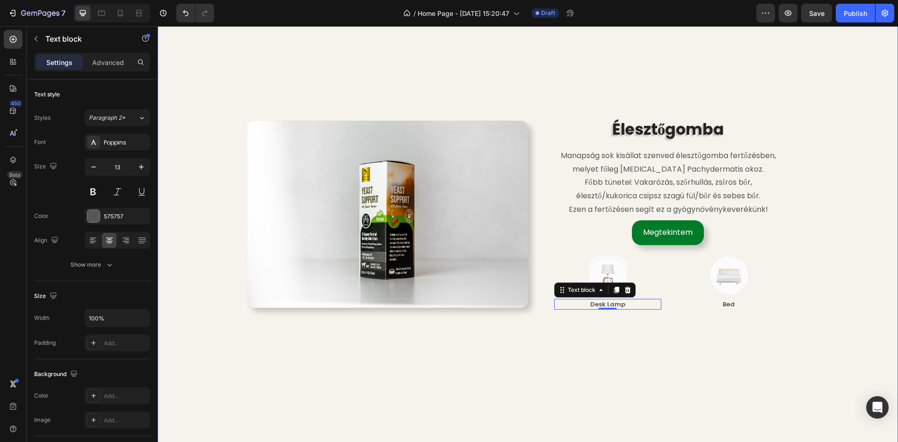
click at [874, 208] on div "Image Élesztőgomba Heading Manapság sok kisállat szenved élesztőgomba fertőzésb…" at bounding box center [528, 354] width 726 height 618
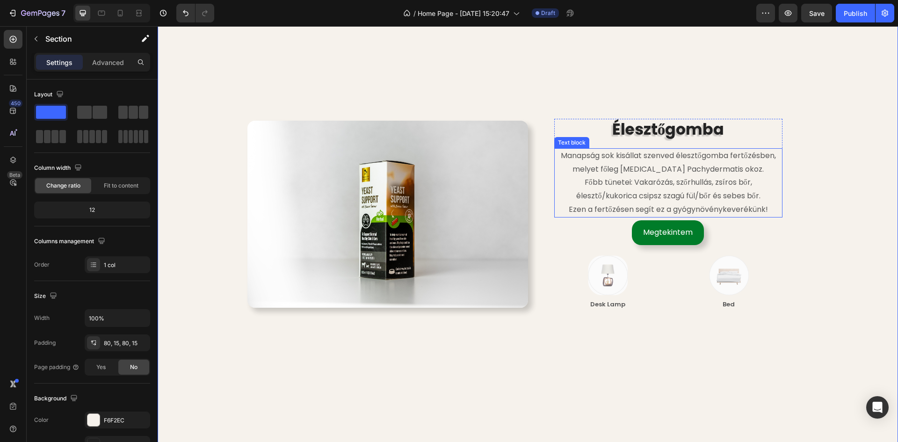
click at [638, 181] on p "Főbb tünetei: Vakarózás, szőrhullás, zsíros bőr, élesztő/kukorica csipsz szagú …" at bounding box center [668, 189] width 226 height 27
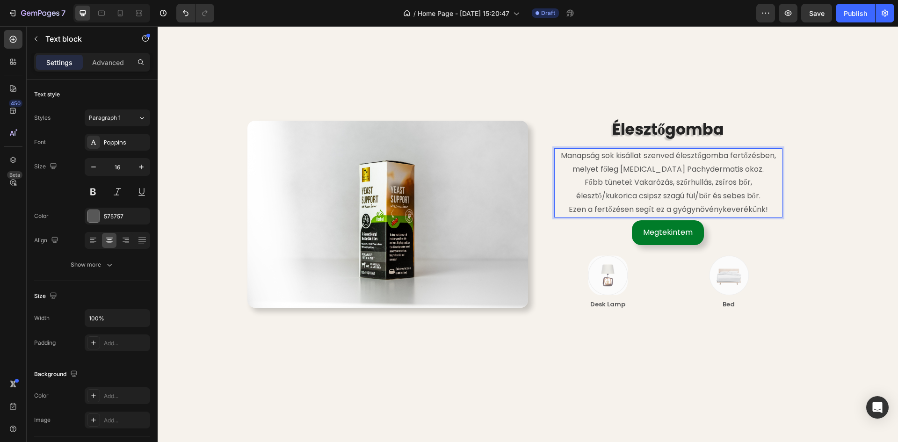
drag, startPoint x: 631, startPoint y: 169, endPoint x: 644, endPoint y: 168, distance: 13.1
click at [631, 168] on p "Manapság sok kisállat szenved élesztőgomba fertőzésben, melyet főleg [MEDICAL_D…" at bounding box center [668, 162] width 226 height 27
drag, startPoint x: 630, startPoint y: 168, endPoint x: 726, endPoint y: 169, distance: 96.4
click at [726, 169] on p "Manapság sok kisállat szenved élesztőgomba fertőzésben, melyet főleg [MEDICAL_D…" at bounding box center [668, 162] width 226 height 27
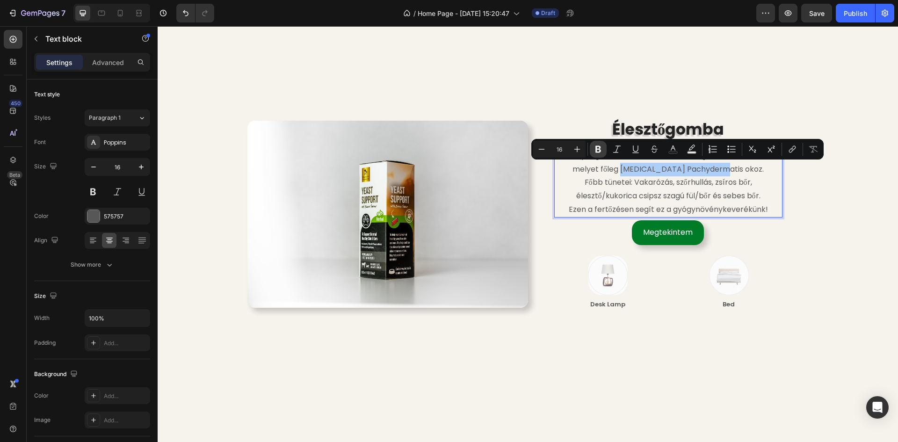
click at [601, 147] on icon "Editor contextual toolbar" at bounding box center [598, 149] width 9 height 9
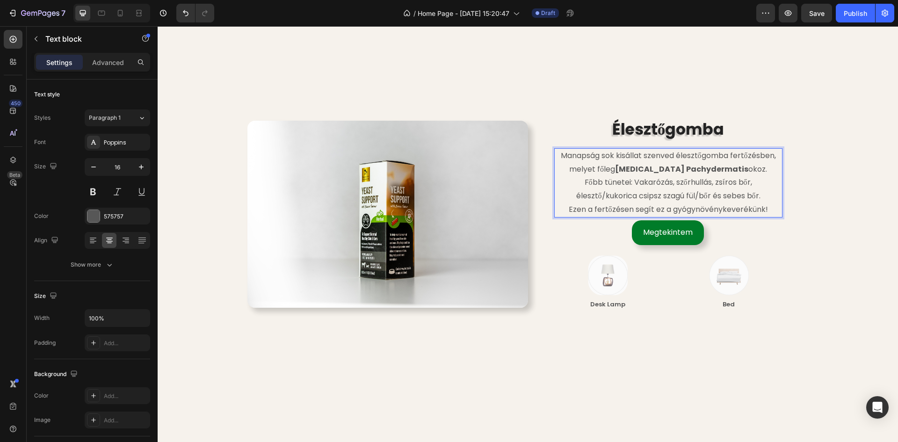
click at [625, 190] on p "Főbb tünetei: Vakarózás, szőrhullás, zsíros bőr, élesztő/kukorica csipsz szagú …" at bounding box center [668, 189] width 226 height 27
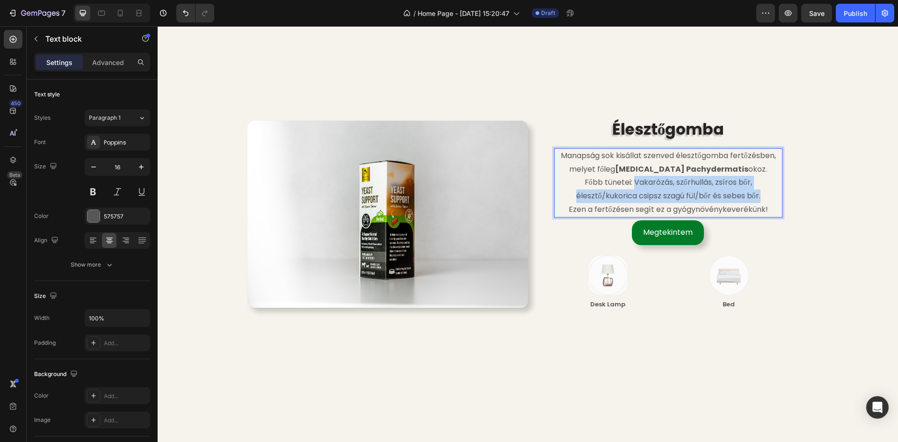
drag, startPoint x: 632, startPoint y: 181, endPoint x: 760, endPoint y: 192, distance: 129.1
click at [760, 192] on p "Főbb tünetei: Vakarózás, szőrhullás, zsíros bőr, élesztő/kukorica csipsz szagú …" at bounding box center [668, 189] width 226 height 27
click at [94, 193] on button at bounding box center [93, 191] width 17 height 17
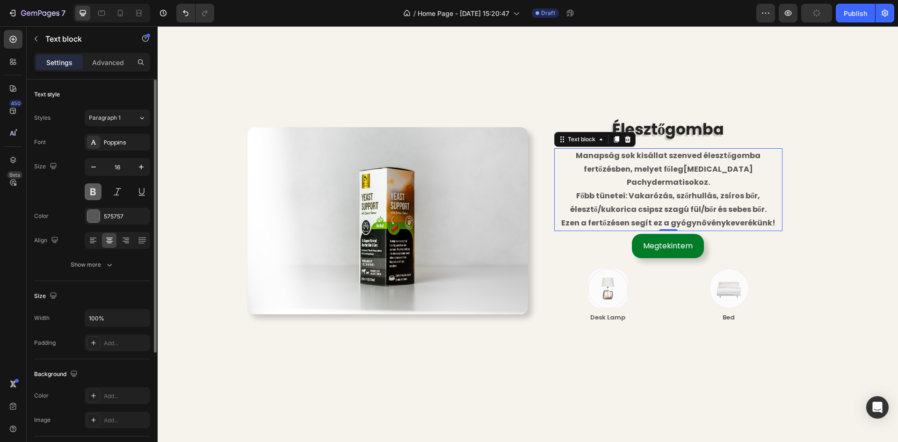
click at [94, 193] on button at bounding box center [93, 191] width 17 height 17
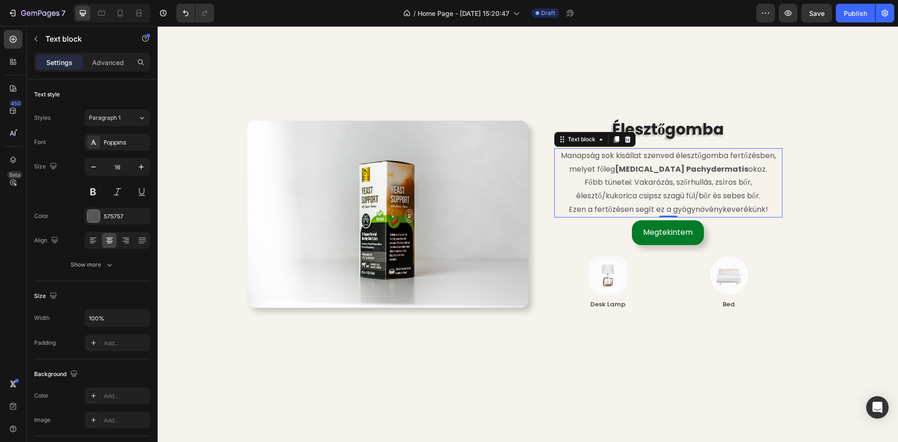
click at [637, 183] on p "Főbb tünetei: Vakarózás, szőrhullás, zsíros bőr, élesztő/kukorica csipsz szagú …" at bounding box center [668, 189] width 226 height 27
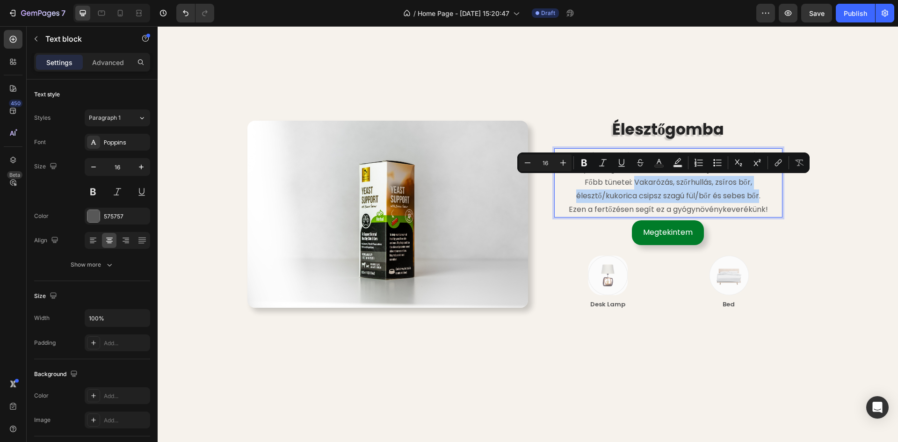
drag, startPoint x: 632, startPoint y: 182, endPoint x: 758, endPoint y: 196, distance: 126.6
click at [758, 196] on p "Főbb tünetei: Vakarózás, szőrhullás, zsíros bőr, élesztő/kukorica csipsz szagú …" at bounding box center [668, 189] width 226 height 27
click at [583, 165] on icon "Editor contextual toolbar" at bounding box center [584, 162] width 6 height 7
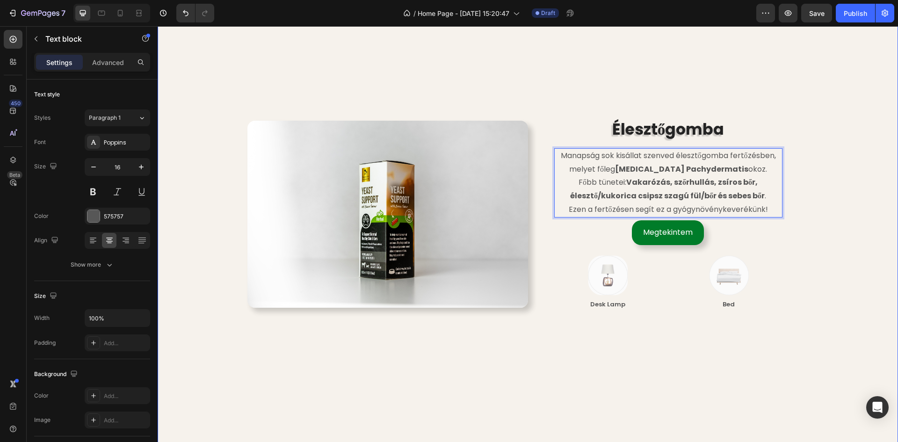
click at [846, 150] on div "Image Élesztőgomba Heading Manapság sok kisállat szenved élesztőgomba fertőzésb…" at bounding box center [528, 354] width 726 height 618
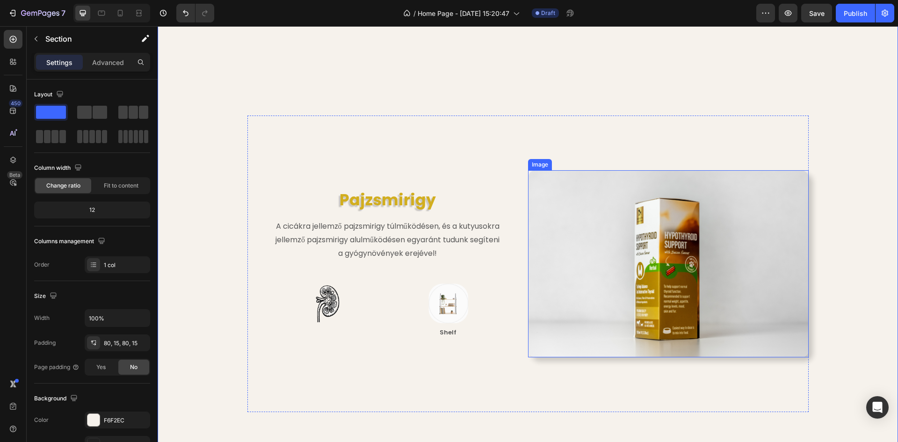
scroll to position [2019, 0]
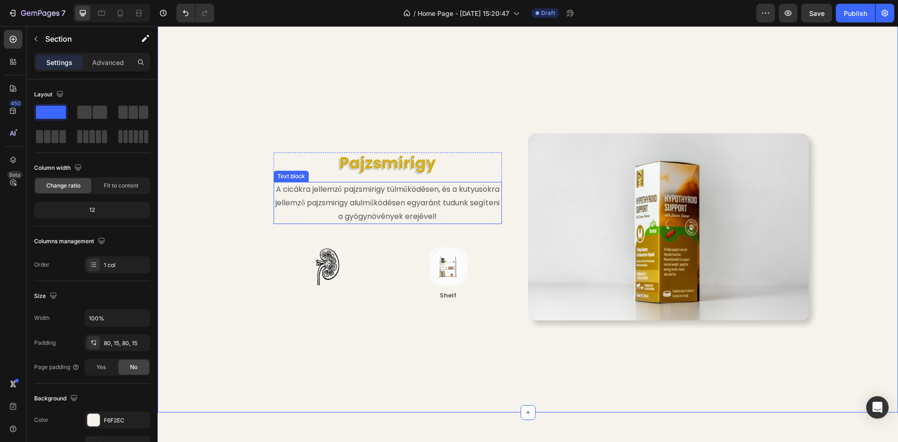
click at [411, 190] on p "A cicákra jellemző pajzsmirigy túlműködésen, és a kutyusokra jellemző pajzsmiri…" at bounding box center [388, 203] width 226 height 40
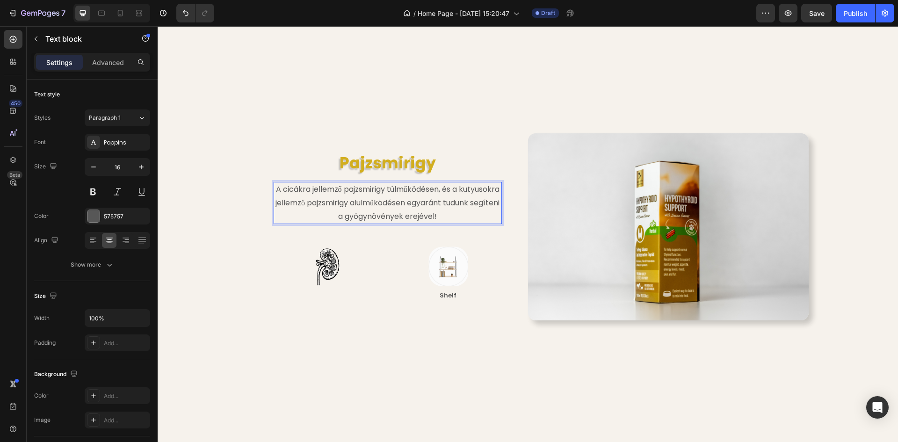
click at [348, 191] on p "A cicákra jellemző pajzsmirigy túlműködésen, és a kutyusokra jellemző pajzsmiri…" at bounding box center [388, 203] width 226 height 40
drag, startPoint x: 362, startPoint y: 190, endPoint x: 457, endPoint y: 189, distance: 94.9
click at [457, 189] on p "A cicákra jellemző pajzsmirigy túlműködésen, és a kutyusokra jellemző pajzsmiri…" at bounding box center [388, 203] width 226 height 40
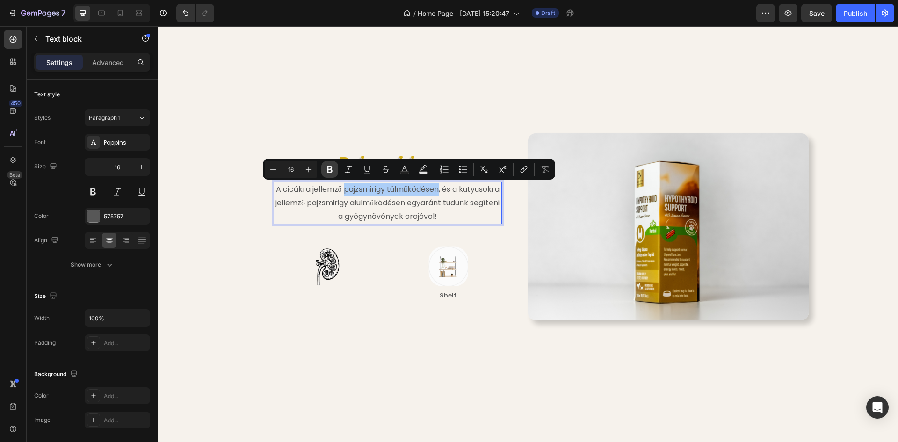
click at [336, 169] on button "Bold" at bounding box center [329, 169] width 17 height 17
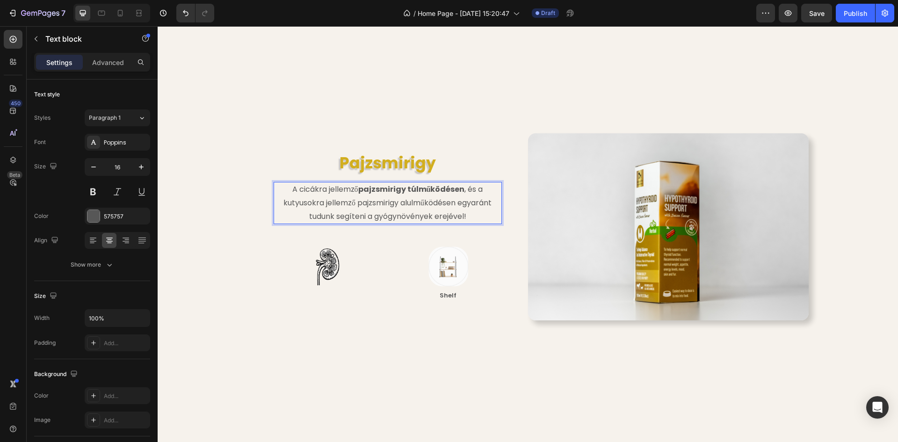
click at [363, 201] on p "A cicákra jellemző pajzsmirigy túlműködésen , és a kutyusokra jellemző pajzsmir…" at bounding box center [388, 203] width 226 height 40
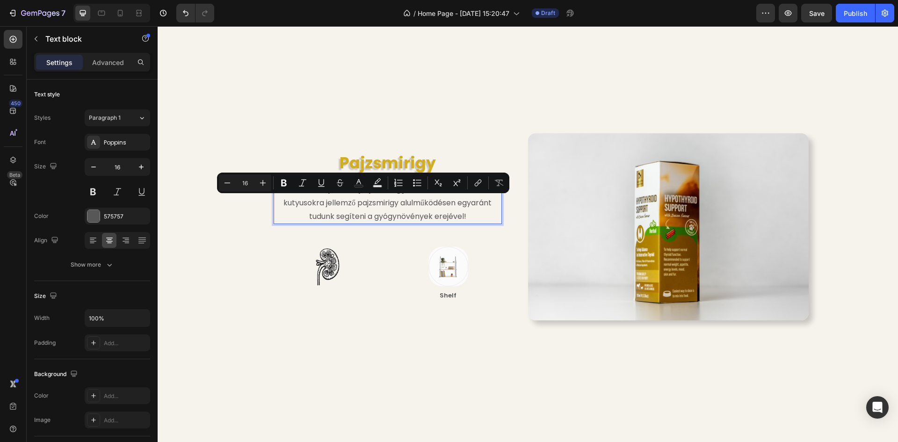
click at [356, 203] on p "A cicákra jellemző pajzsmirigy túlműködésen , és a kutyusokra jellemző pajzsmir…" at bounding box center [388, 203] width 226 height 40
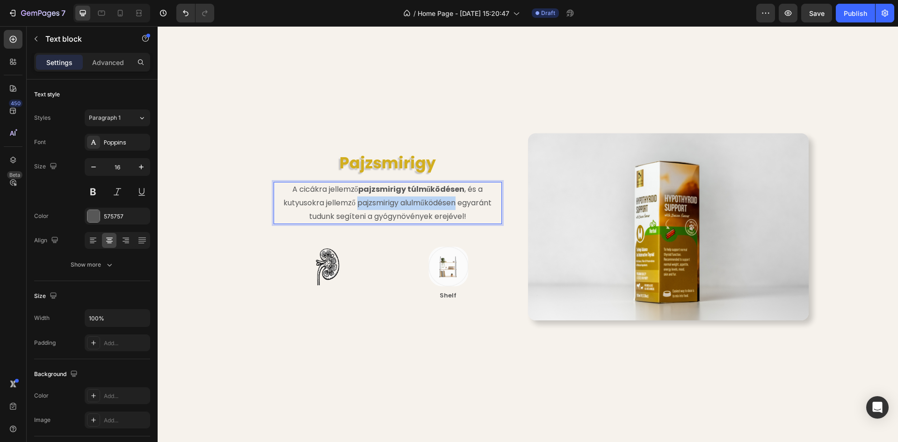
drag, startPoint x: 355, startPoint y: 203, endPoint x: 455, endPoint y: 202, distance: 100.1
click at [455, 202] on p "A cicákra jellemző pajzsmirigy túlműködésen , és a kutyusokra jellemző pajzsmir…" at bounding box center [388, 203] width 226 height 40
click at [370, 203] on p "A cicákra jellemző pajzsmirigy túlműködésen , és a kutyusokra jellemző pajzsmir…" at bounding box center [388, 203] width 226 height 40
drag, startPoint x: 351, startPoint y: 202, endPoint x: 455, endPoint y: 207, distance: 103.9
click at [455, 207] on p "A cicákra jellemző pajzsmirigy túlműködésen , és a kutyusokra jellemző pajzsmir…" at bounding box center [388, 203] width 226 height 40
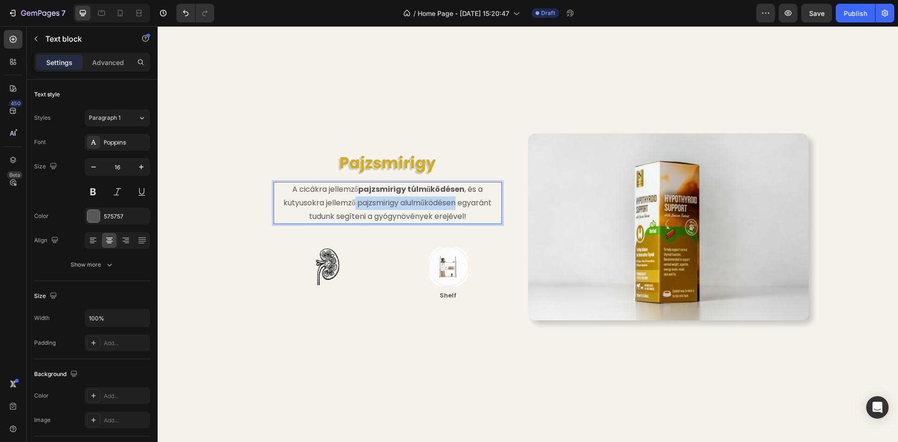
click at [385, 203] on p "A cicákra jellemző pajzsmirigy túlműködésen , és a kutyusokra jellemző pajzsmir…" at bounding box center [388, 203] width 226 height 40
drag, startPoint x: 355, startPoint y: 202, endPoint x: 433, endPoint y: 203, distance: 78.1
click at [433, 203] on p "A cicákra jellemző pajzsmirigy túlműködésen , és a kutyusokra jellemző pajzsmir…" at bounding box center [388, 203] width 226 height 40
drag, startPoint x: 433, startPoint y: 203, endPoint x: 413, endPoint y: 204, distance: 19.7
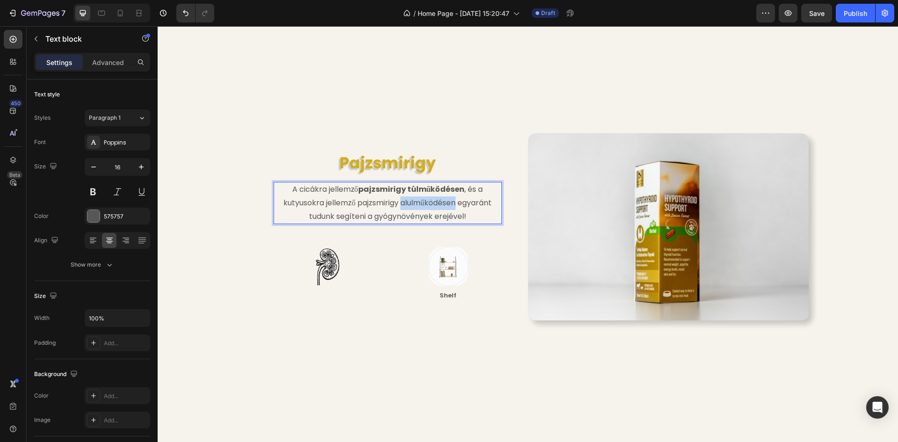
click at [413, 204] on p "A cicákra jellemző pajzsmirigy túlműködésen , és a kutyusokra jellemző pajzsmir…" at bounding box center [388, 203] width 226 height 40
click at [366, 200] on p "A cicákra jellemző pajzsmirigy túlműködésen , és a kutyusokra jellemző pajzsmir…" at bounding box center [388, 203] width 226 height 40
click at [366, 201] on p "A cicákra jellemző pajzsmirigy túlműködésen , és a kutyusokra jellemző pajzsmir…" at bounding box center [388, 203] width 226 height 40
click at [386, 199] on p "A cicákra jellemző pajzsmirigy túlműködésen , és a kutyusokra jellemző pajzsmir…" at bounding box center [388, 203] width 226 height 40
drag, startPoint x: 354, startPoint y: 202, endPoint x: 454, endPoint y: 203, distance: 100.1
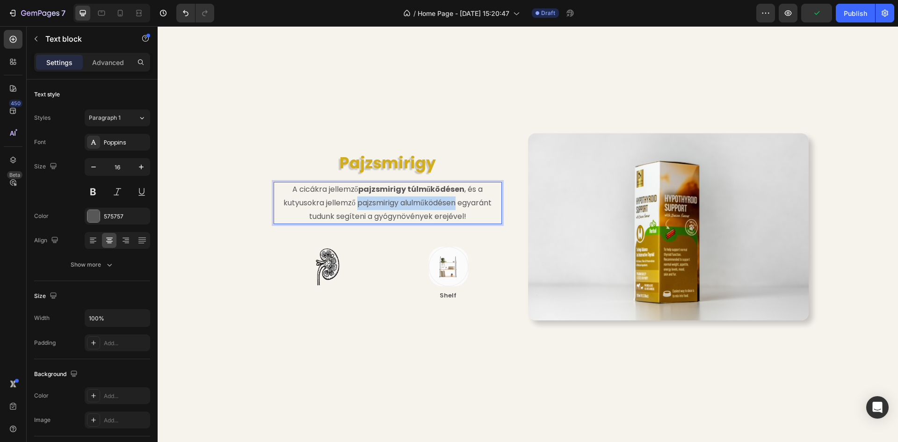
click at [454, 203] on p "A cicákra jellemző pajzsmirigy túlműködésen , és a kutyusokra jellemző pajzsmir…" at bounding box center [388, 203] width 226 height 40
click at [449, 186] on strong "pajzsmirigy túlműködésen" at bounding box center [411, 189] width 107 height 11
click at [440, 121] on div "Pajzsmirigy Heading A cicákra jellemző pajzsmirigy túlműködésen , és a kutyusok…" at bounding box center [387, 227] width 281 height 297
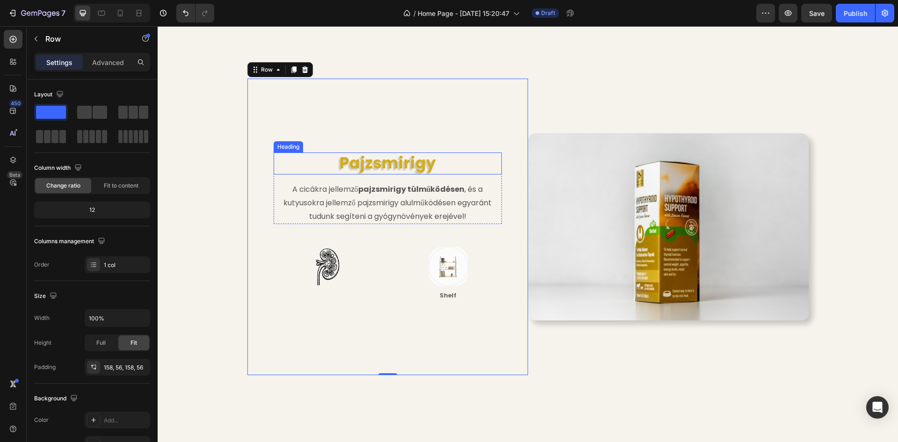
click at [405, 196] on p "A cicákra jellemző pajzsmirigy túlműködésen , és a kutyusokra jellemző pajzsmir…" at bounding box center [388, 203] width 226 height 40
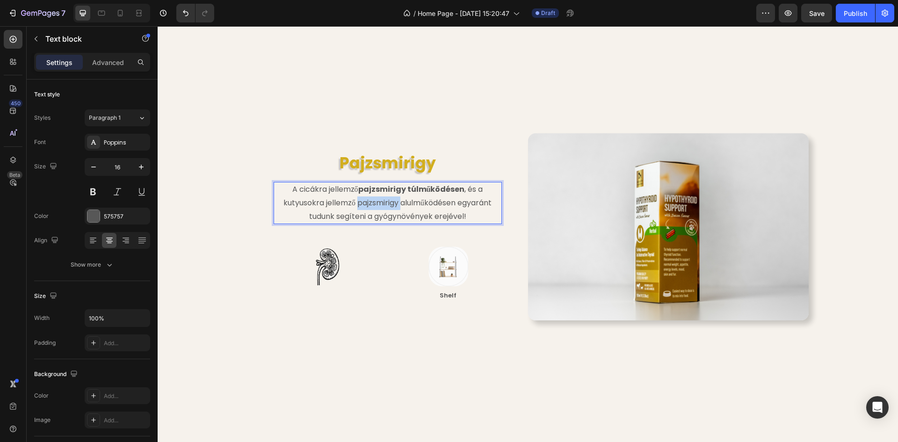
click at [393, 201] on p "A cicákra jellemző pajzsmirigy túlműködésen , és a kutyusokra jellemző pajzsmir…" at bounding box center [388, 203] width 226 height 40
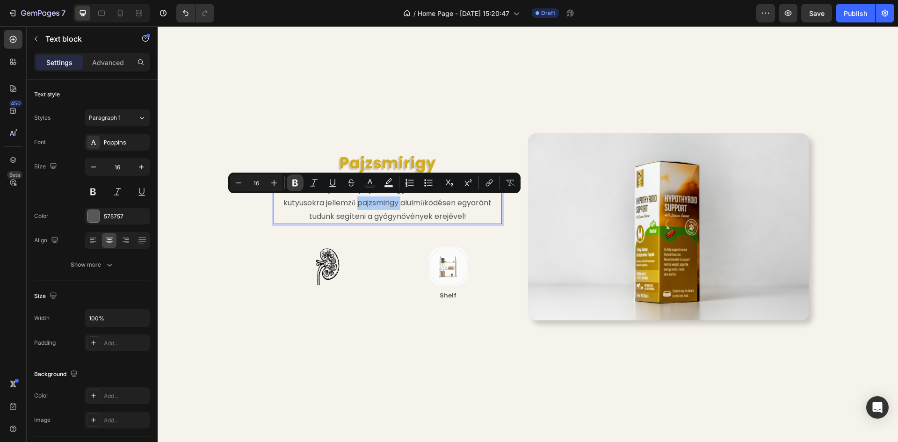
click at [295, 178] on icon "Editor contextual toolbar" at bounding box center [294, 182] width 9 height 9
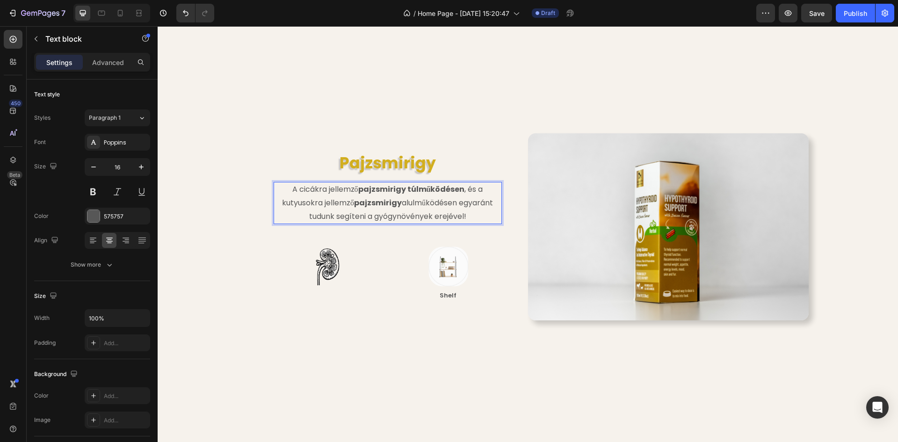
click at [418, 200] on p "A cicákra jellemző pajzsmirigy túlműködésen , és a kutyusokra jellemző pajzsmir…" at bounding box center [388, 203] width 226 height 40
click at [483, 109] on div "Pajzsmirigy Heading A cicákra jellemző pajzsmirigy túlműködésen , és a kutyusok…" at bounding box center [387, 227] width 281 height 297
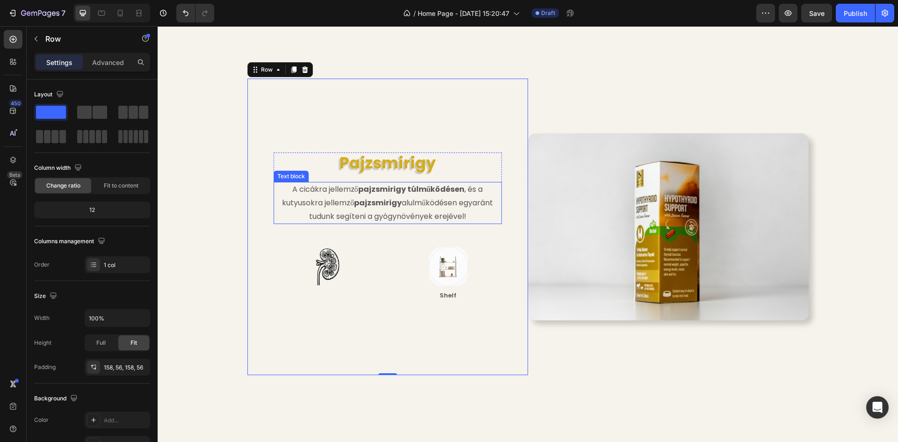
click at [434, 199] on p "A cicákra jellemző pajzsmirigy túlműködésen , és a kutyusokra jellemző pajzsmir…" at bounding box center [388, 203] width 226 height 40
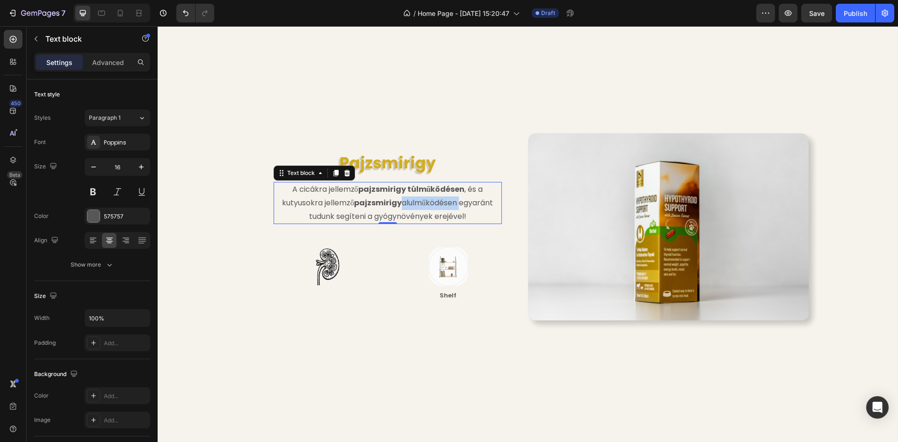
click at [410, 202] on p "A cicákra jellemző pajzsmirigy túlműködésen , és a kutyusokra jellemző pajzsmir…" at bounding box center [388, 203] width 226 height 40
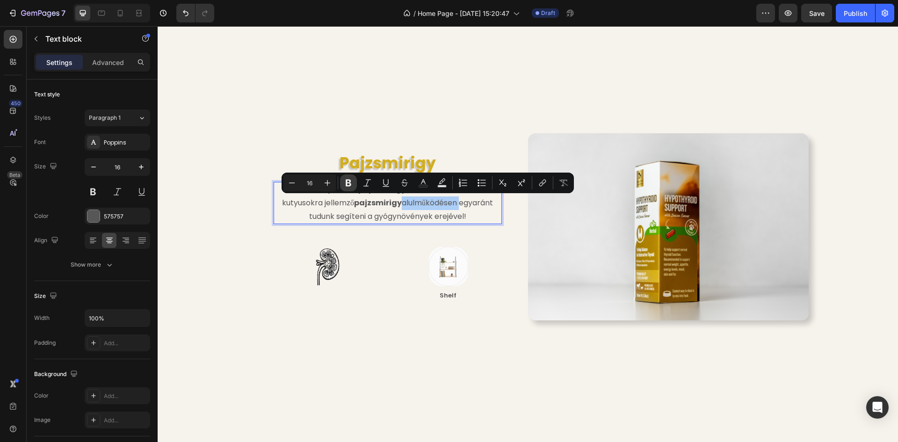
click at [353, 181] on button "Bold" at bounding box center [348, 182] width 17 height 17
click at [250, 121] on div "Pajzsmirigy Heading A cicákra jellemző pajzsmirigy túlműködésen , és a kutyusok…" at bounding box center [387, 227] width 281 height 297
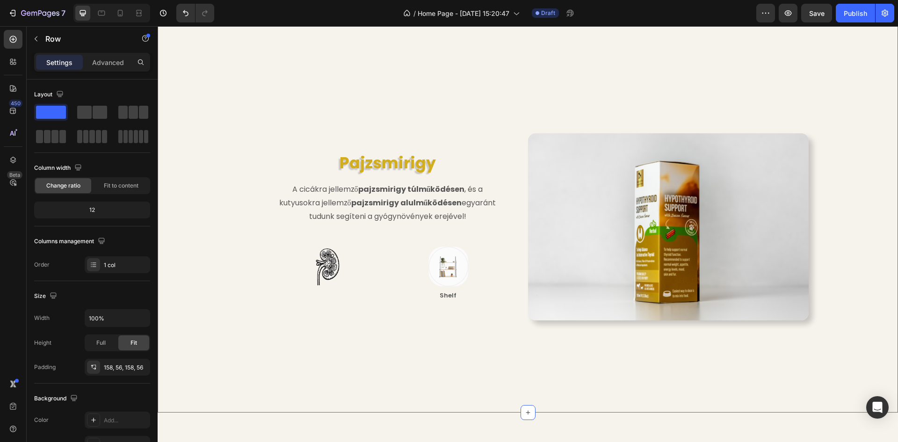
click at [170, 127] on div "Image Élesztőgomba Heading Manapság sok kisállat szenved élesztőgomba fertőzésb…" at bounding box center [528, 47] width 726 height 658
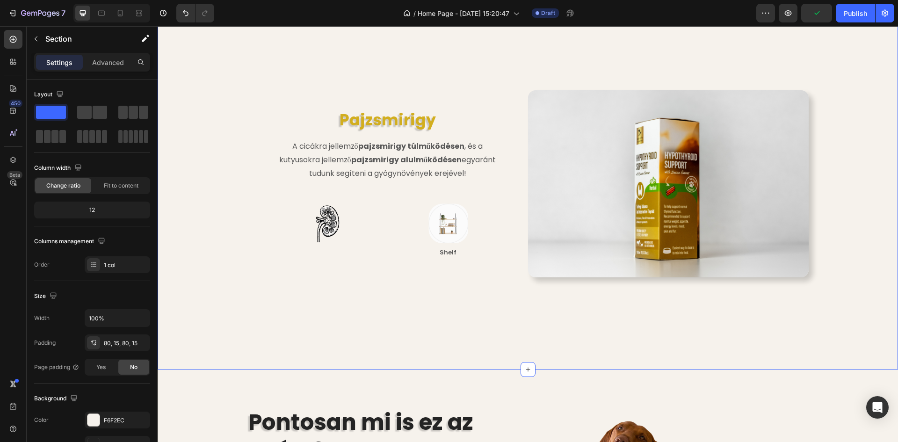
scroll to position [2065, 0]
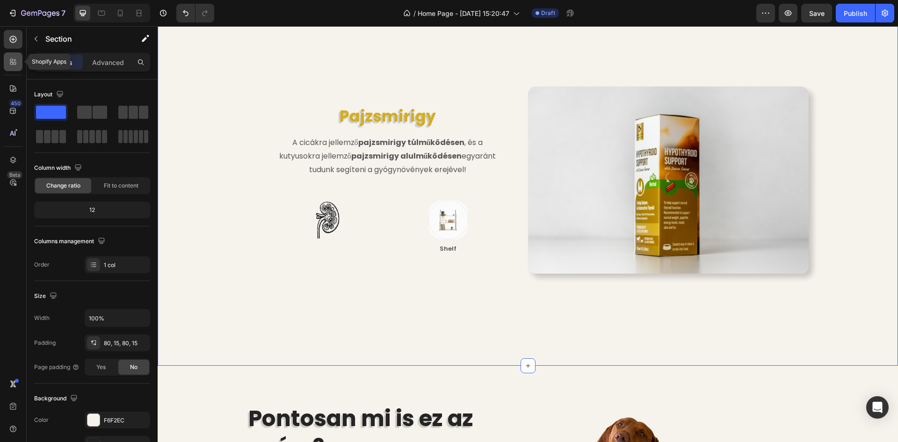
click at [16, 58] on icon at bounding box center [12, 61] width 9 height 9
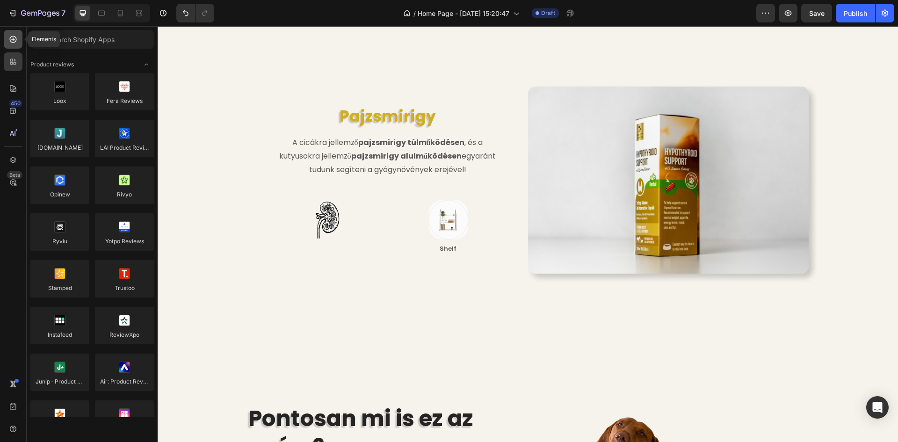
click at [15, 42] on icon at bounding box center [13, 39] width 7 height 7
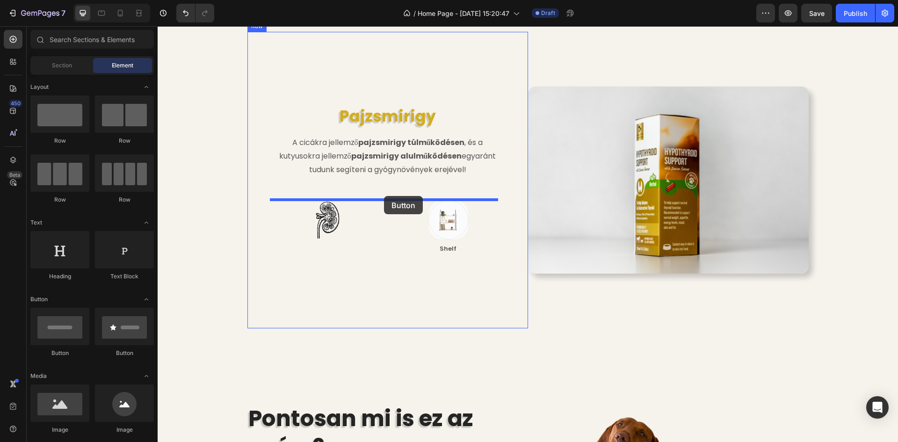
drag, startPoint x: 210, startPoint y: 174, endPoint x: 383, endPoint y: 197, distance: 174.2
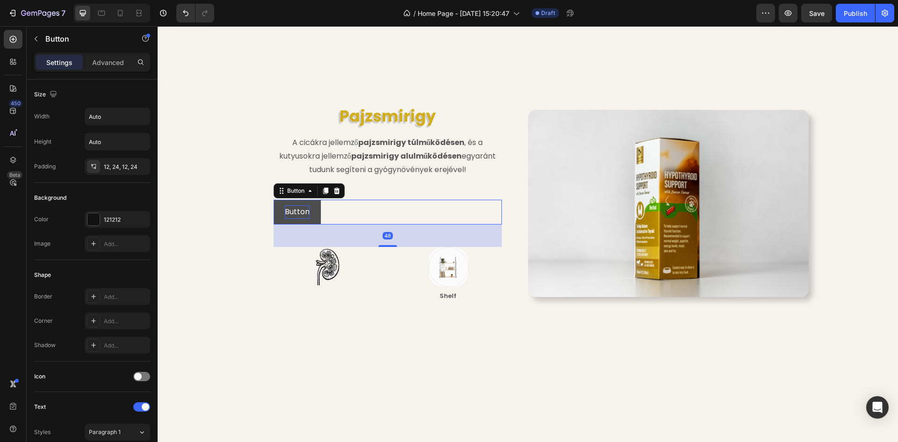
click at [290, 210] on p "Button" at bounding box center [297, 212] width 25 height 14
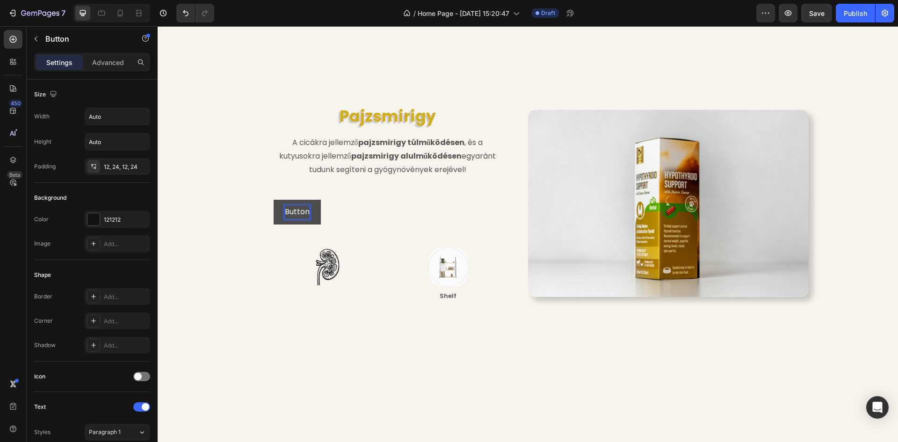
click at [303, 212] on p "Button" at bounding box center [297, 212] width 25 height 14
click at [304, 212] on p "Button" at bounding box center [297, 212] width 25 height 14
click at [89, 217] on div at bounding box center [93, 219] width 12 height 12
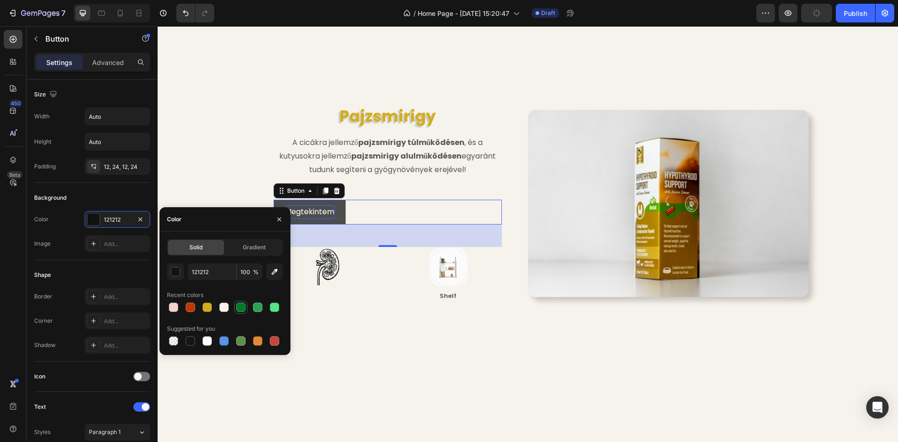
click at [239, 310] on div at bounding box center [240, 307] width 9 height 9
type input "007C29"
click at [98, 326] on div at bounding box center [93, 320] width 13 height 13
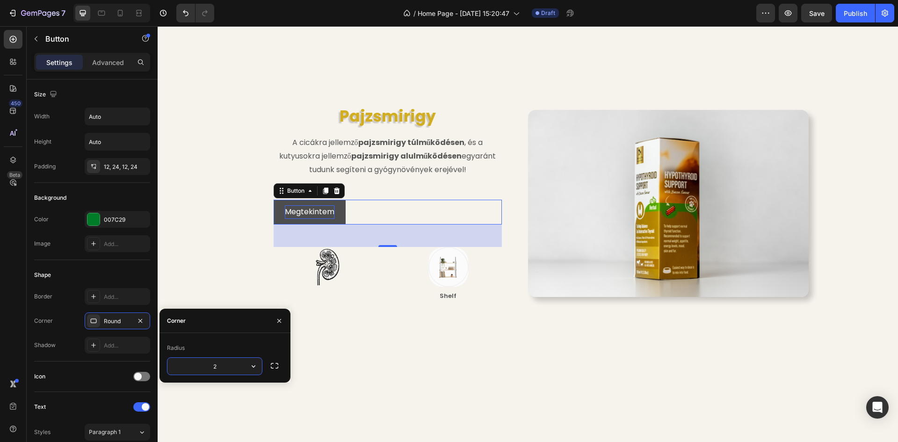
type input "20"
click at [115, 265] on div "Shape Border Add... Corner Round Shadow Add..." at bounding box center [92, 310] width 116 height 101
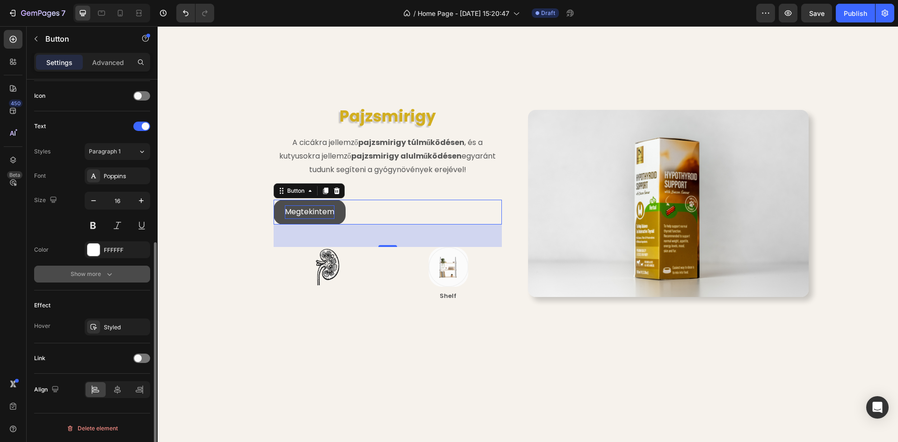
scroll to position [282, 0]
click at [138, 360] on span at bounding box center [137, 357] width 7 height 7
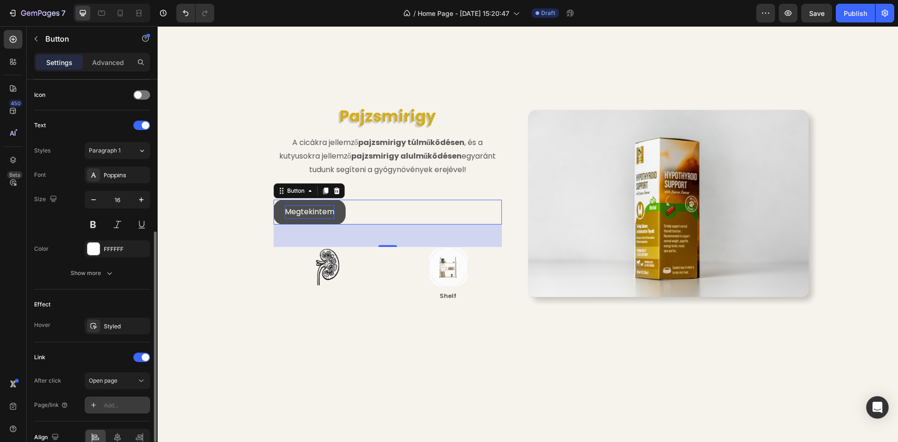
scroll to position [330, 0]
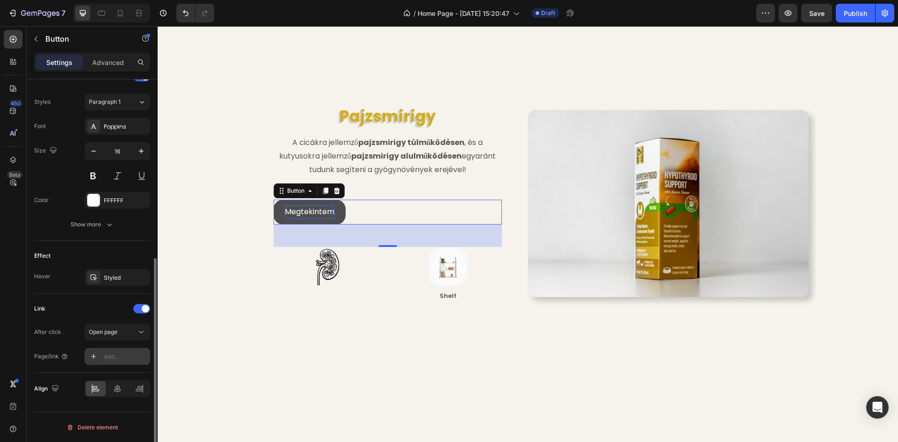
click at [115, 358] on div "Add..." at bounding box center [126, 357] width 44 height 8
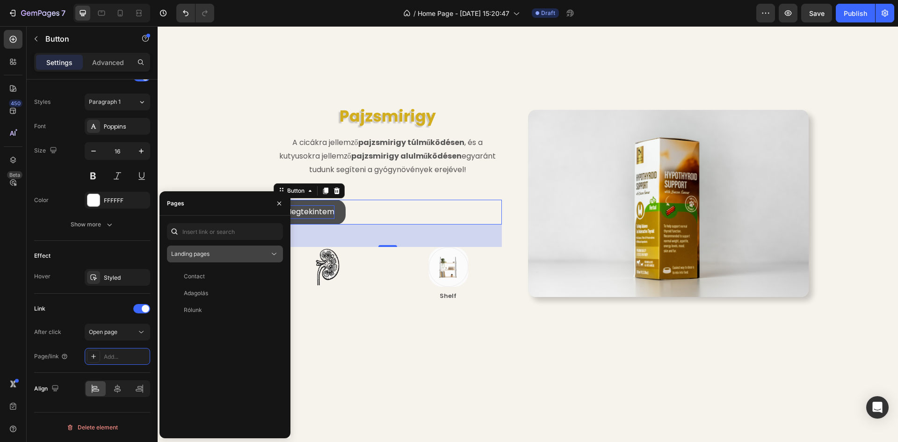
click at [214, 246] on button "Landing pages" at bounding box center [225, 254] width 116 height 17
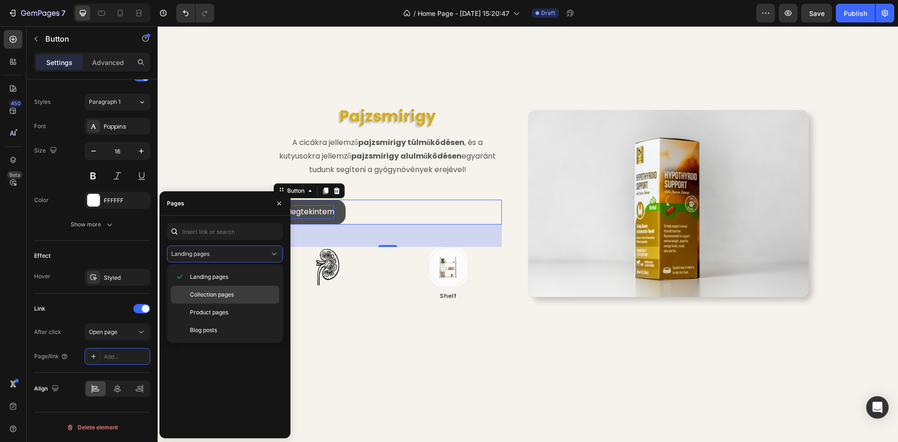
click at [219, 290] on span "Collection pages" at bounding box center [212, 294] width 44 height 8
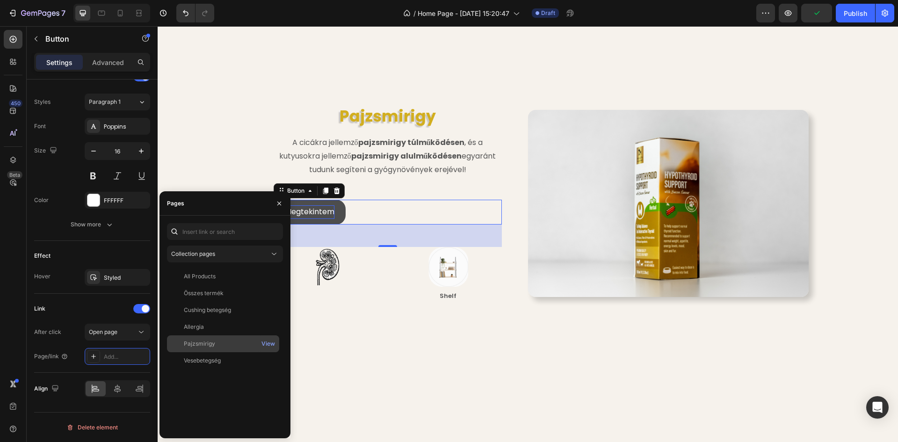
click at [219, 342] on div "Pajzsmirigy" at bounding box center [223, 344] width 105 height 8
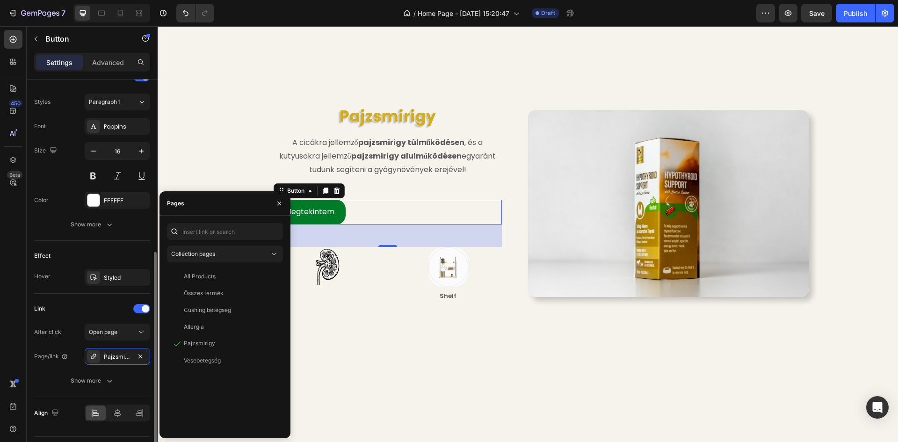
click at [127, 250] on div "Effect" at bounding box center [92, 255] width 116 height 15
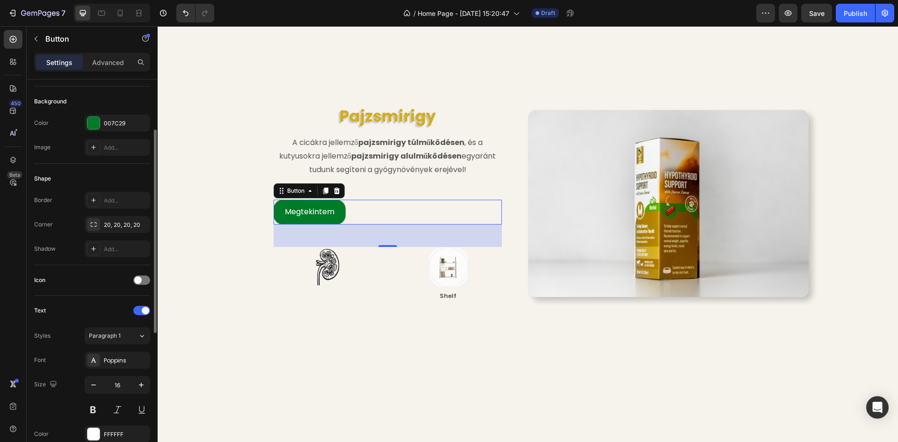
scroll to position [0, 0]
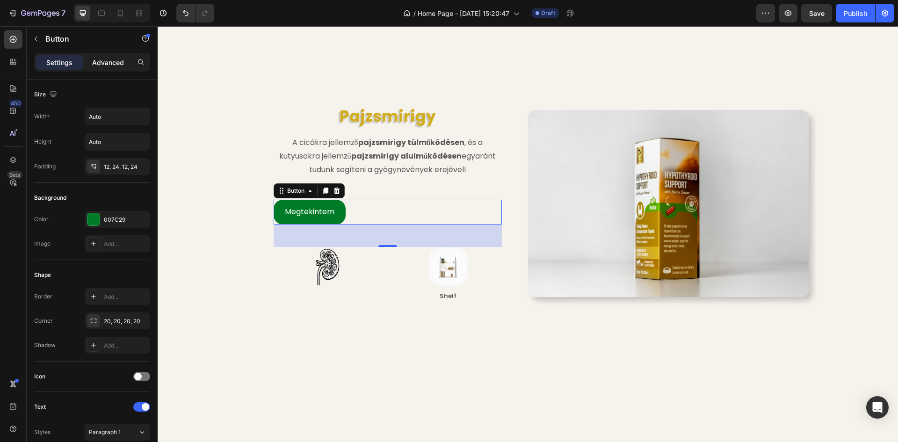
click at [109, 58] on p "Advanced" at bounding box center [108, 63] width 32 height 10
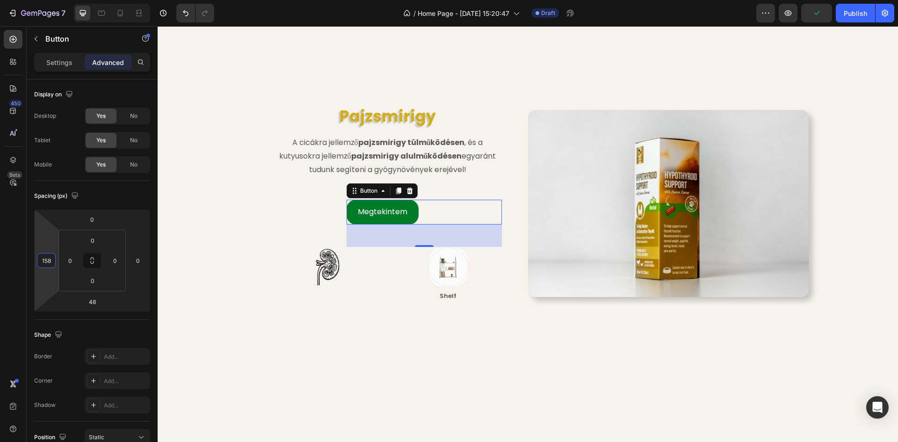
type input "160"
drag, startPoint x: 49, startPoint y: 224, endPoint x: 55, endPoint y: 209, distance: 16.2
click at [55, 0] on html "7 Version history / Home Page - [DATE] 15:20:47 Draft Preview Publish 450 Beta …" at bounding box center [449, 0] width 898 height 0
click at [214, 108] on div "Image Élesztőgomba Heading Manapság sok kisállat szenved élesztőgomba fertőzésb…" at bounding box center [528, 23] width 726 height 705
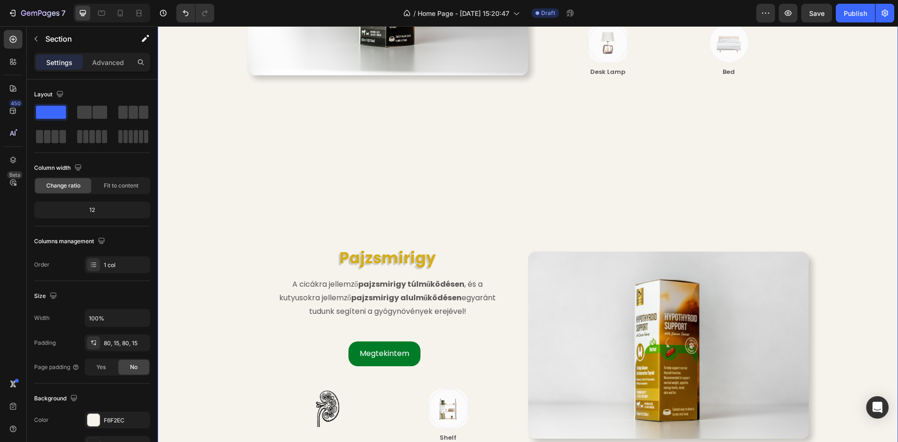
scroll to position [1925, 0]
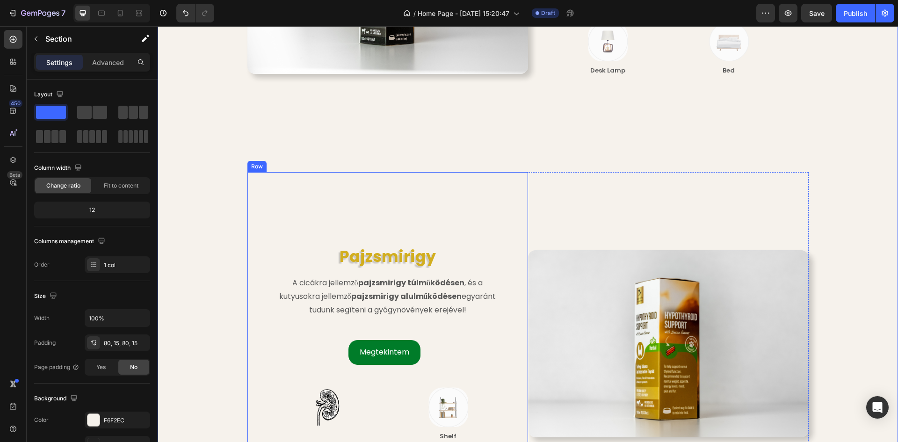
click at [451, 169] on div "Image Élesztőgomba Heading Manapság sok kisállat szenved élesztőgomba fertőzésb…" at bounding box center [528, 163] width 726 height 705
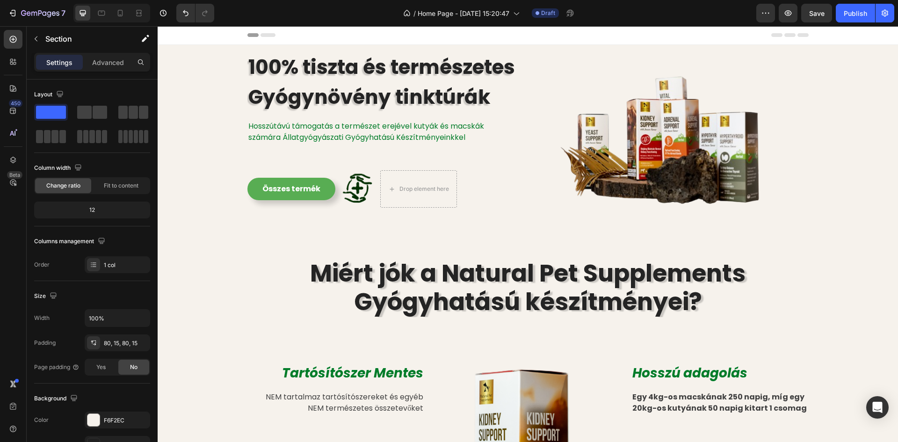
scroll to position [0, 0]
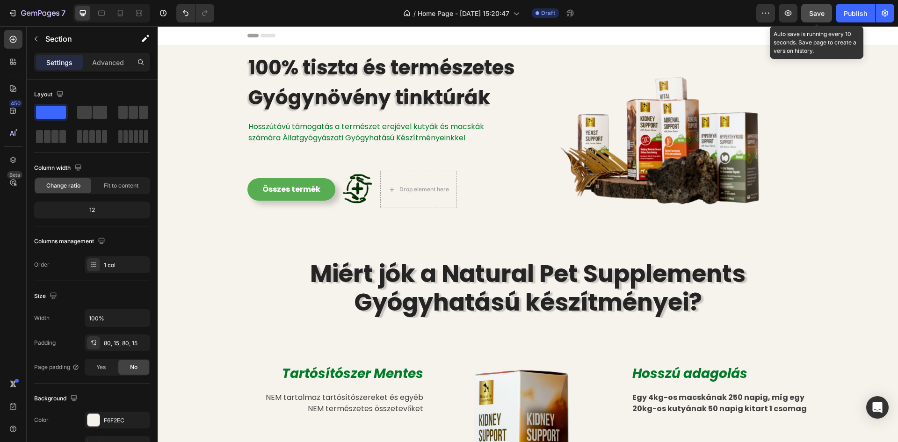
click at [818, 13] on span "Save" at bounding box center [816, 13] width 15 height 8
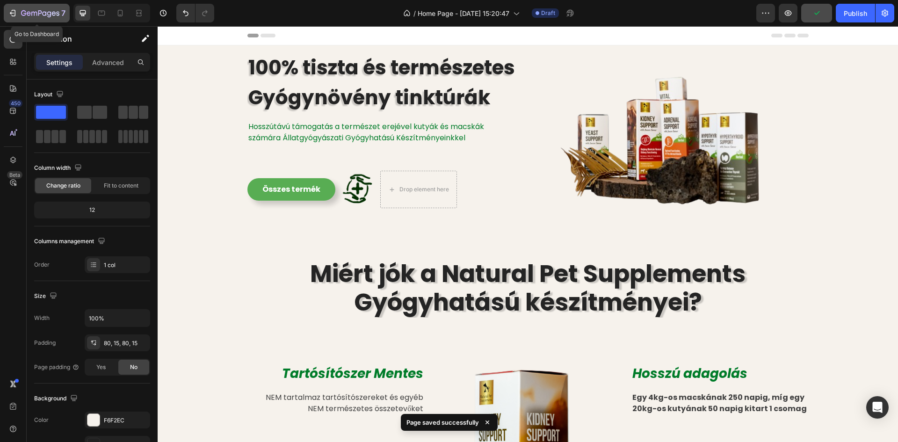
click at [33, 14] on icon "button" at bounding box center [40, 14] width 38 height 8
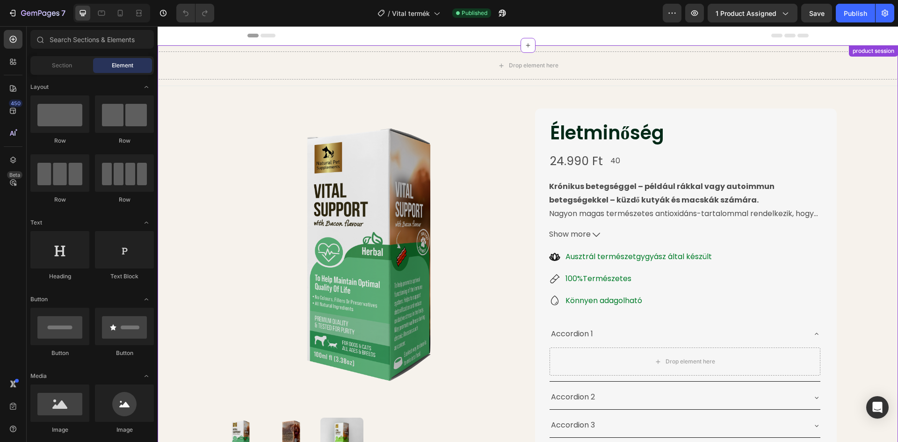
click at [379, 187] on img at bounding box center [370, 260] width 302 height 302
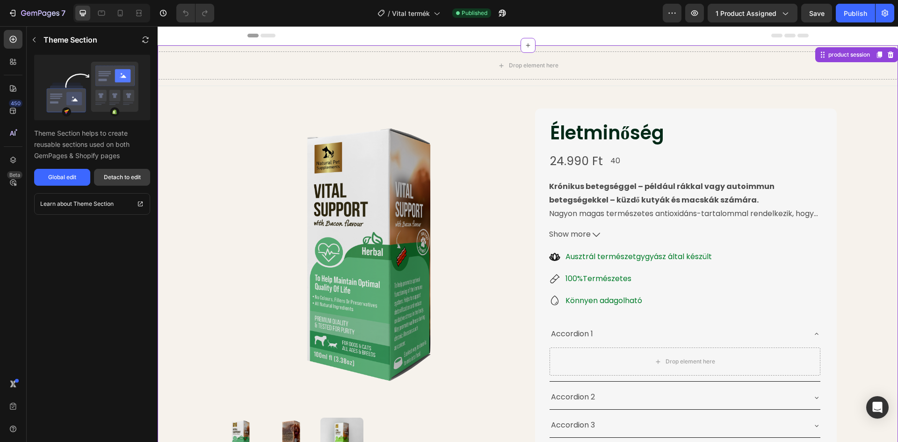
click at [106, 179] on div "Detach to edit" at bounding box center [122, 177] width 37 height 8
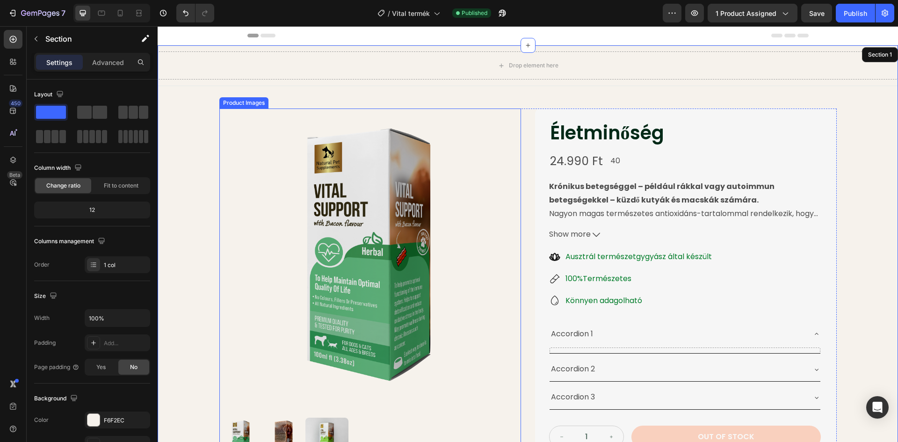
scroll to position [140, 0]
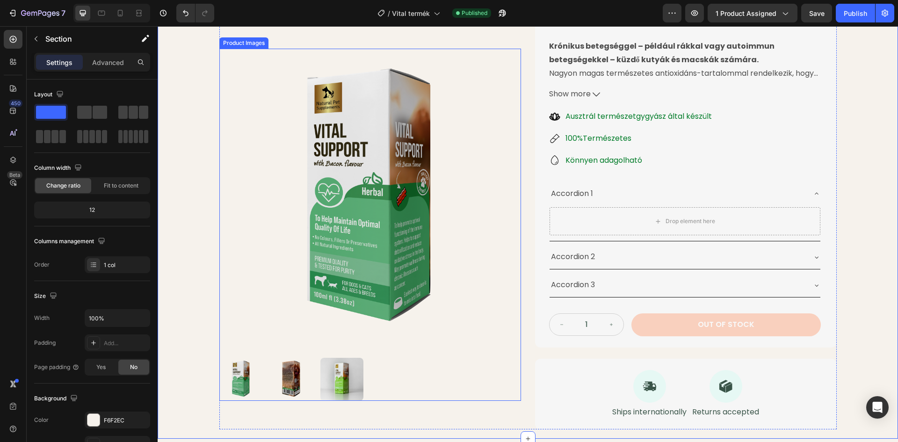
click at [408, 203] on img at bounding box center [370, 200] width 302 height 302
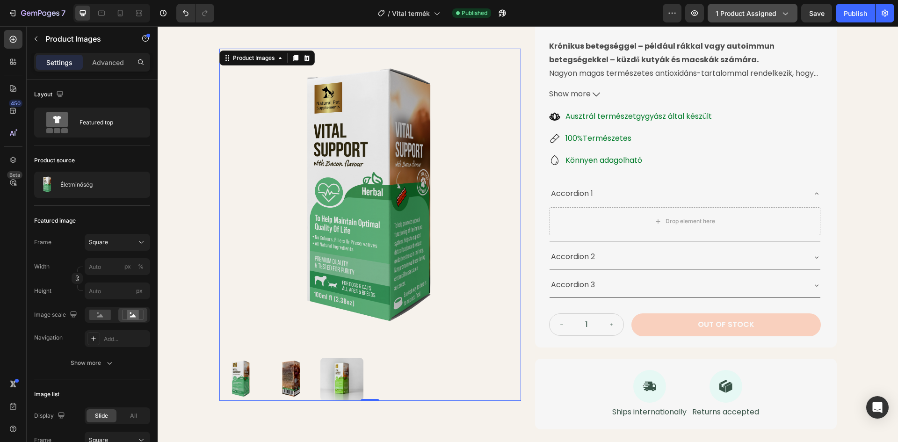
click at [788, 12] on icon "button" at bounding box center [784, 12] width 9 height 9
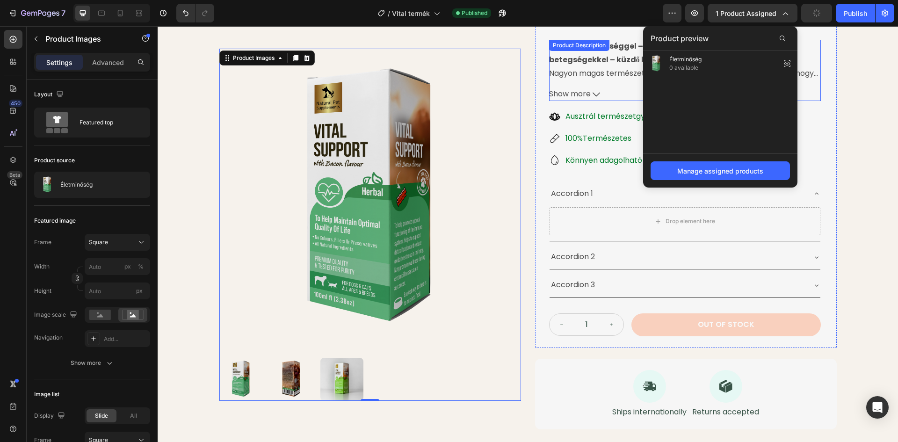
click at [590, 33] on div "Életminőség Product Title 24.990 Ft Product Price Product Price 40 Product SKU …" at bounding box center [685, 157] width 272 height 357
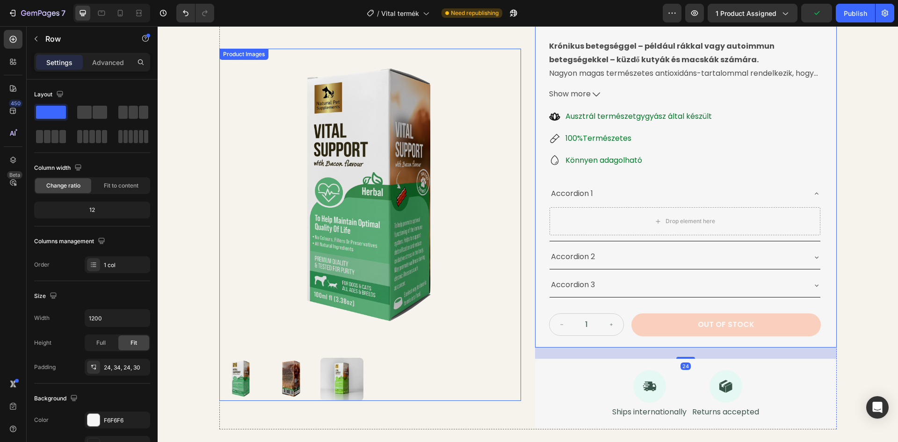
click at [476, 61] on img at bounding box center [370, 200] width 302 height 302
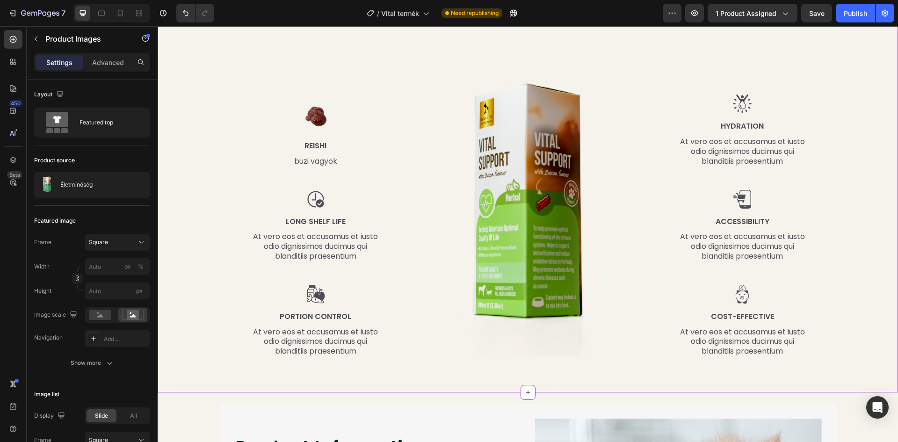
scroll to position [1011, 0]
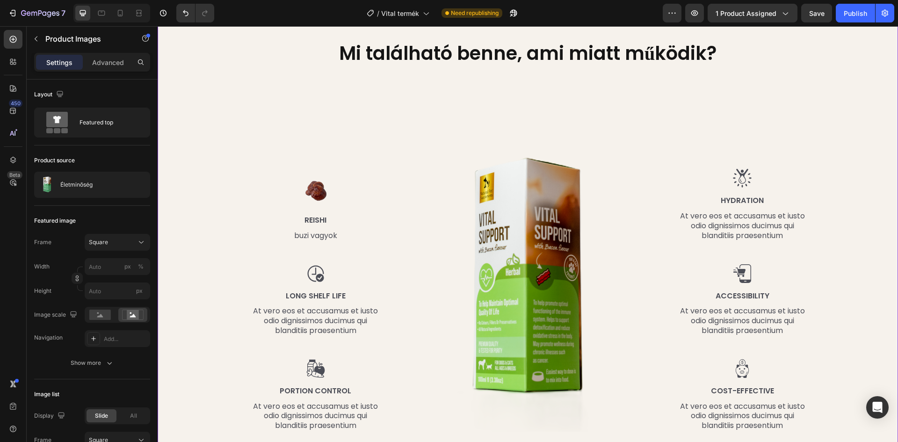
click at [260, 208] on div "Image Reishi Text Block buzi vagyok Text Block Image Long Shelf Life Text Block…" at bounding box center [315, 260] width 137 height 343
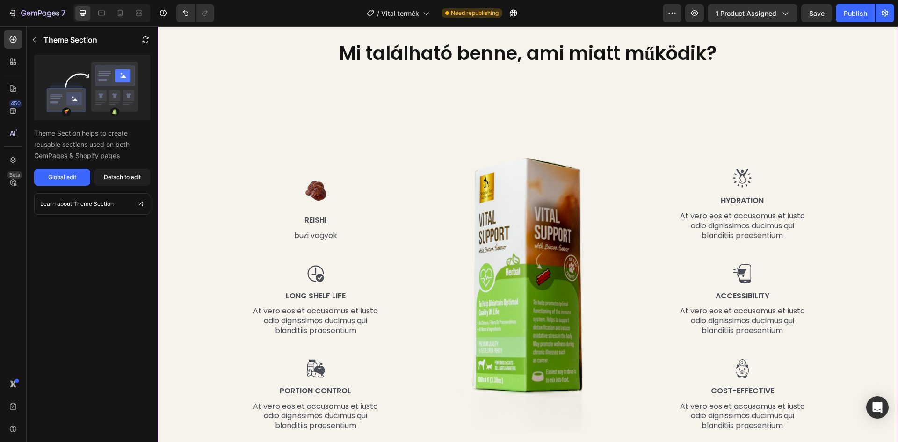
click at [324, 187] on img at bounding box center [315, 188] width 37 height 37
click at [461, 179] on img at bounding box center [530, 260] width 264 height 343
click at [123, 175] on div "Detach to edit" at bounding box center [122, 177] width 37 height 8
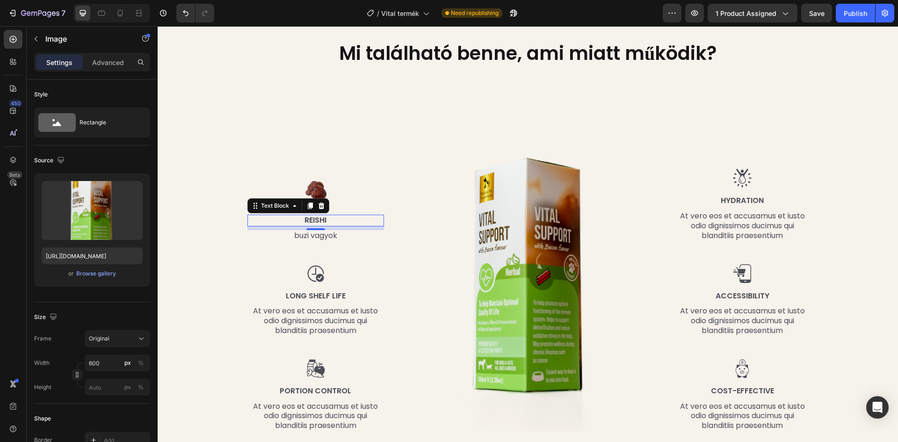
click at [316, 215] on div "Reishi" at bounding box center [315, 221] width 137 height 12
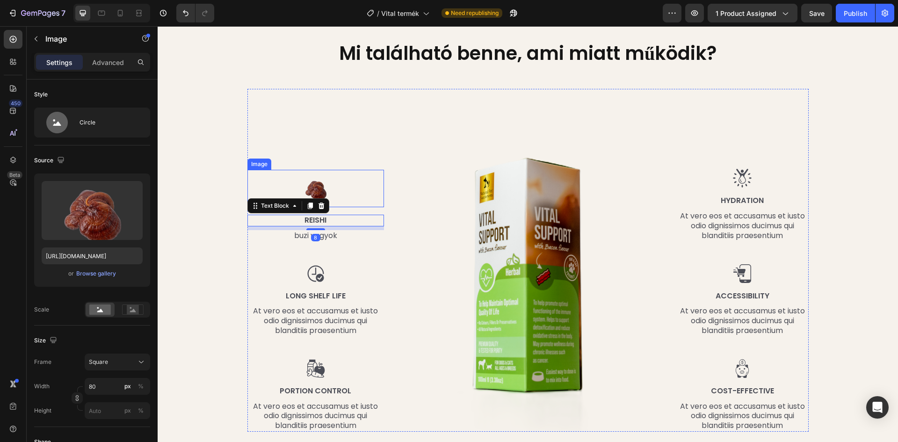
click at [333, 188] on div at bounding box center [315, 188] width 137 height 37
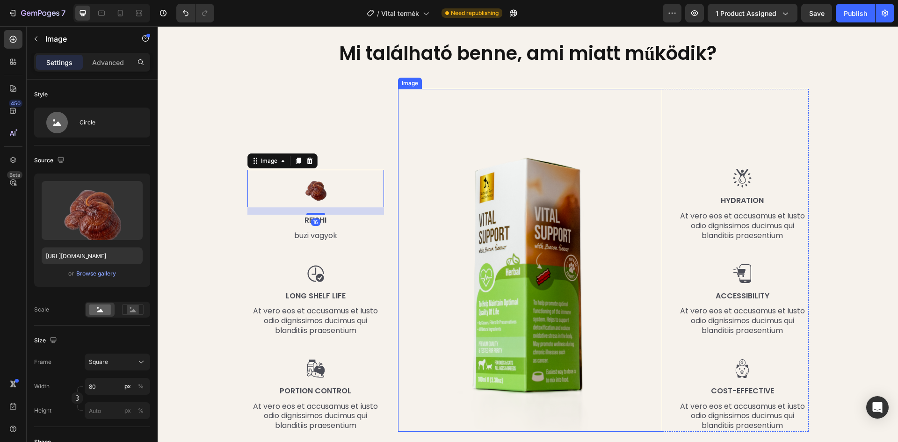
click at [503, 186] on img at bounding box center [530, 260] width 264 height 343
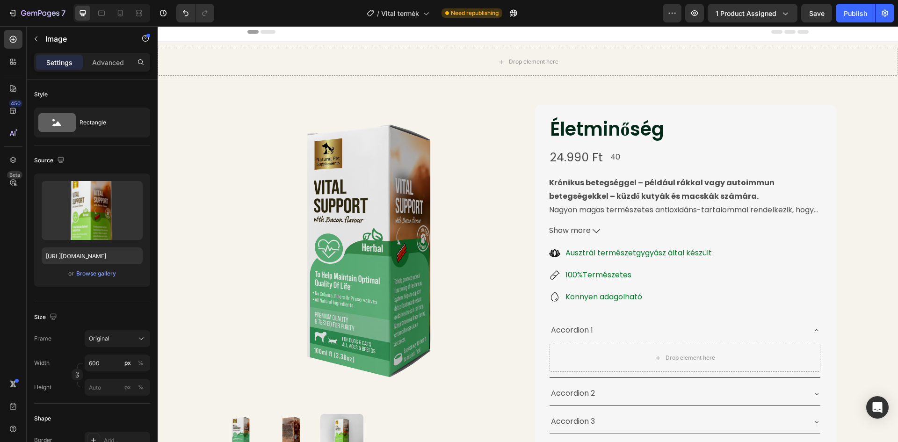
scroll to position [0, 0]
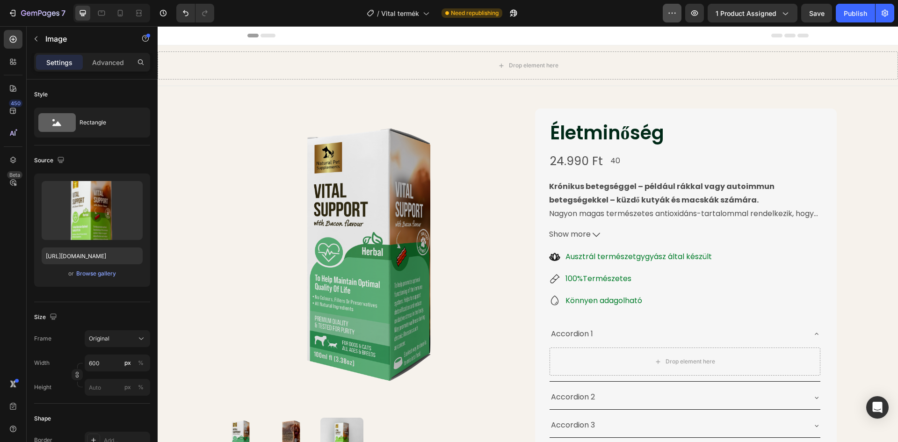
click at [674, 8] on icon "button" at bounding box center [671, 12] width 9 height 9
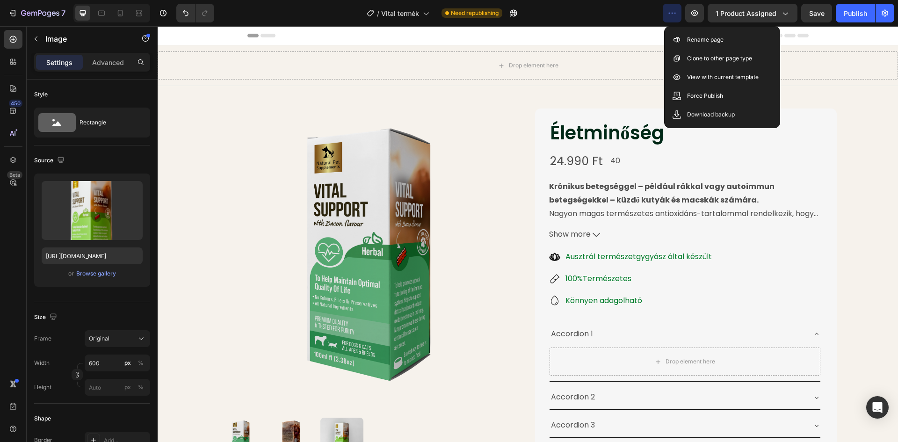
click at [642, 9] on div "/ Vital termék Need republishing" at bounding box center [442, 13] width 441 height 19
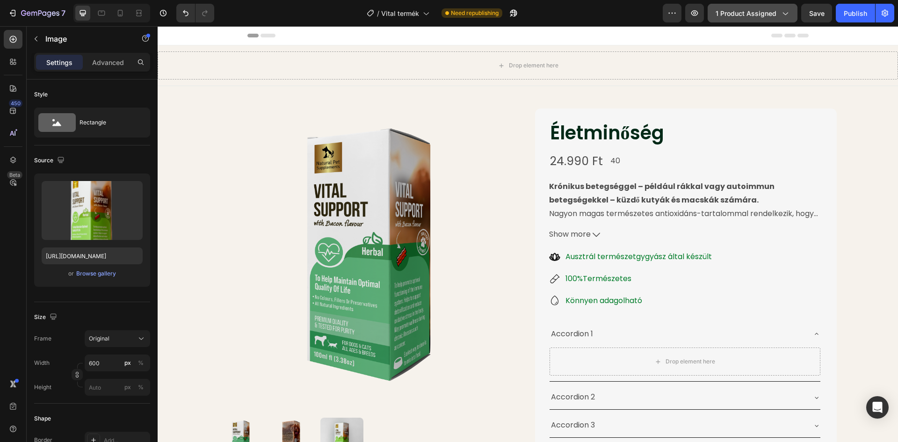
click at [785, 12] on icon "button" at bounding box center [784, 12] width 9 height 9
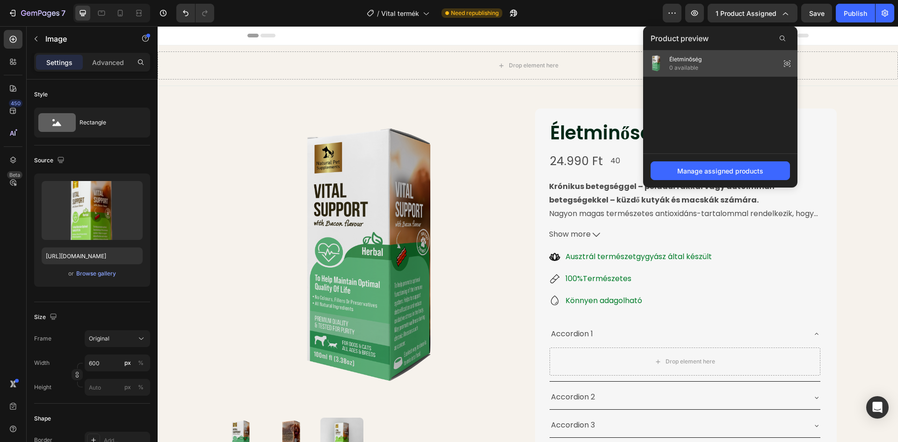
click at [703, 67] on div "Életminőség 0 available" at bounding box center [720, 64] width 154 height 26
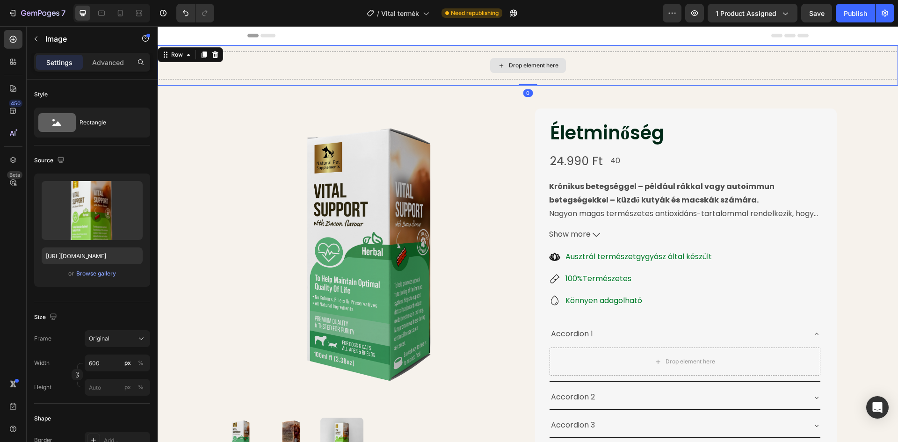
click at [603, 65] on div "Drop element here" at bounding box center [528, 65] width 740 height 28
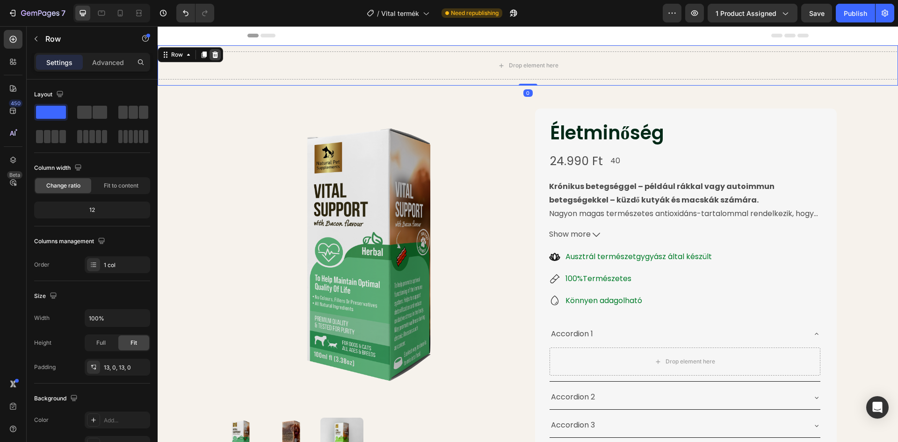
click at [219, 53] on div at bounding box center [215, 54] width 11 height 11
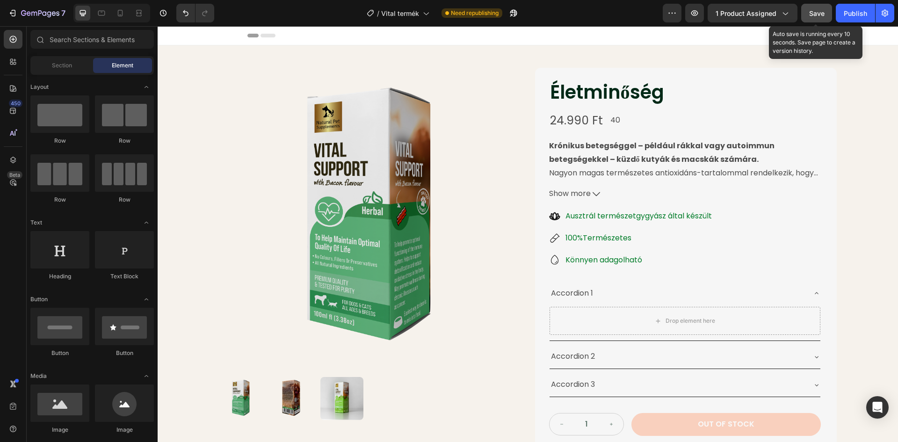
click at [819, 9] on span "Save" at bounding box center [816, 13] width 15 height 8
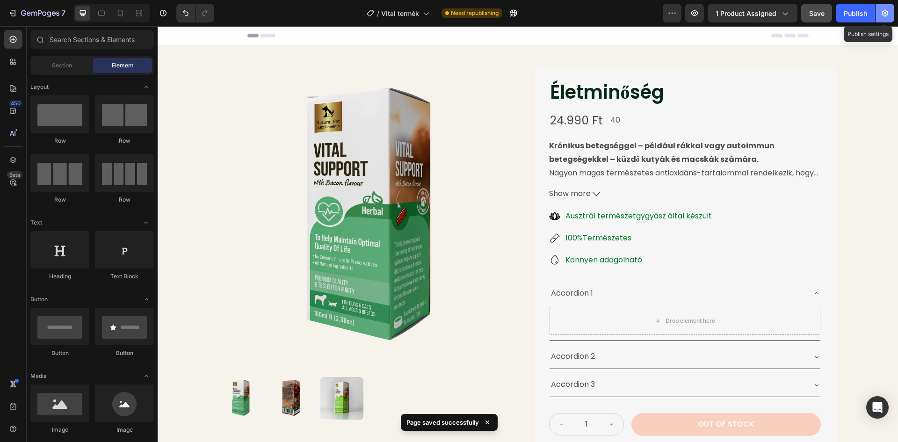
click at [887, 14] on icon "button" at bounding box center [884, 12] width 9 height 9
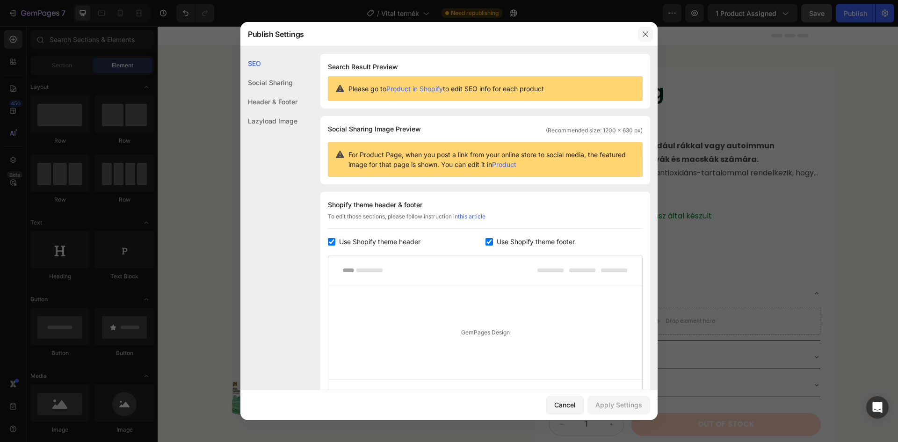
click at [648, 31] on icon "button" at bounding box center [645, 33] width 7 height 7
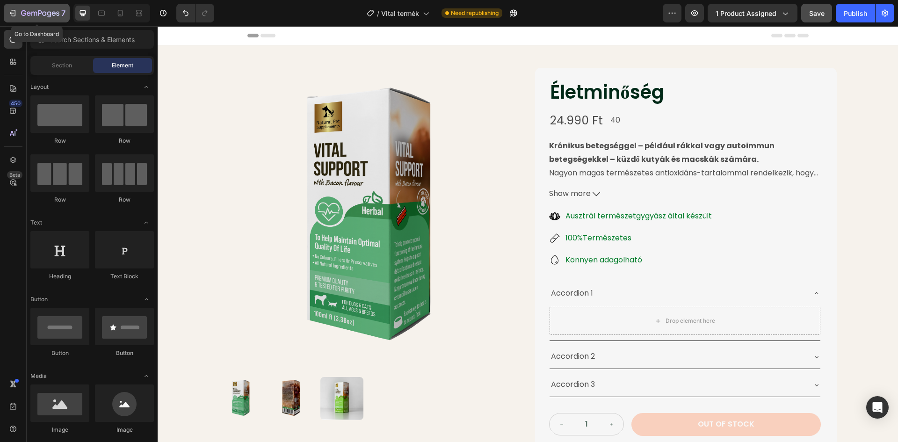
click at [29, 10] on icon "button" at bounding box center [40, 14] width 38 height 8
